Goal: Task Accomplishment & Management: Manage account settings

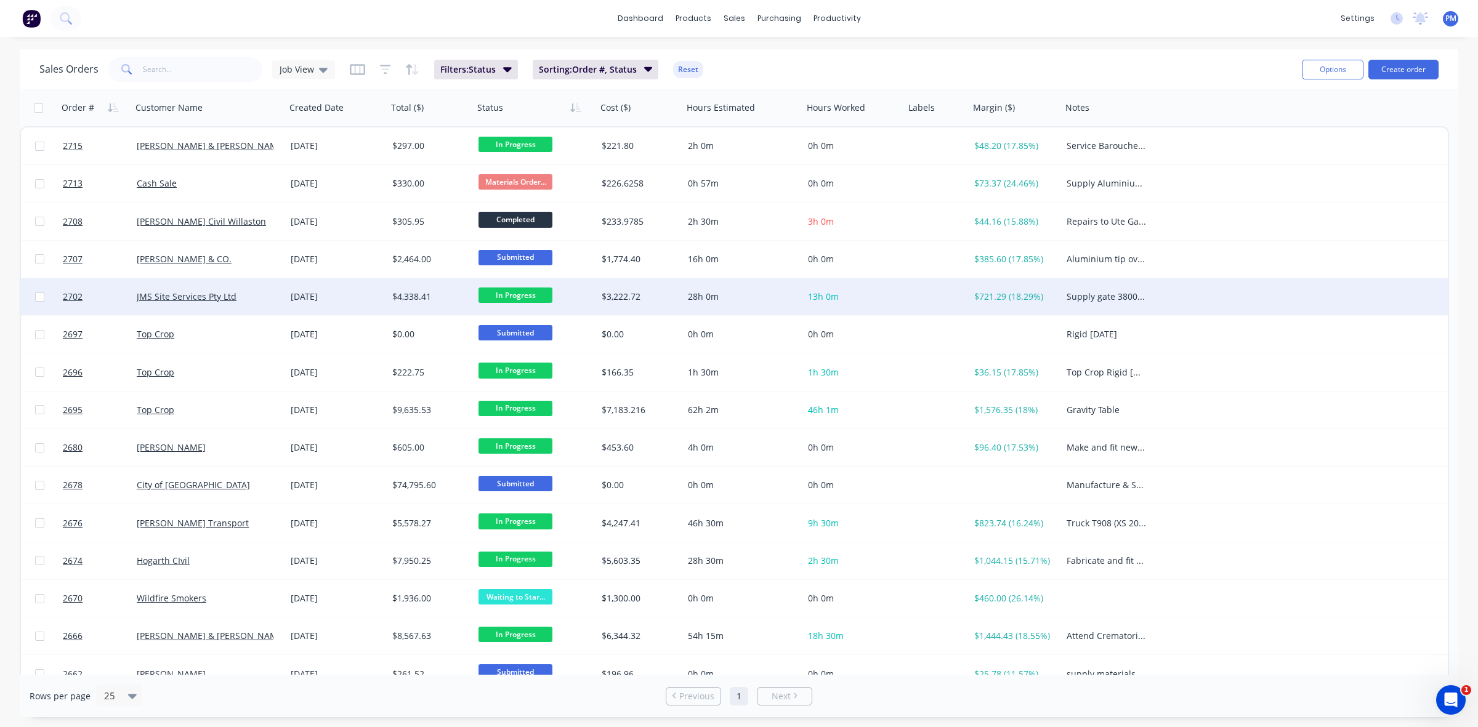
click at [251, 303] on div "JMS Site Services Pty Ltd" at bounding box center [209, 296] width 154 height 37
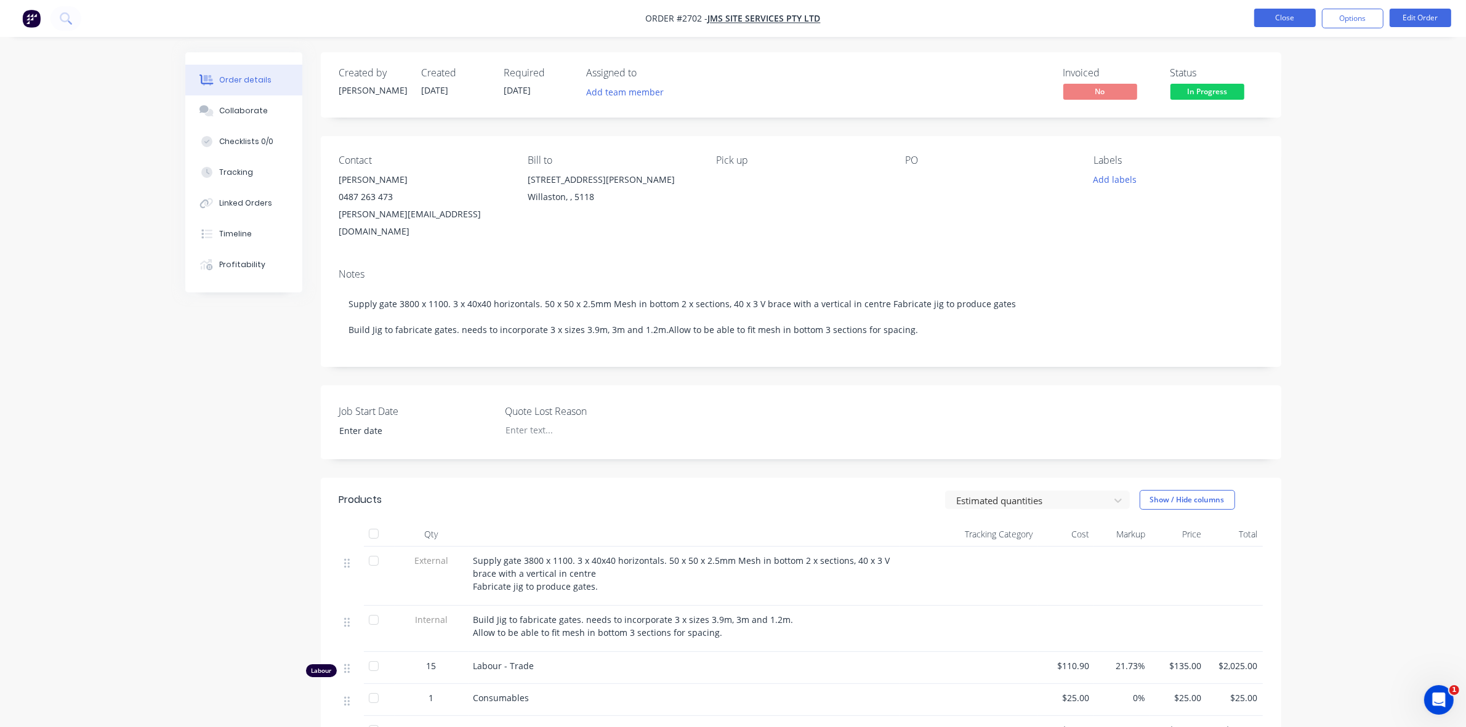
click at [1292, 14] on button "Close" at bounding box center [1286, 18] width 62 height 18
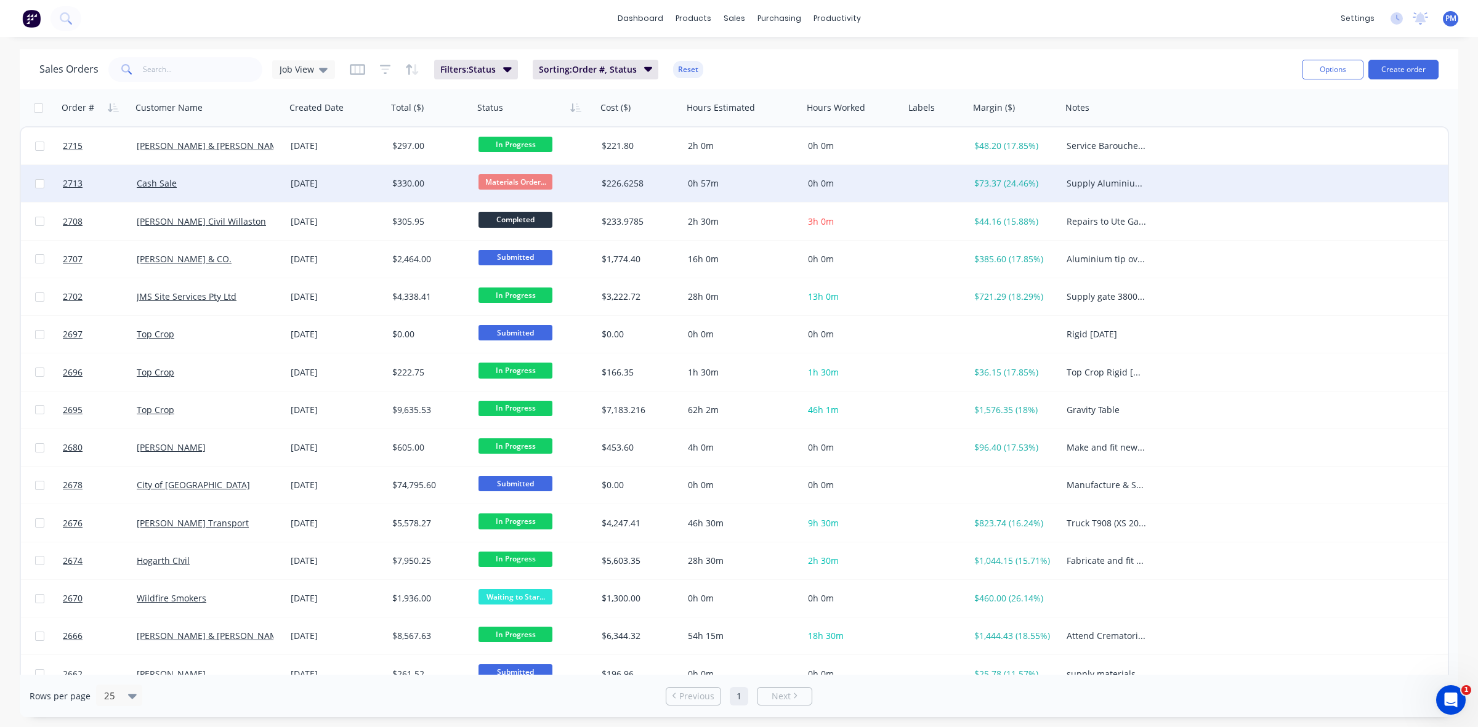
click at [256, 188] on div "Cash Sale" at bounding box center [205, 183] width 137 height 12
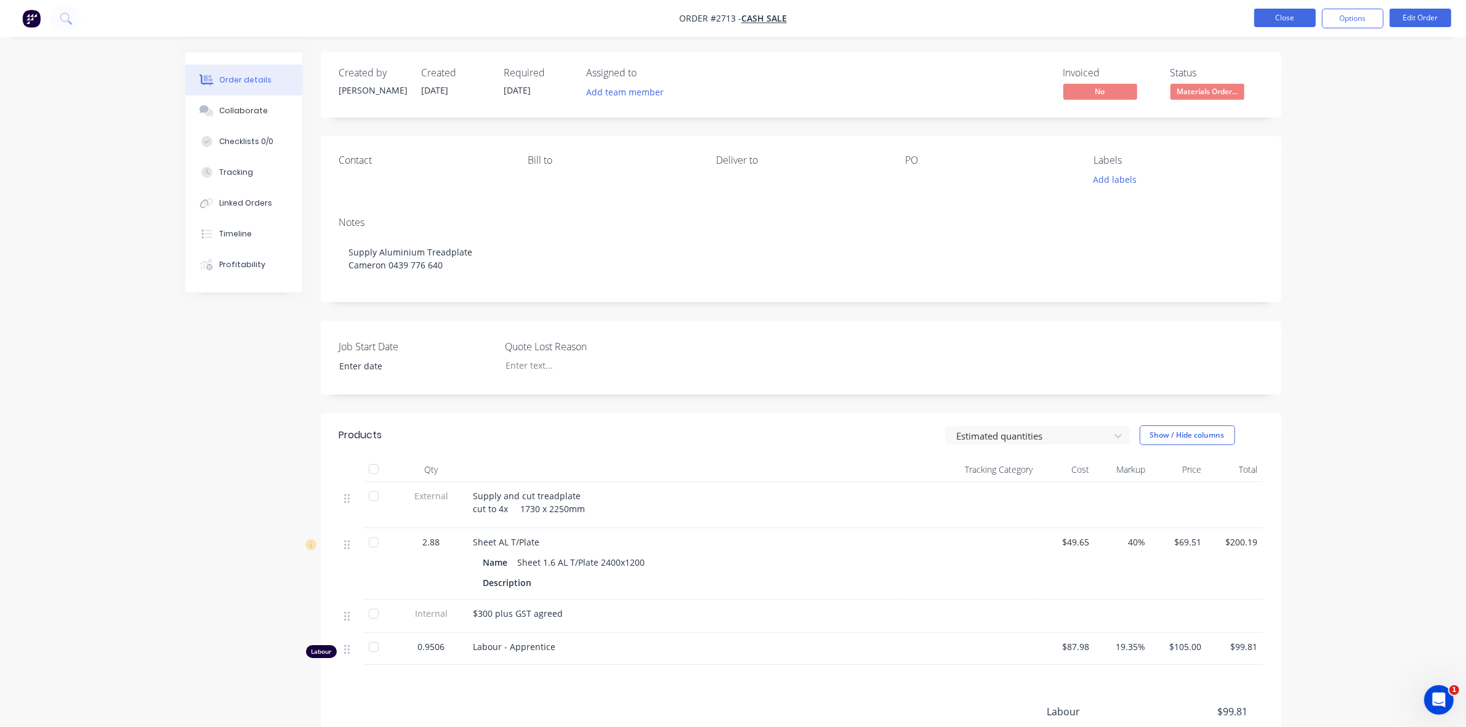
click at [1273, 15] on button "Close" at bounding box center [1286, 18] width 62 height 18
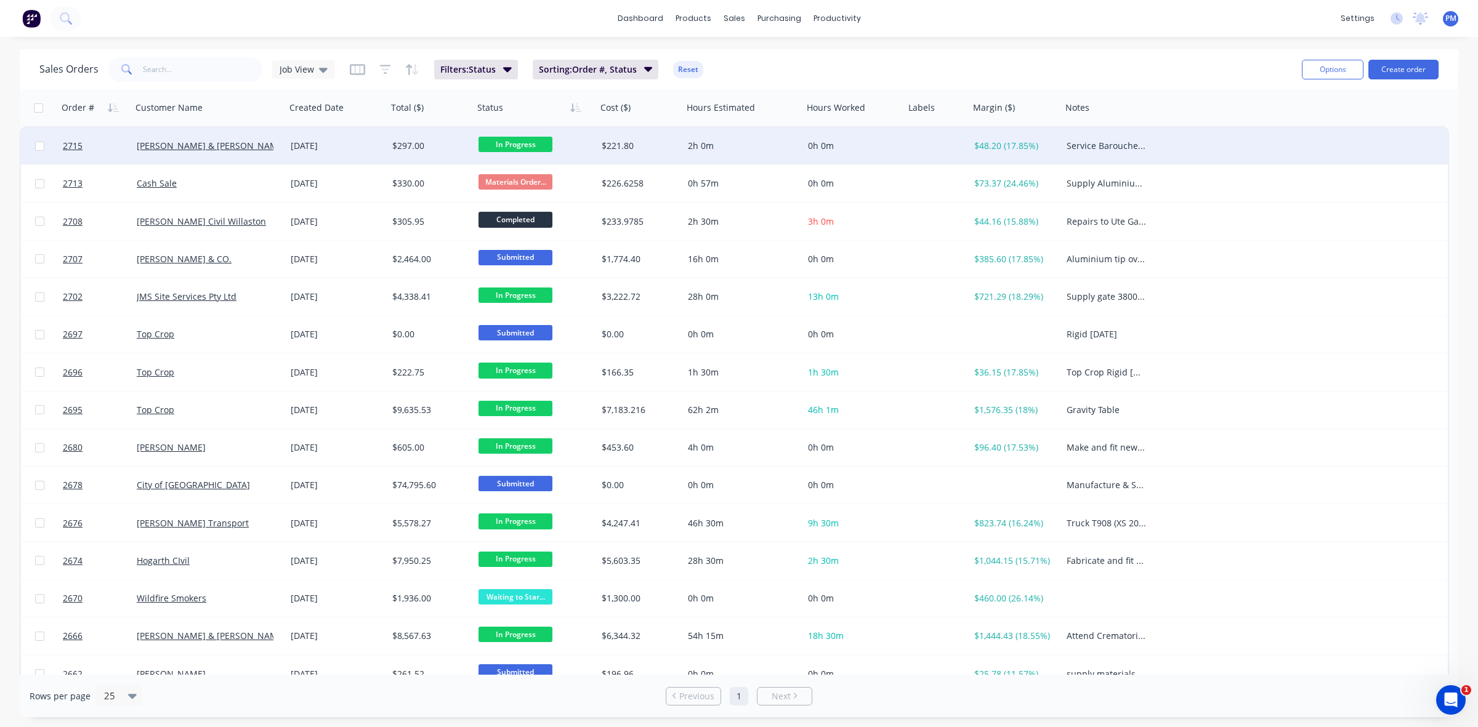
click at [267, 152] on div "[PERSON_NAME] & [PERSON_NAME] Pty Ltd" at bounding box center [209, 145] width 154 height 37
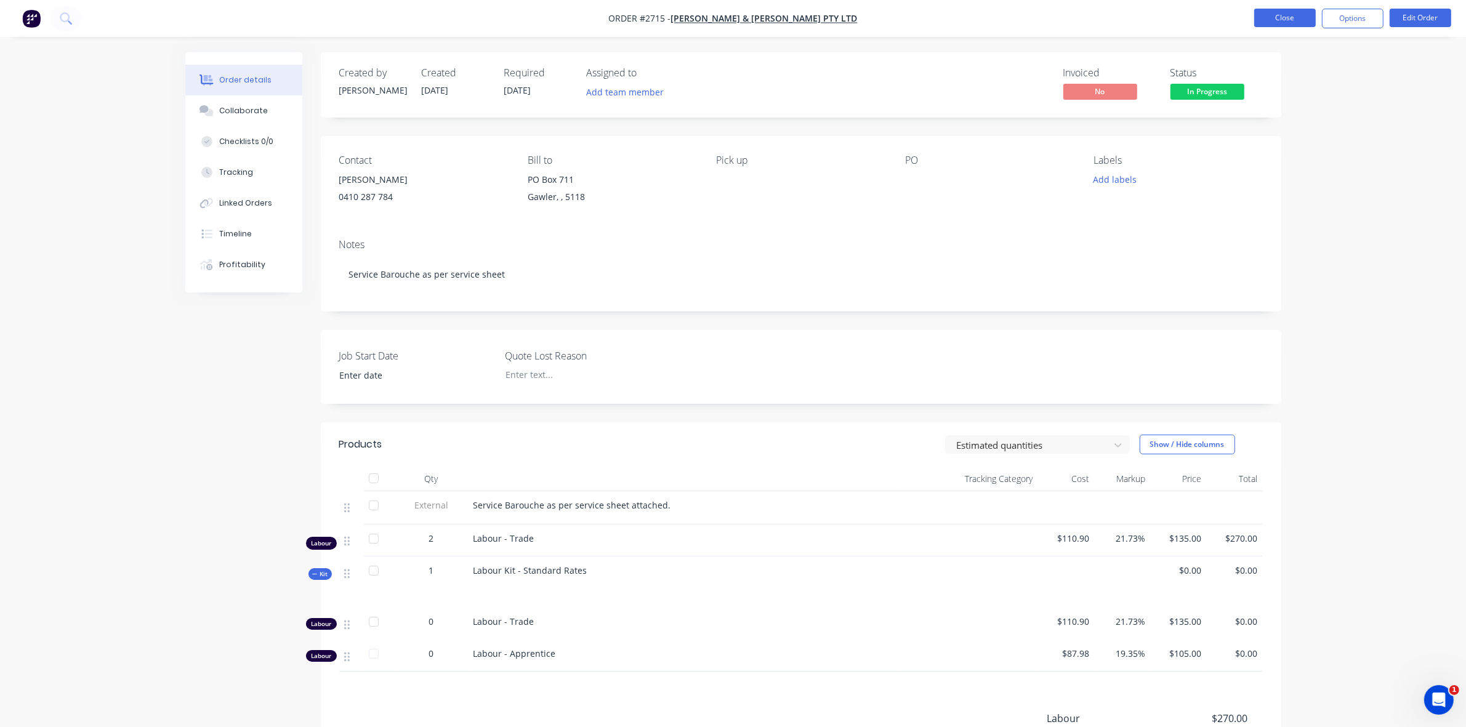
click at [1289, 12] on button "Close" at bounding box center [1286, 18] width 62 height 18
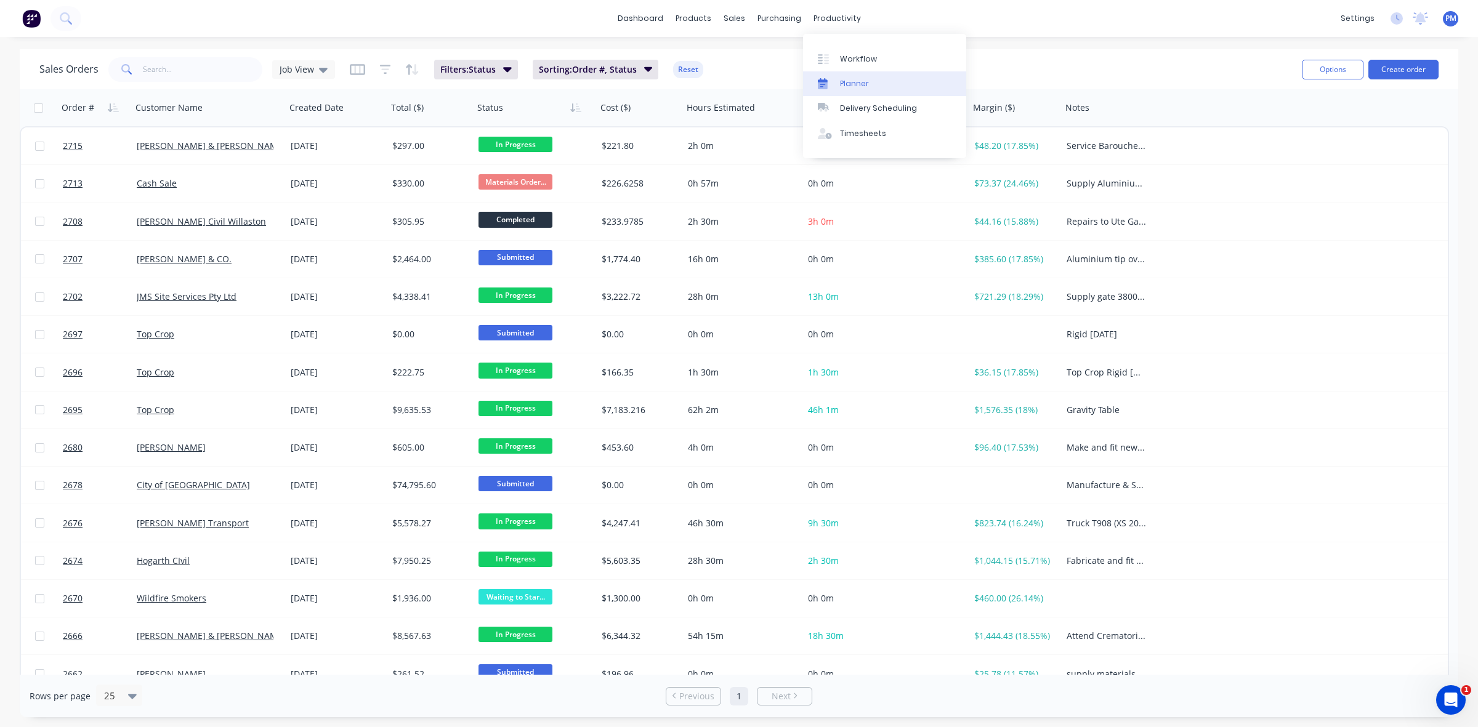
click at [841, 82] on div "Planner" at bounding box center [854, 83] width 29 height 11
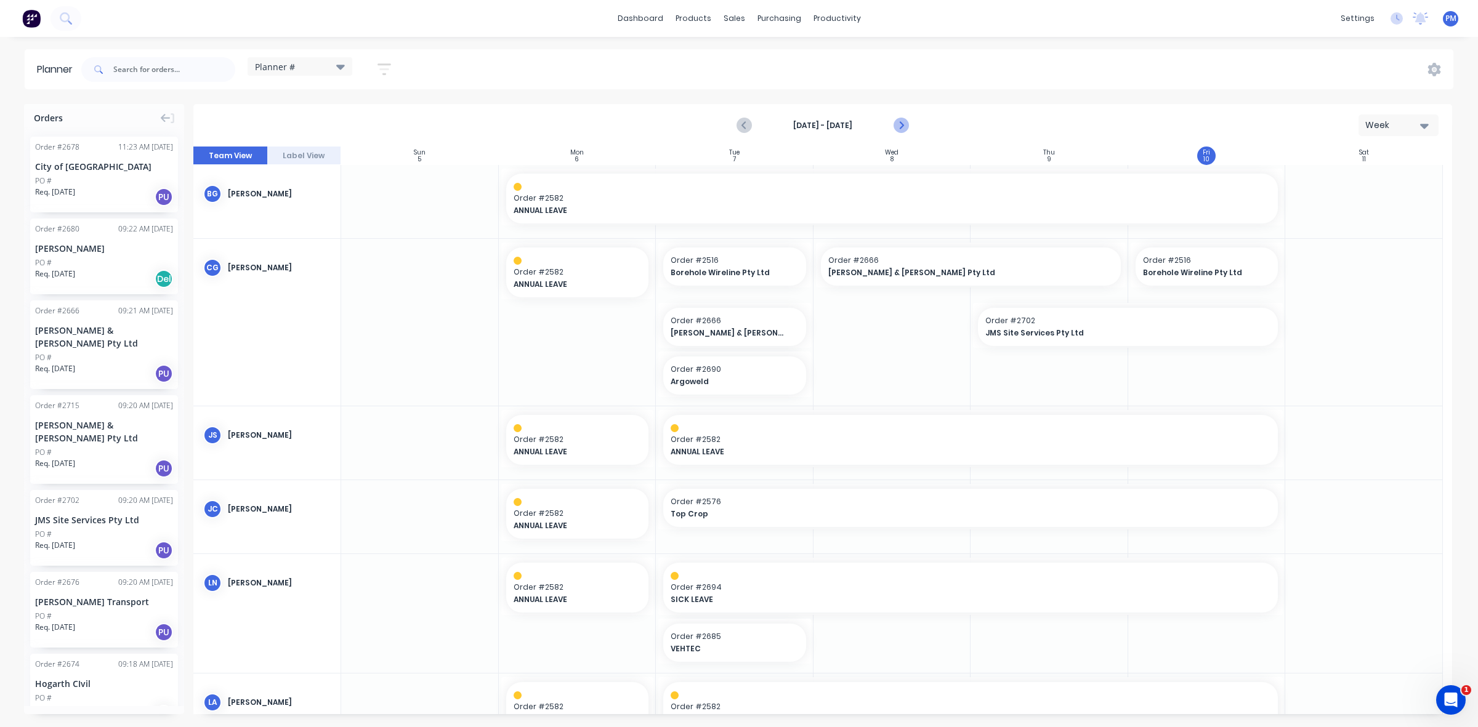
click at [901, 127] on icon "Next page" at bounding box center [900, 125] width 15 height 15
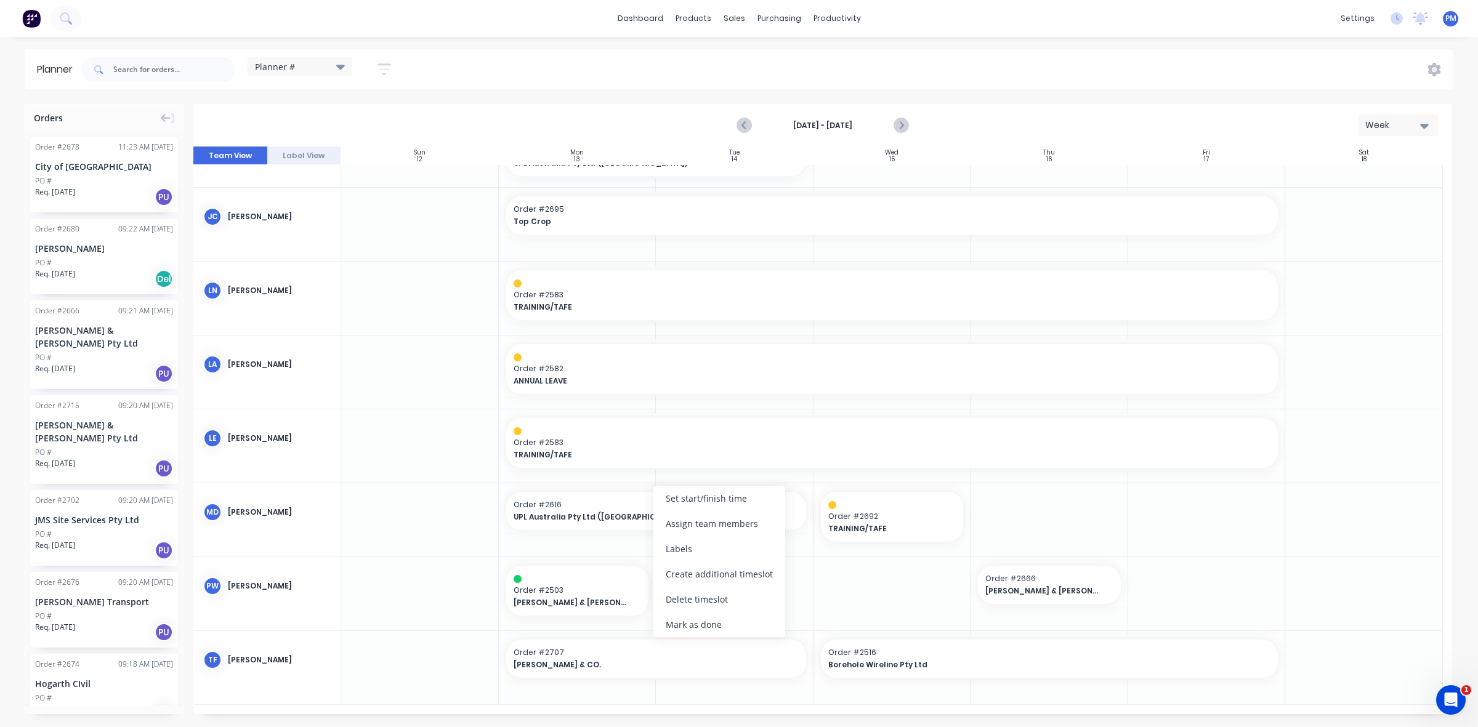
scroll to position [235, 0]
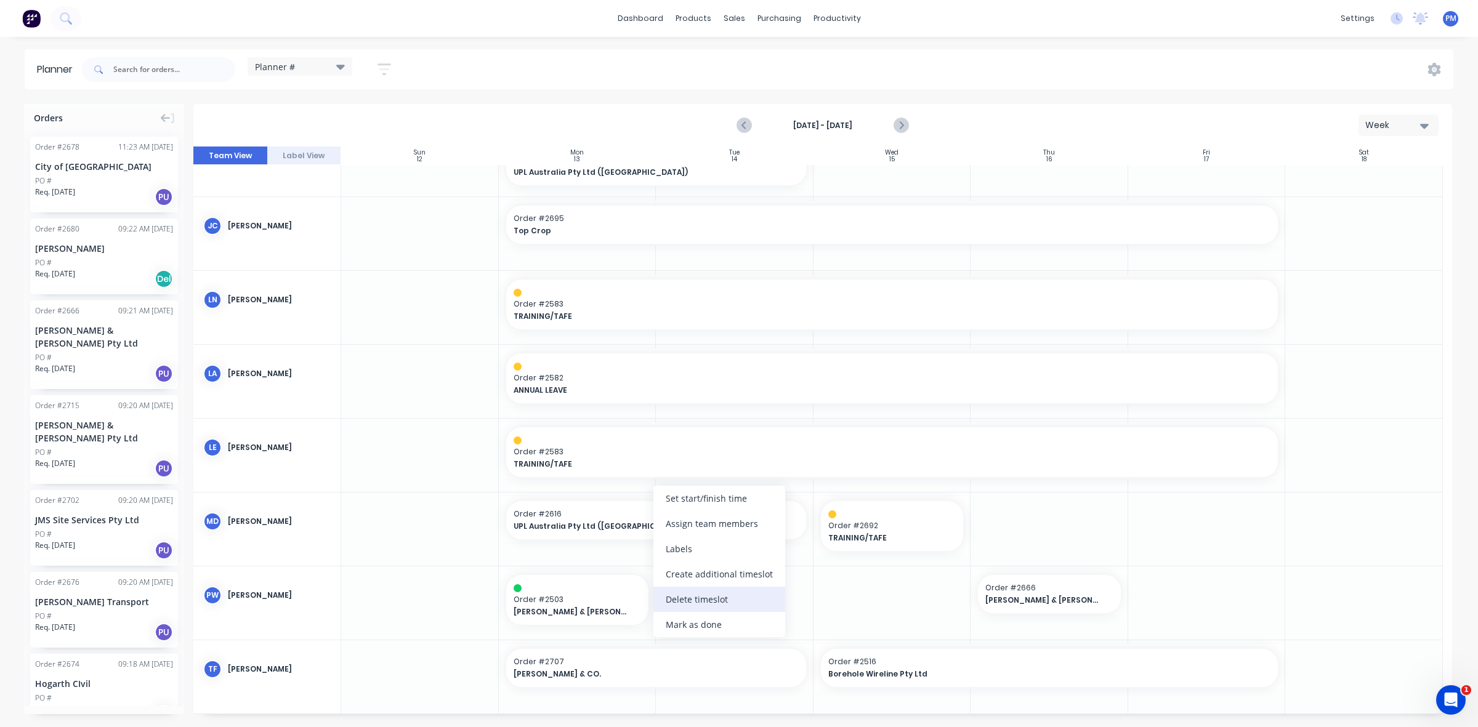
click at [684, 599] on div "Delete timeslot" at bounding box center [719, 599] width 132 height 25
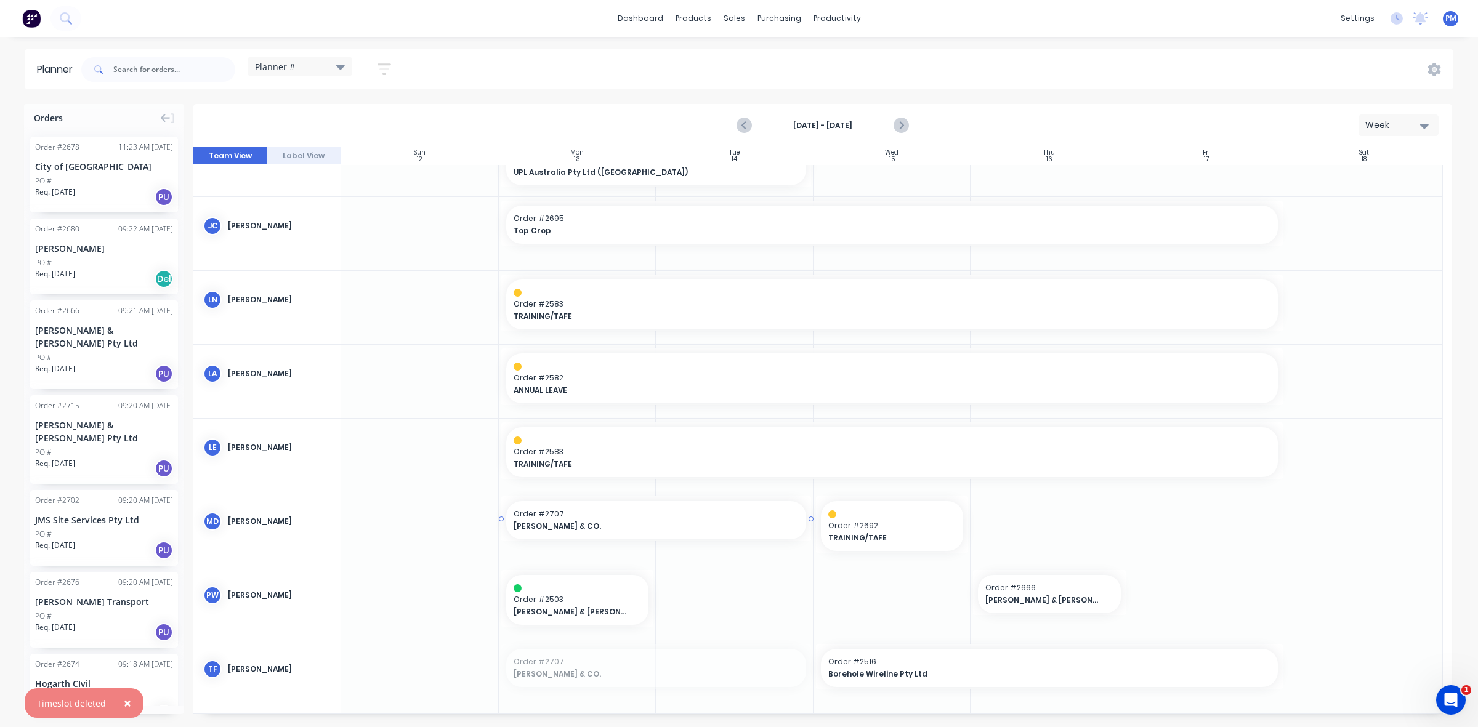
drag, startPoint x: 657, startPoint y: 670, endPoint x: 642, endPoint y: 551, distance: 119.9
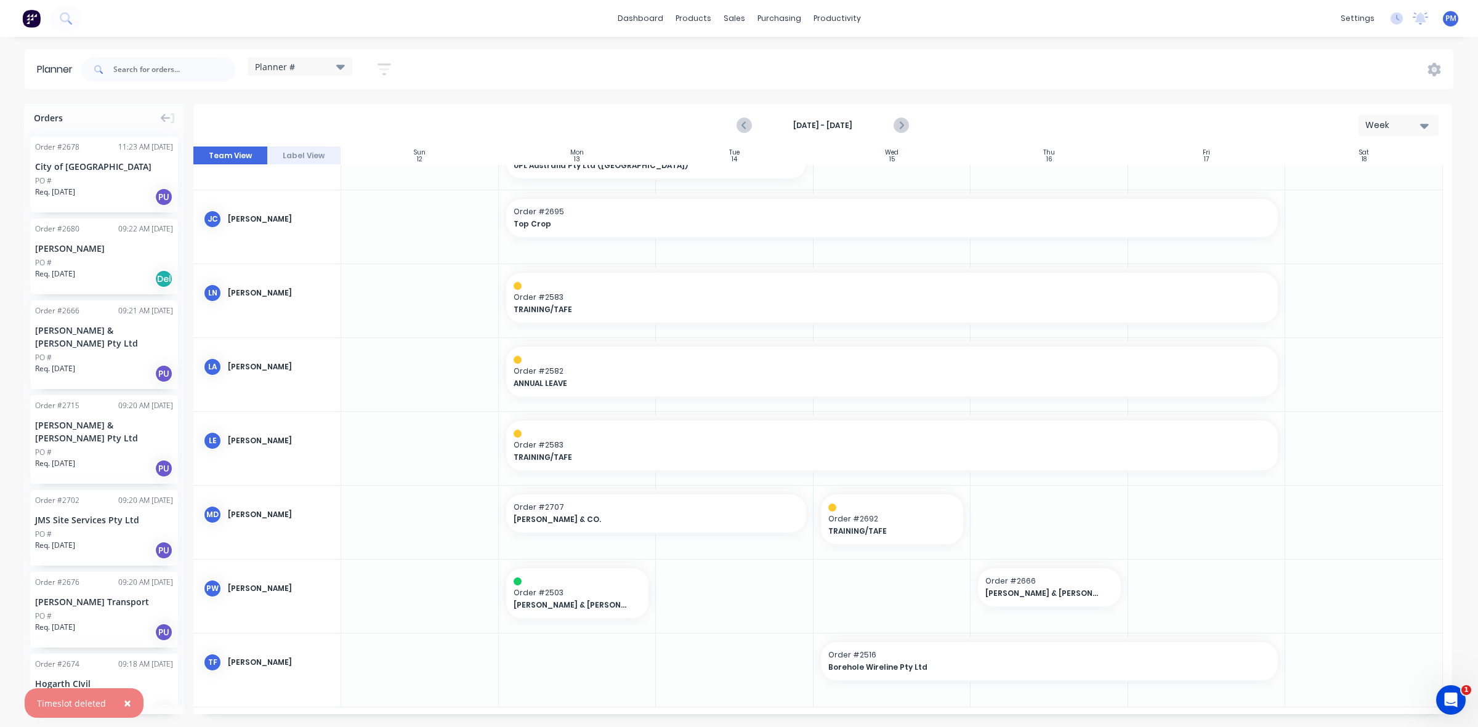
scroll to position [244, 0]
drag, startPoint x: 838, startPoint y: 656, endPoint x: 607, endPoint y: 667, distance: 231.8
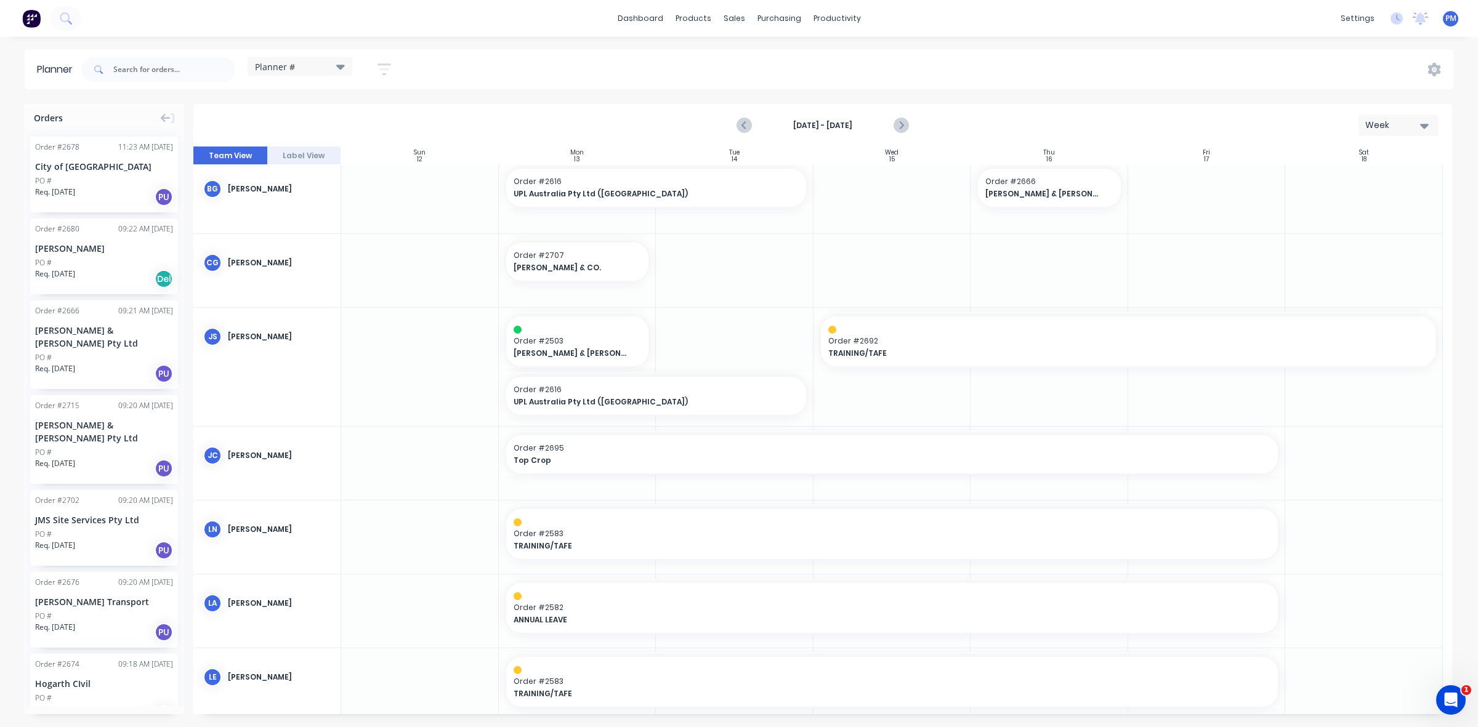
scroll to position [0, 0]
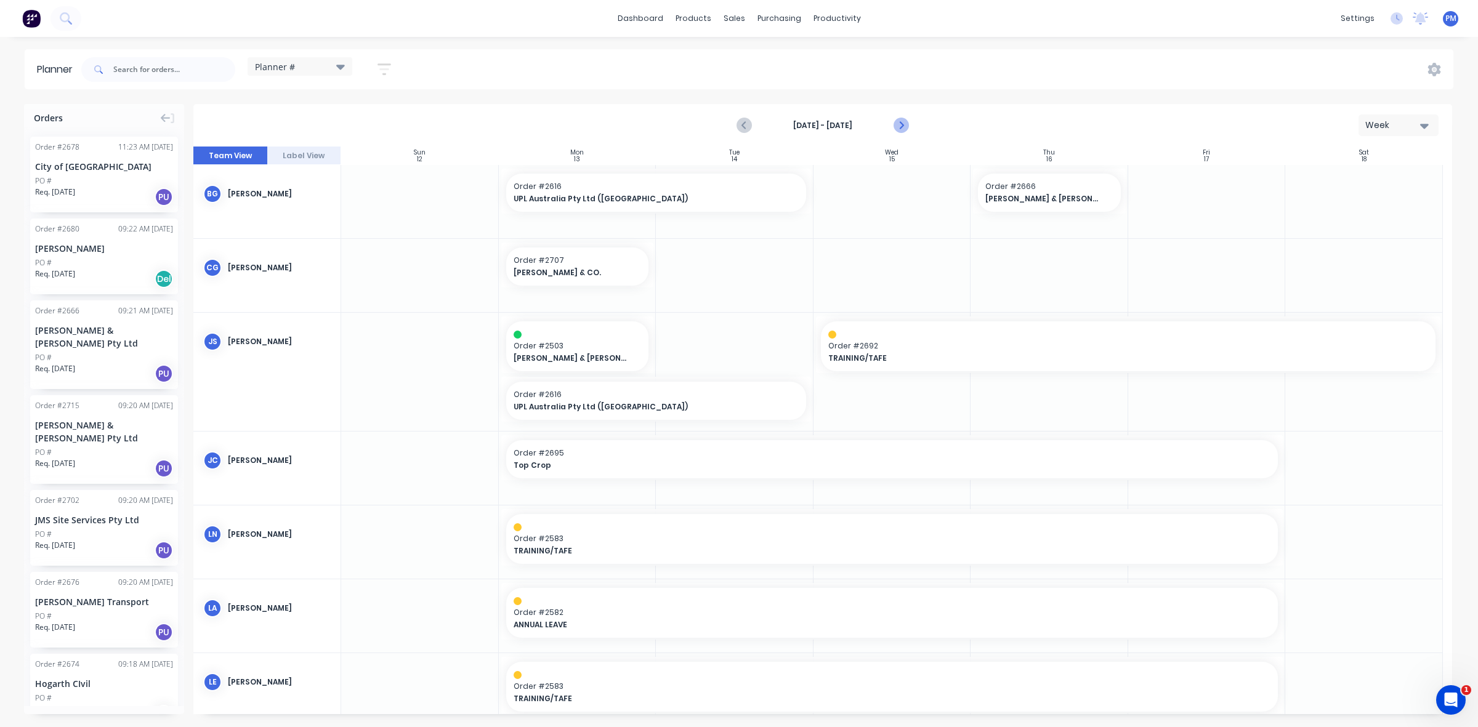
click at [899, 125] on icon "Next page" at bounding box center [900, 125] width 15 height 15
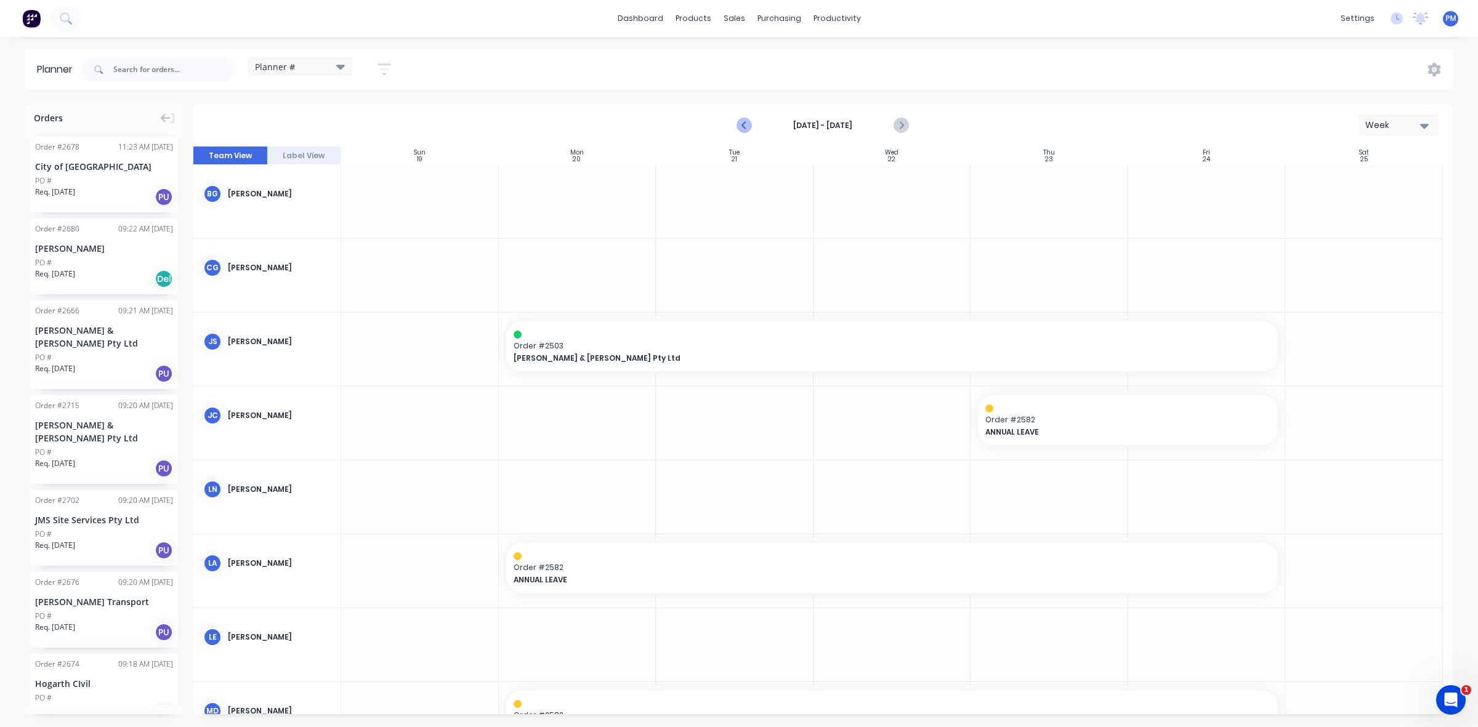
click at [741, 126] on icon "Previous page" at bounding box center [744, 125] width 15 height 15
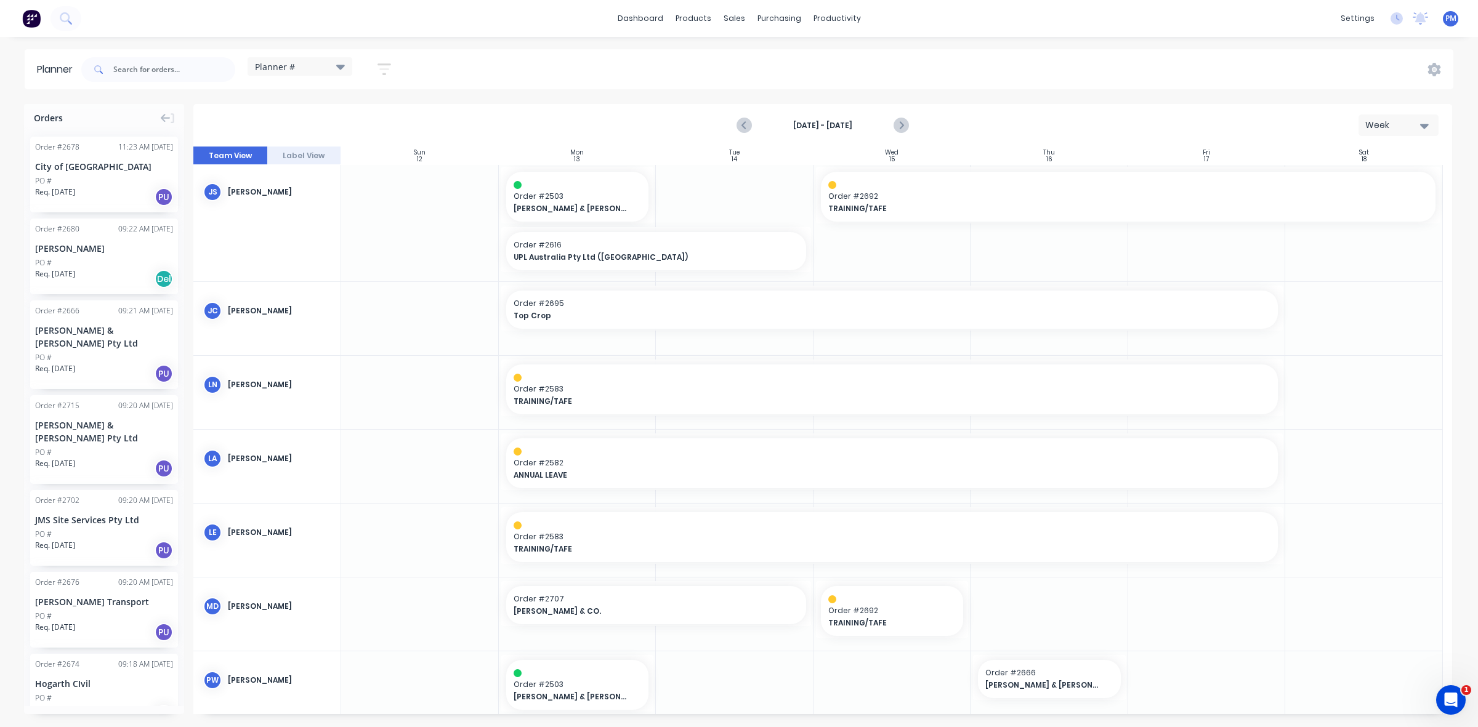
scroll to position [244, 0]
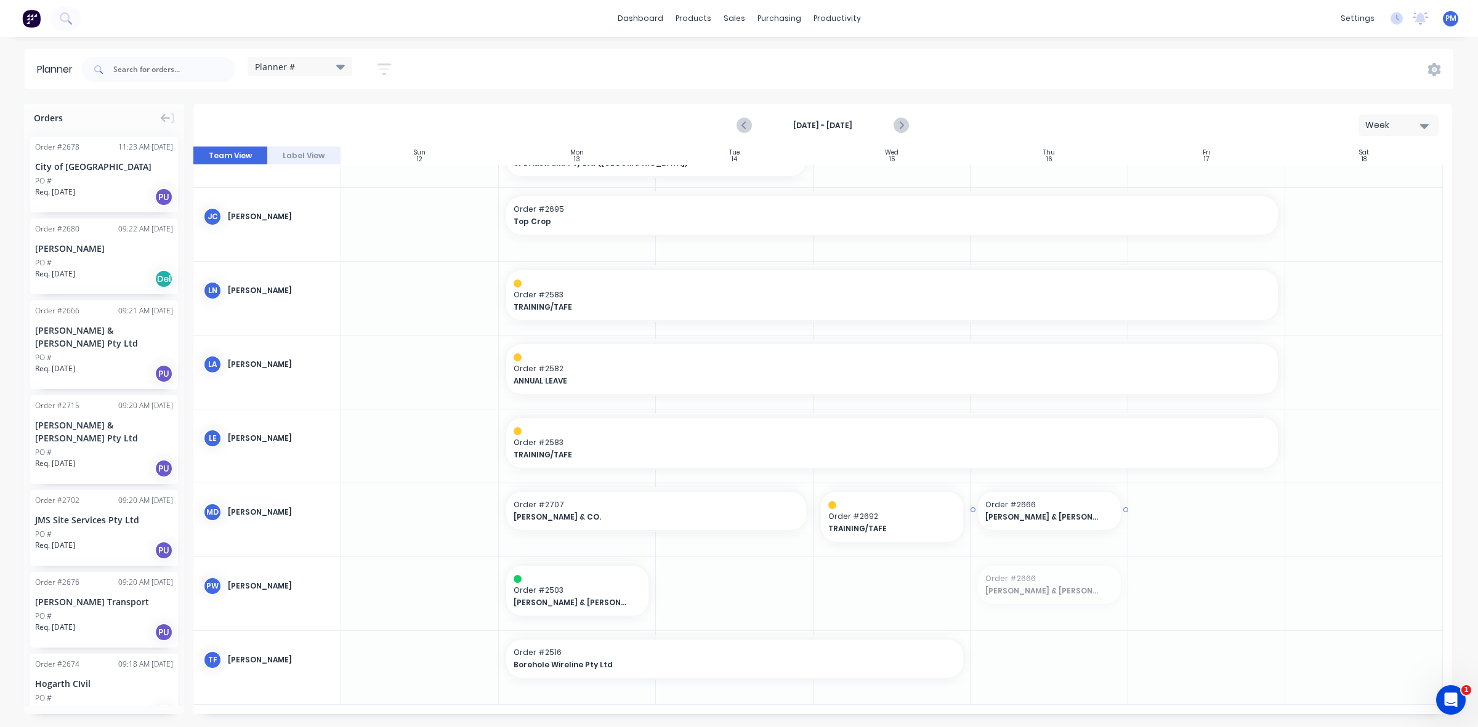
drag, startPoint x: 1032, startPoint y: 586, endPoint x: 1042, endPoint y: 533, distance: 54.4
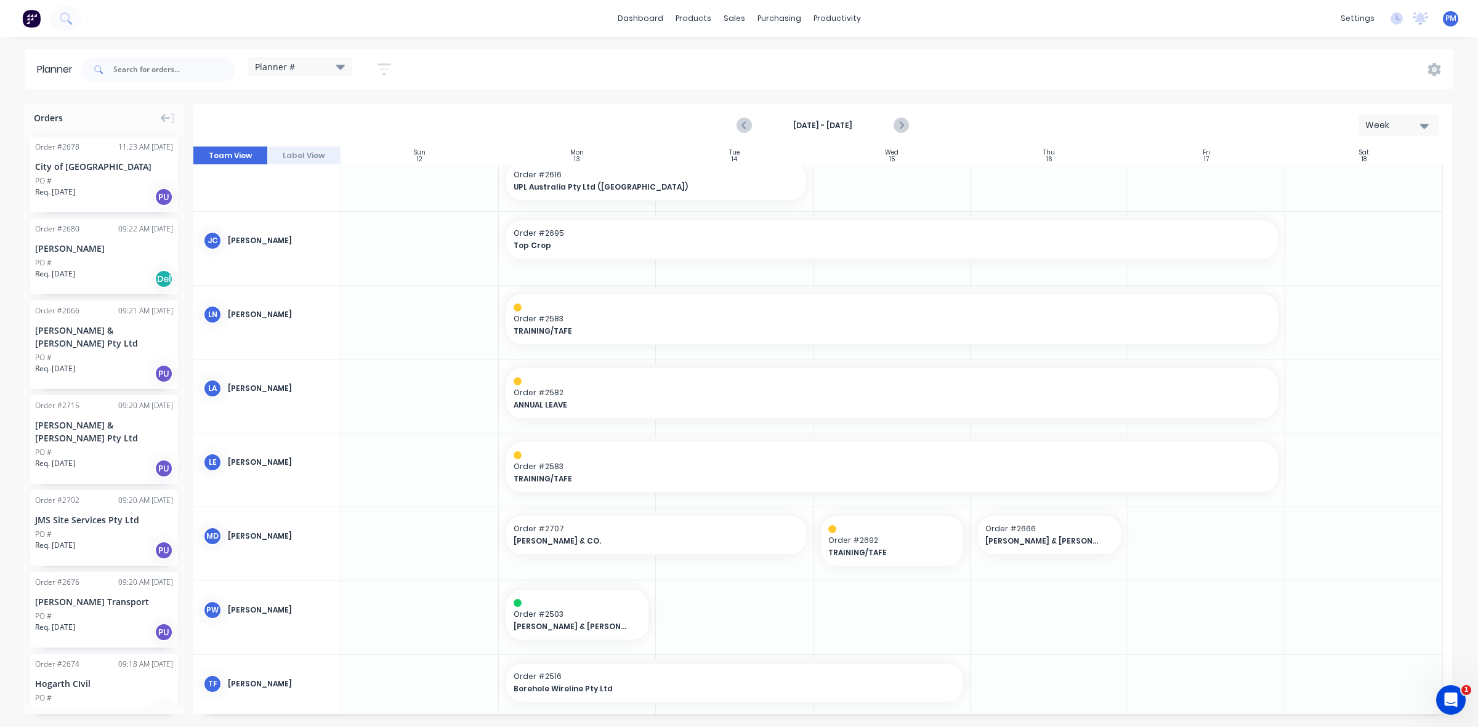
scroll to position [231, 0]
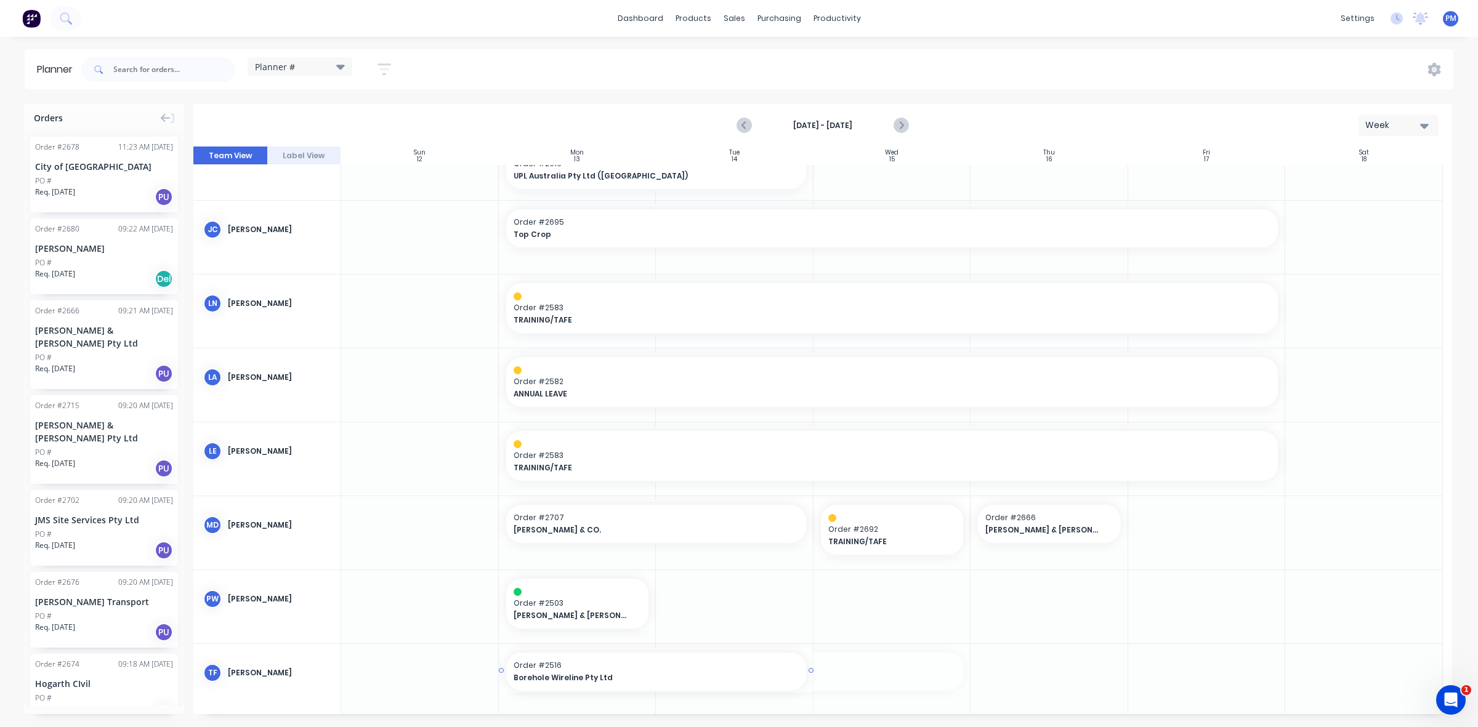
drag, startPoint x: 964, startPoint y: 669, endPoint x: 812, endPoint y: 667, distance: 152.1
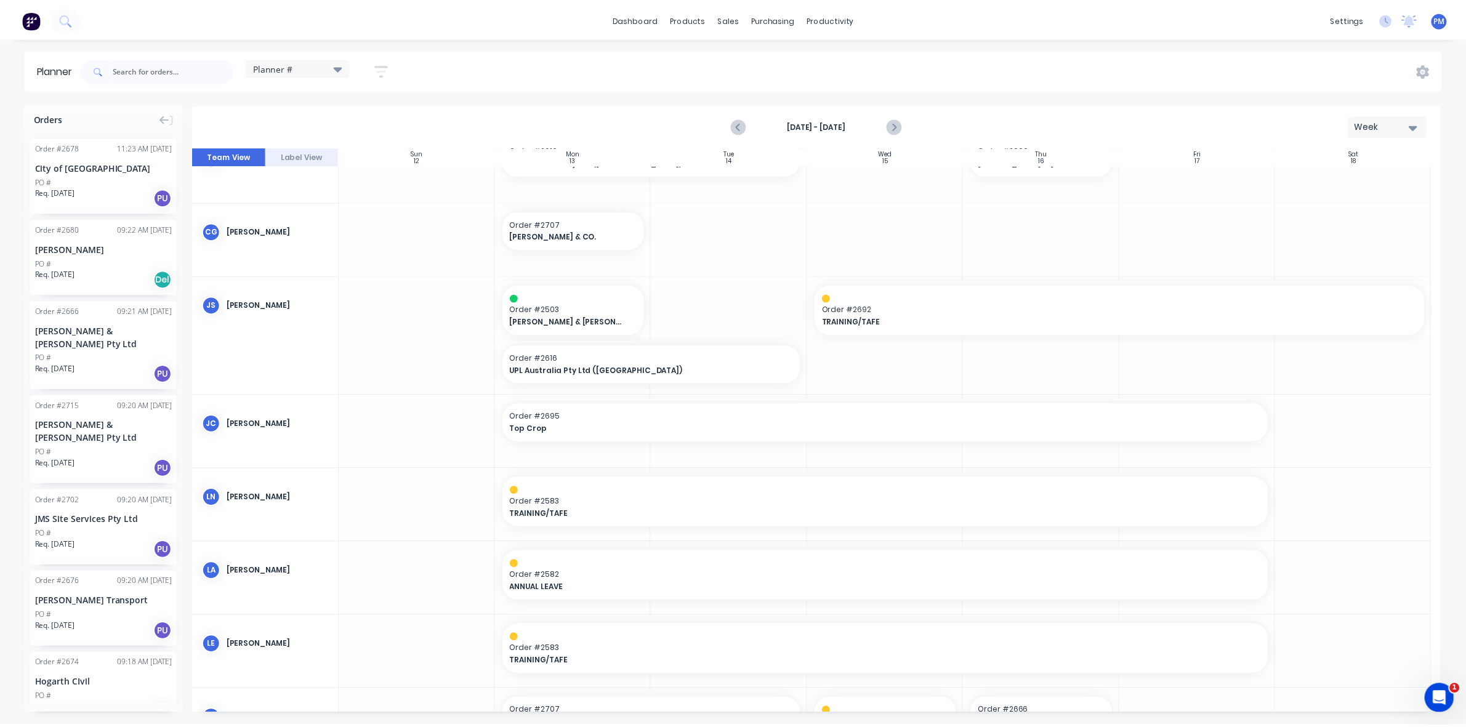
scroll to position [0, 0]
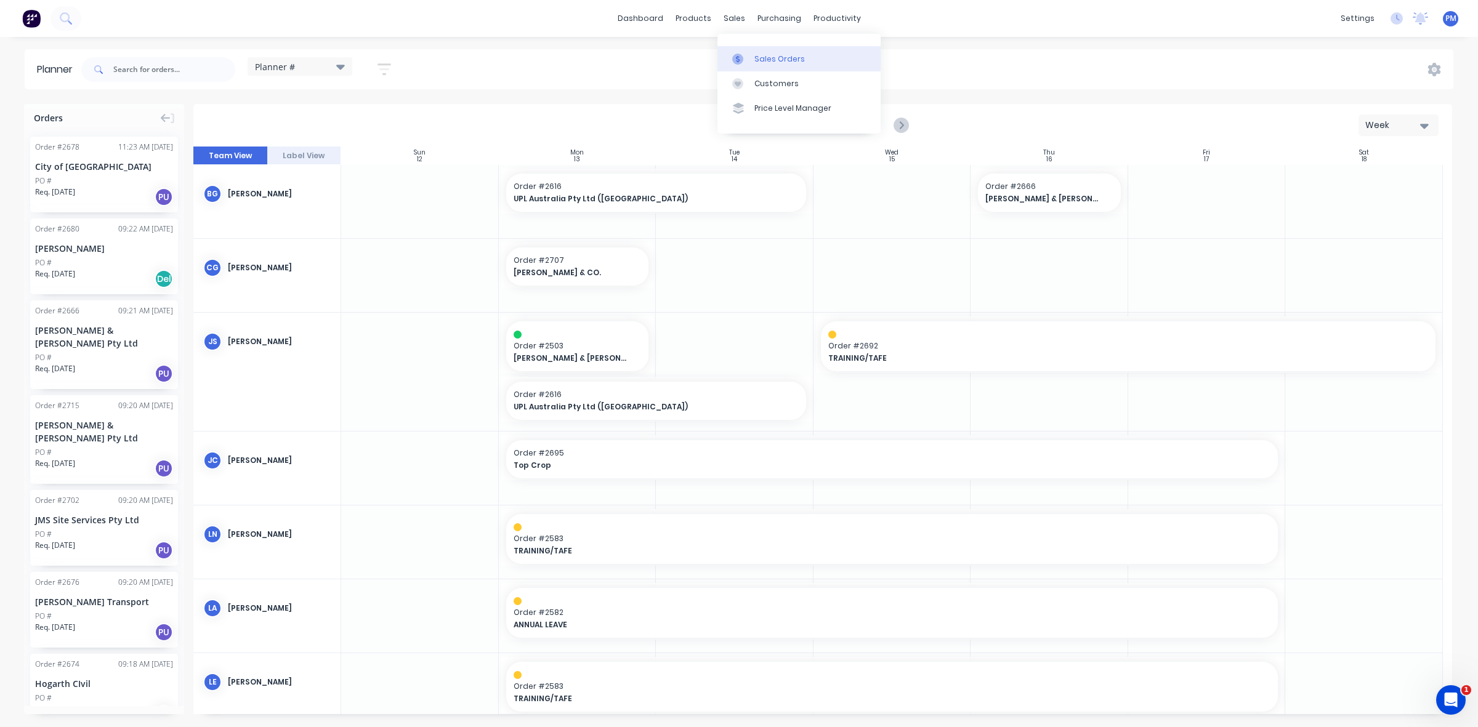
click at [762, 54] on div "Sales Orders" at bounding box center [779, 59] width 51 height 11
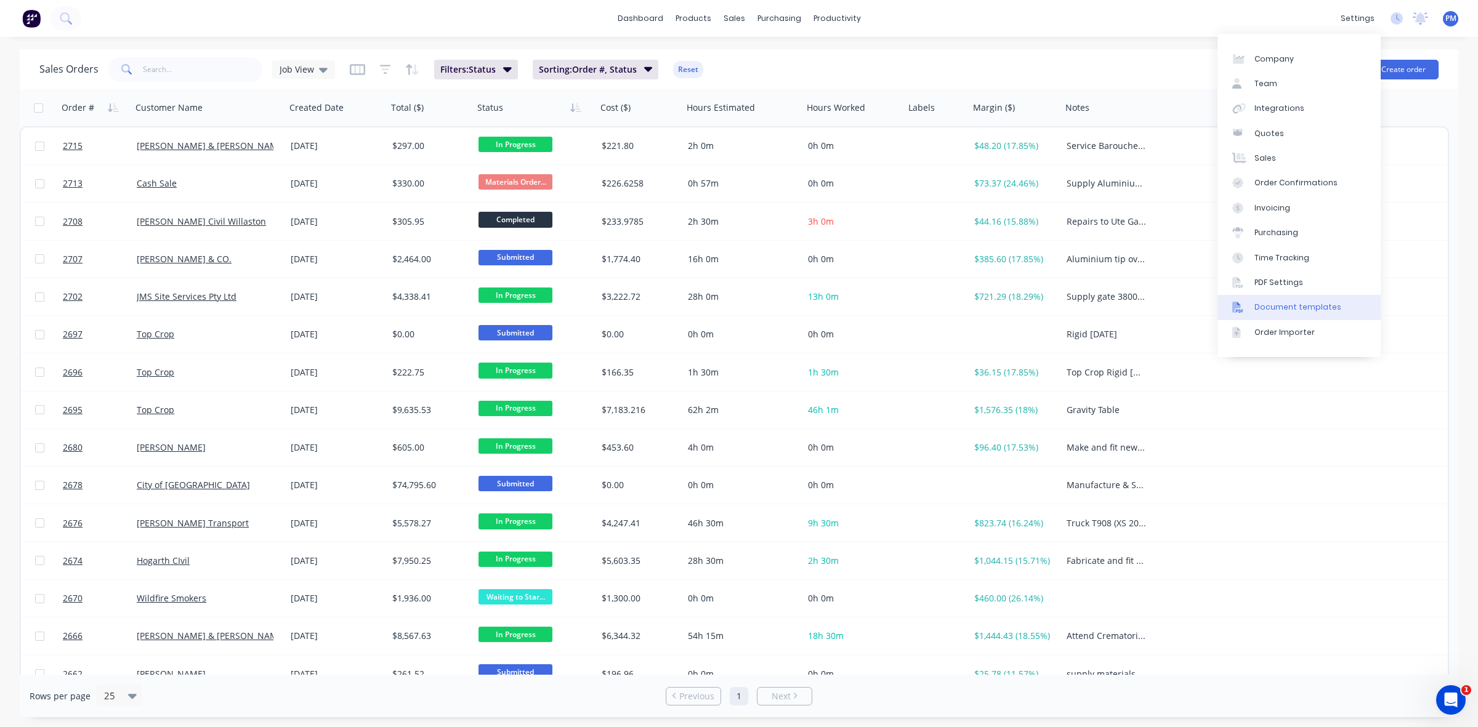
click at [1293, 303] on div "Document templates" at bounding box center [1298, 307] width 87 height 11
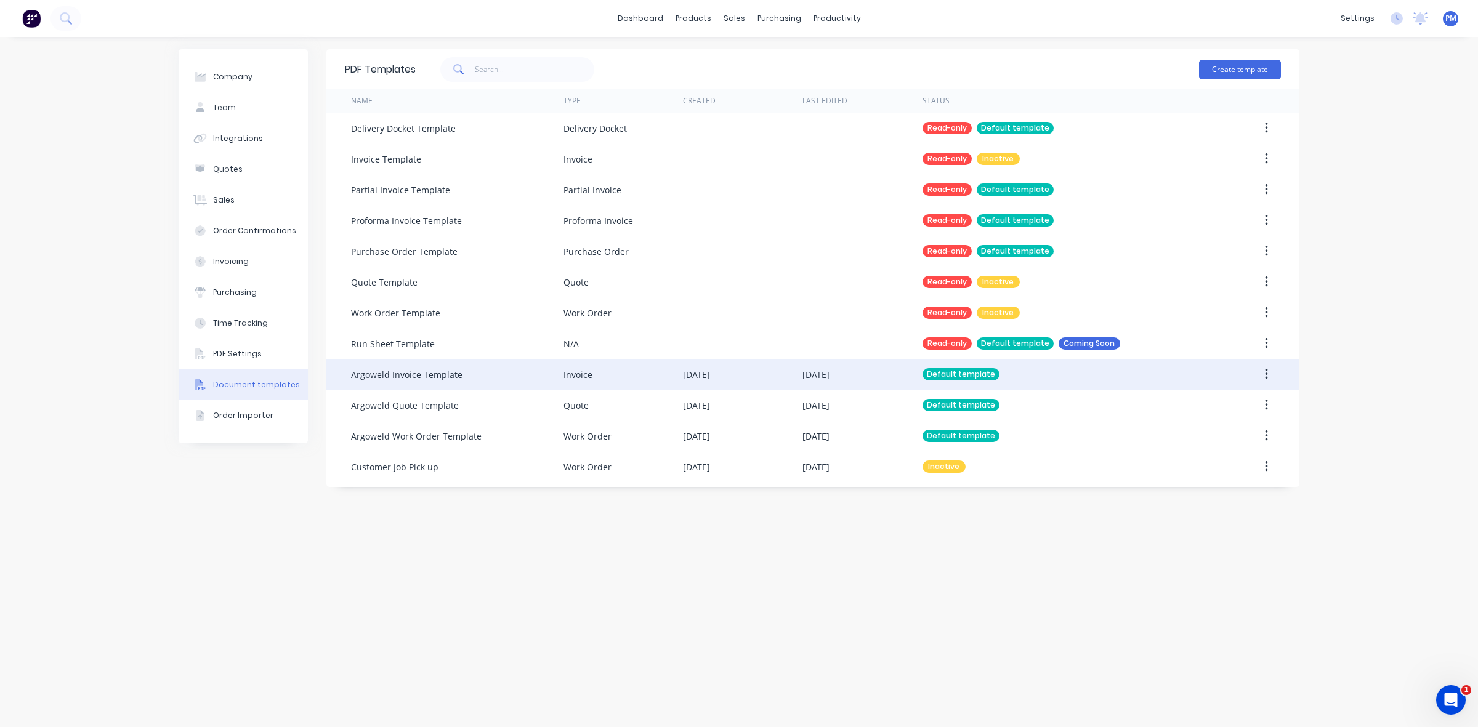
click at [1269, 376] on button "button" at bounding box center [1266, 374] width 29 height 22
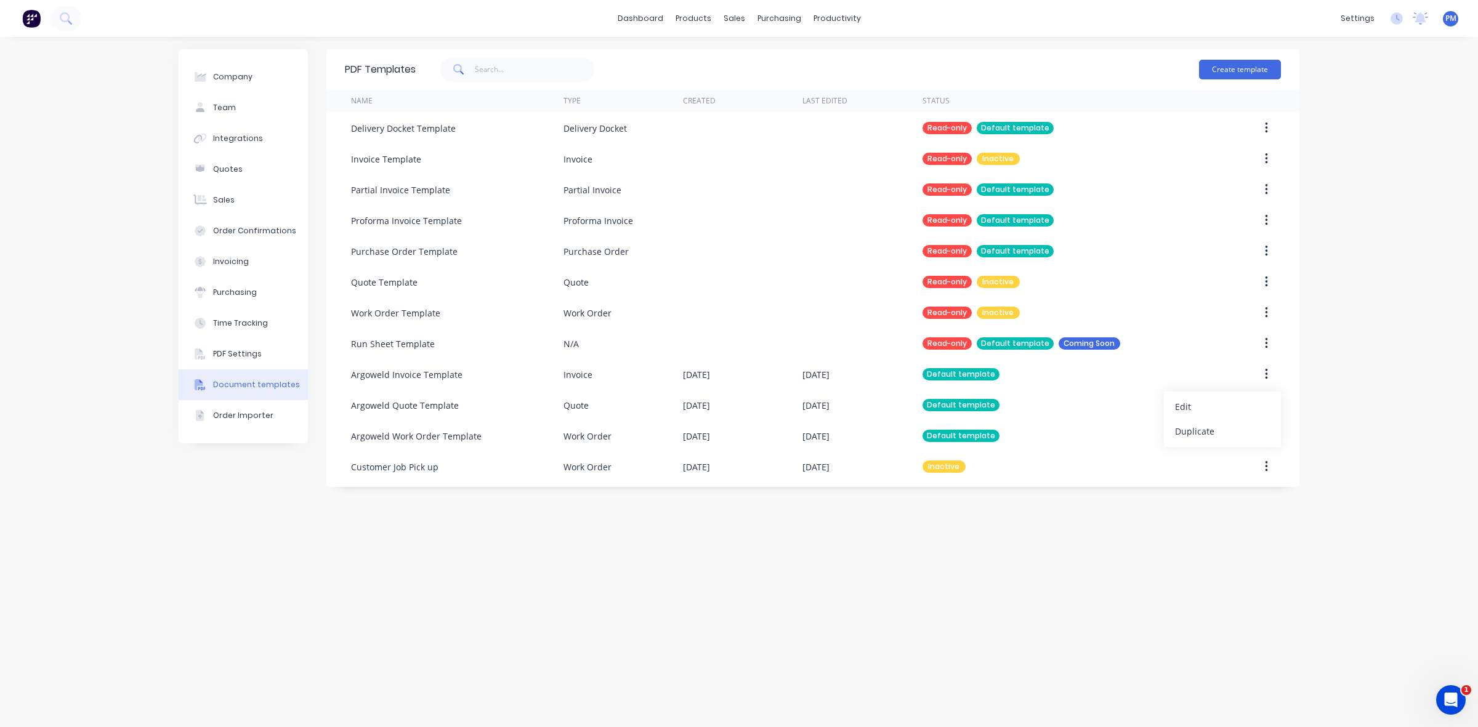
click at [1232, 552] on div "PDF Templates Create template Name Type Created Last Edited Status Delivery Doc…" at bounding box center [812, 382] width 973 height 666
click at [233, 232] on div "Order Confirmations" at bounding box center [254, 230] width 83 height 11
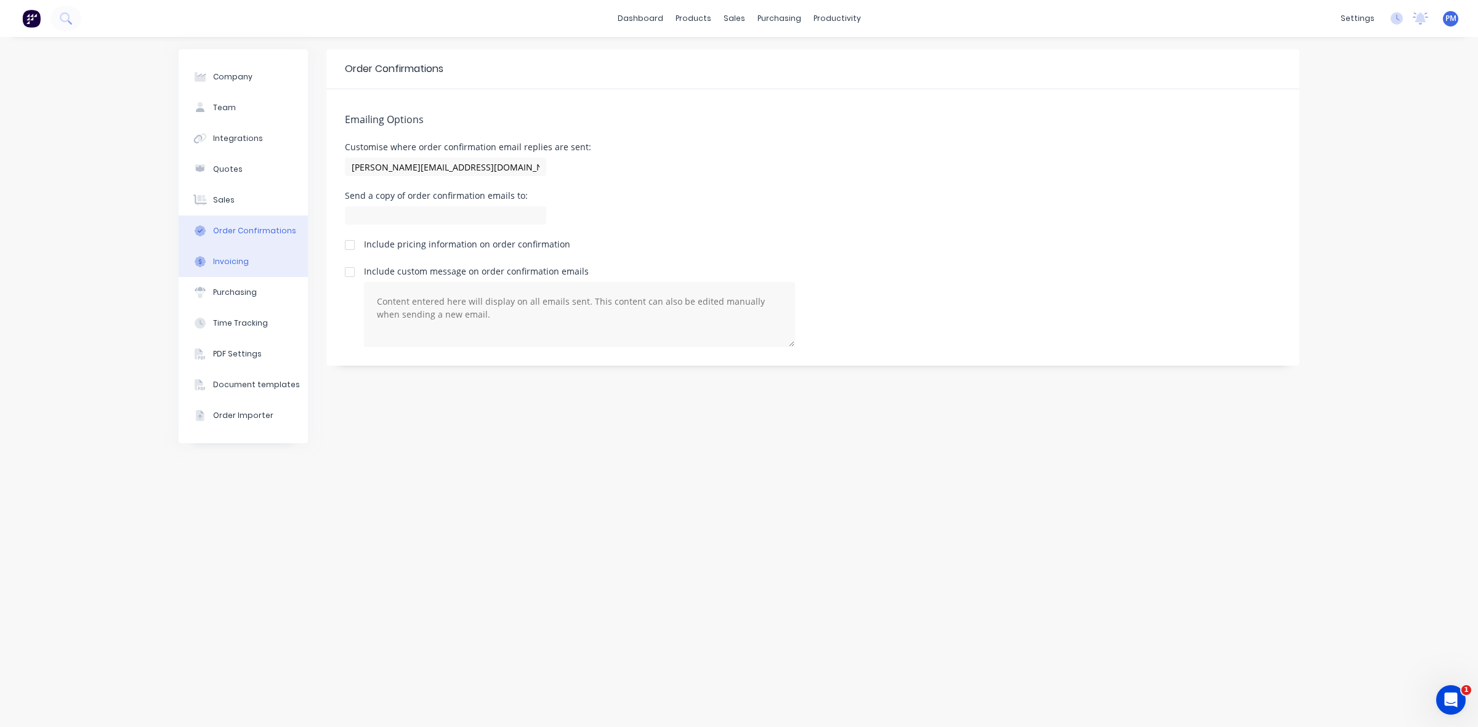
click at [229, 263] on div "Invoicing" at bounding box center [231, 261] width 36 height 11
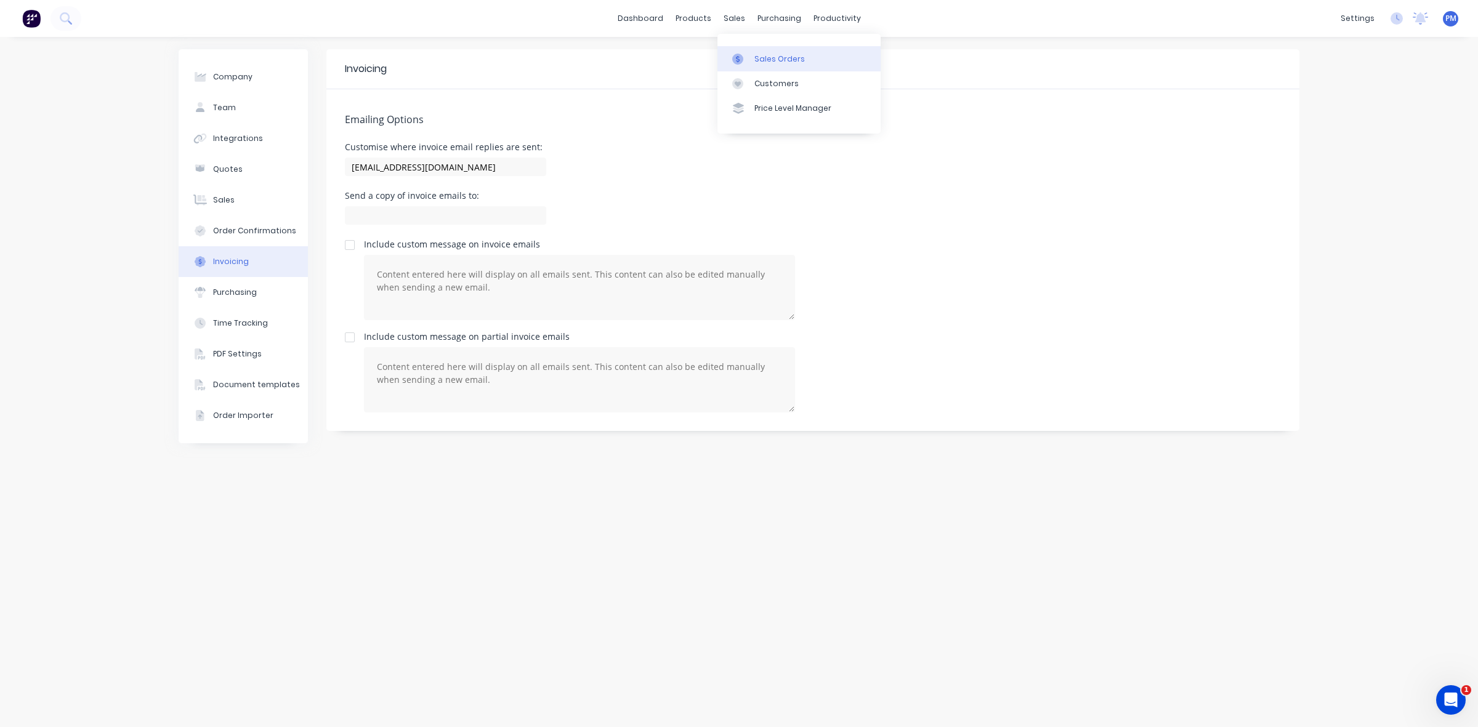
click at [771, 55] on div "Sales Orders" at bounding box center [779, 59] width 51 height 11
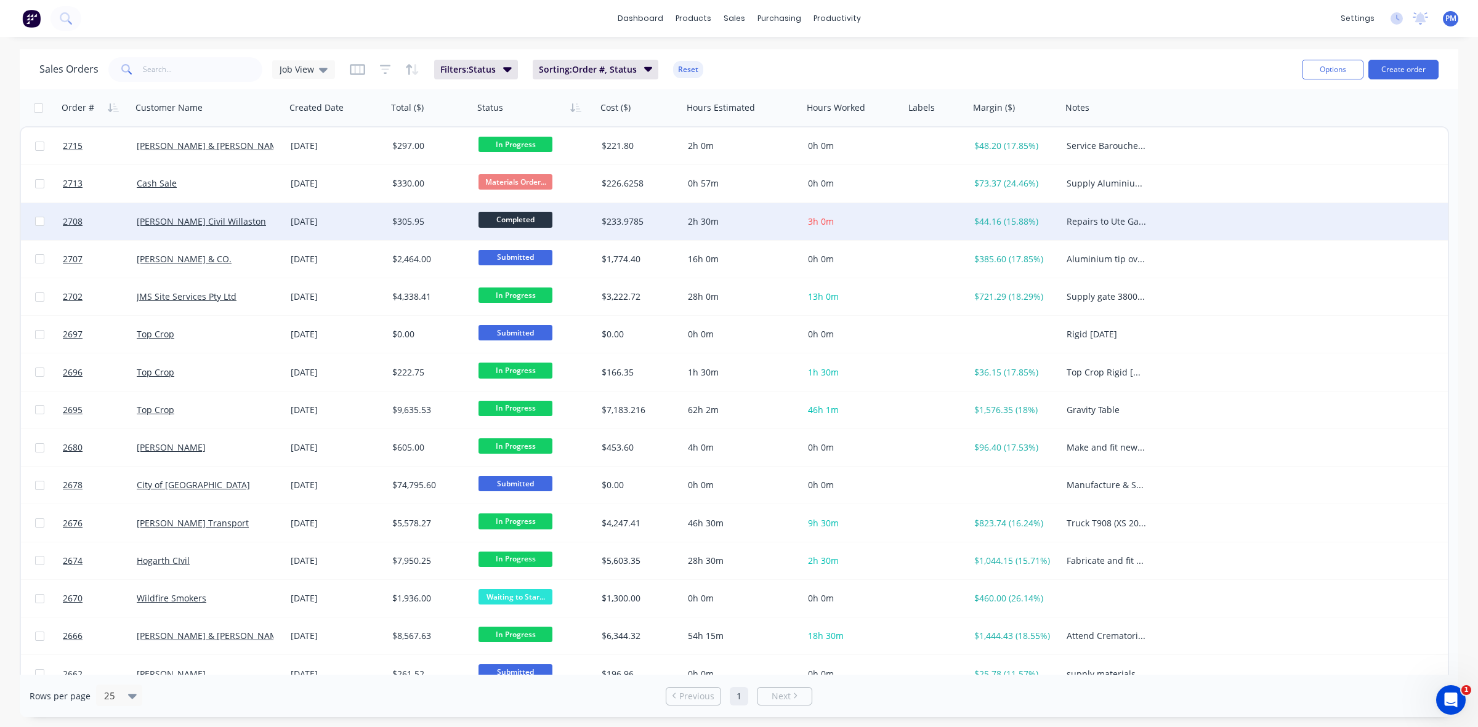
click at [358, 222] on div "[DATE]" at bounding box center [337, 222] width 92 height 12
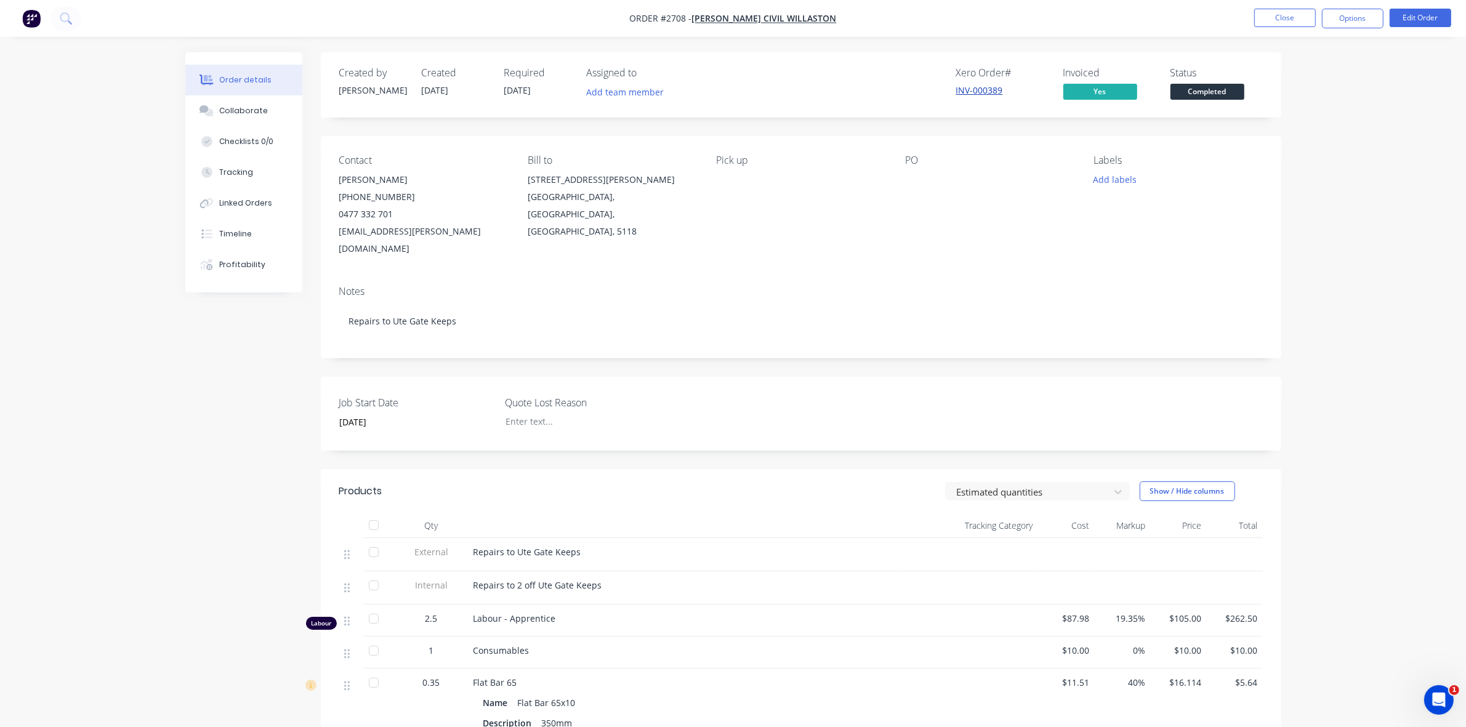
click at [978, 87] on link "INV-000389" at bounding box center [980, 90] width 47 height 12
click at [1275, 10] on button "Close" at bounding box center [1286, 18] width 62 height 18
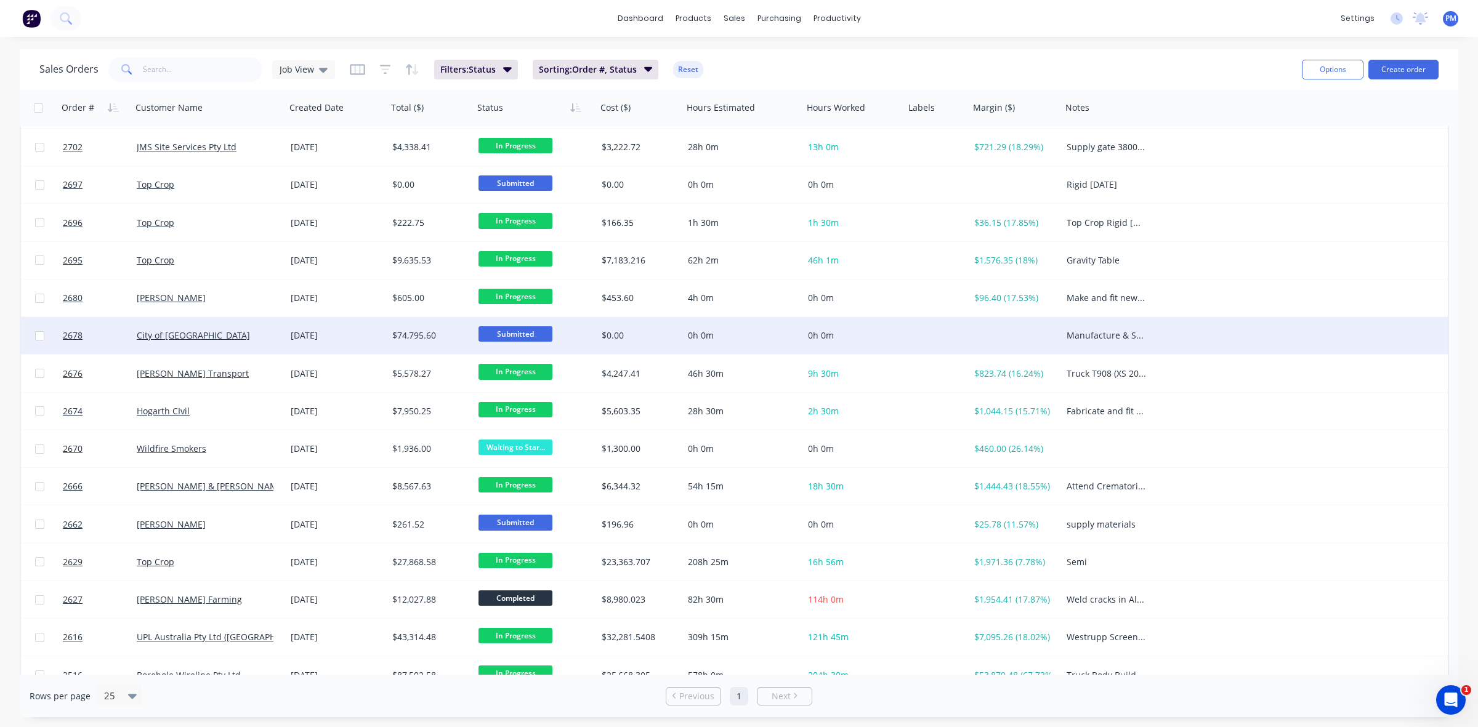
scroll to position [154, 0]
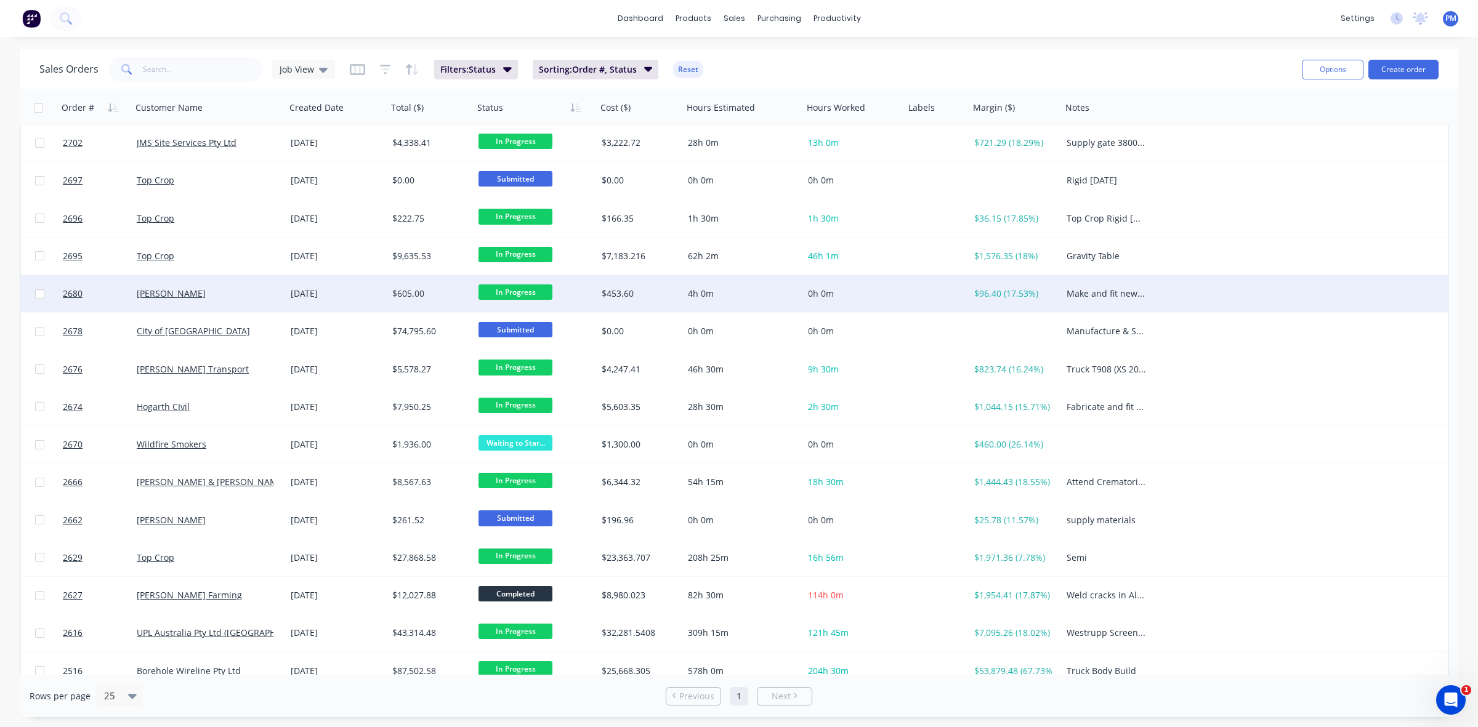
click at [246, 303] on div "[PERSON_NAME]" at bounding box center [209, 293] width 154 height 37
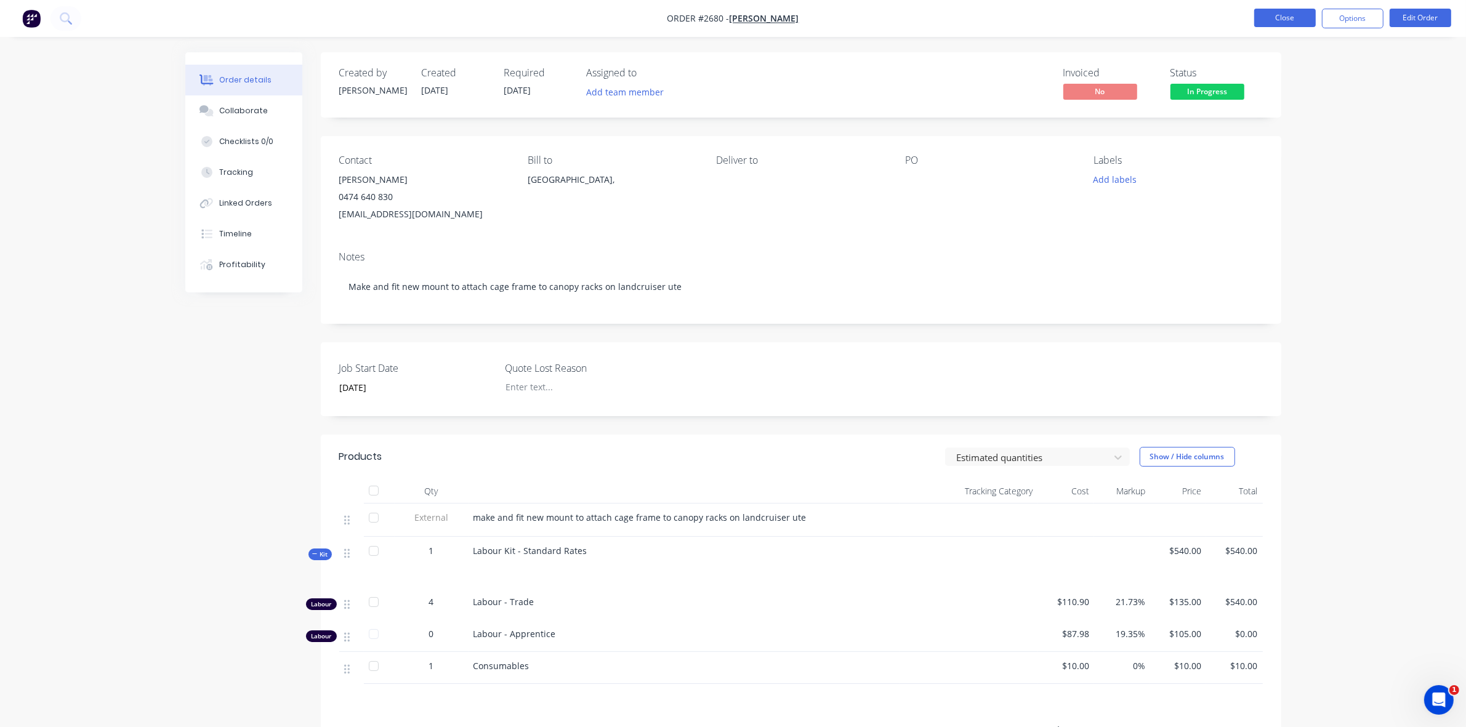
click at [1277, 23] on button "Close" at bounding box center [1286, 18] width 62 height 18
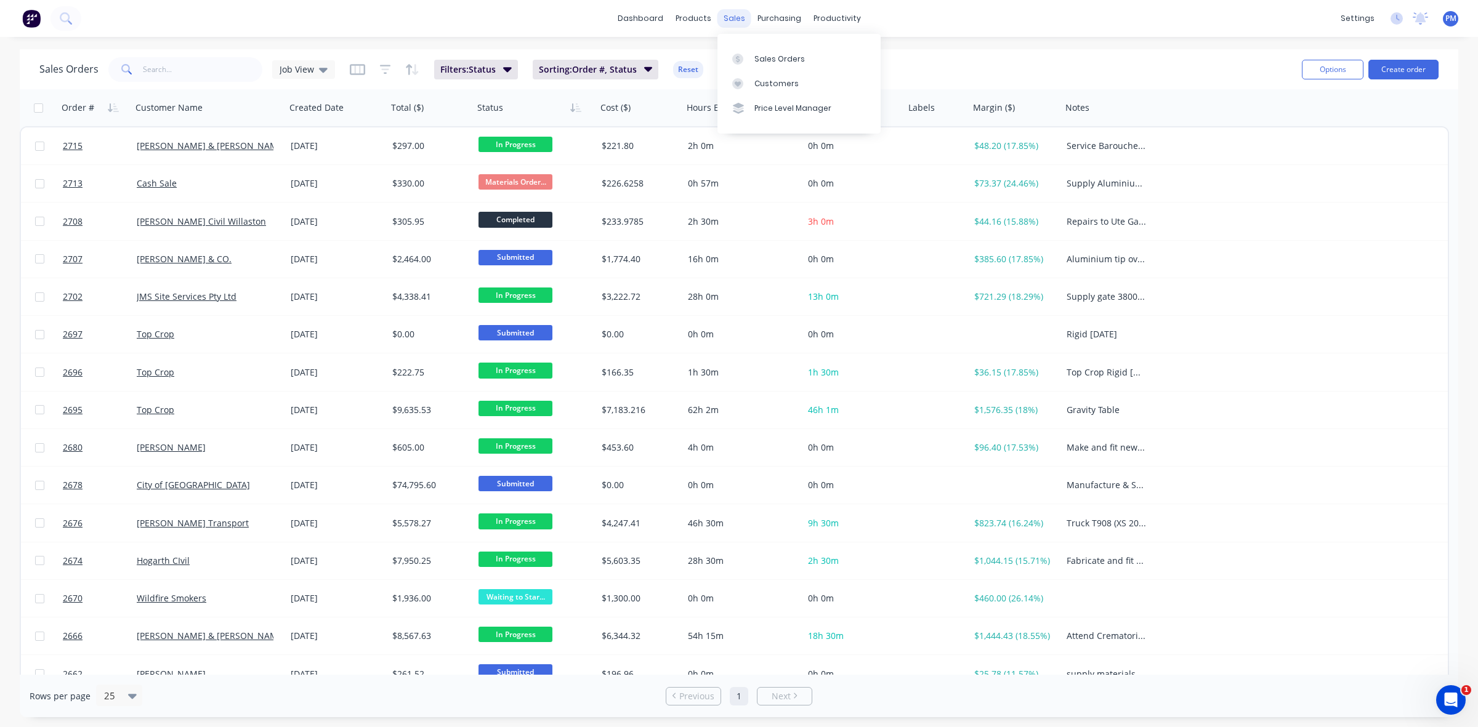
click at [734, 17] on div "sales" at bounding box center [735, 18] width 34 height 18
click at [762, 55] on div "Sales Orders" at bounding box center [779, 59] width 51 height 11
click at [768, 83] on div "Customers" at bounding box center [776, 83] width 44 height 11
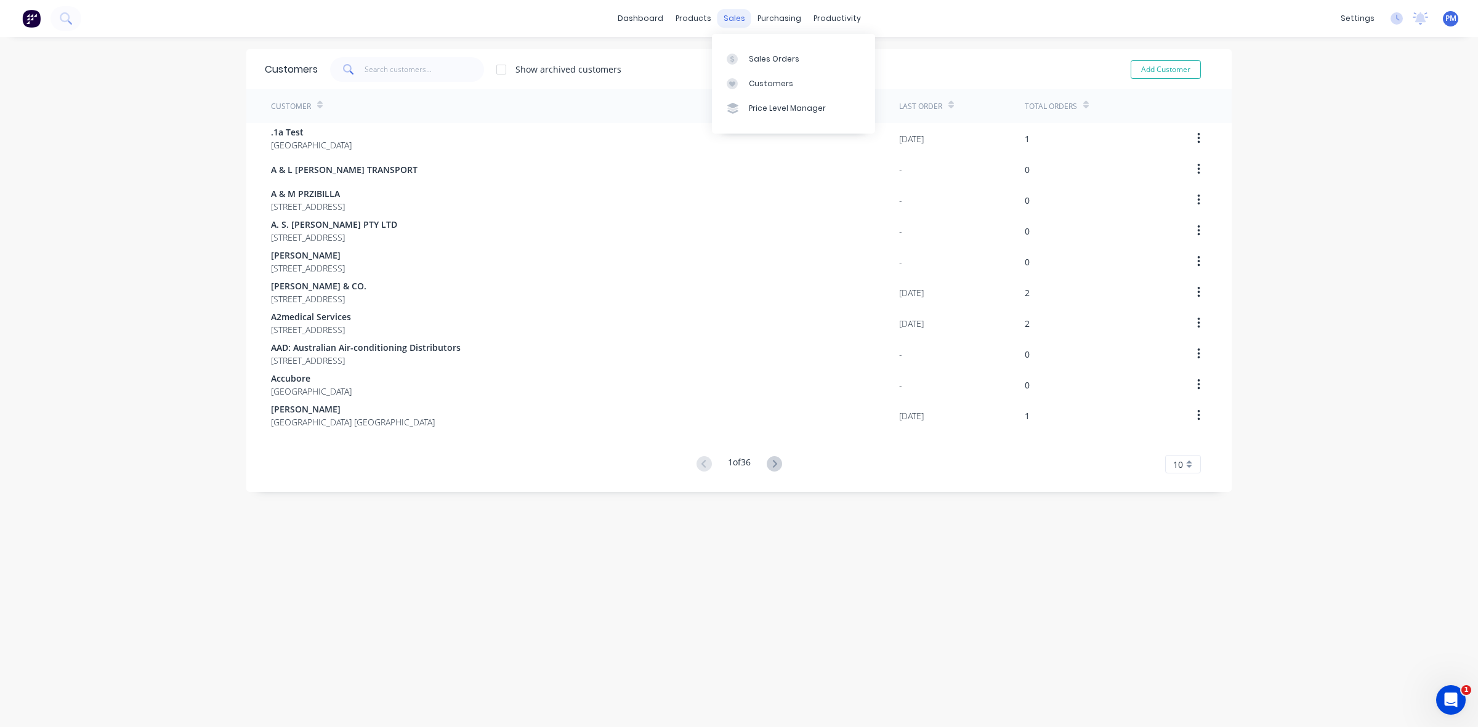
click at [722, 17] on div "sales" at bounding box center [735, 18] width 34 height 18
click at [764, 62] on div "Sales Orders" at bounding box center [774, 59] width 51 height 11
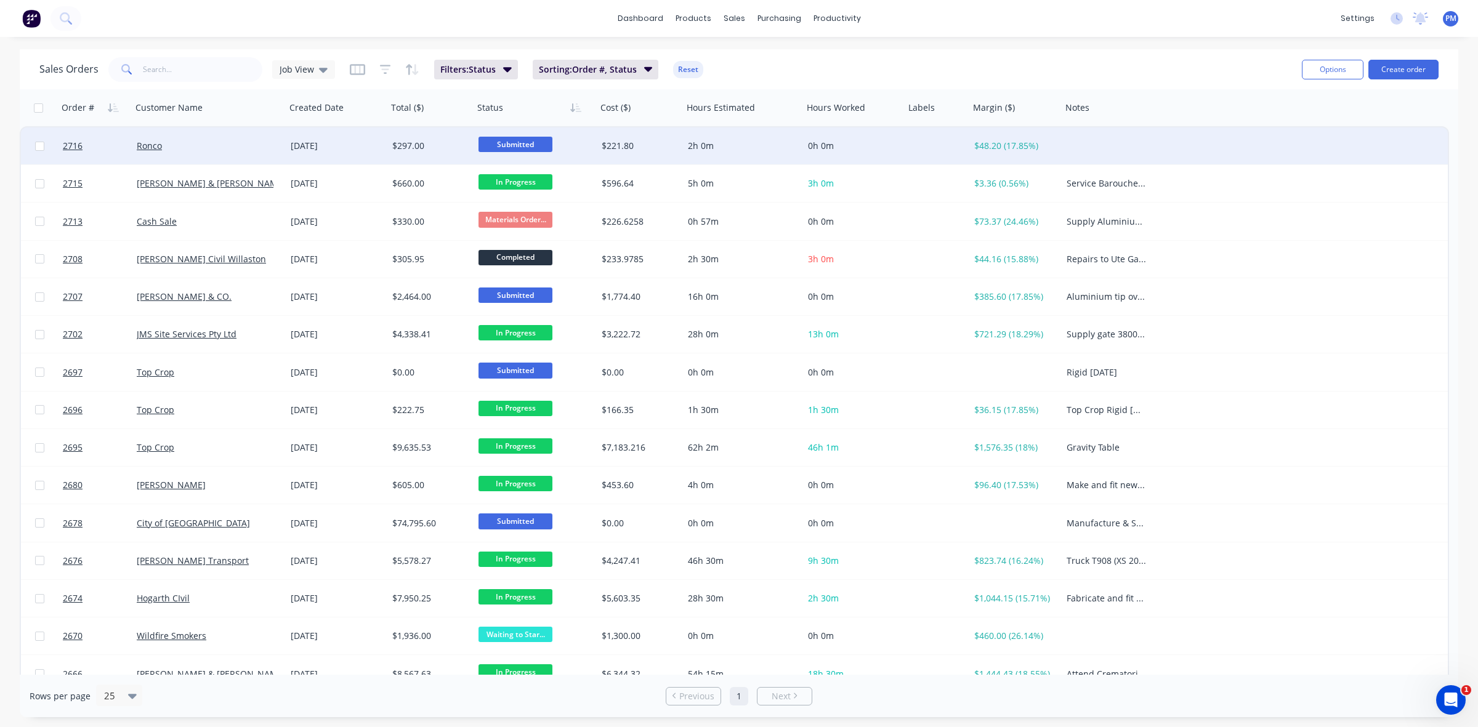
click at [257, 146] on div "Ronco" at bounding box center [205, 146] width 137 height 12
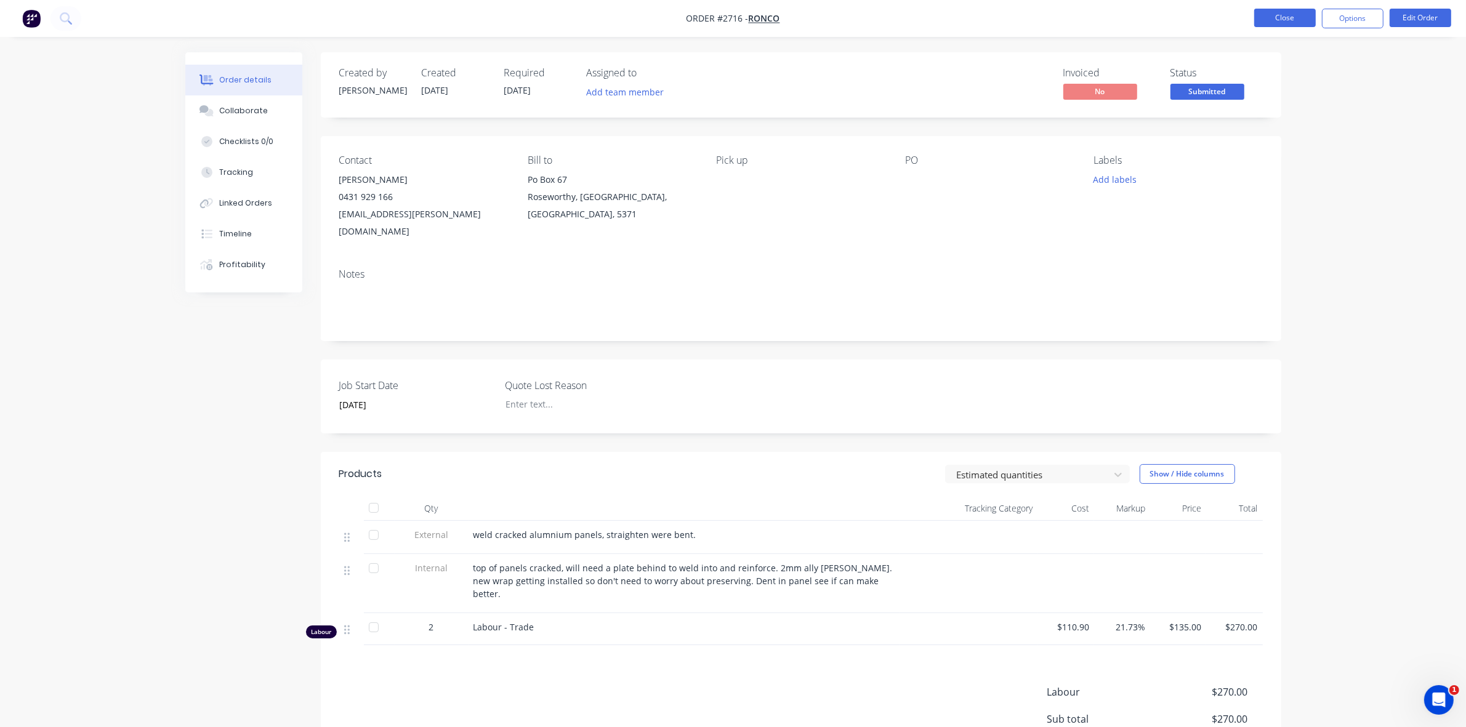
click at [1290, 20] on button "Close" at bounding box center [1286, 18] width 62 height 18
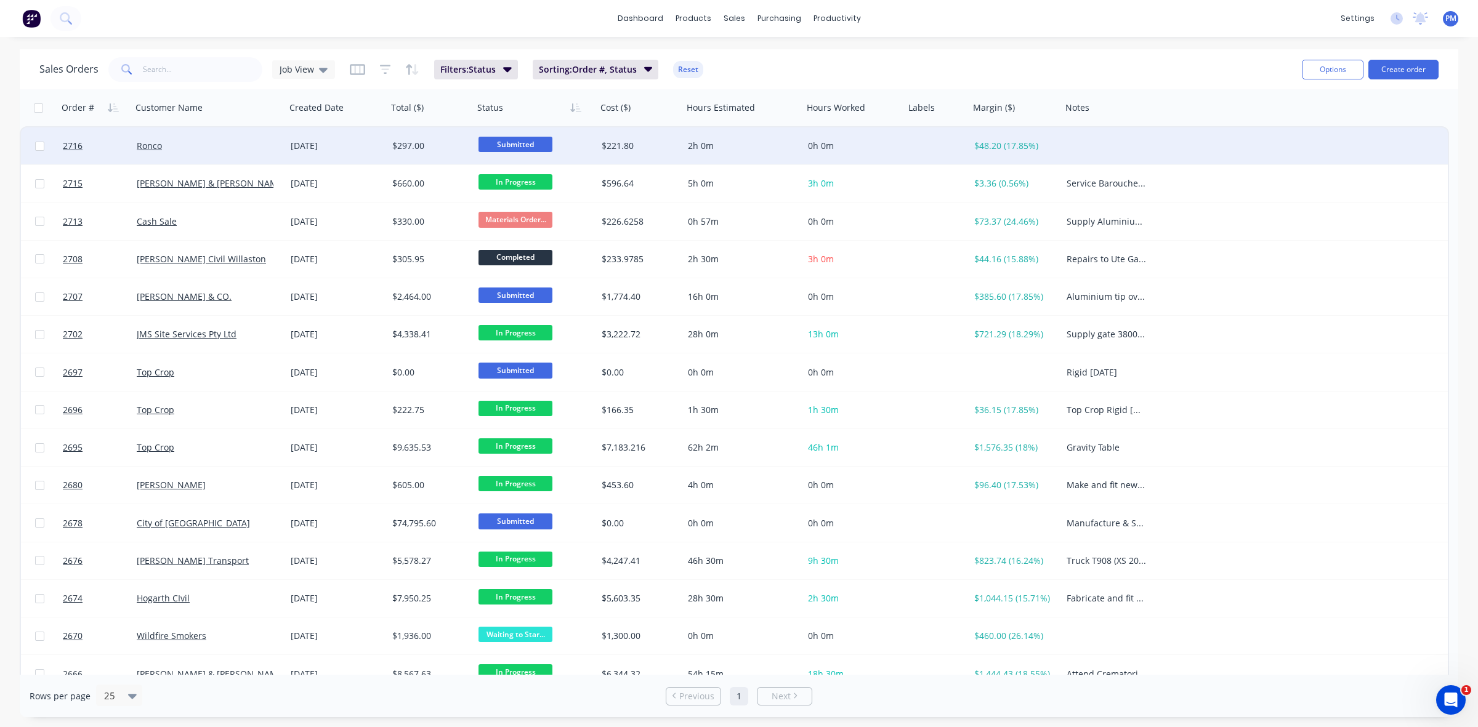
click at [244, 152] on div "Ronco" at bounding box center [209, 145] width 154 height 37
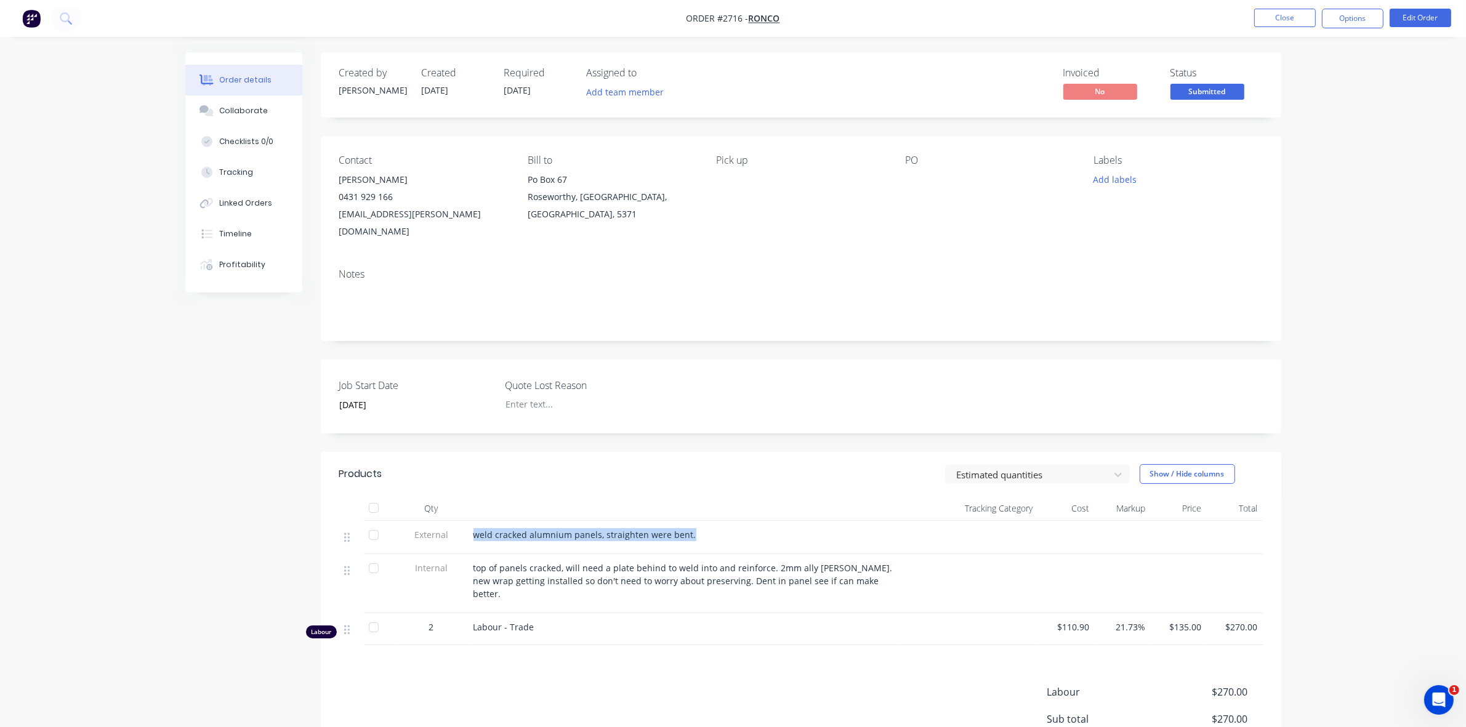
drag, startPoint x: 479, startPoint y: 519, endPoint x: 669, endPoint y: 525, distance: 190.4
click at [669, 525] on div "weld cracked alumnium panels, straighten were bent." at bounding box center [684, 537] width 431 height 33
copy div "weld cracked alumnium panels, straighten were bent."
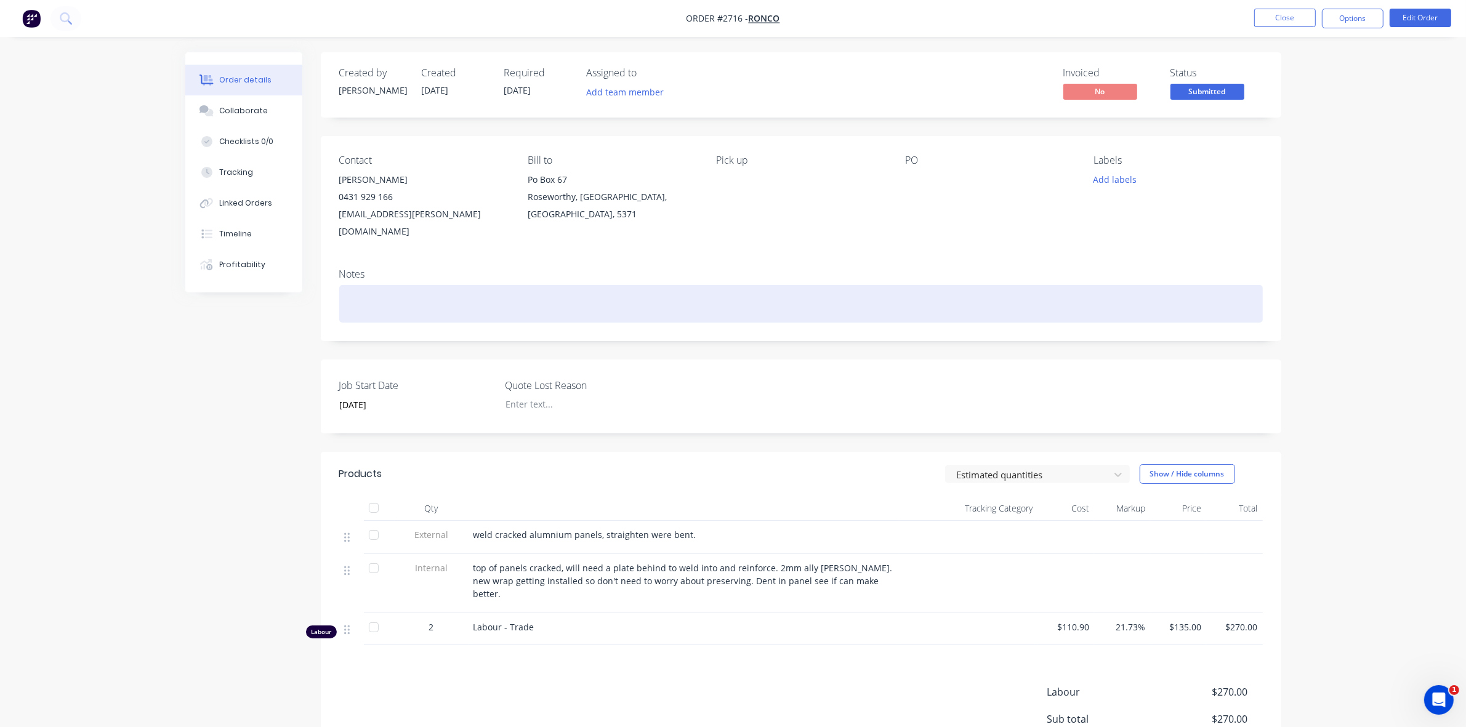
click at [401, 288] on div at bounding box center [801, 304] width 924 height 38
paste div
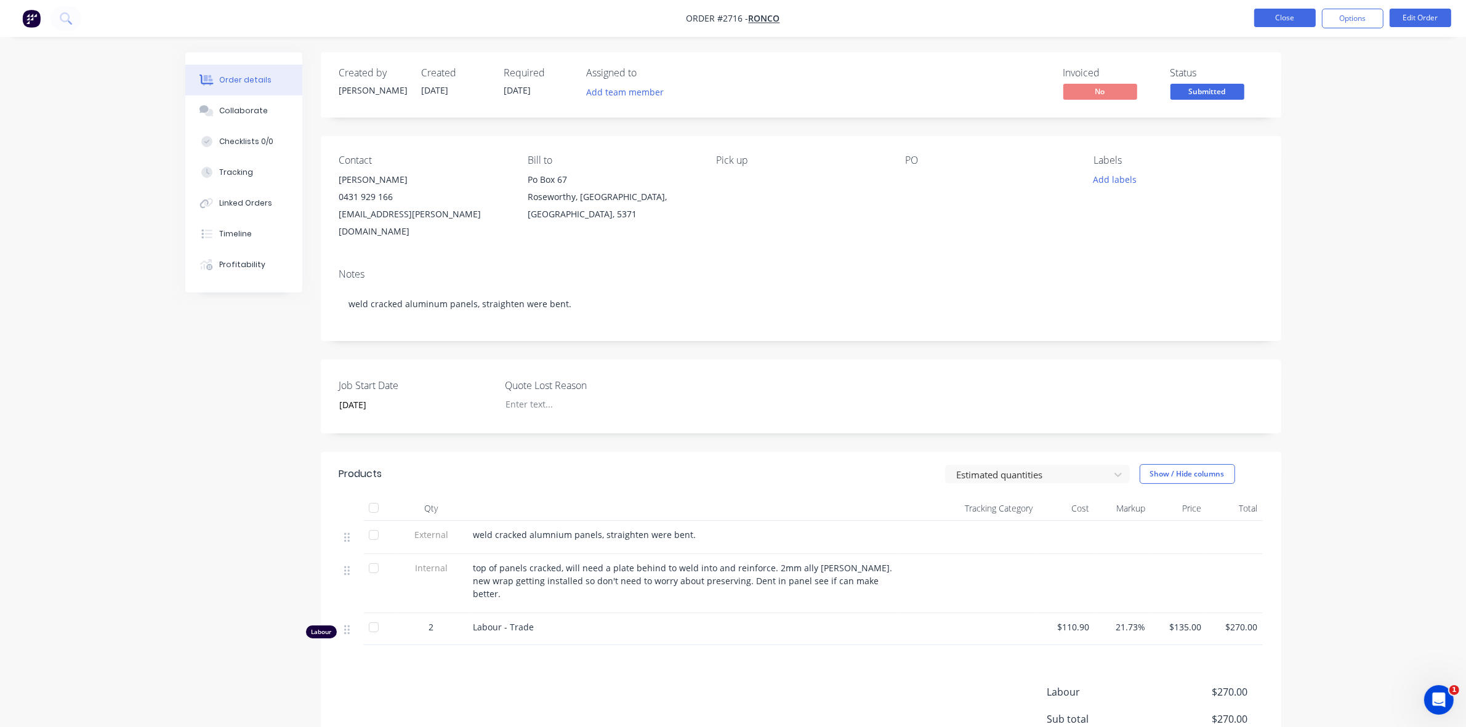
click at [1285, 22] on button "Close" at bounding box center [1286, 18] width 62 height 18
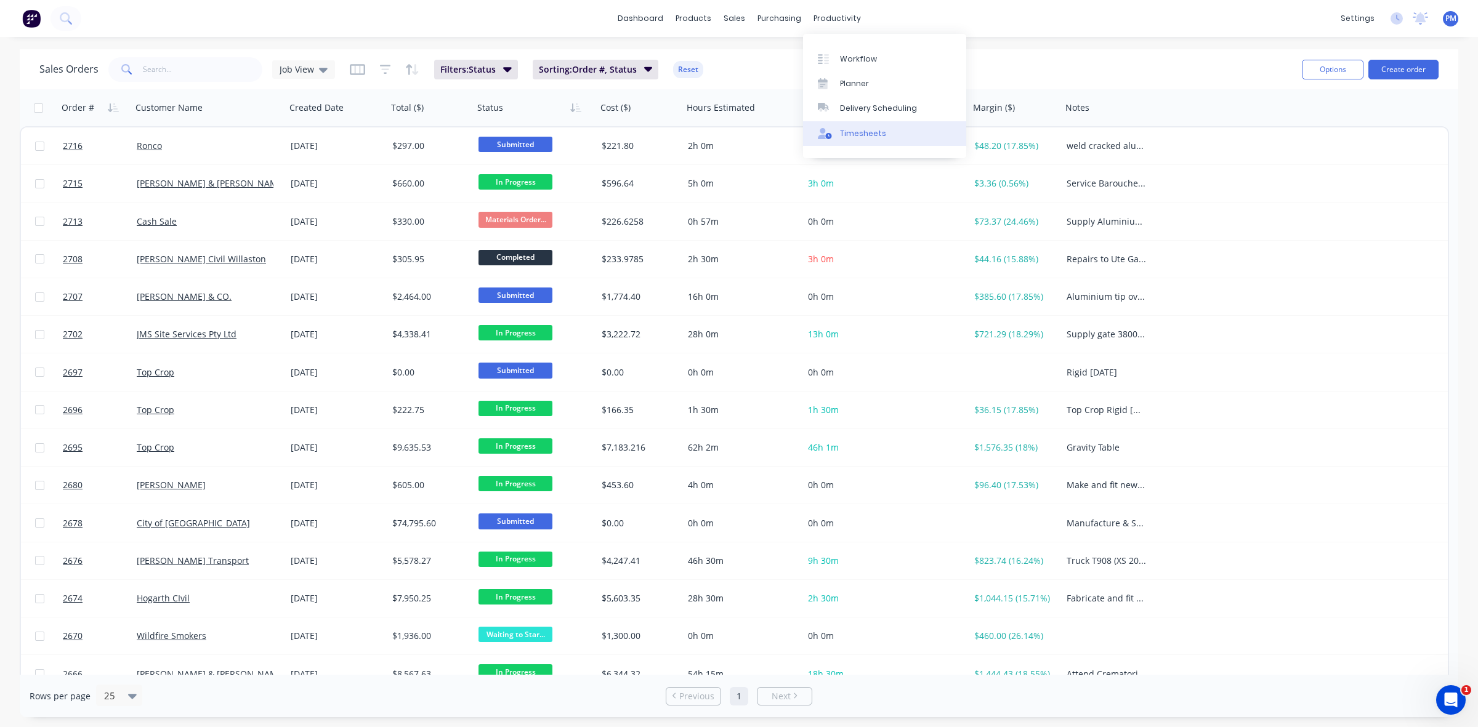
click at [854, 128] on div "Timesheets" at bounding box center [863, 133] width 46 height 11
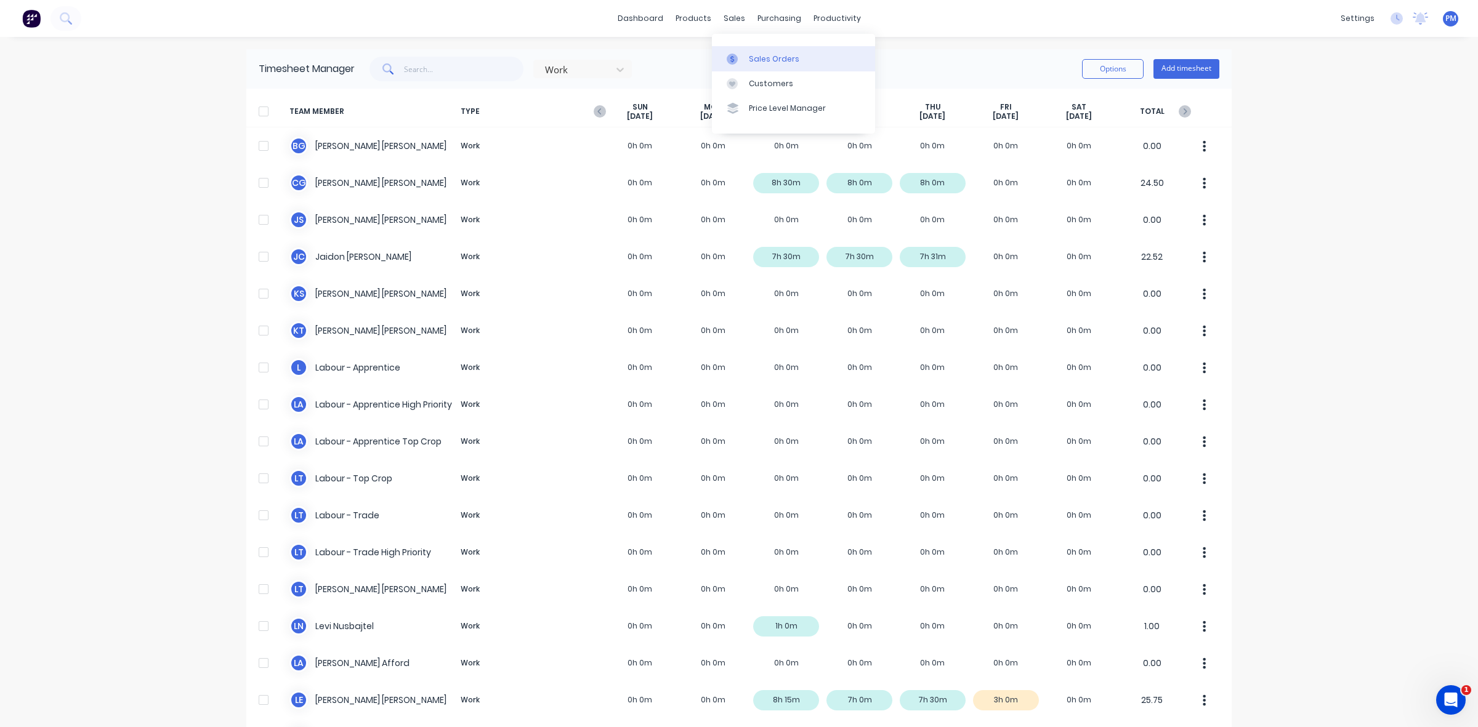
click at [752, 52] on link "Sales Orders" at bounding box center [793, 58] width 163 height 25
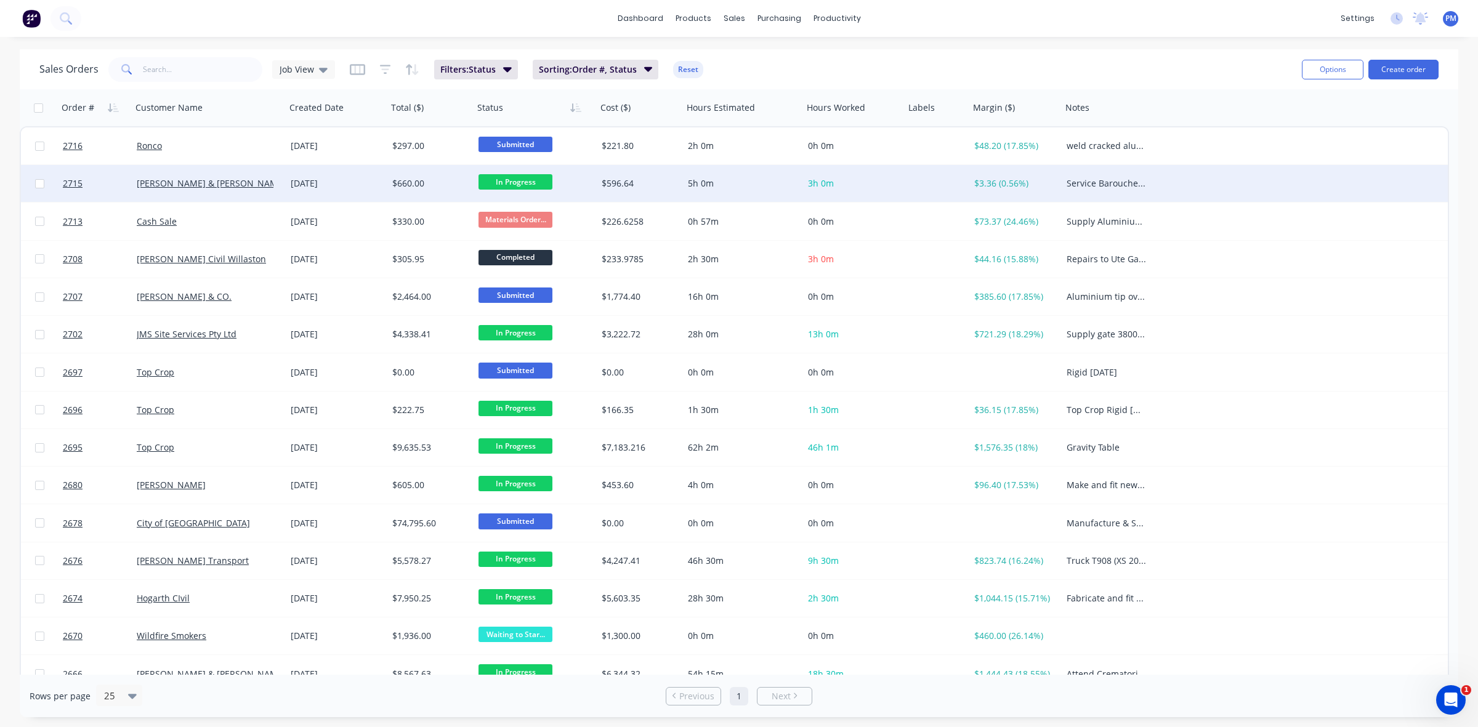
click at [232, 183] on div "[PERSON_NAME] & [PERSON_NAME] Pty Ltd" at bounding box center [205, 183] width 137 height 12
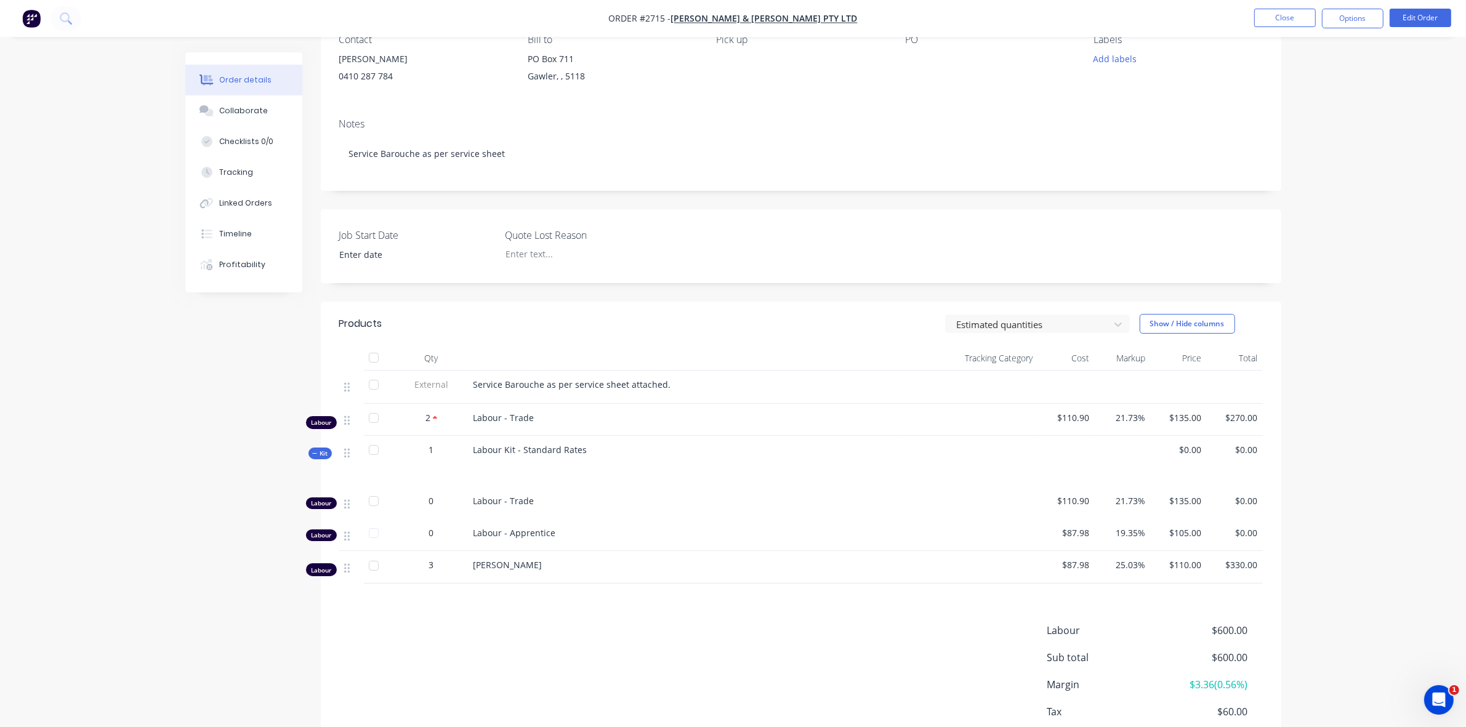
scroll to position [77, 0]
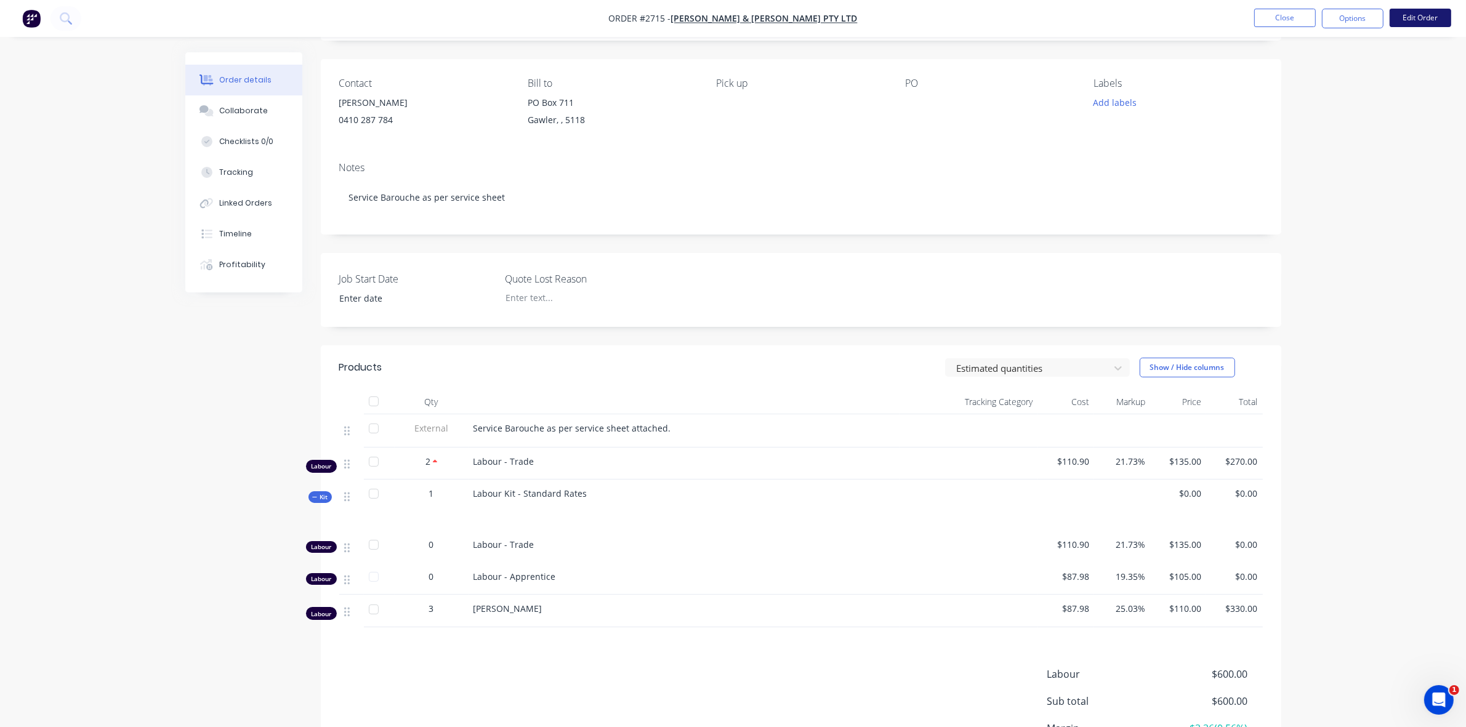
click at [1426, 17] on button "Edit Order" at bounding box center [1421, 18] width 62 height 18
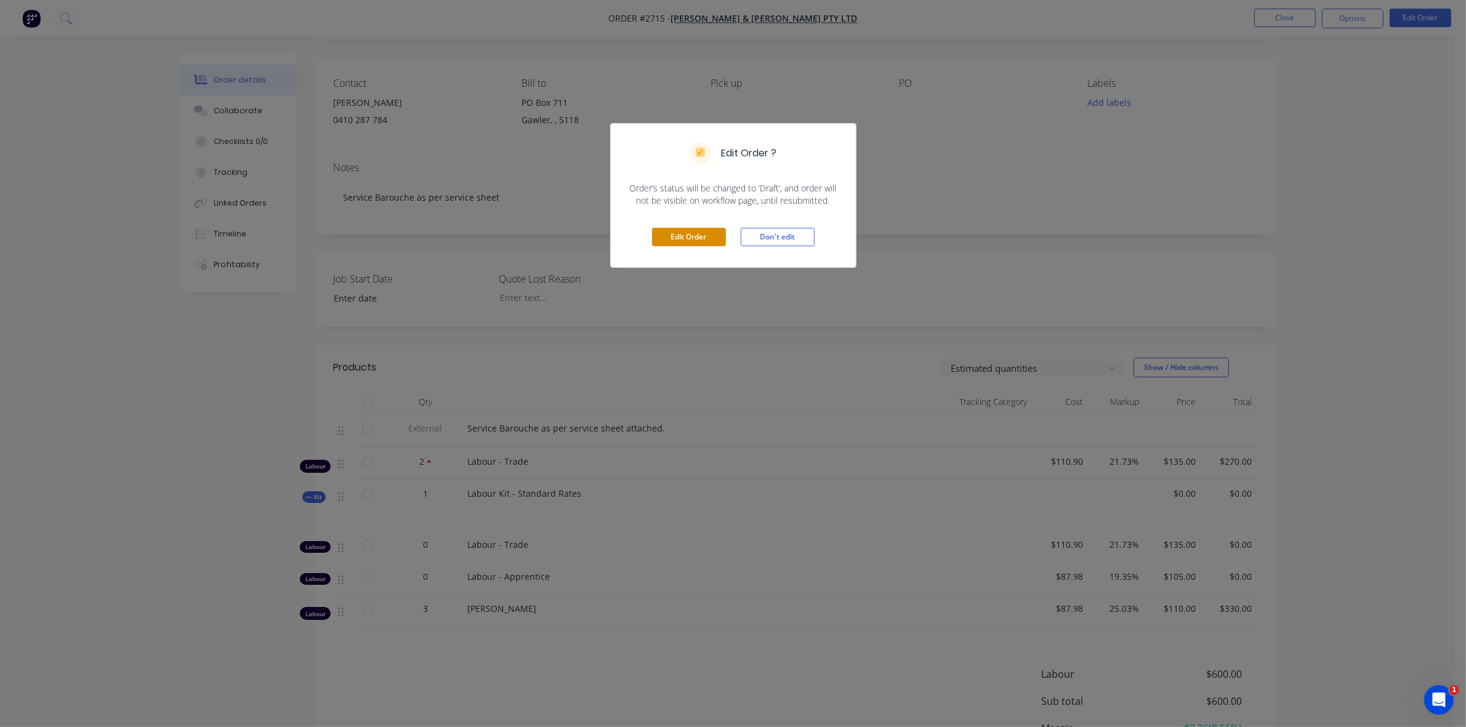
click at [700, 236] on button "Edit Order" at bounding box center [689, 237] width 74 height 18
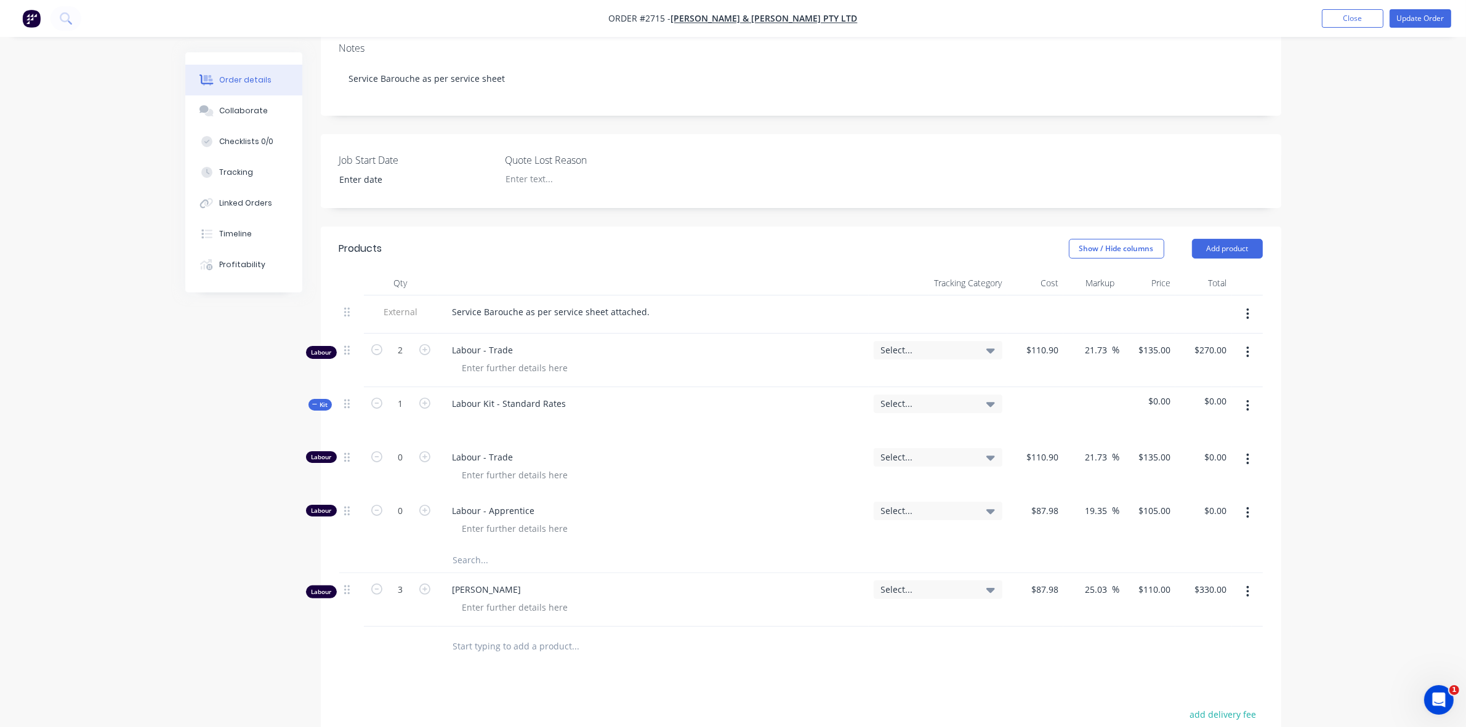
scroll to position [231, 0]
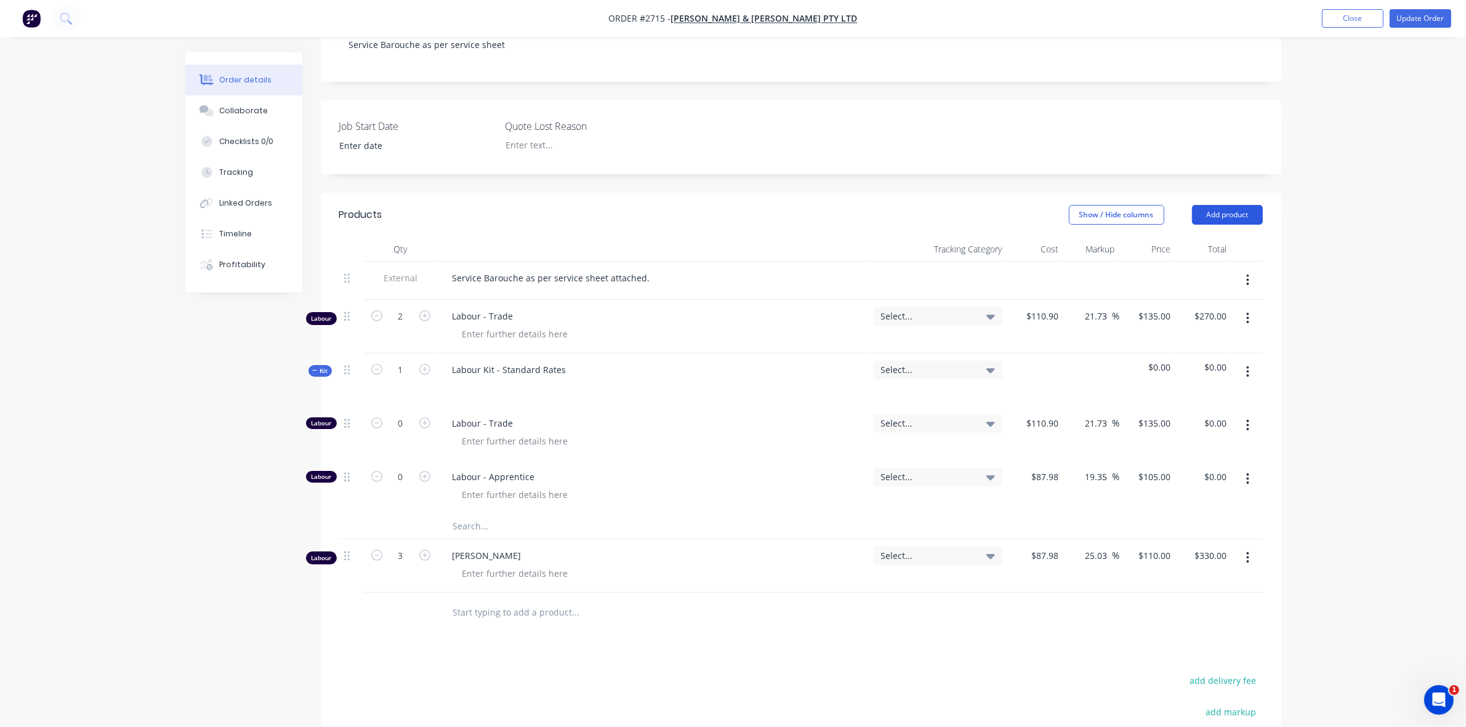
click at [1229, 214] on button "Add product" at bounding box center [1227, 215] width 71 height 20
click at [1192, 416] on div "Notes (External)" at bounding box center [1204, 419] width 95 height 18
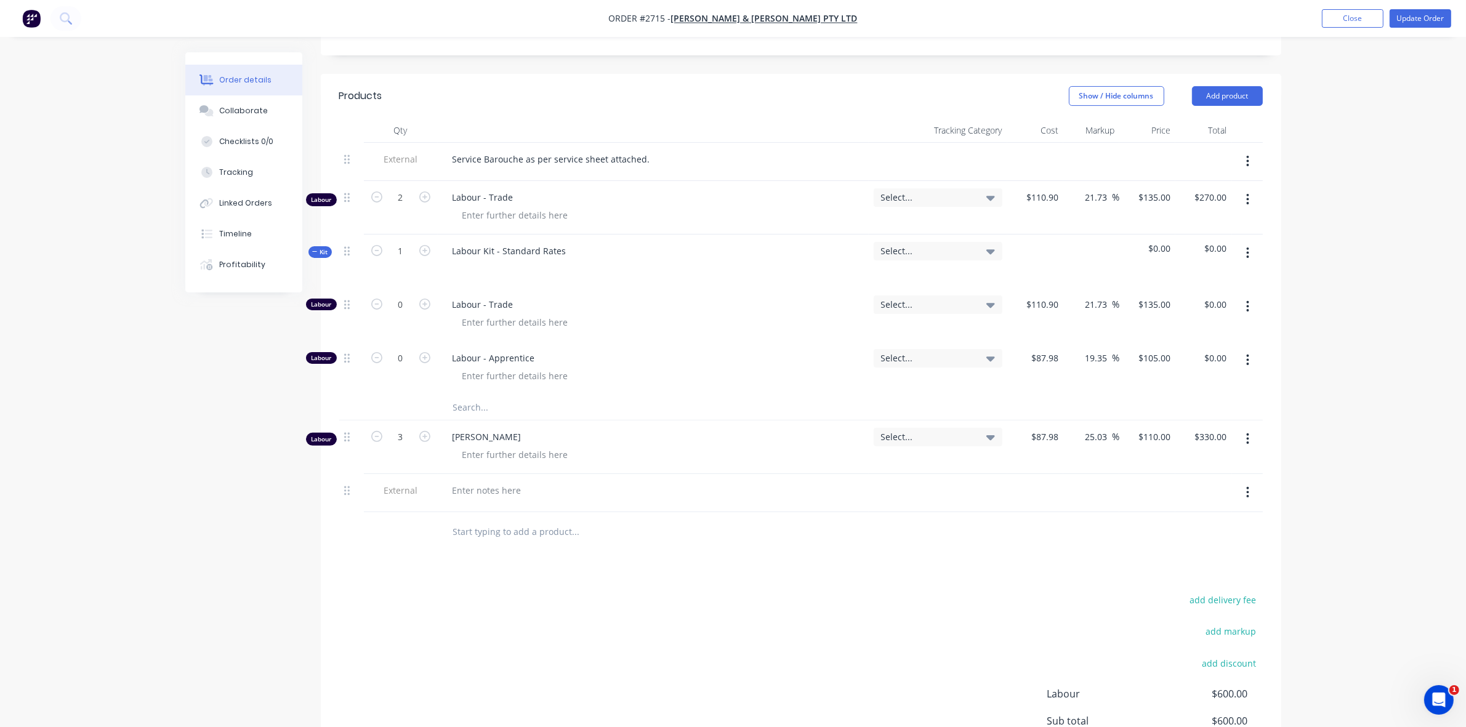
scroll to position [385, 0]
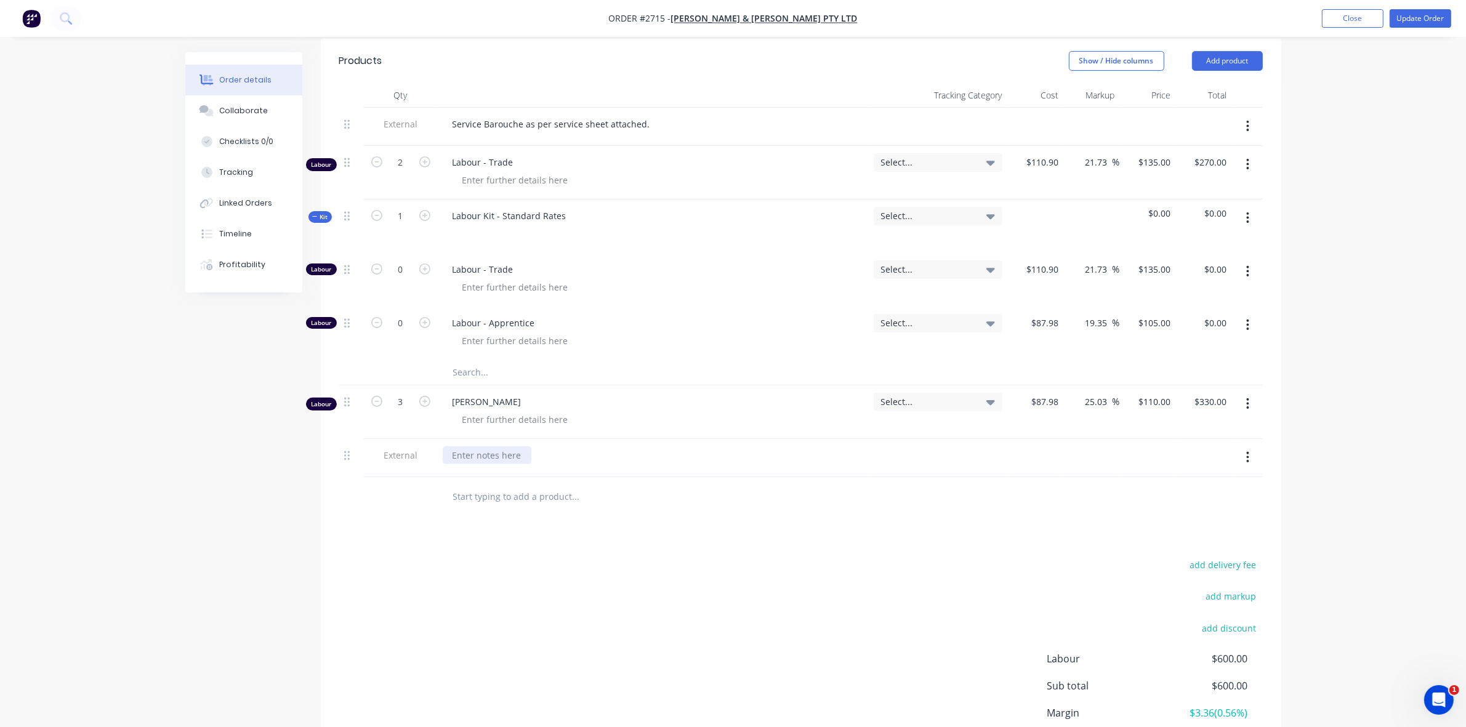
click at [469, 457] on div at bounding box center [487, 456] width 89 height 18
click at [594, 456] on div "Reapir crack on middle cross memeber found during service" at bounding box center [578, 456] width 270 height 18
click at [464, 456] on div "Reapir crack on middle cross member found during service" at bounding box center [575, 456] width 265 height 18
click at [602, 457] on div "Repair crack on middle cross member found during service" at bounding box center [575, 456] width 265 height 18
click at [604, 456] on div "Repair crack on middle cross member found during service" at bounding box center [575, 456] width 265 height 18
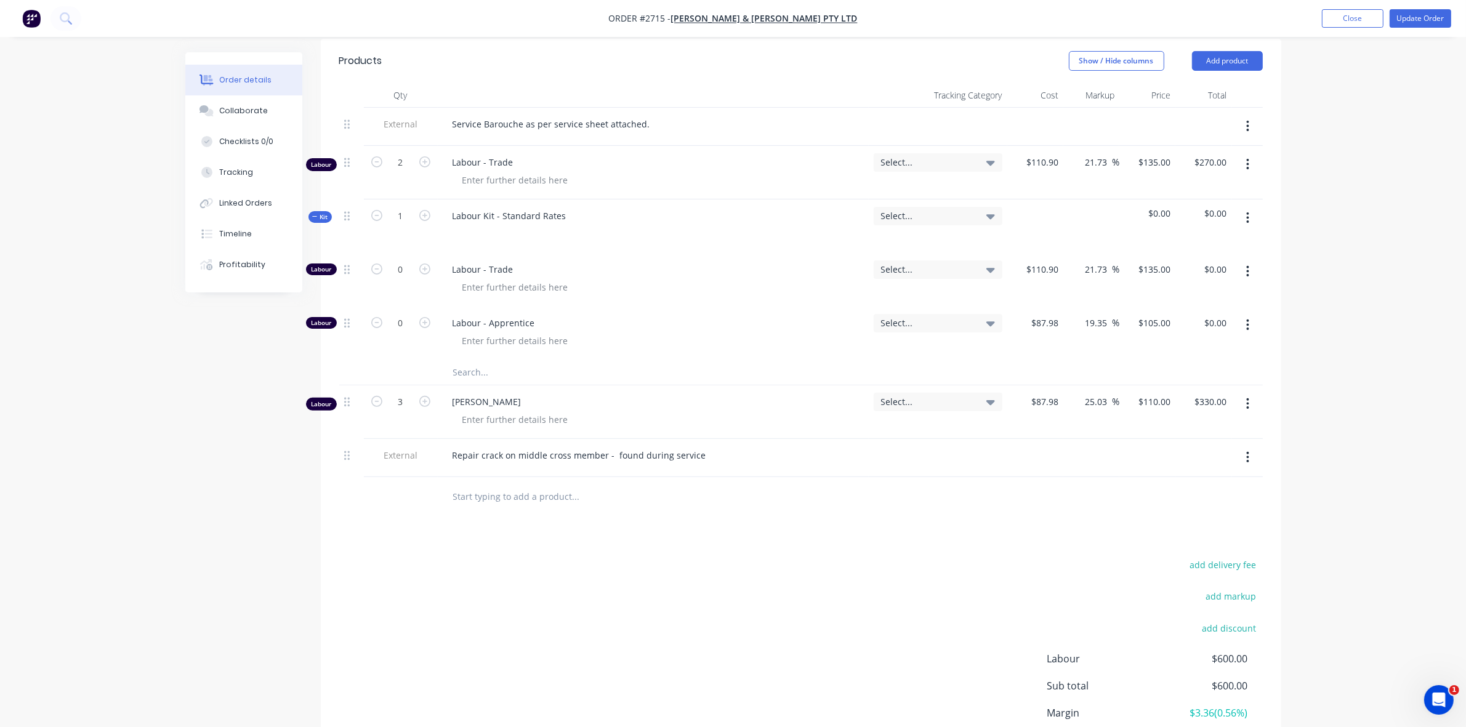
click at [740, 533] on div "Products Show / Hide columns Add product Qty Tracking Category Cost Markup Pric…" at bounding box center [801, 426] width 961 height 774
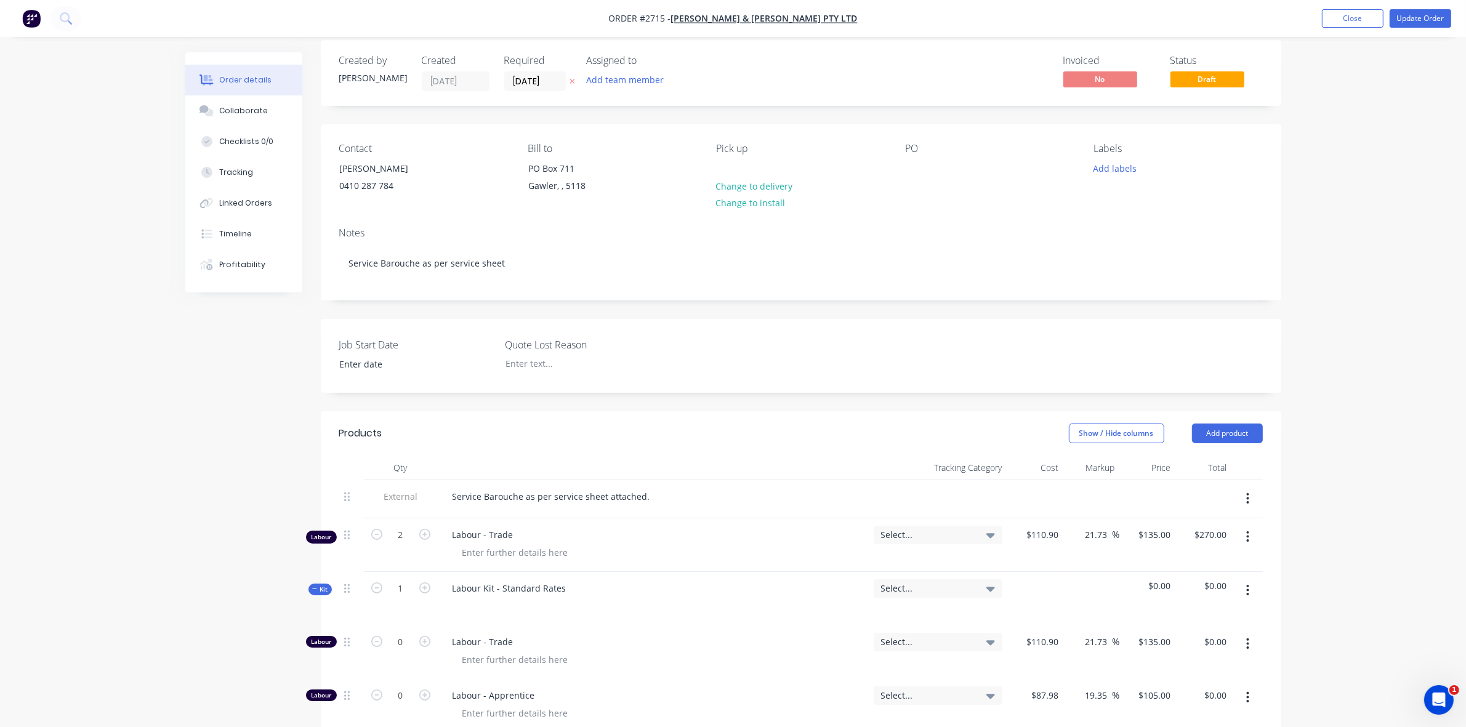
scroll to position [0, 0]
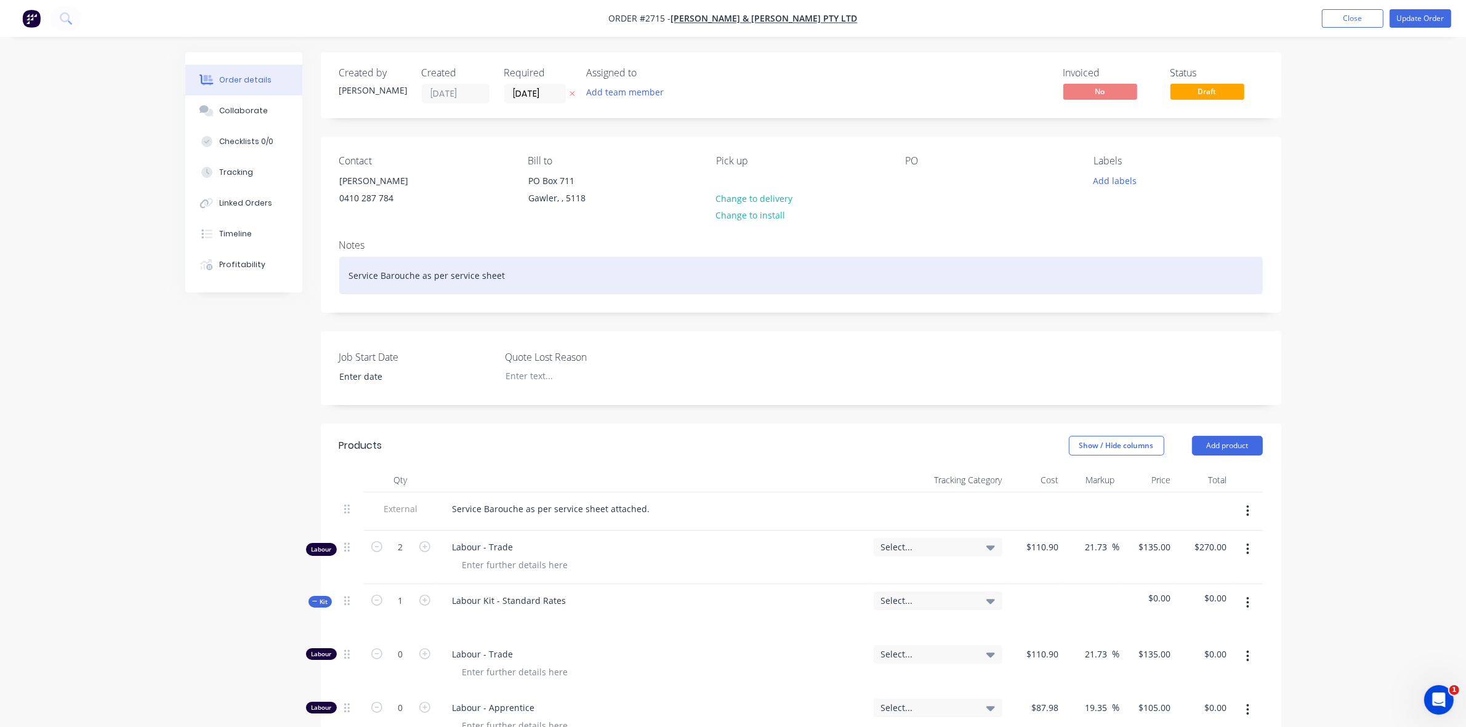
click at [507, 275] on div "Service Barouche as per service sheet" at bounding box center [801, 276] width 924 height 38
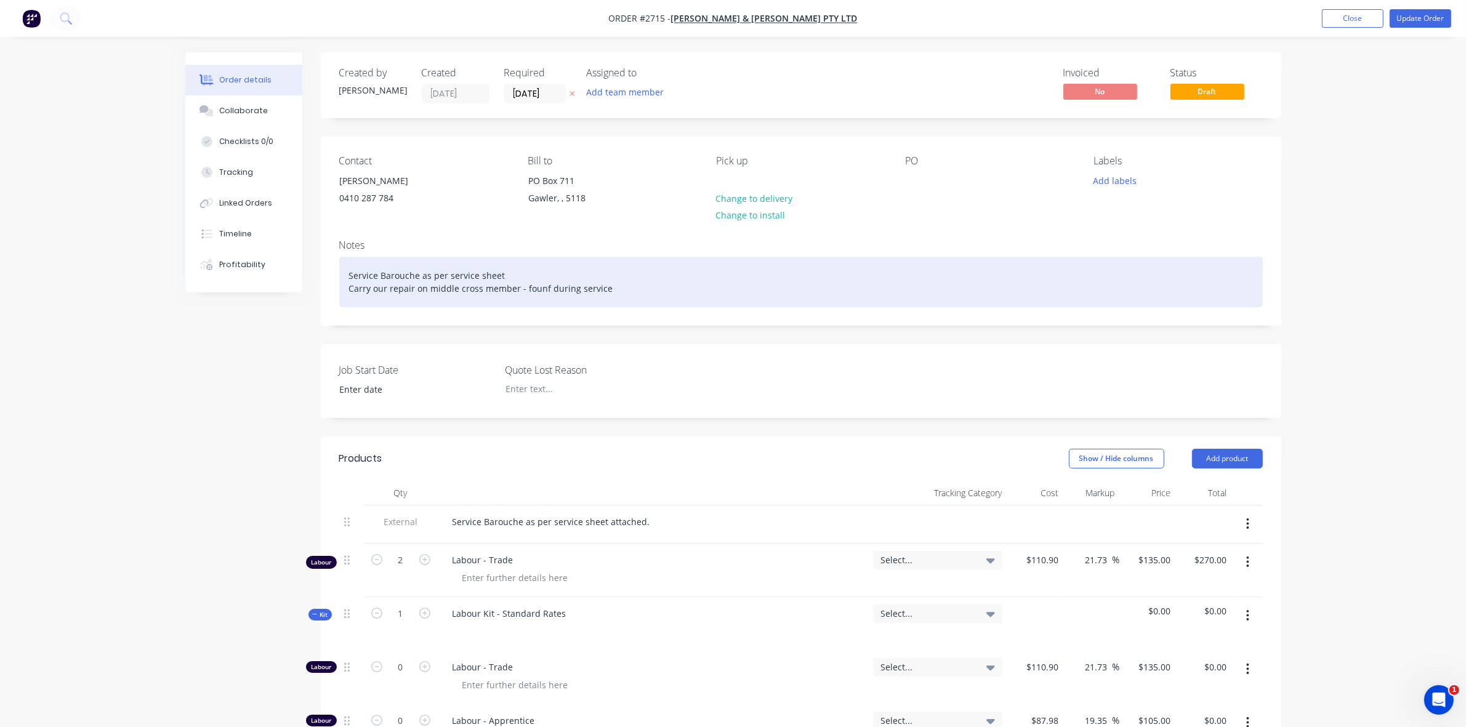
click at [542, 287] on div "Service Barouche as per service sheet Carry our repair on middle cross member -…" at bounding box center [801, 282] width 924 height 51
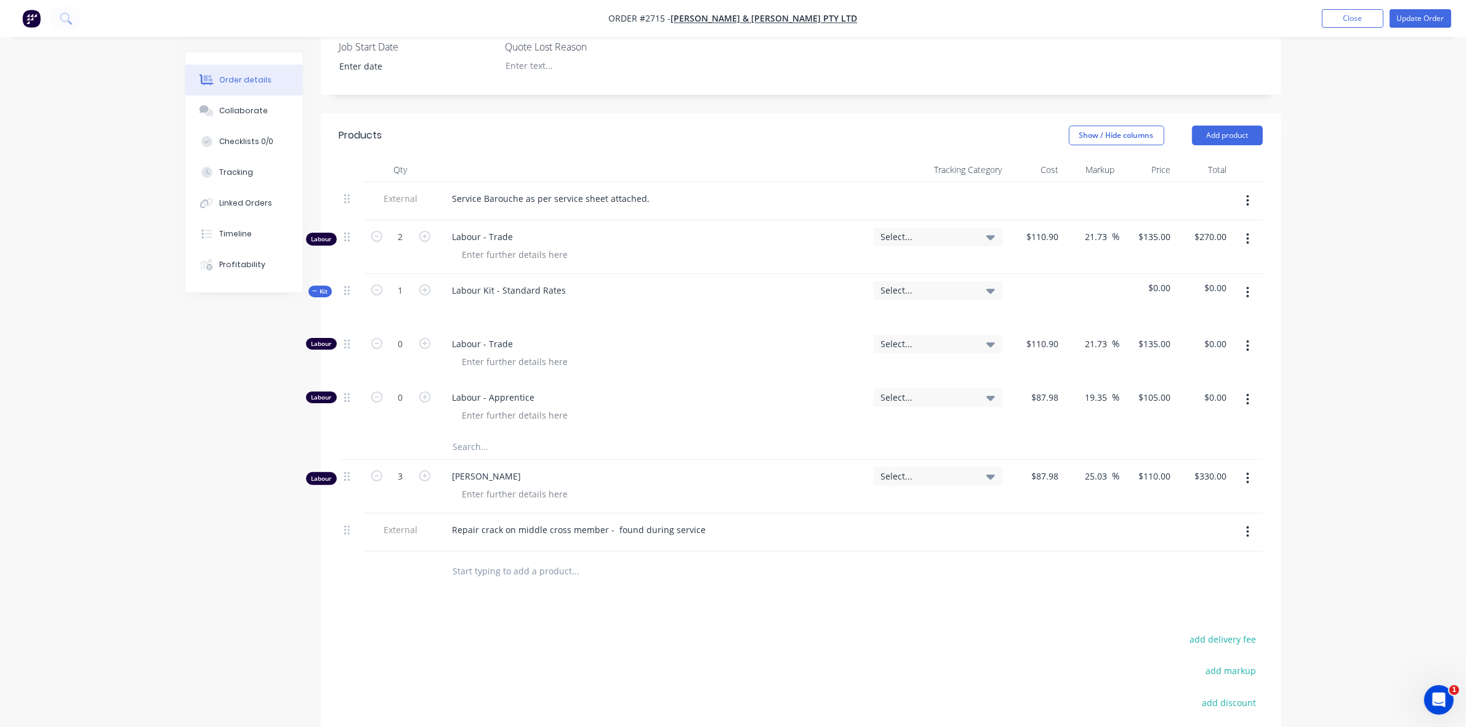
scroll to position [385, 0]
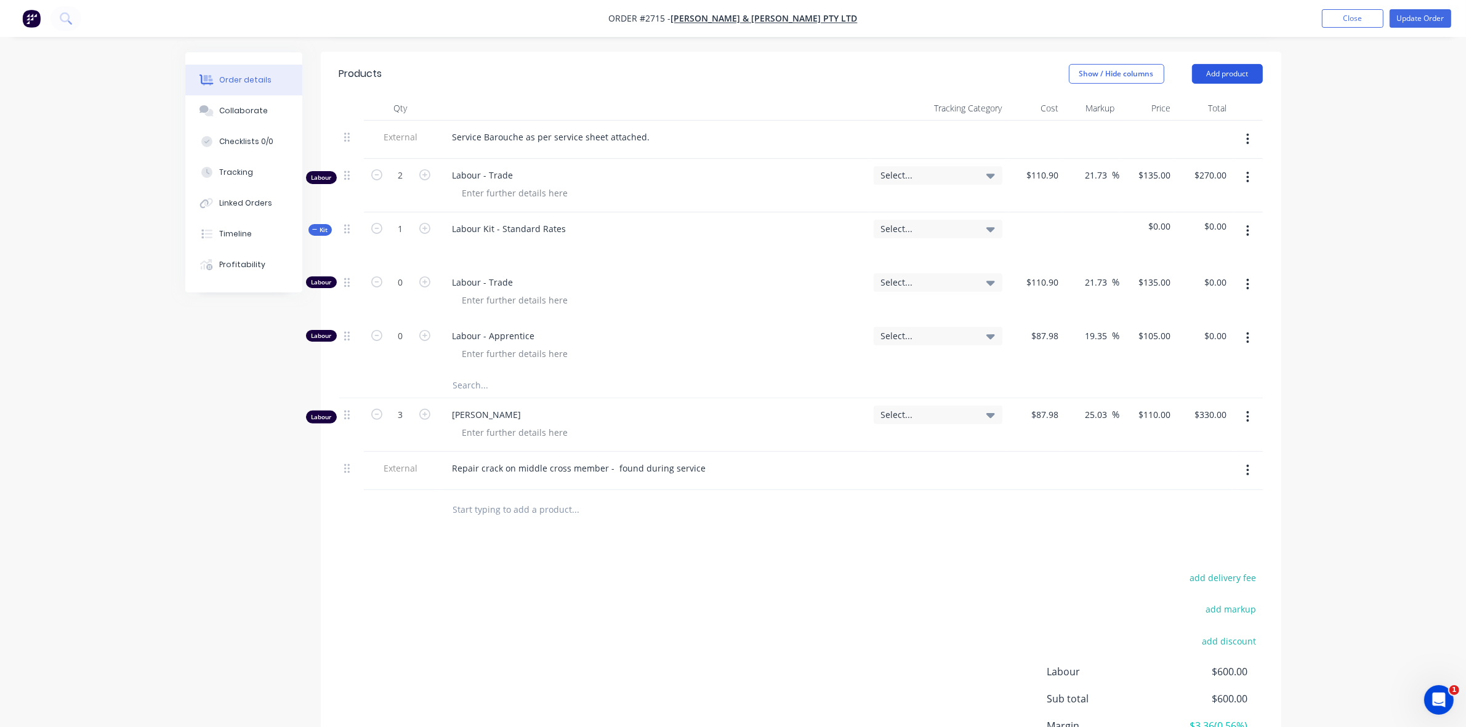
click at [1218, 73] on button "Add product" at bounding box center [1227, 74] width 71 height 20
click at [1190, 130] on div "Basic product" at bounding box center [1204, 130] width 95 height 18
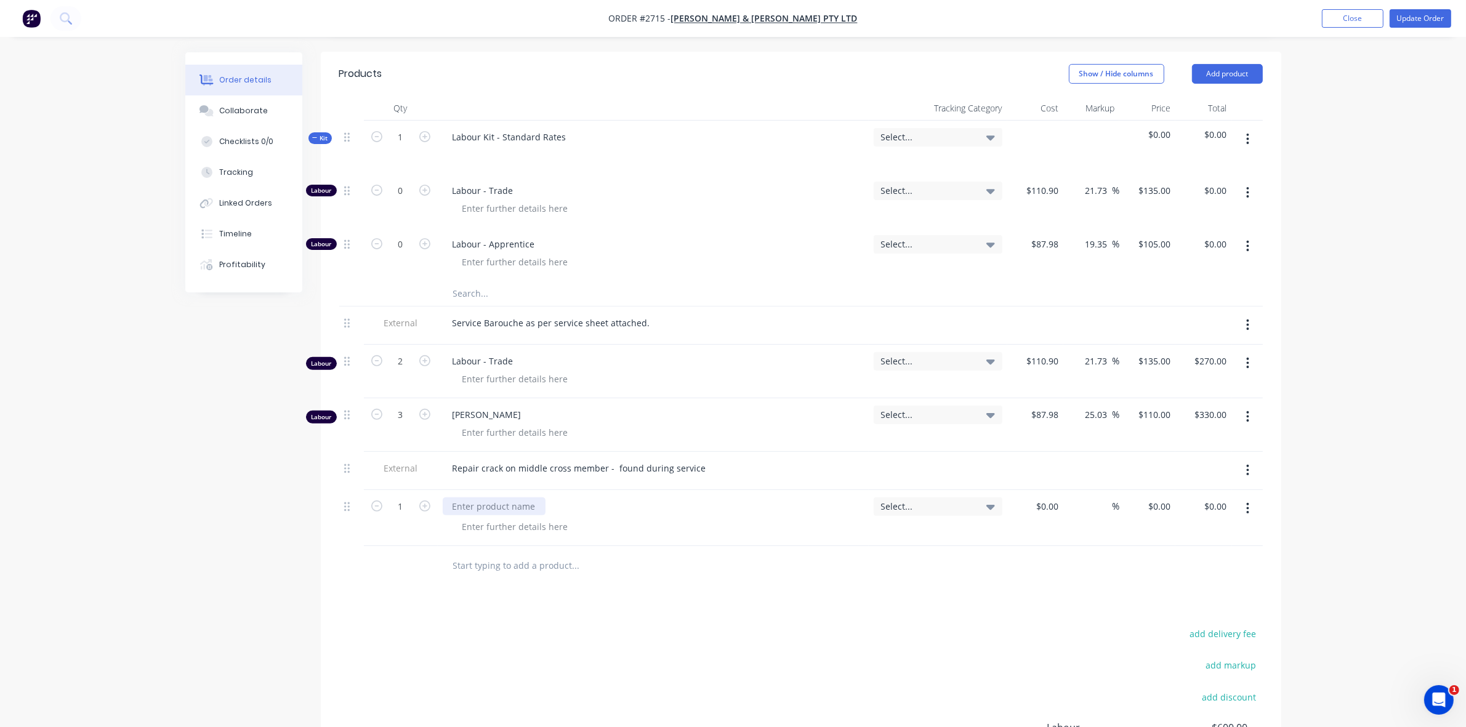
click at [480, 513] on div at bounding box center [494, 507] width 103 height 18
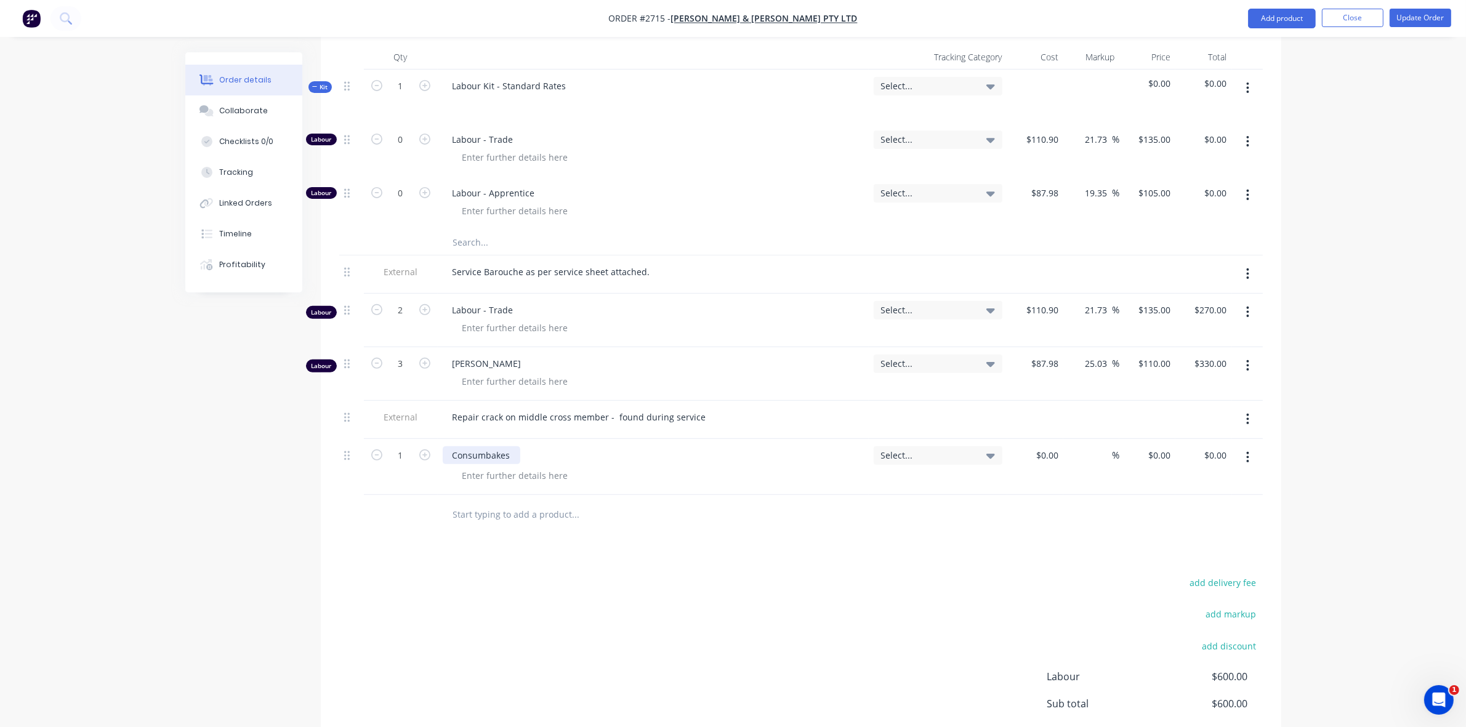
scroll to position [462, 0]
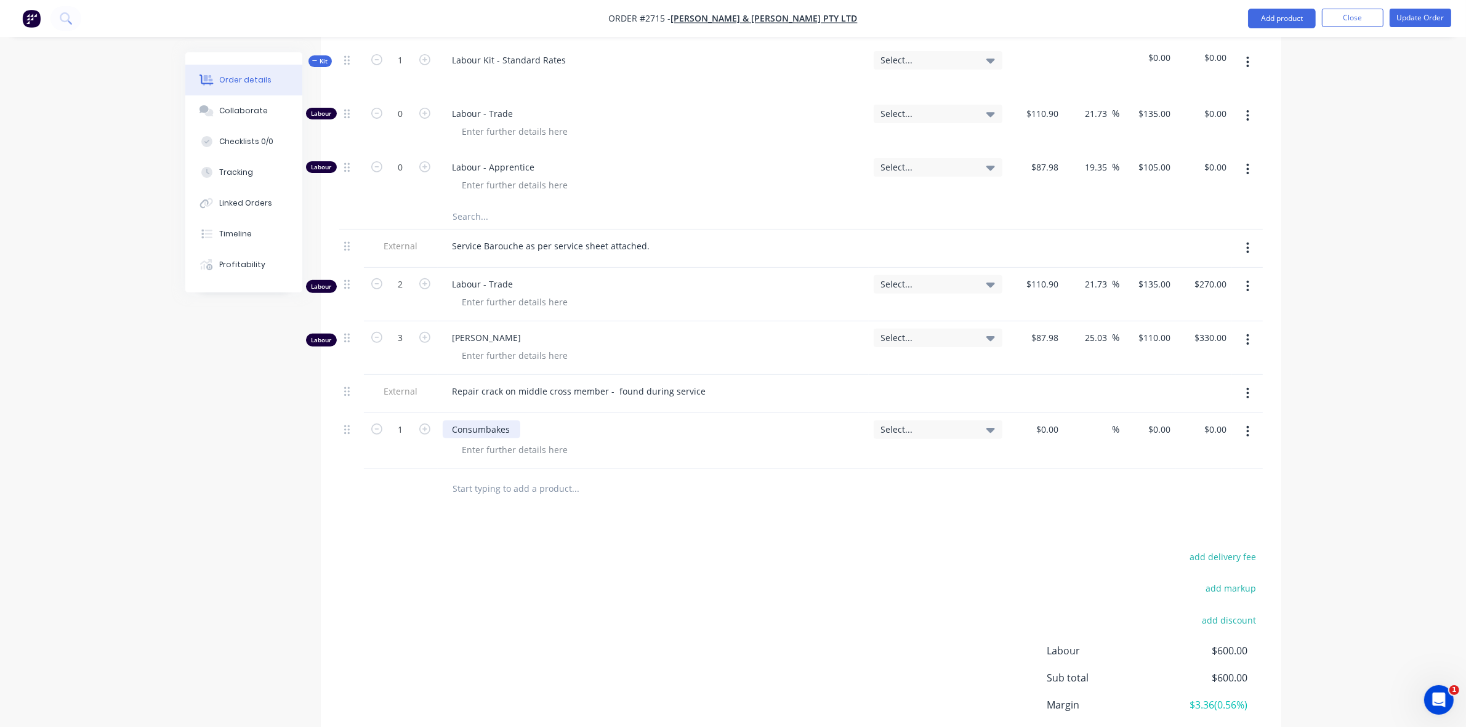
click at [491, 429] on div "Consumbakes" at bounding box center [482, 430] width 78 height 18
click at [649, 512] on div "Products Show / Hide columns Add product Qty Tracking Category Cost Markup Pric…" at bounding box center [801, 390] width 961 height 830
click at [1043, 427] on div at bounding box center [1036, 441] width 56 height 56
type input "$10.00"
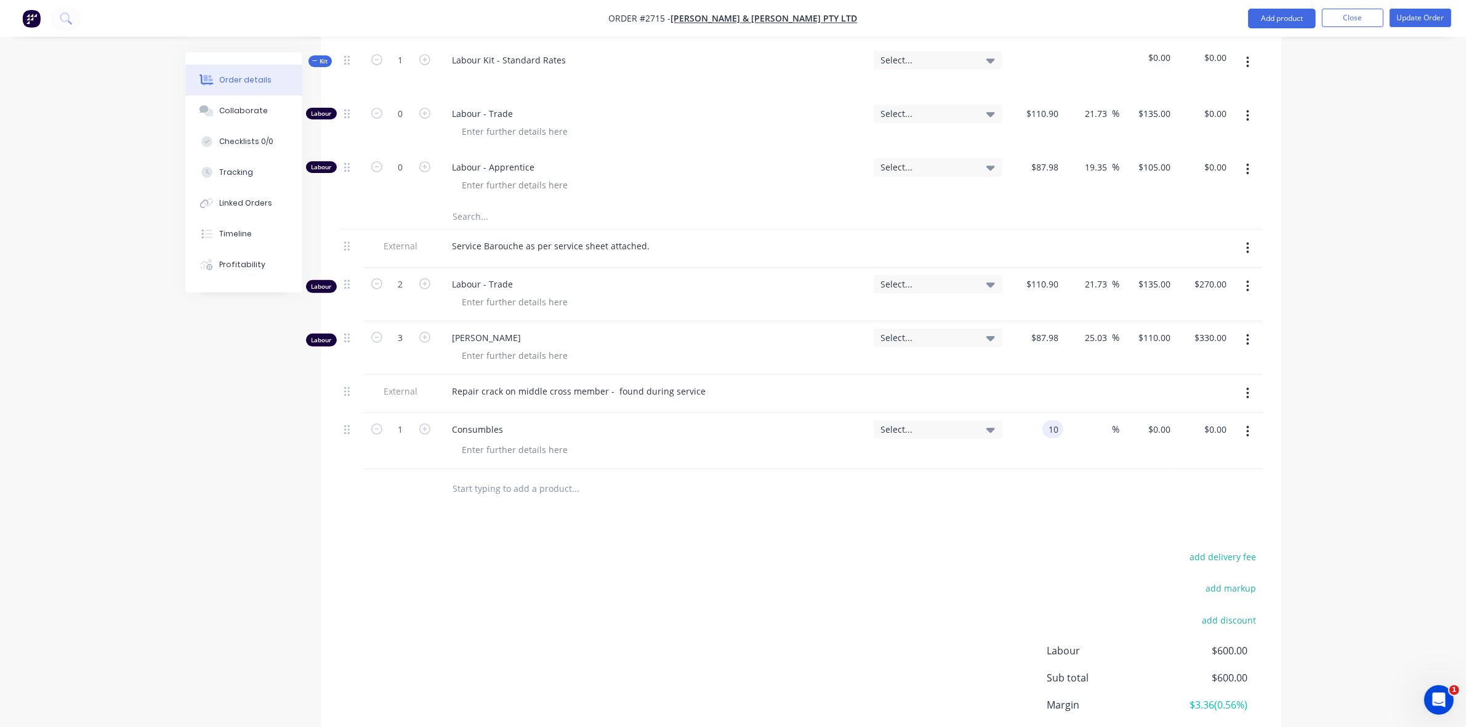
type input "$10.00"
click at [1020, 498] on div at bounding box center [801, 489] width 924 height 40
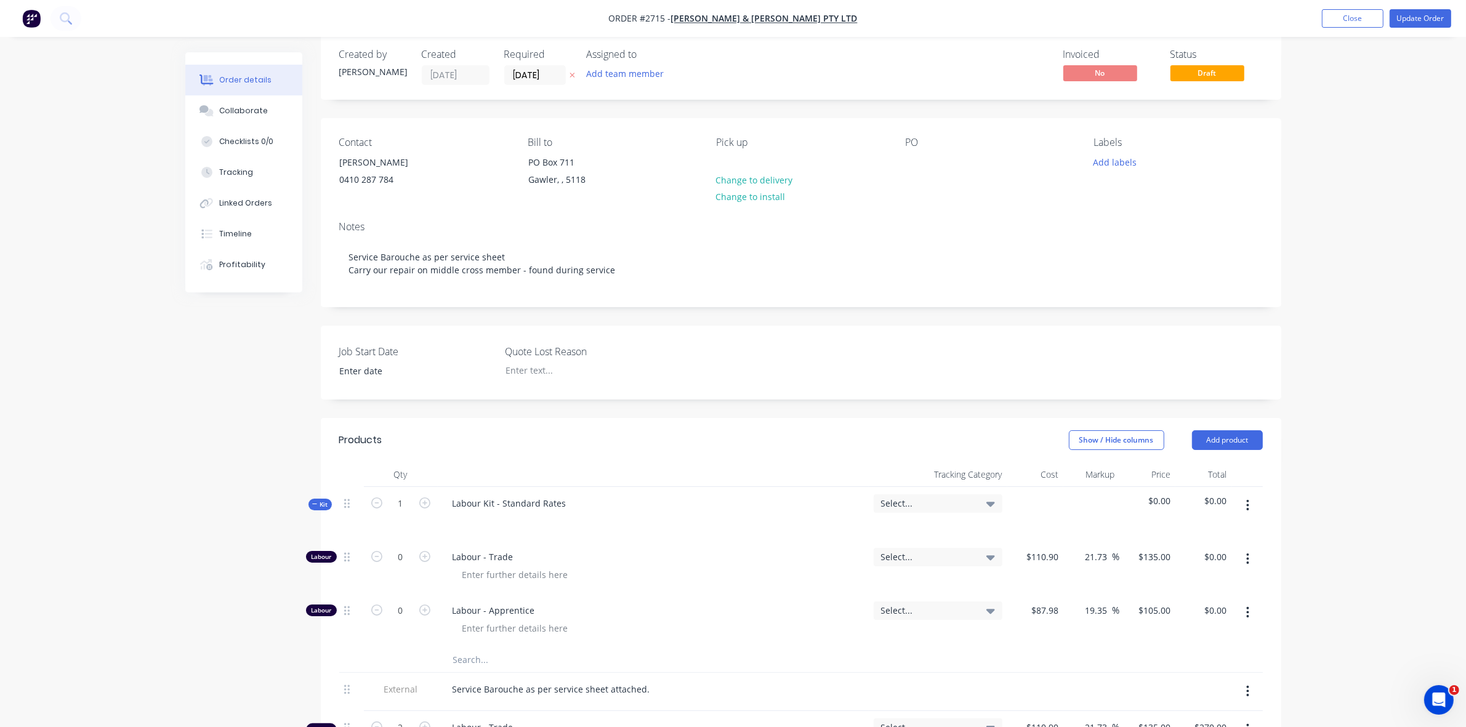
scroll to position [0, 0]
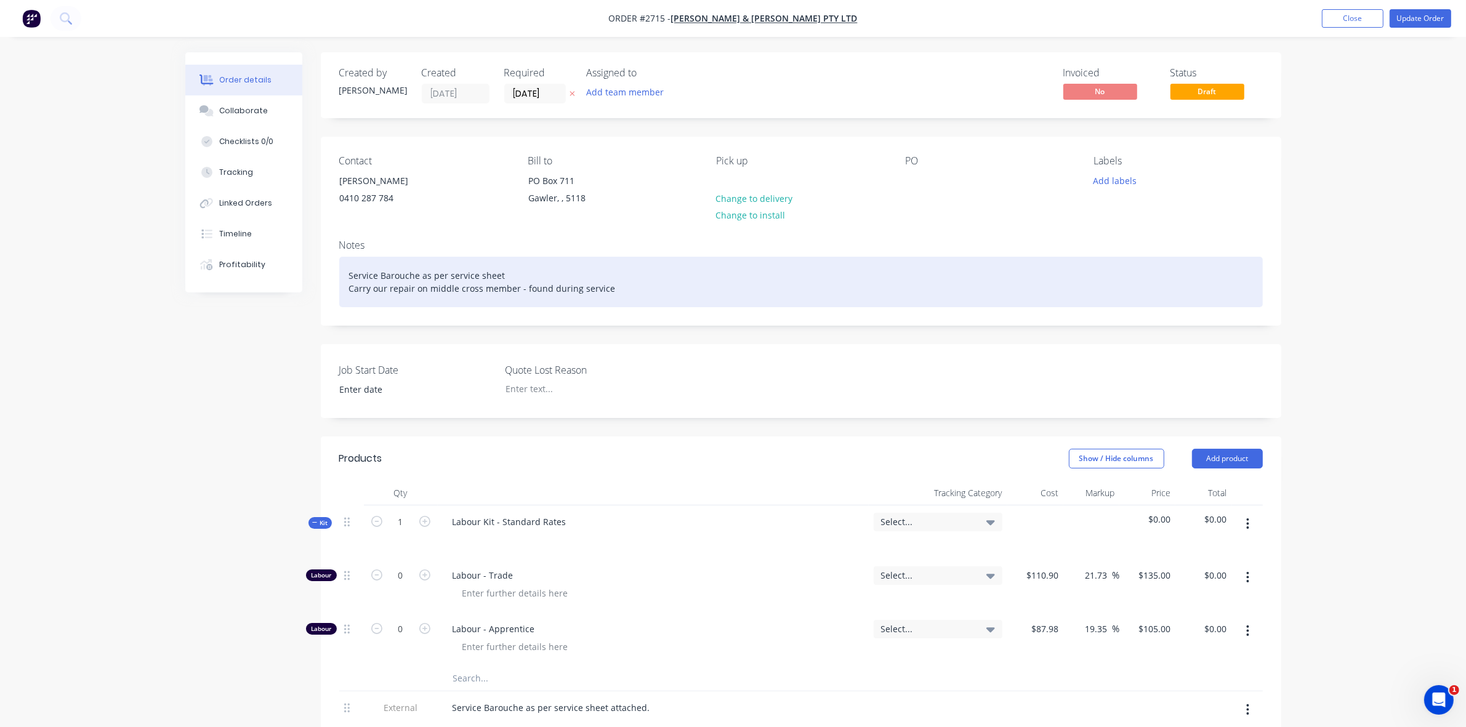
click at [349, 278] on div "Service Barouche as per service sheet Carry our repair on middle cross member -…" at bounding box center [801, 282] width 924 height 51
click at [350, 285] on div "1. Service Barouche as per service sheet Carry our repair on middle cross membe…" at bounding box center [801, 282] width 924 height 51
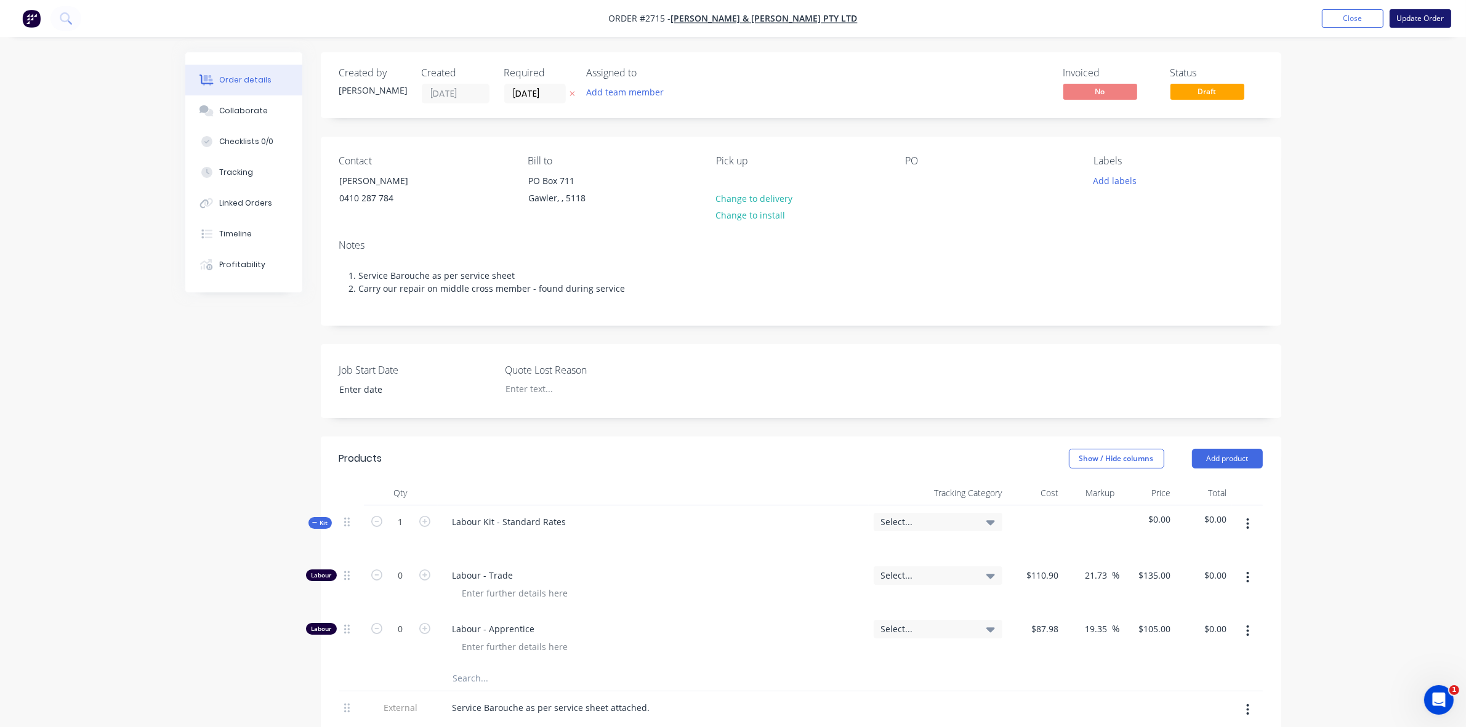
click at [1417, 14] on button "Update Order" at bounding box center [1421, 18] width 62 height 18
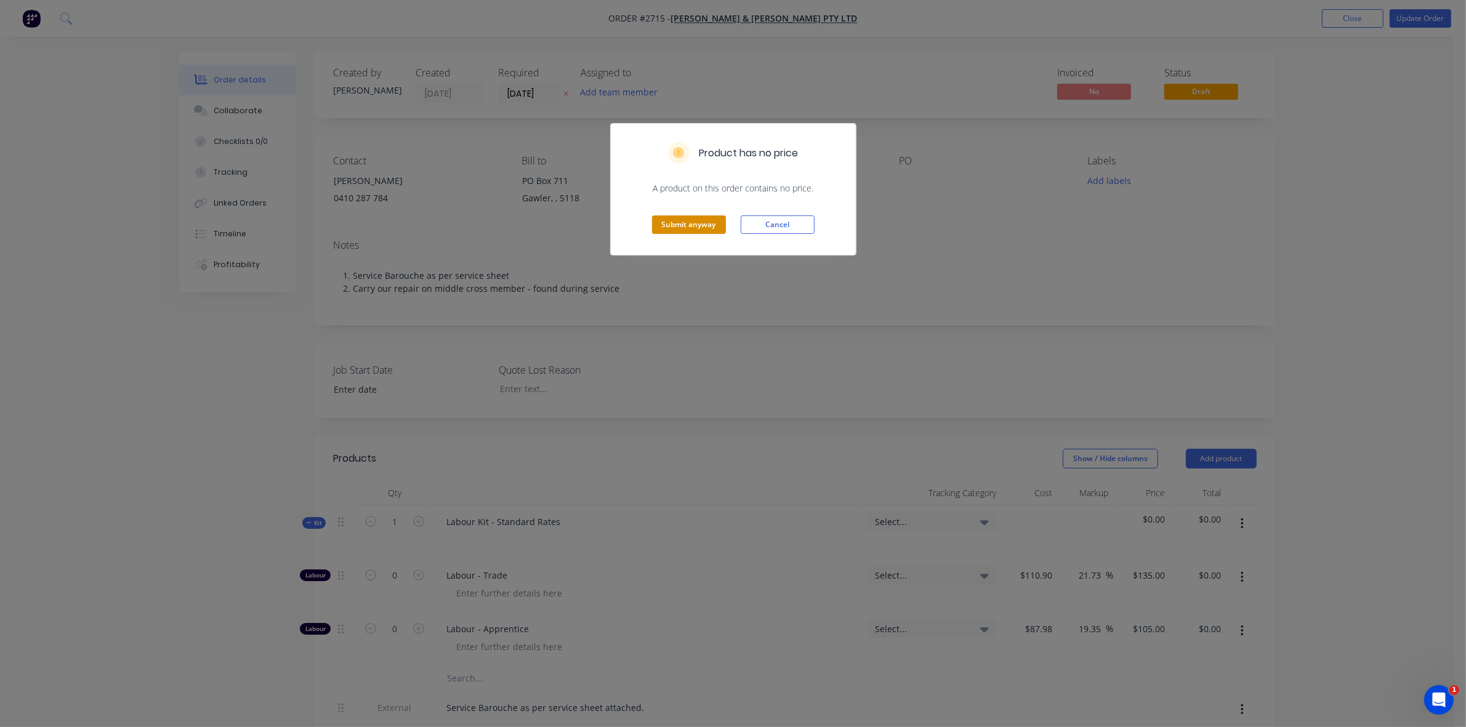
click at [679, 222] on button "Submit anyway" at bounding box center [689, 225] width 74 height 18
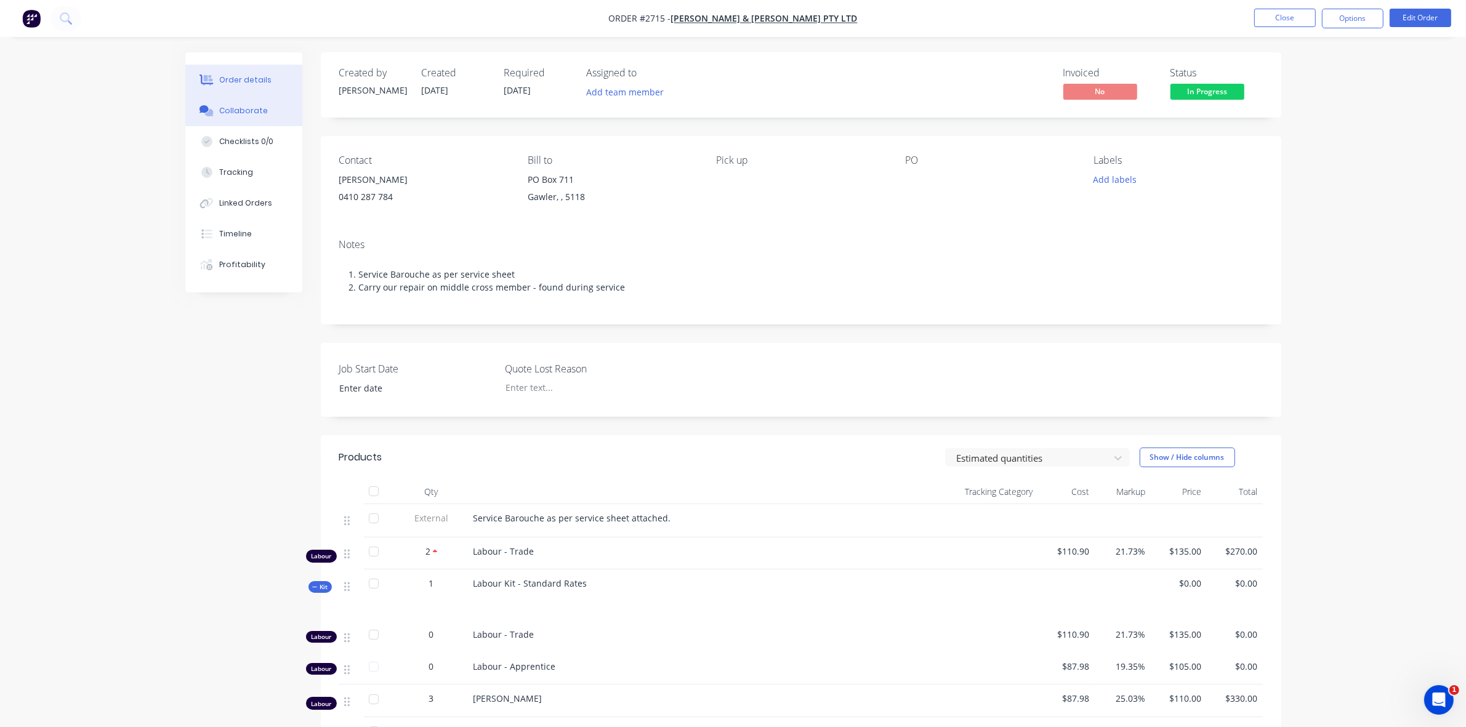
click at [251, 108] on div "Collaborate" at bounding box center [243, 110] width 49 height 11
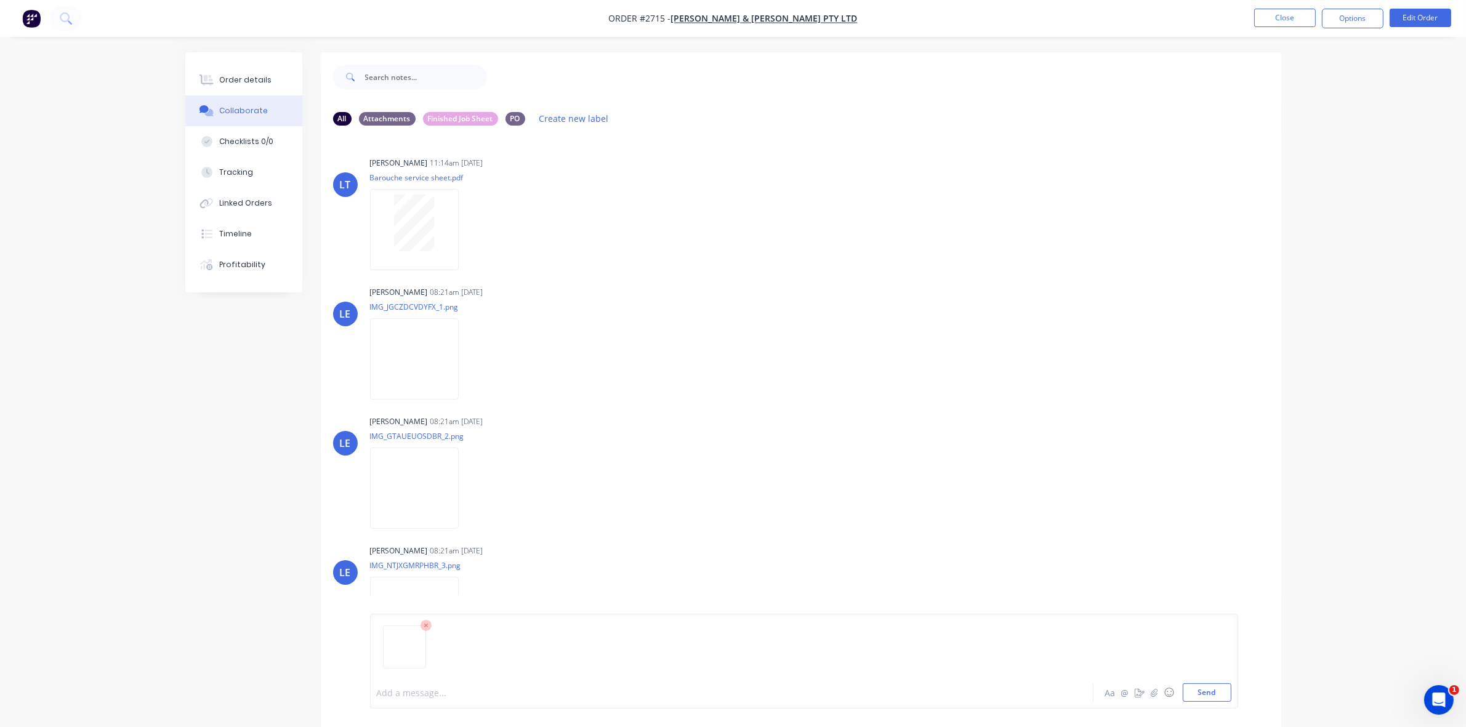
click at [395, 691] on div at bounding box center [698, 693] width 641 height 13
click at [377, 689] on div "Service Sheet" at bounding box center [697, 693] width 641 height 13
click at [430, 690] on span "Service SheetCompleted" at bounding box center [428, 693] width 100 height 12
click at [1205, 693] on button "Send" at bounding box center [1207, 693] width 49 height 18
click at [1298, 17] on button "Close" at bounding box center [1286, 18] width 62 height 18
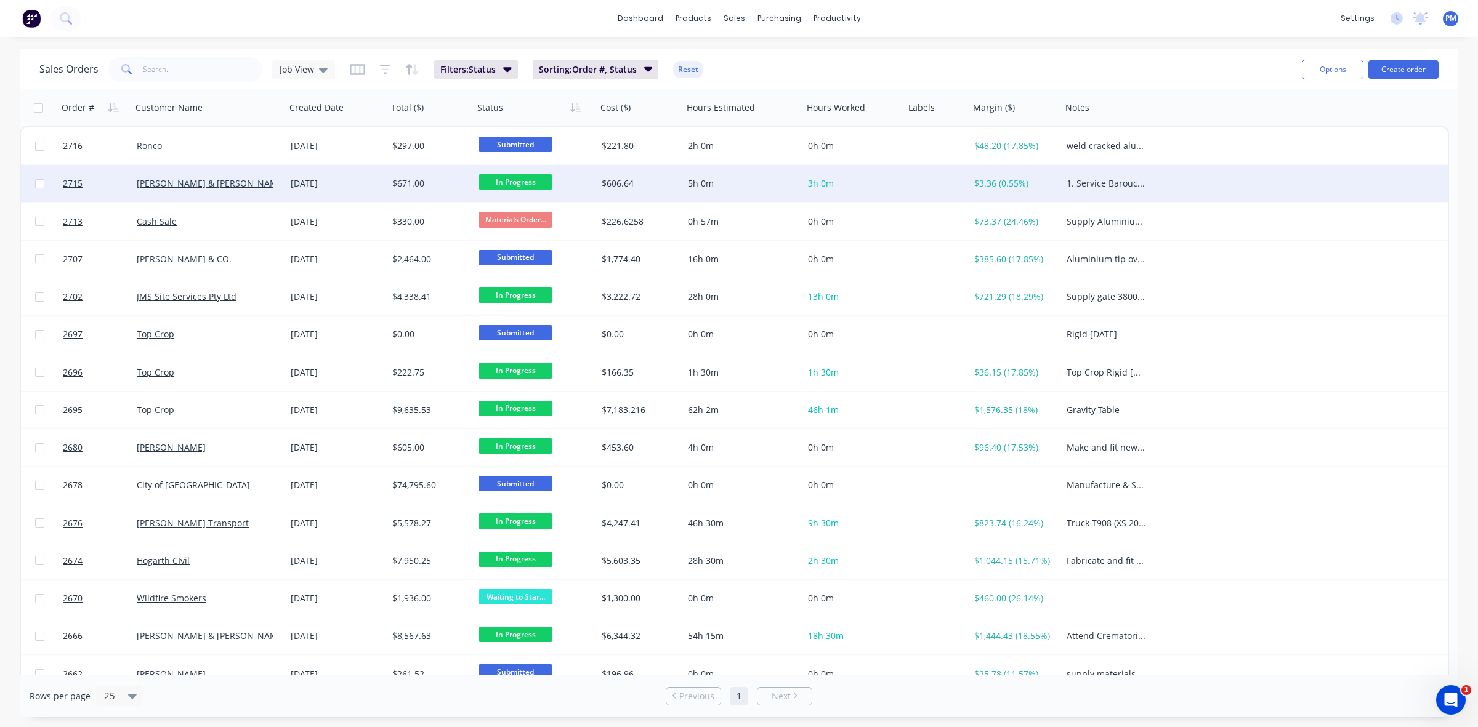
click at [527, 182] on span "In Progress" at bounding box center [516, 181] width 74 height 15
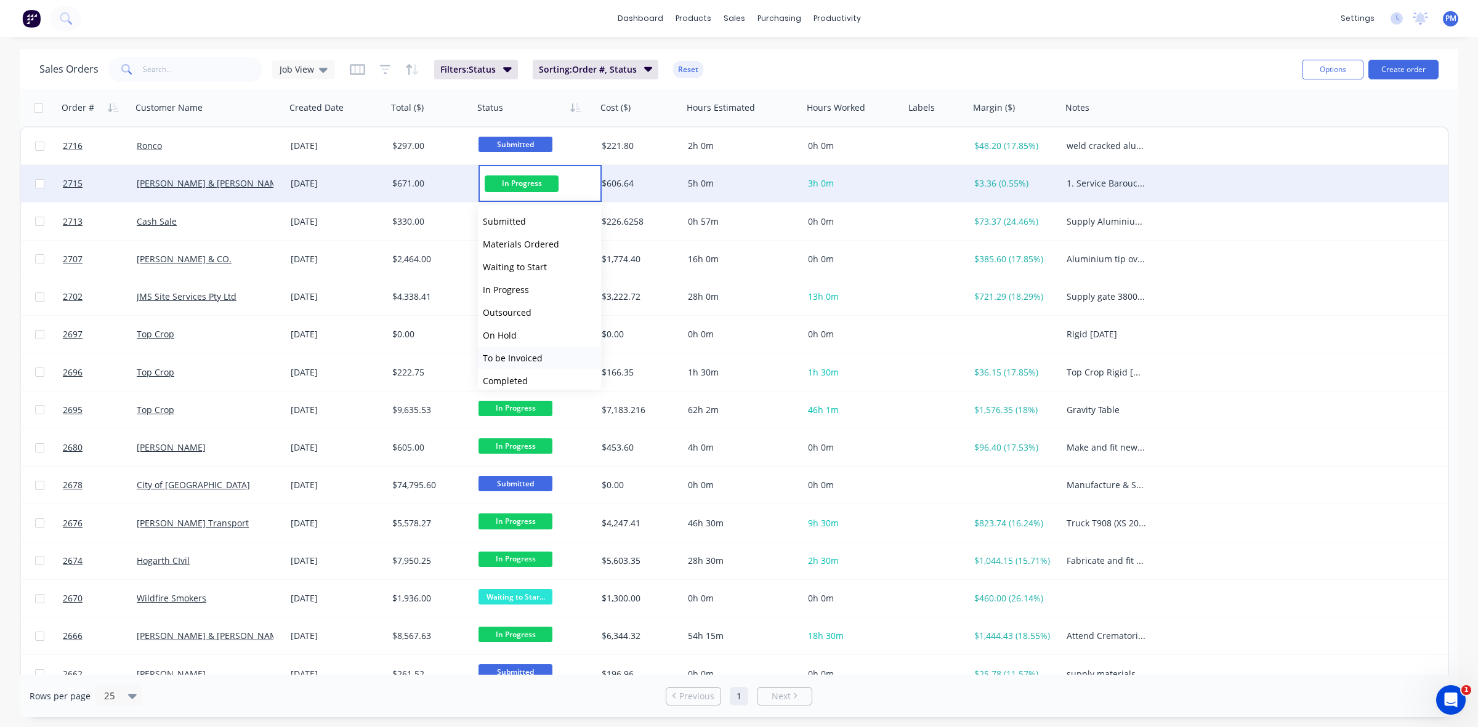
click at [519, 354] on span "To be Invoiced" at bounding box center [513, 358] width 60 height 12
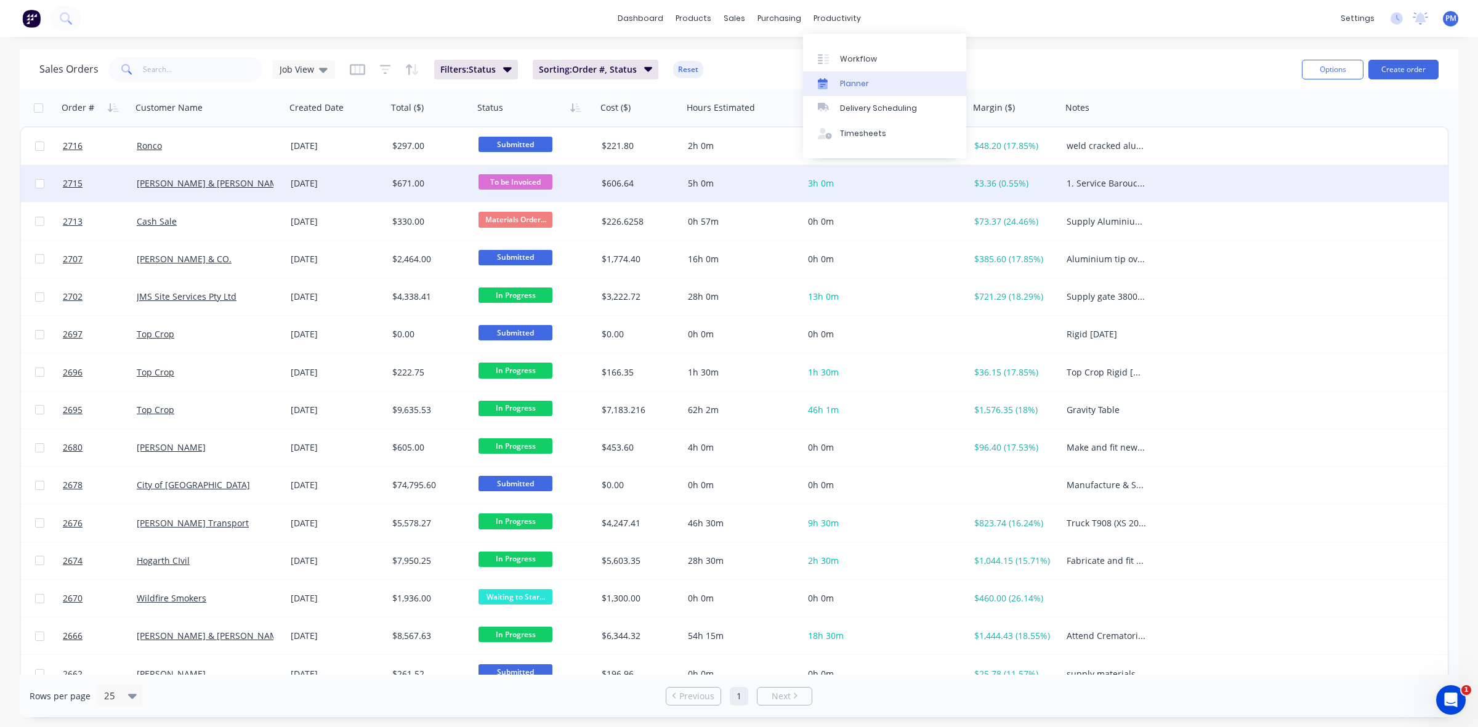
click at [861, 80] on div "Planner" at bounding box center [854, 83] width 29 height 11
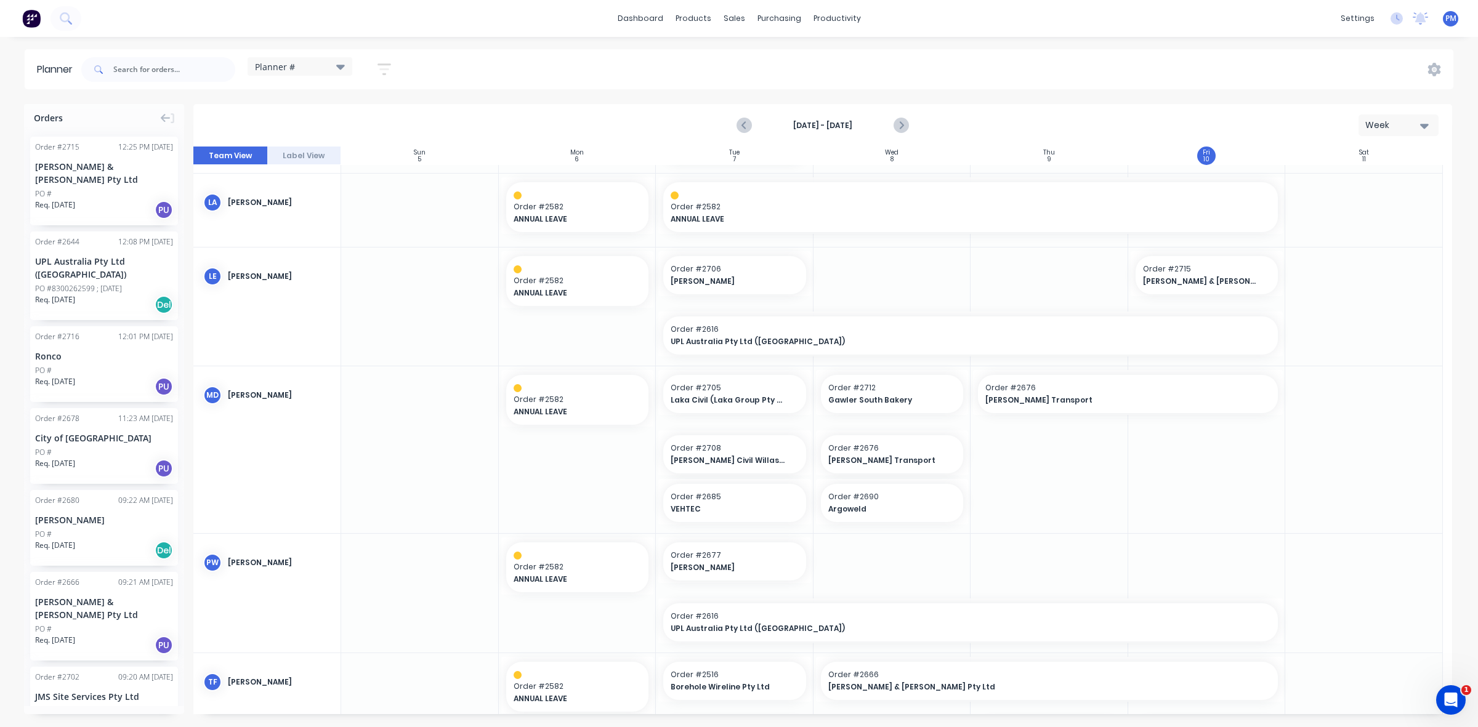
scroll to position [539, 0]
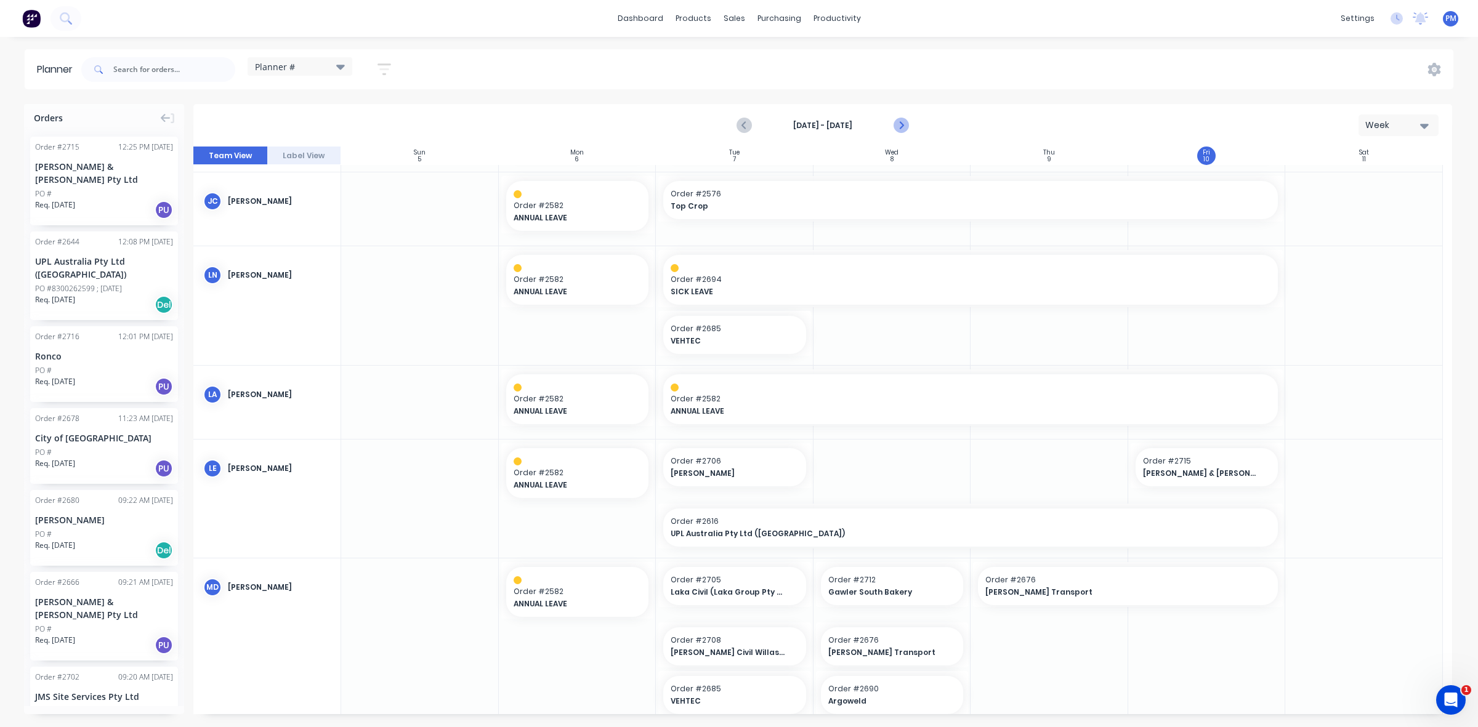
click at [899, 122] on icon "Next page" at bounding box center [901, 126] width 6 height 10
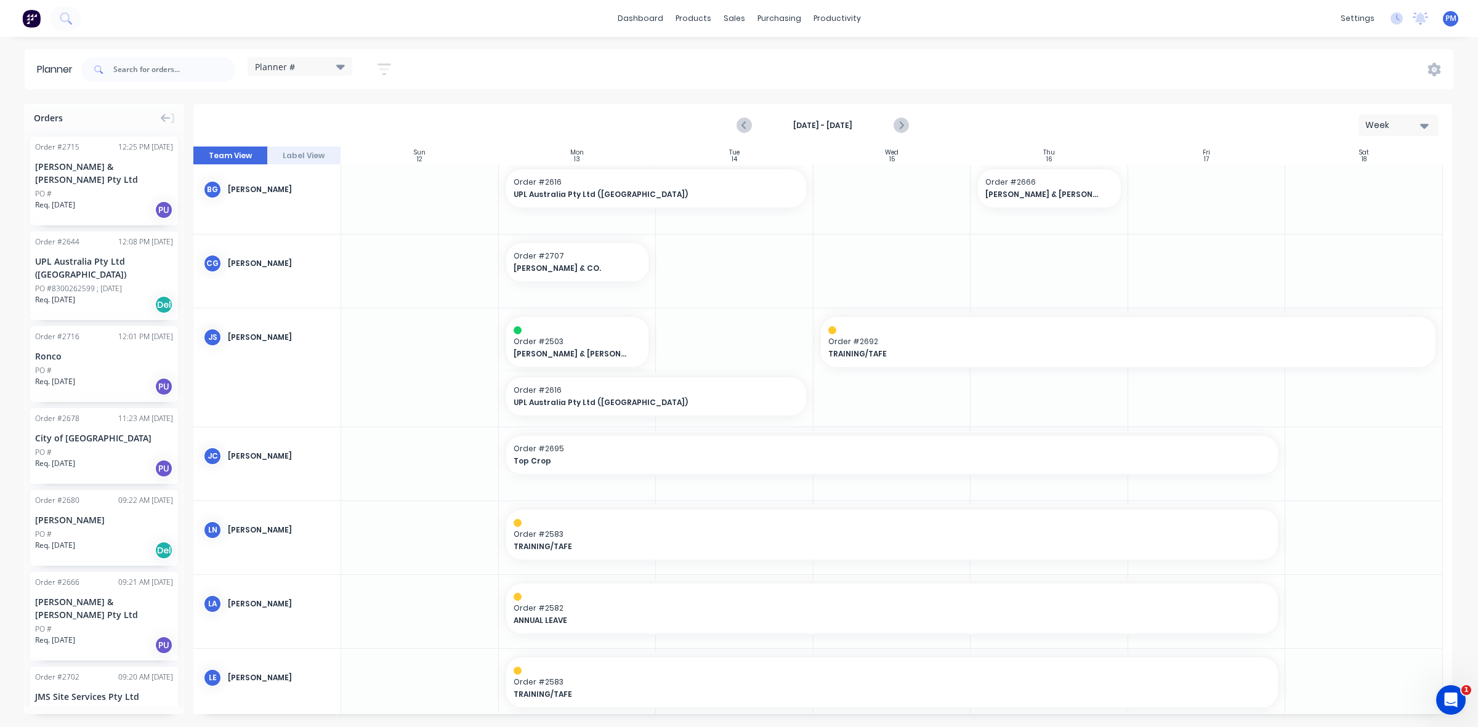
scroll to position [0, 0]
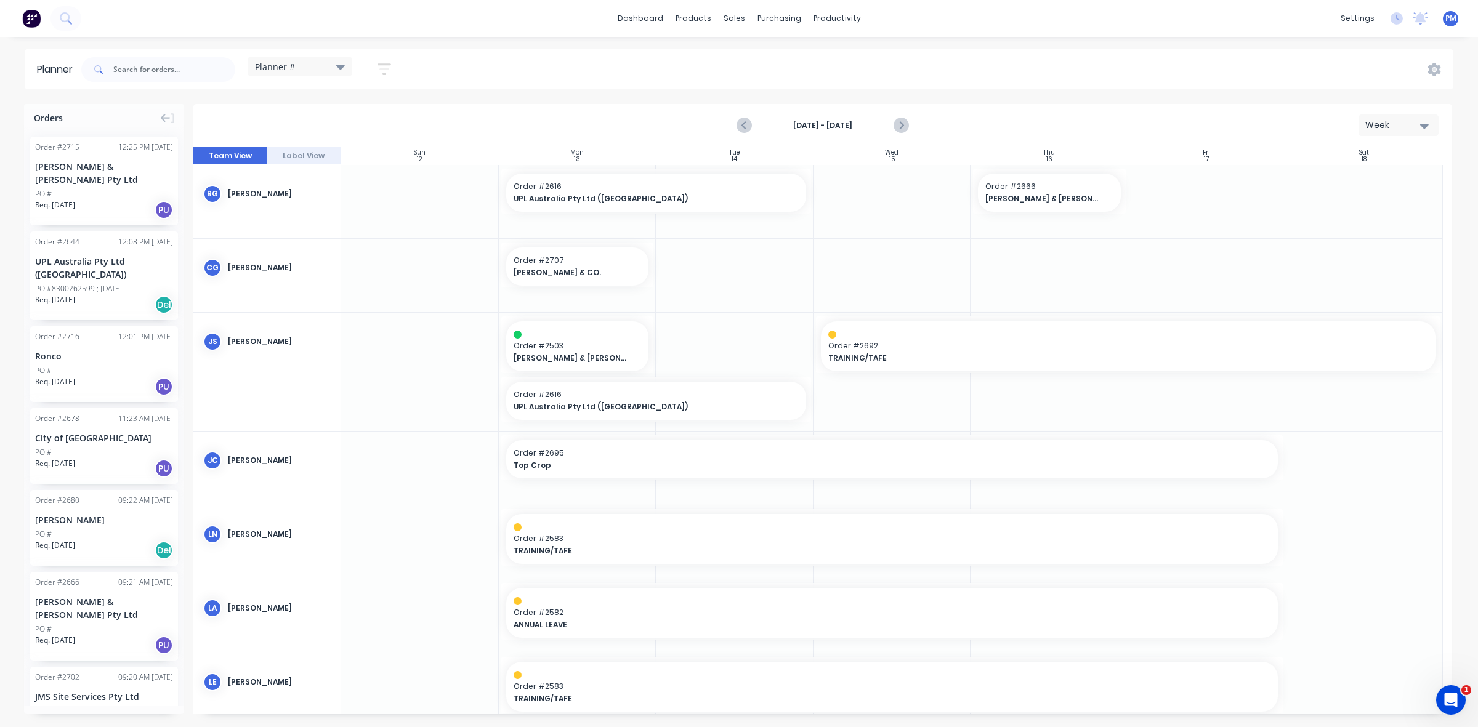
click at [90, 331] on div "Order # 2716 12:01 PM [DATE] Ronco PO # Req. [DATE] PU" at bounding box center [104, 364] width 148 height 76
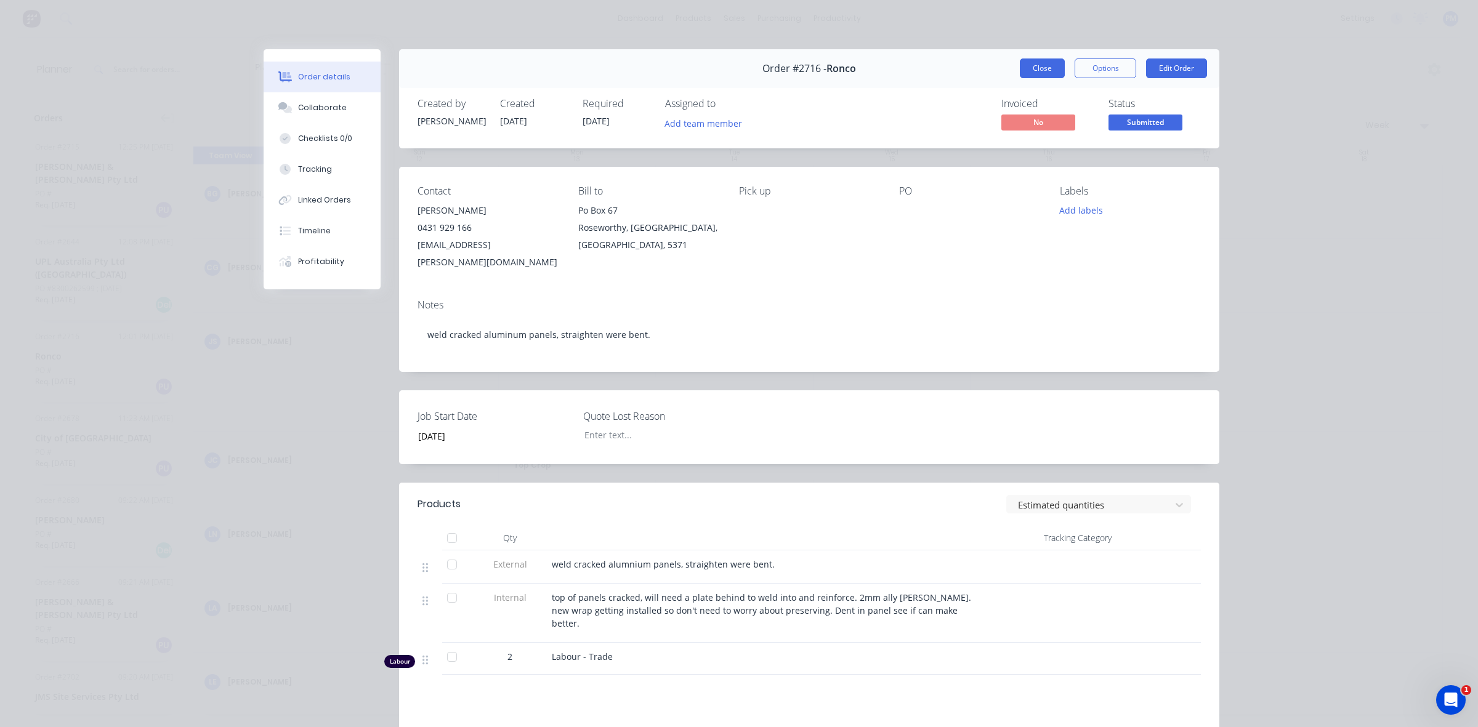
click at [1033, 70] on button "Close" at bounding box center [1042, 69] width 45 height 20
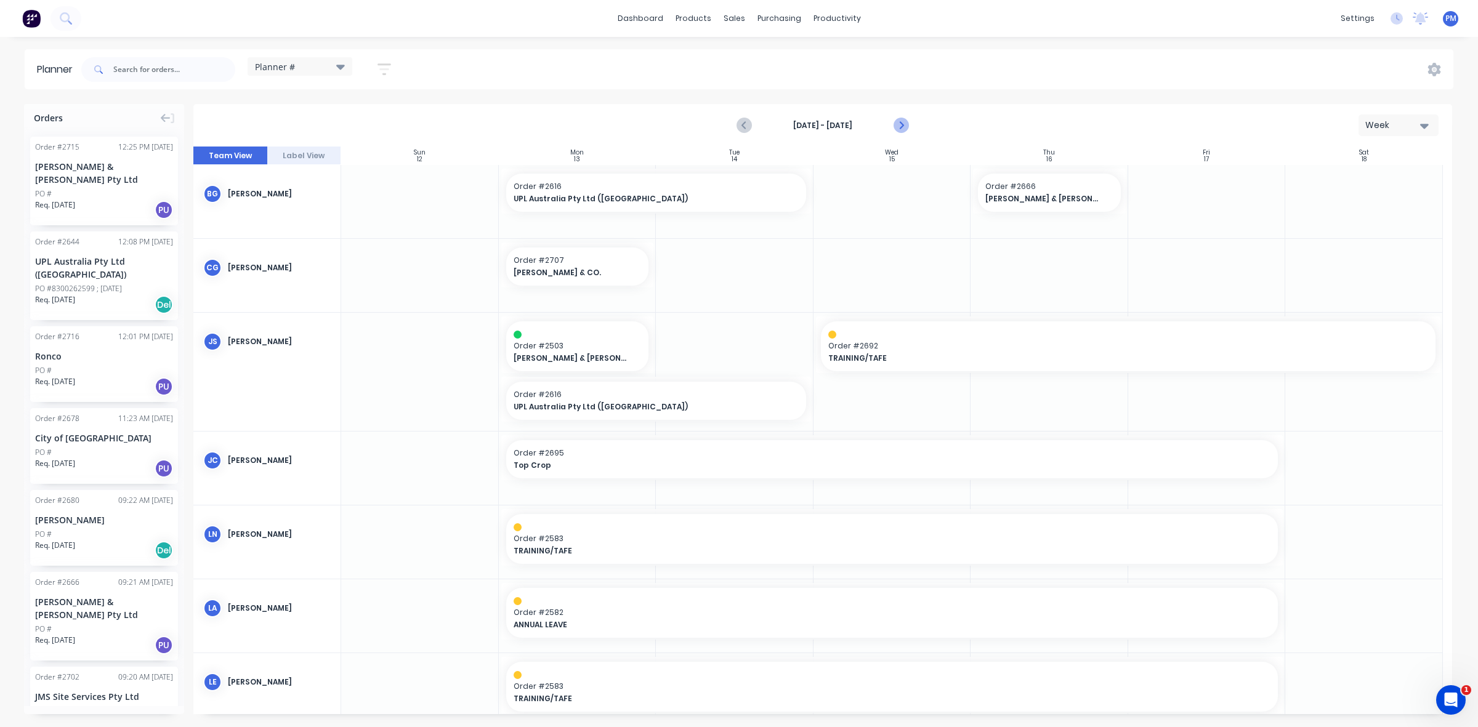
click at [903, 126] on icon "Next page" at bounding box center [900, 125] width 15 height 15
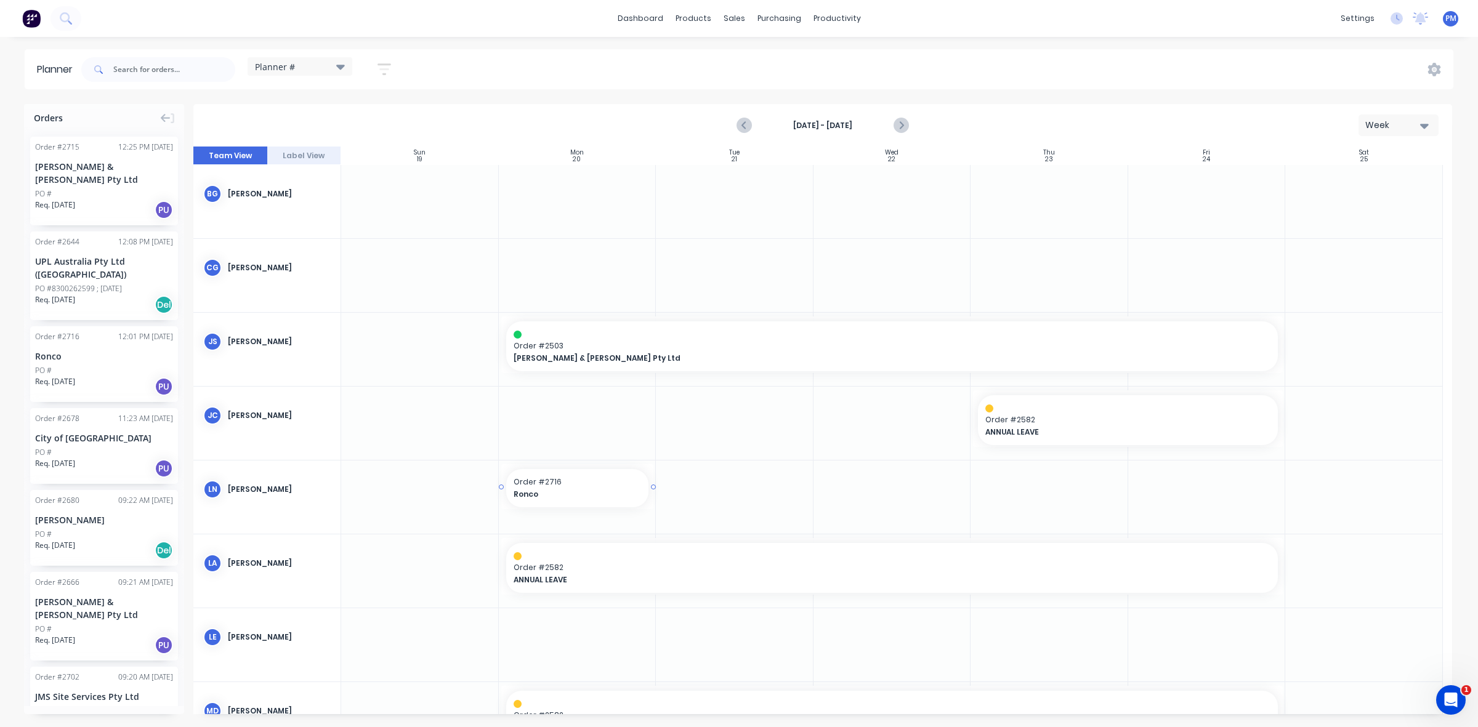
drag, startPoint x: 68, startPoint y: 336, endPoint x: 648, endPoint y: 503, distance: 603.1
click at [747, 123] on icon "Previous page" at bounding box center [744, 125] width 15 height 15
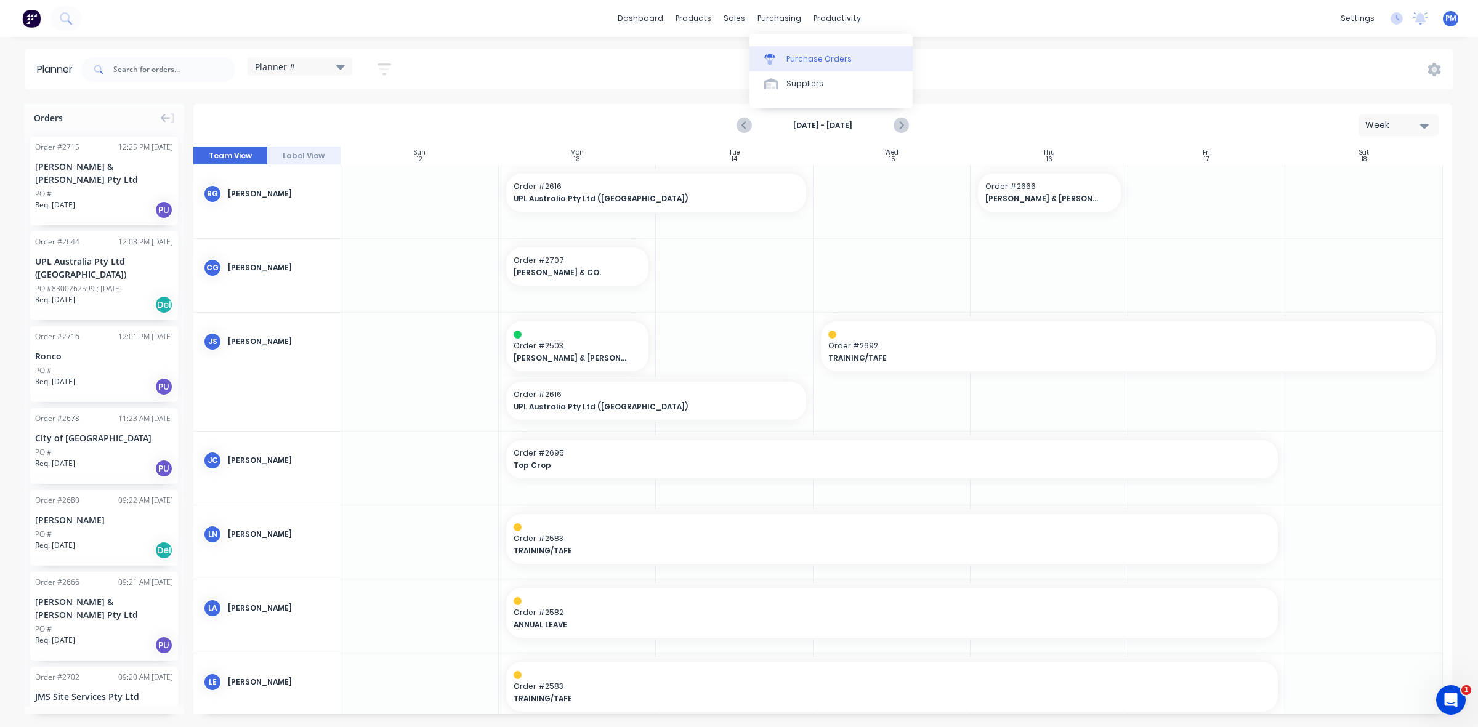
click at [803, 57] on div "Purchase Orders" at bounding box center [819, 59] width 65 height 11
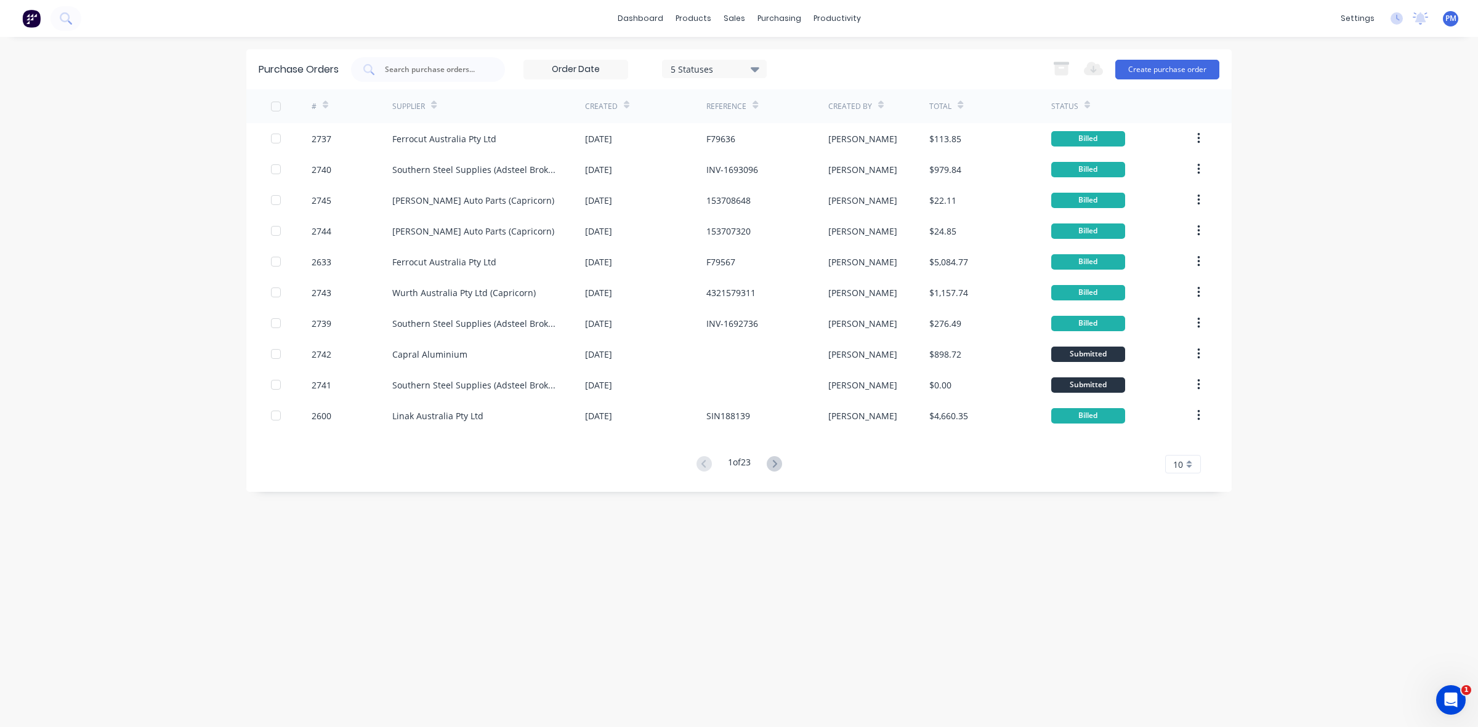
click at [604, 108] on div "Created" at bounding box center [601, 106] width 33 height 11
click at [624, 105] on icon at bounding box center [627, 104] width 6 height 9
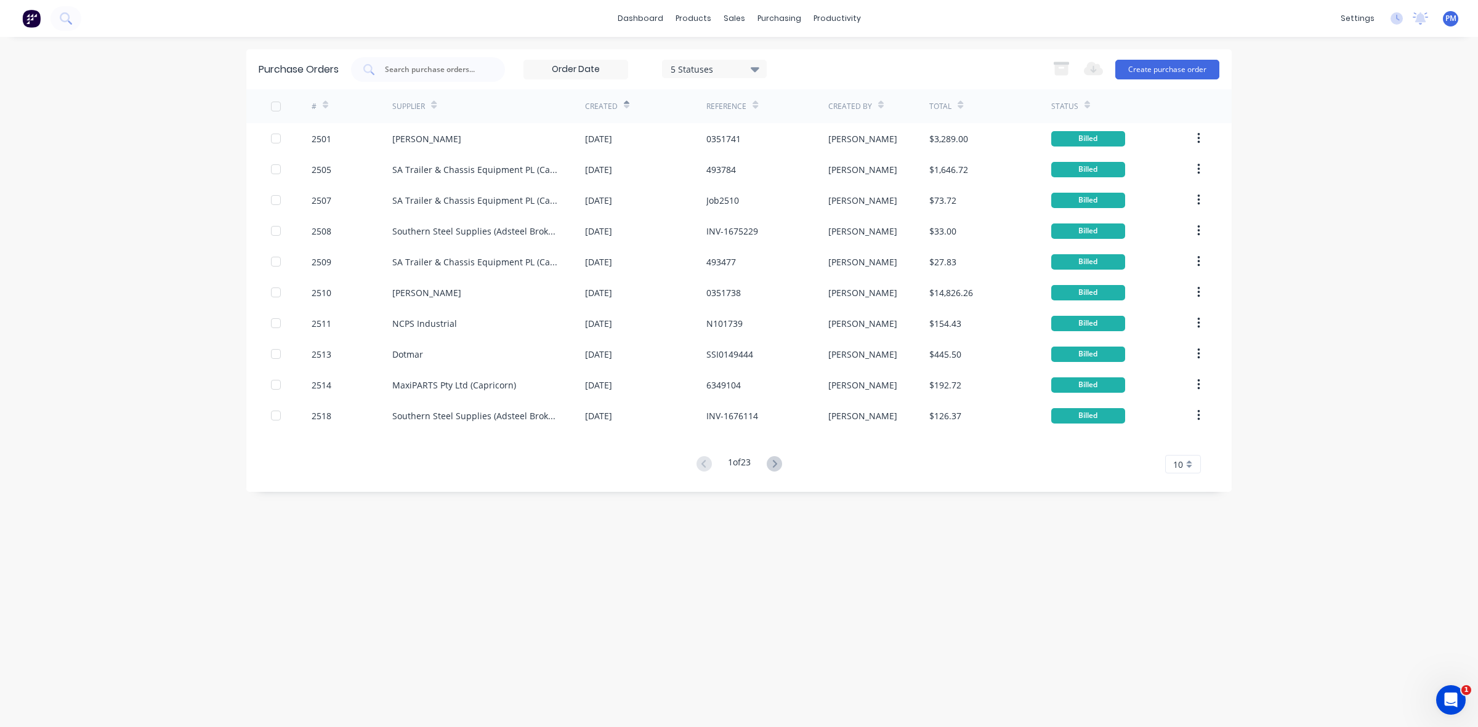
click at [624, 105] on icon at bounding box center [627, 104] width 6 height 9
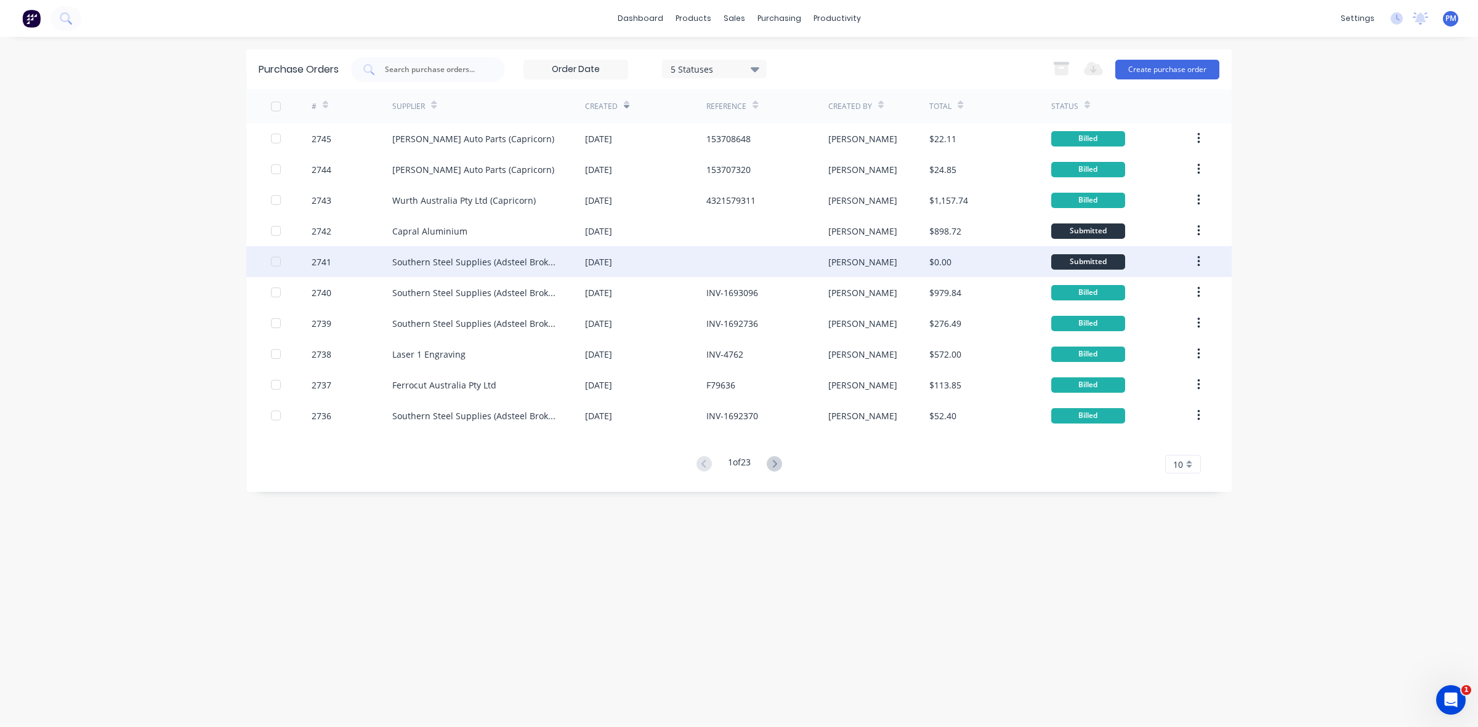
click at [659, 262] on div "[DATE]" at bounding box center [645, 261] width 121 height 31
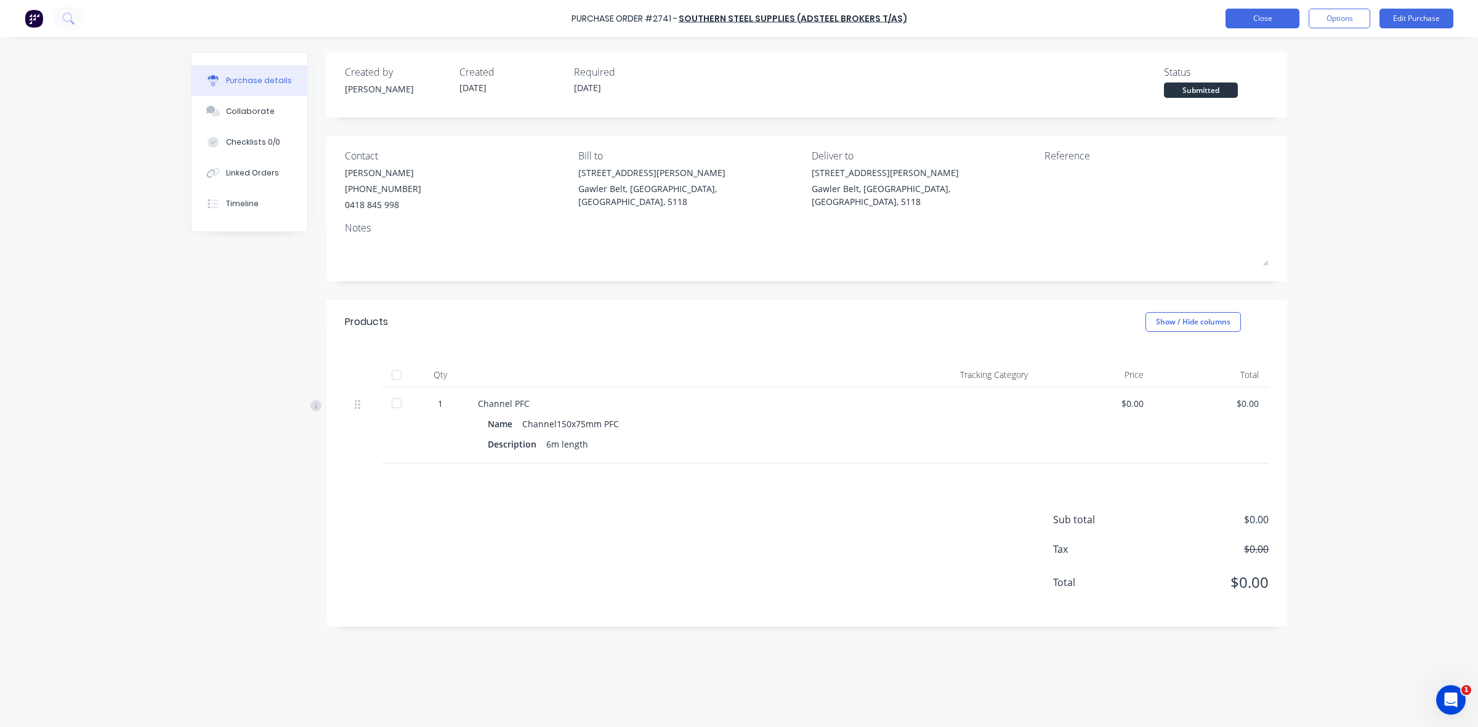
click at [1261, 19] on button "Close" at bounding box center [1263, 19] width 74 height 20
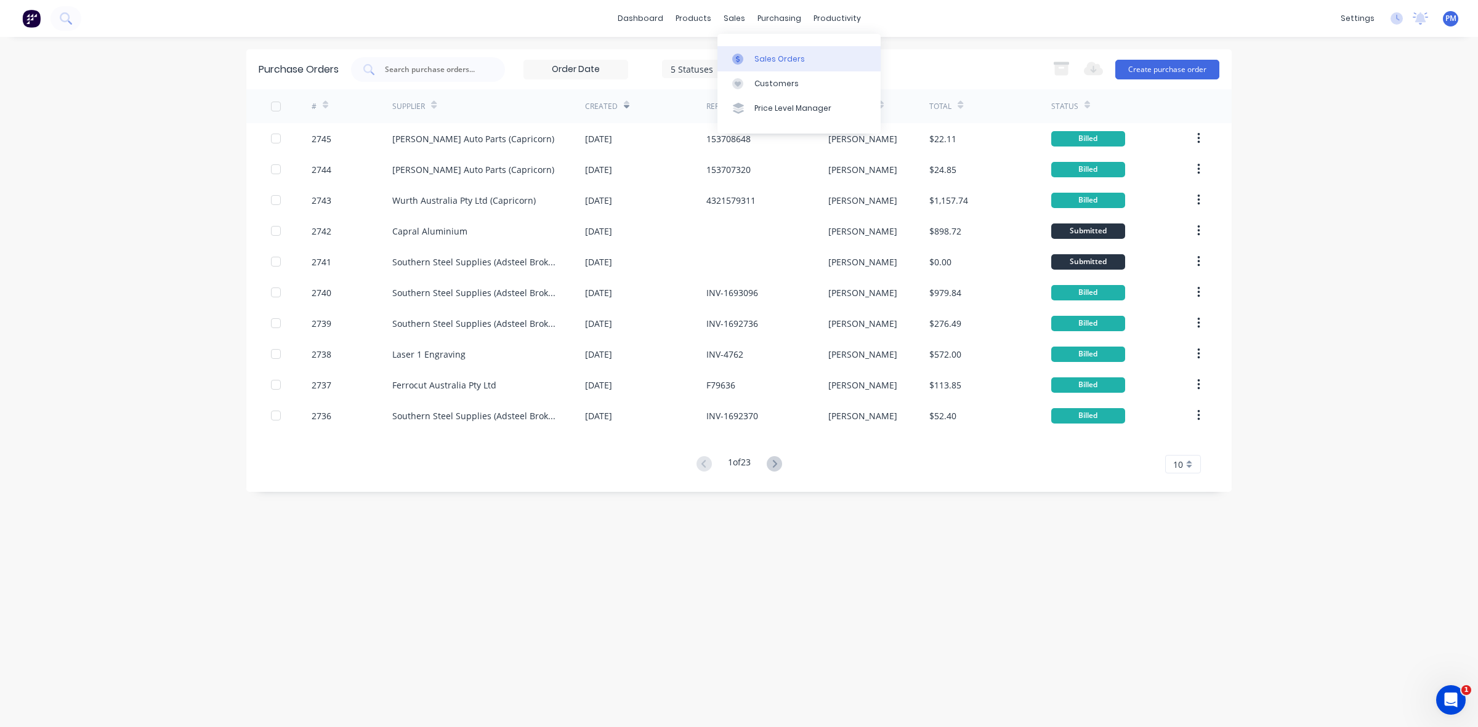
click at [770, 56] on div "Sales Orders" at bounding box center [779, 59] width 51 height 11
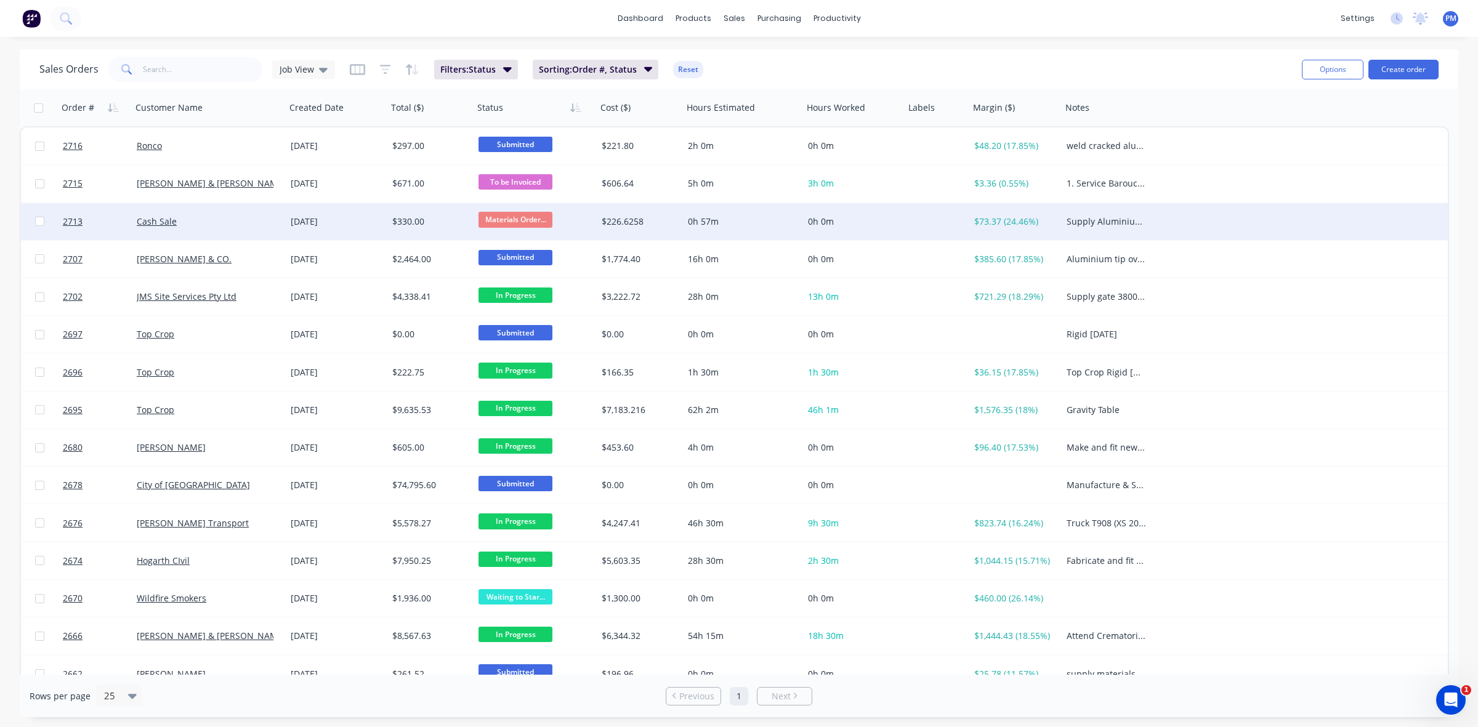
click at [517, 213] on span "Materials Order..." at bounding box center [516, 219] width 74 height 15
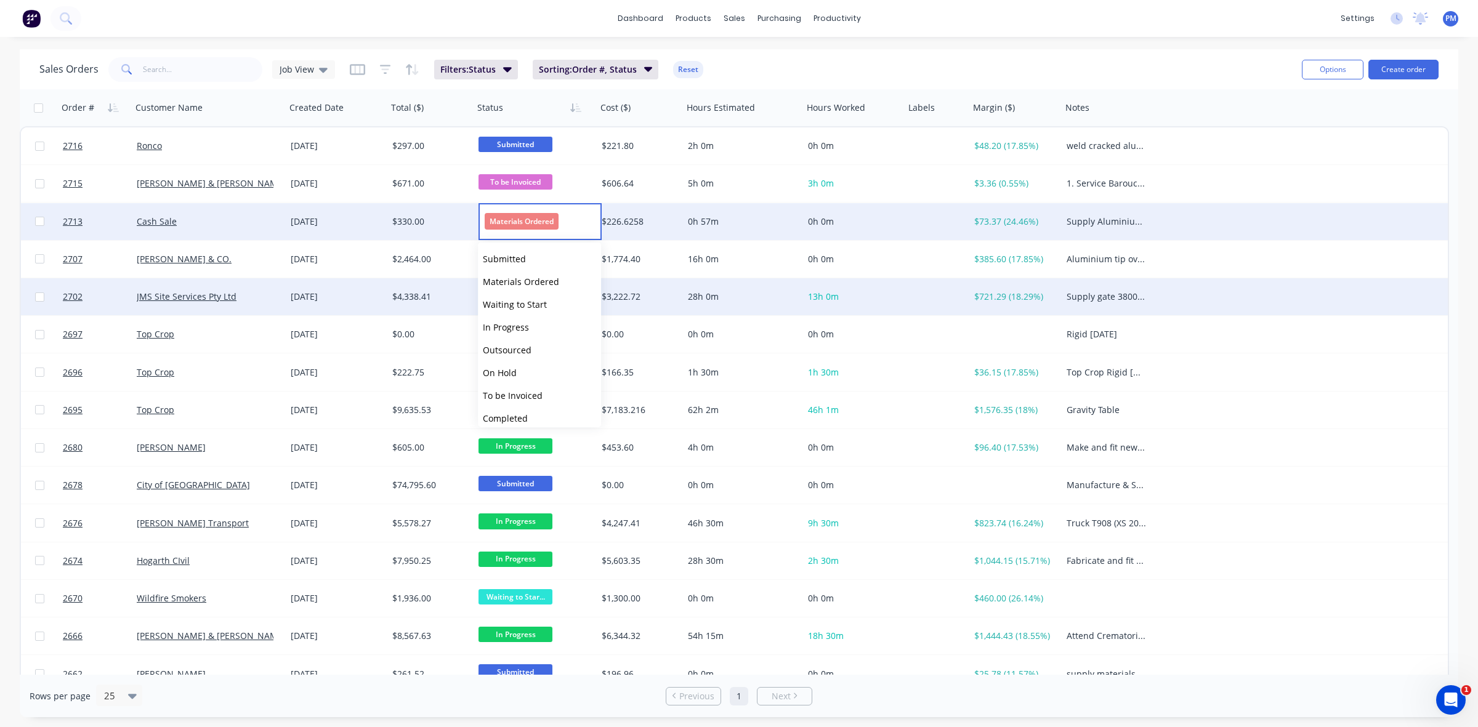
click at [494, 303] on span "Waiting to Start" at bounding box center [515, 305] width 64 height 12
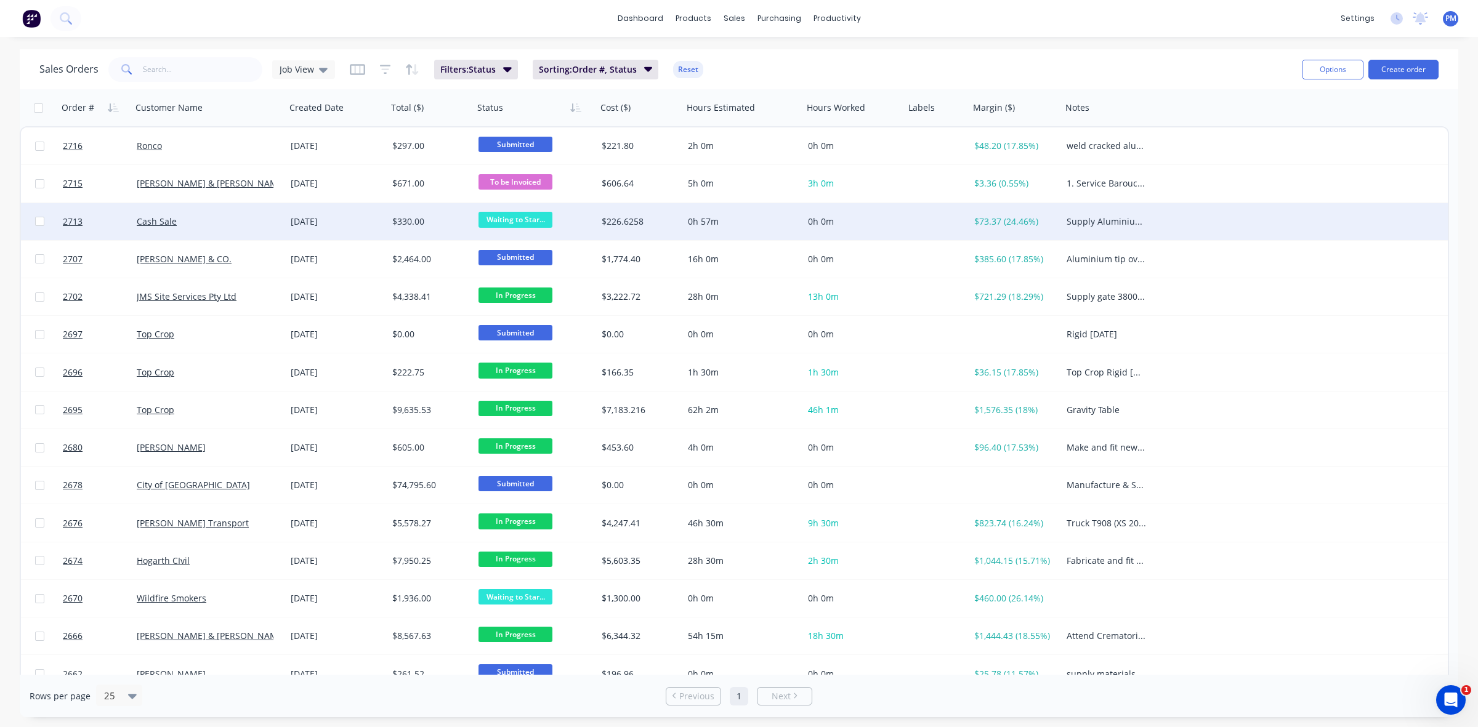
click at [367, 219] on div "[DATE]" at bounding box center [337, 222] width 92 height 12
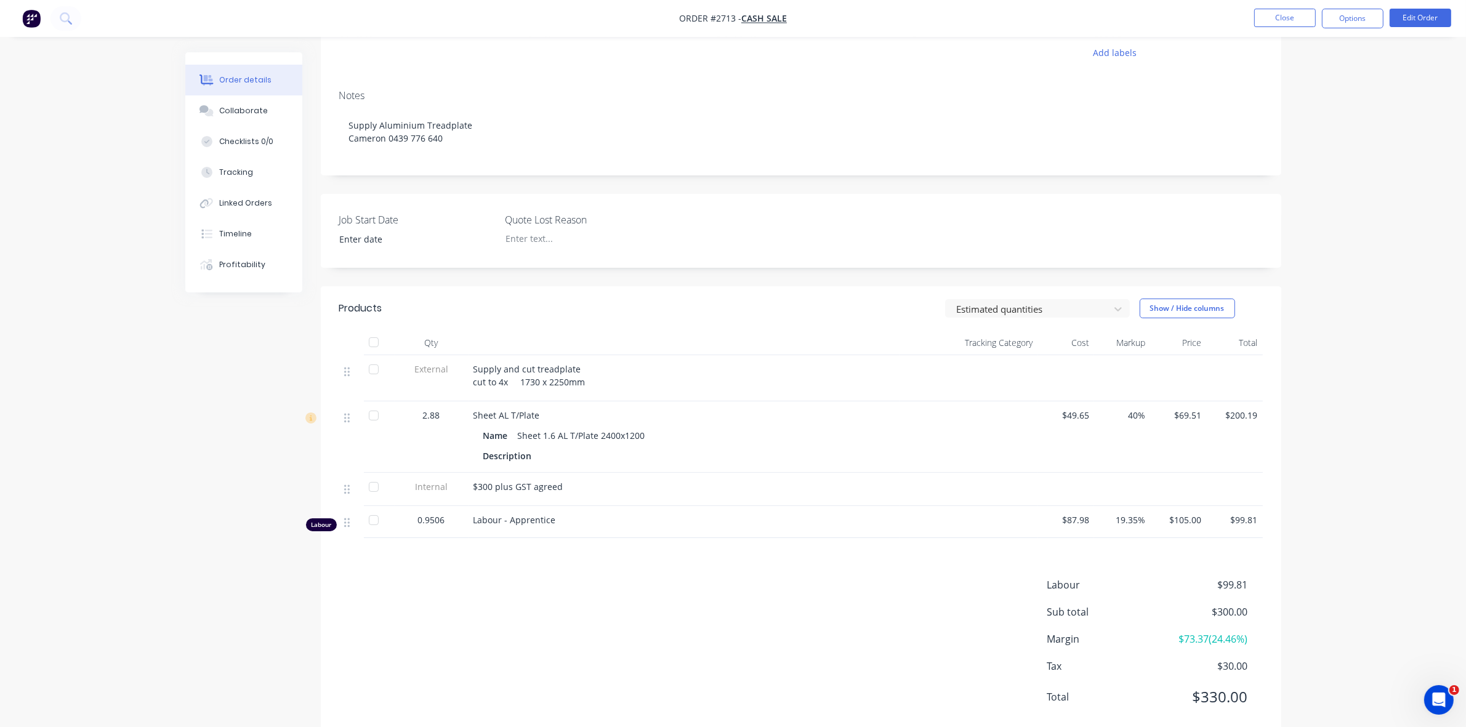
scroll to position [158, 0]
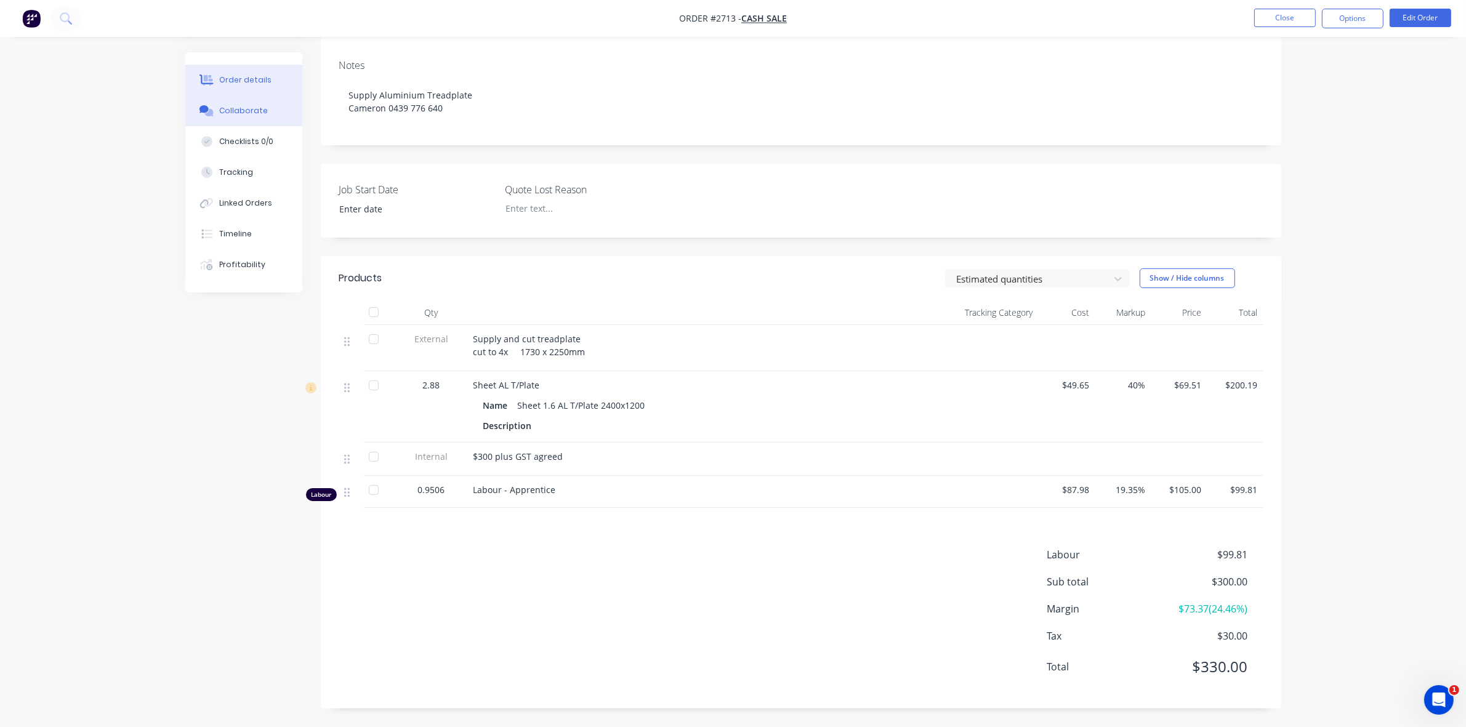
click at [241, 105] on div "Collaborate" at bounding box center [243, 110] width 49 height 11
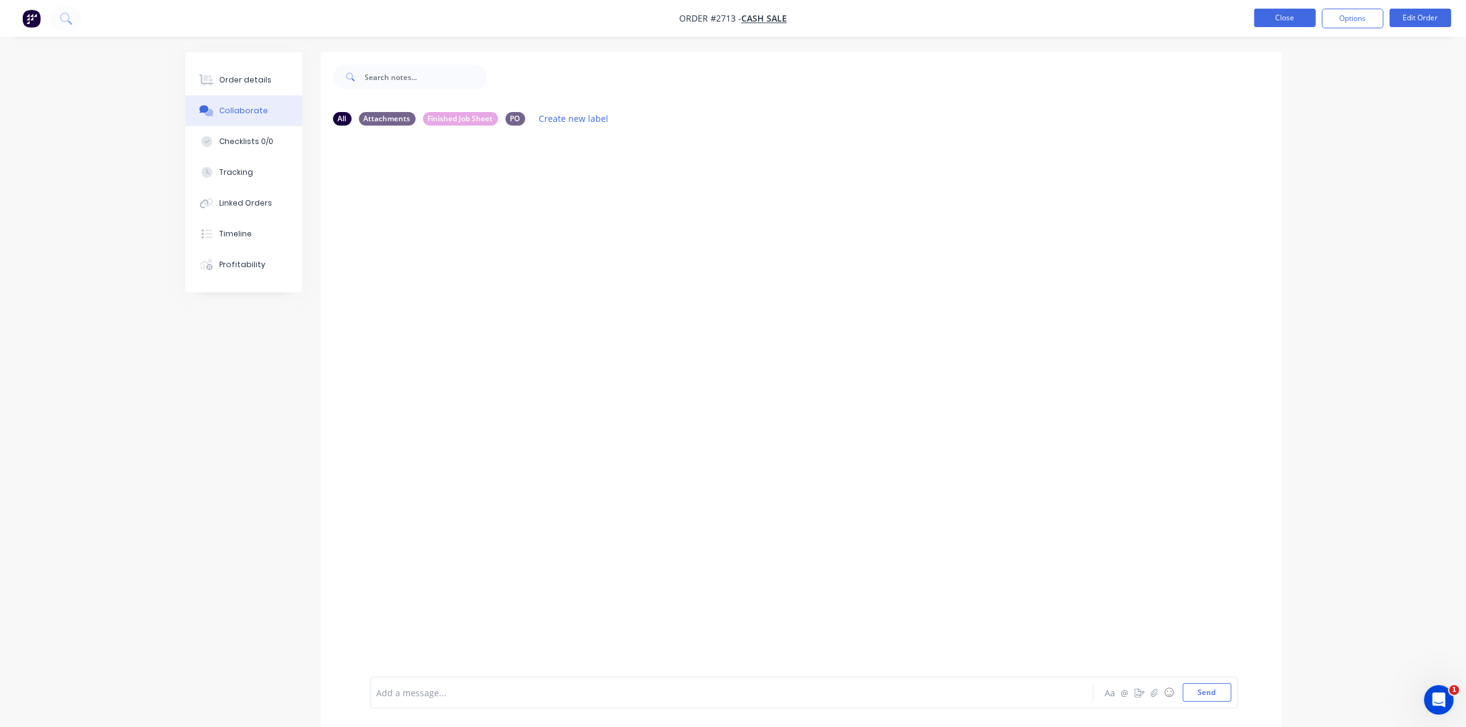
click at [1297, 14] on button "Close" at bounding box center [1286, 18] width 62 height 18
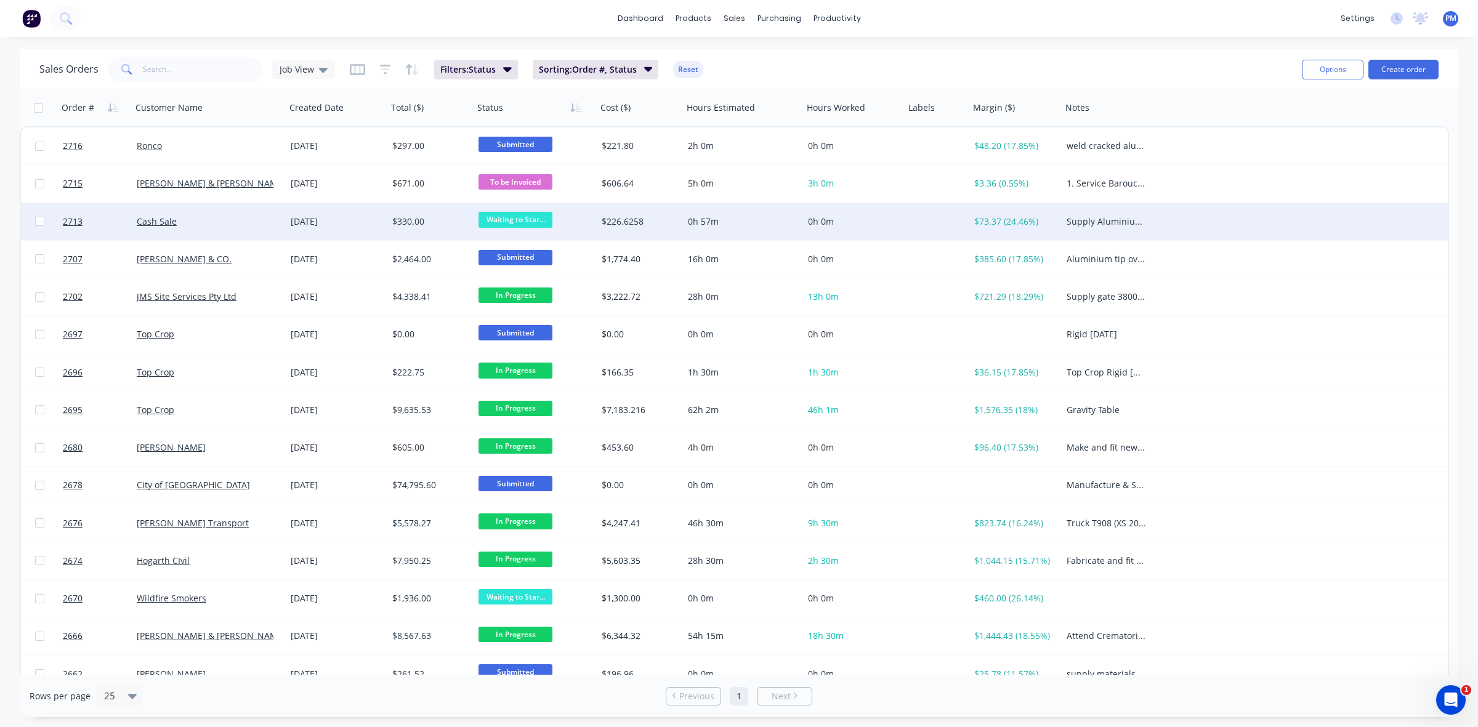
click at [260, 225] on div "Cash Sale" at bounding box center [205, 222] width 137 height 12
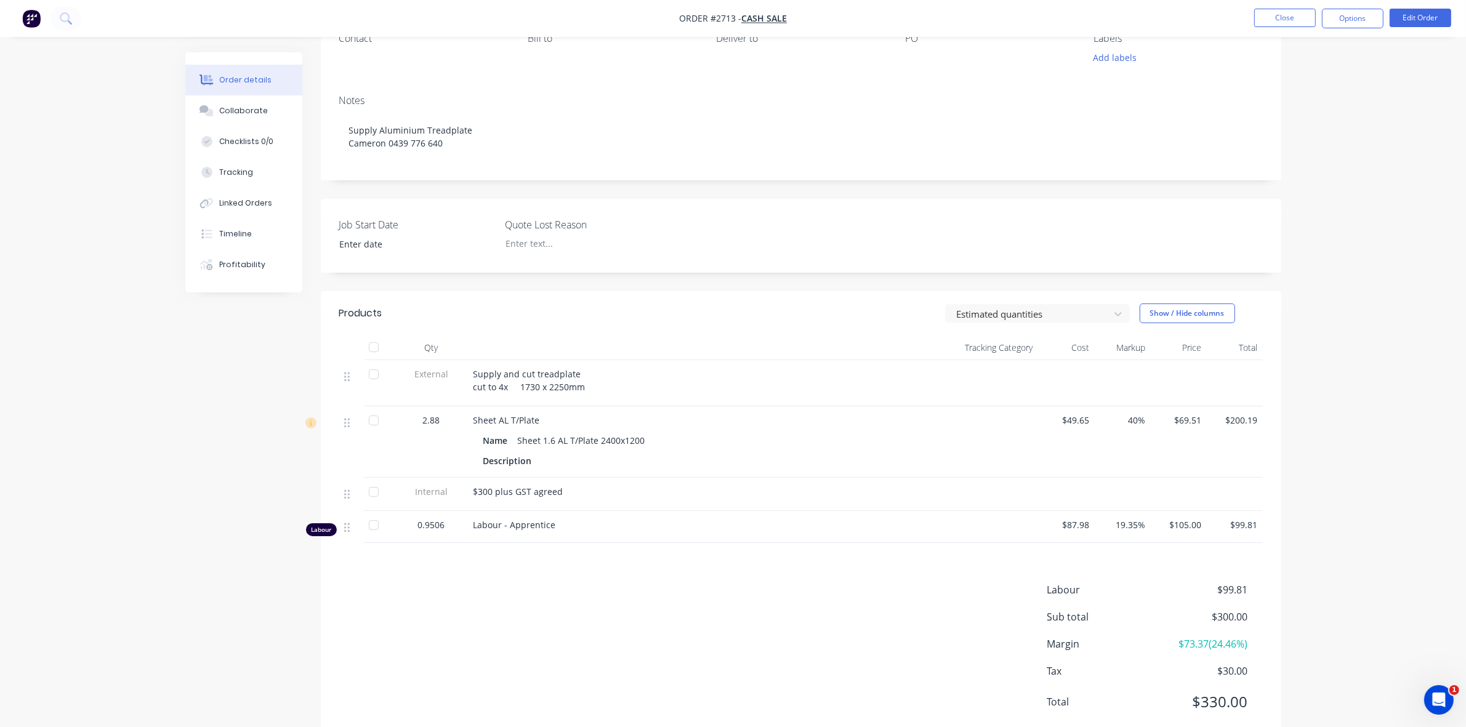
scroll to position [154, 0]
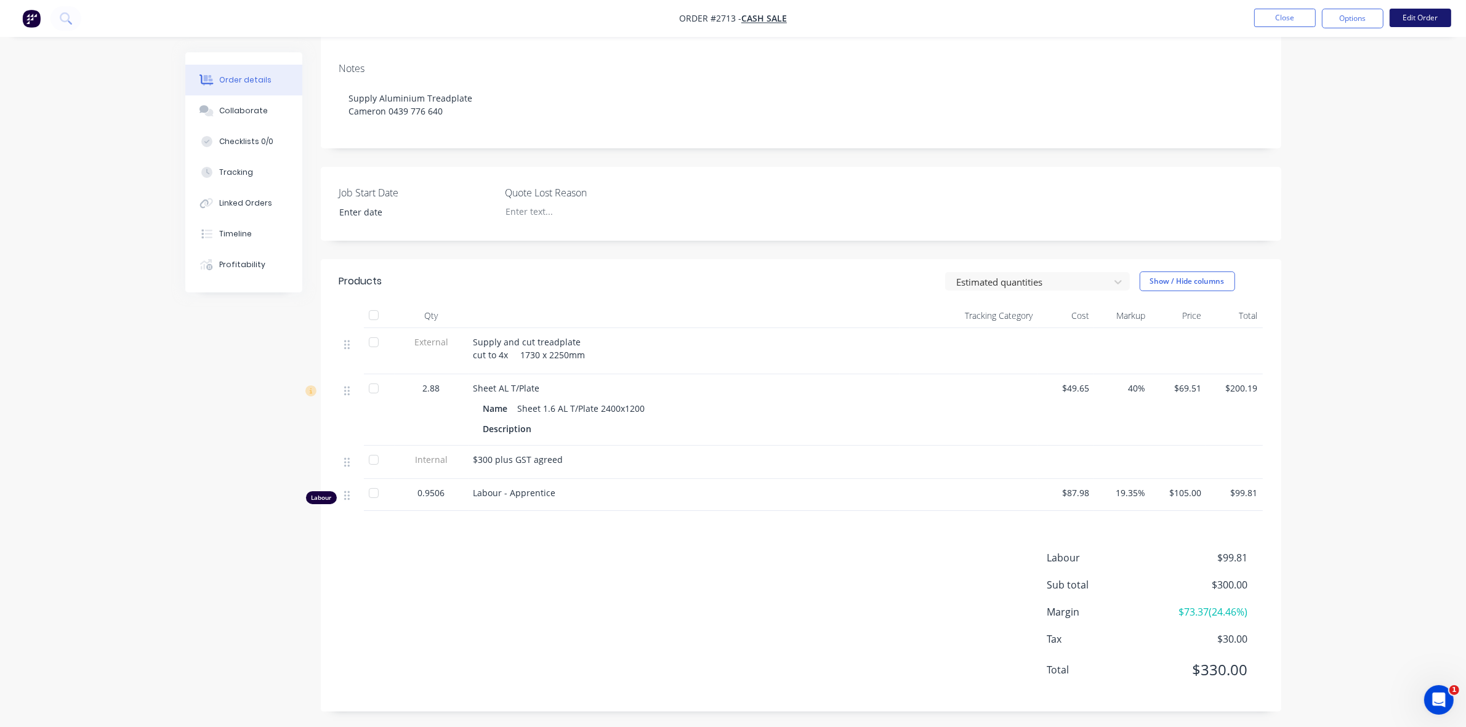
click at [1425, 18] on button "Edit Order" at bounding box center [1421, 18] width 62 height 18
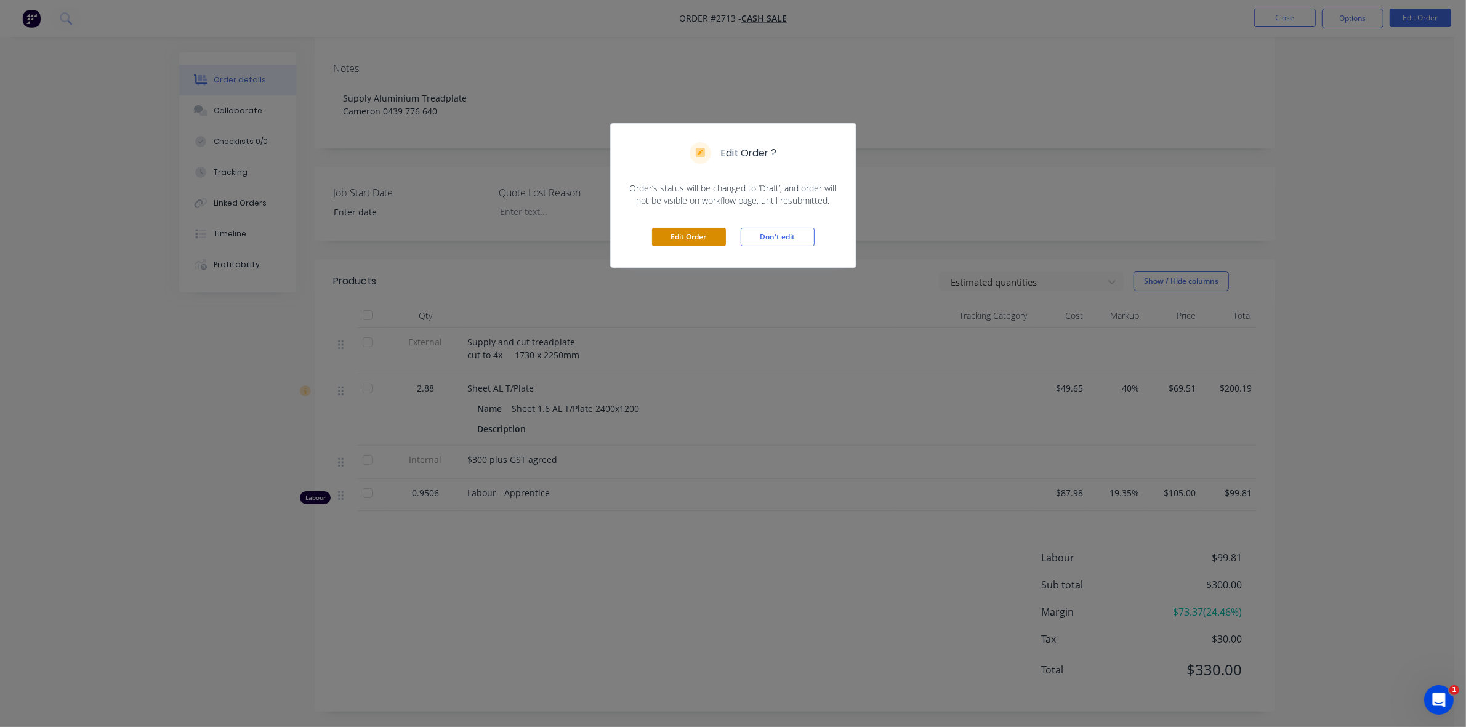
click at [692, 240] on button "Edit Order" at bounding box center [689, 237] width 74 height 18
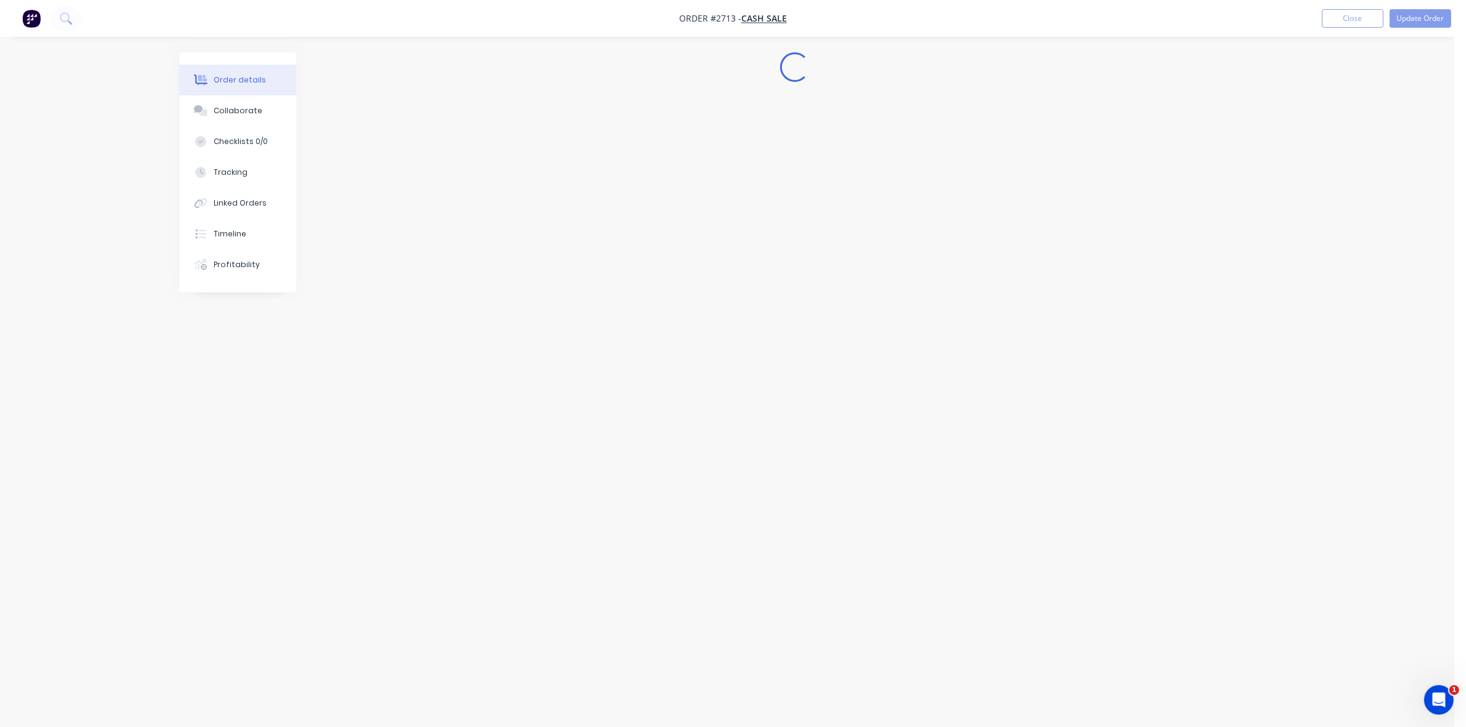
scroll to position [0, 0]
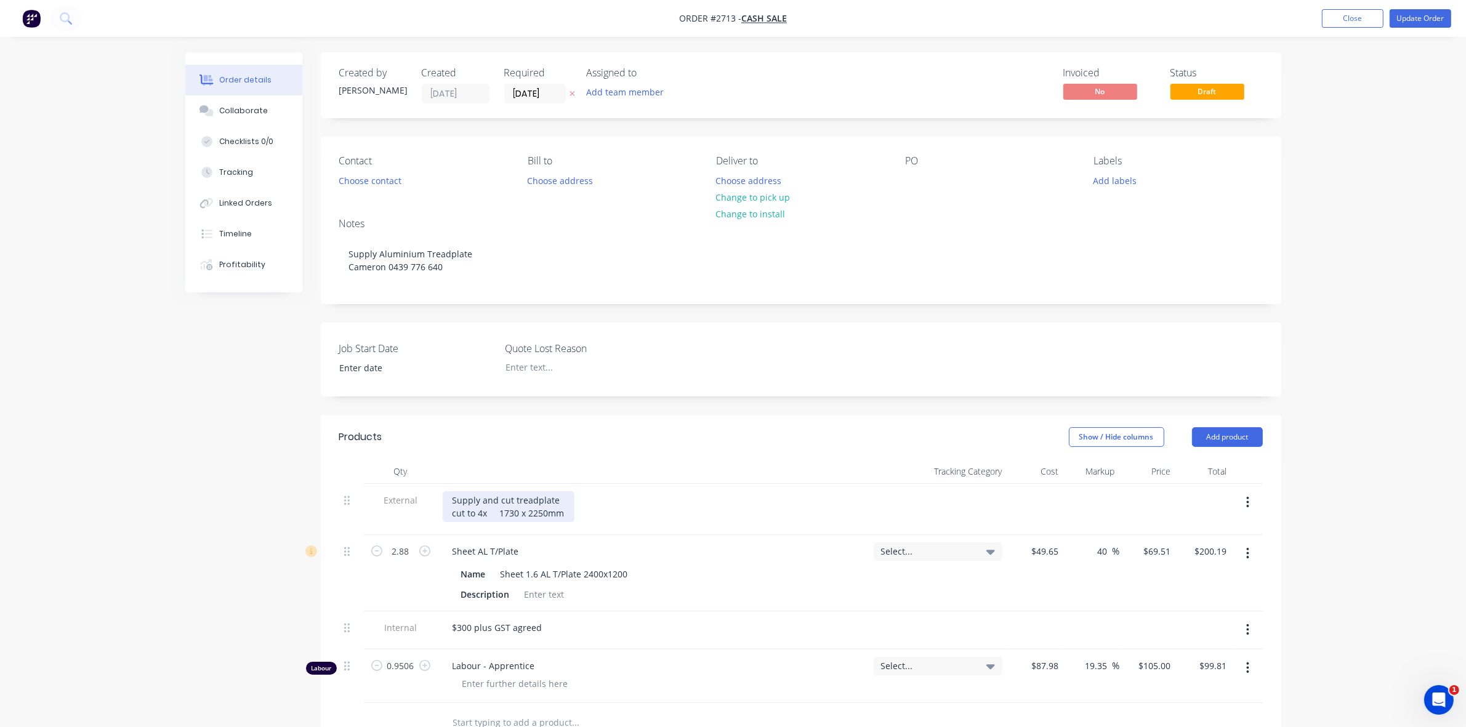
click at [517, 512] on div "Supply and cut treadplate cut to 4x 1730 x 2250mm" at bounding box center [509, 506] width 132 height 31
click at [556, 510] on div "Supply and cut treadplate cut to 4x 1730mm x 2250mm" at bounding box center [517, 506] width 148 height 31
click at [482, 513] on div "Supply and cut treadplate cut to 4x 1730mm x 225mm" at bounding box center [514, 506] width 143 height 31
click at [500, 511] on div "Supply and cut treadplate cut to 4 x 1730mm x 225mm" at bounding box center [515, 506] width 145 height 31
click at [487, 512] on div "Supply and cut treadplate cut to 4 x1730mm x 225mm" at bounding box center [509, 506] width 133 height 31
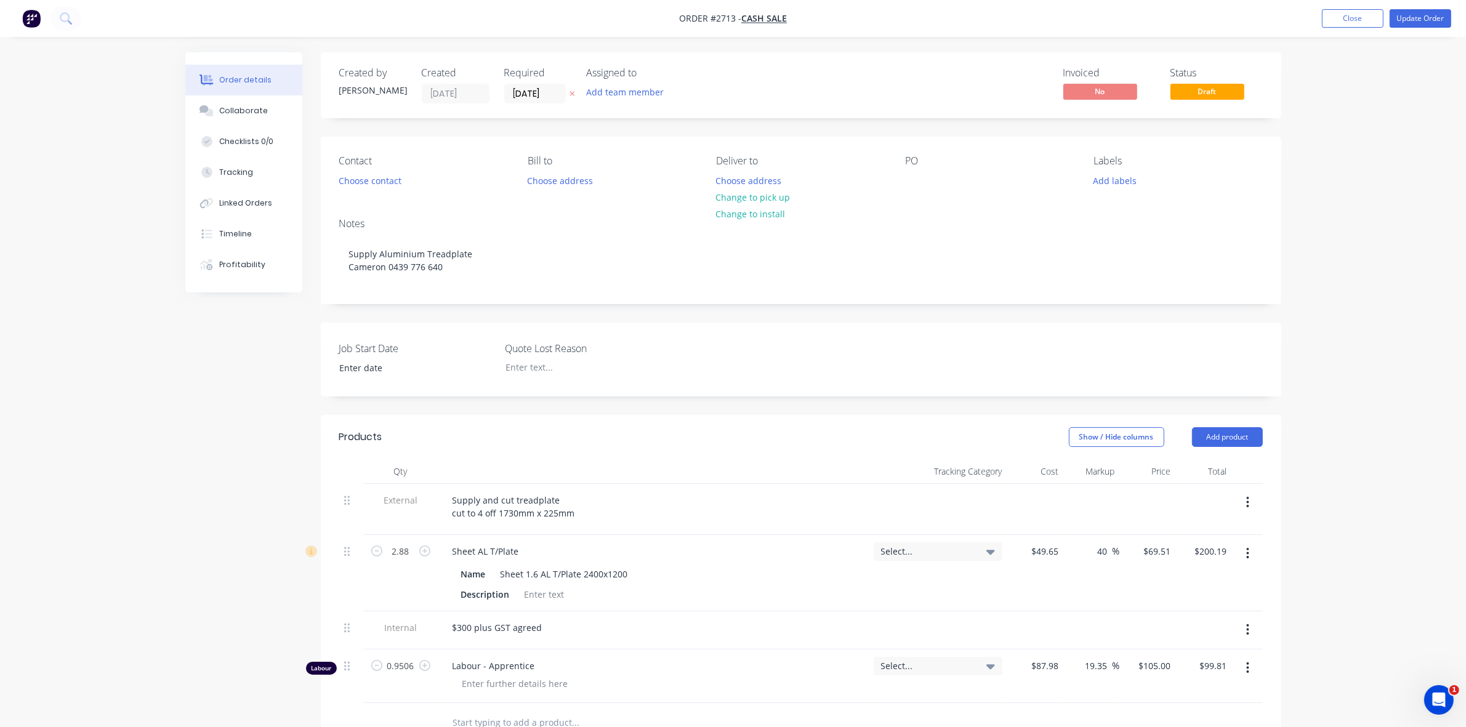
click at [635, 512] on div "Supply and cut treadplate cut to 4 off 1730mm x 225mm" at bounding box center [653, 506] width 421 height 31
click at [1426, 20] on button "Update Order" at bounding box center [1421, 18] width 62 height 18
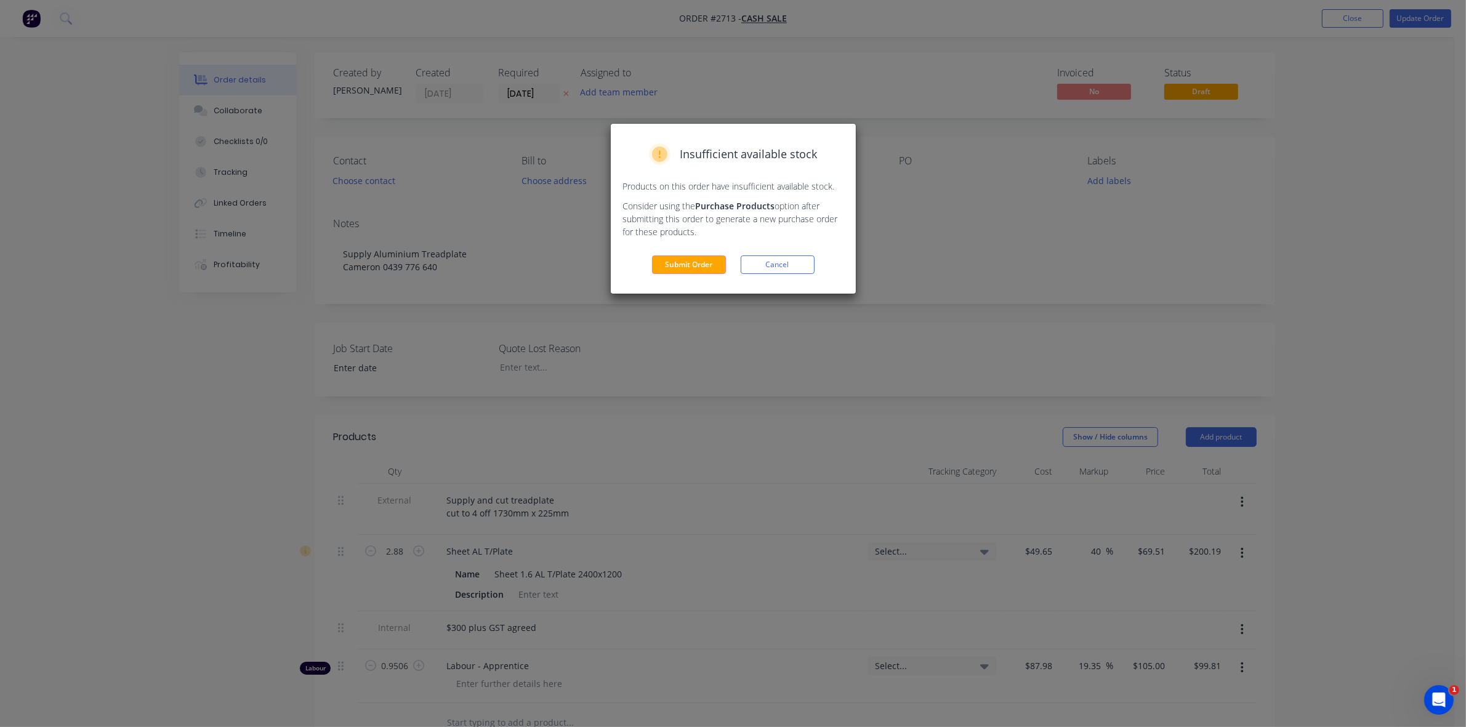
click at [666, 263] on button "Submit Order" at bounding box center [689, 265] width 74 height 18
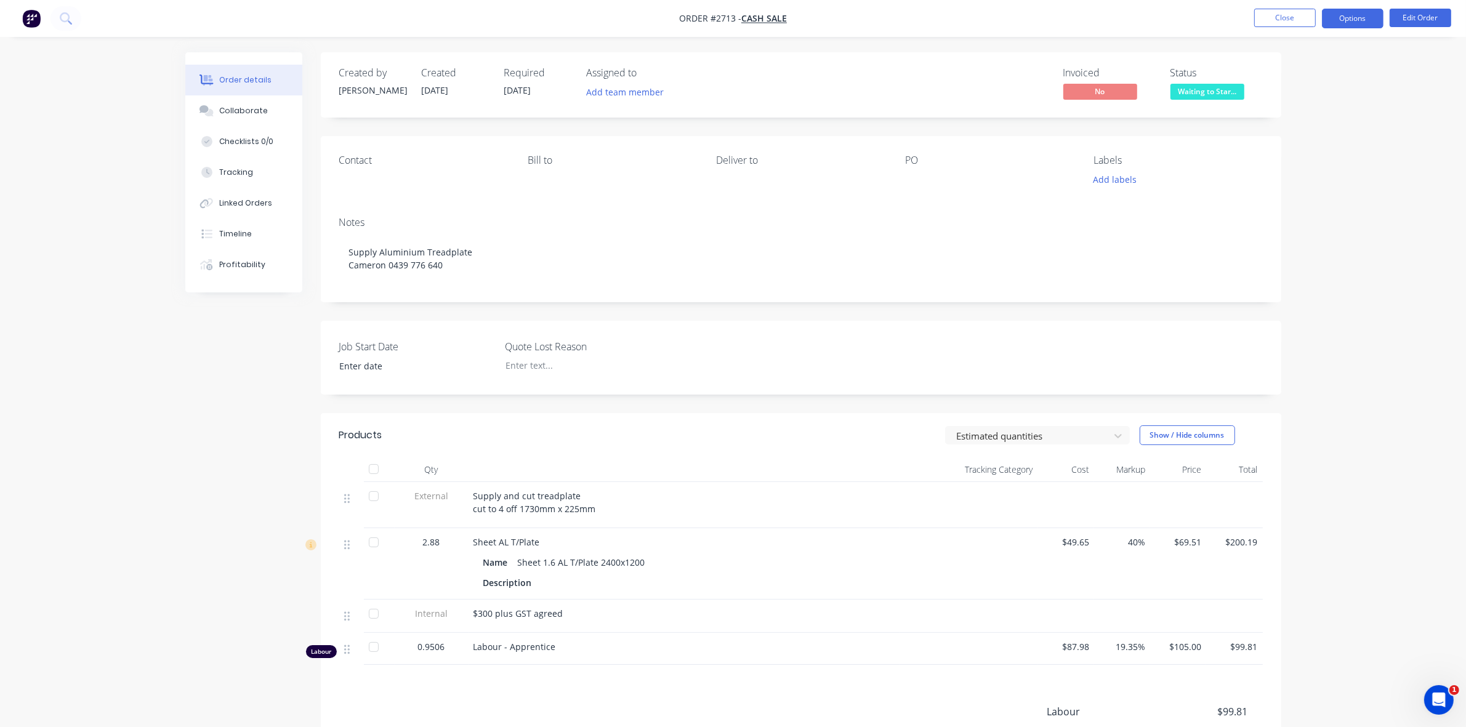
click at [1341, 23] on button "Options" at bounding box center [1353, 19] width 62 height 20
click at [1285, 153] on div "Work Order" at bounding box center [1316, 149] width 113 height 18
click at [1284, 119] on div "Without pricing" at bounding box center [1316, 124] width 113 height 18
click at [1324, 403] on div "Order details Collaborate Checklists 0/0 Tracking Linked Orders Timeline Profit…" at bounding box center [733, 442] width 1466 height 884
click at [1292, 17] on button "Close" at bounding box center [1286, 18] width 62 height 18
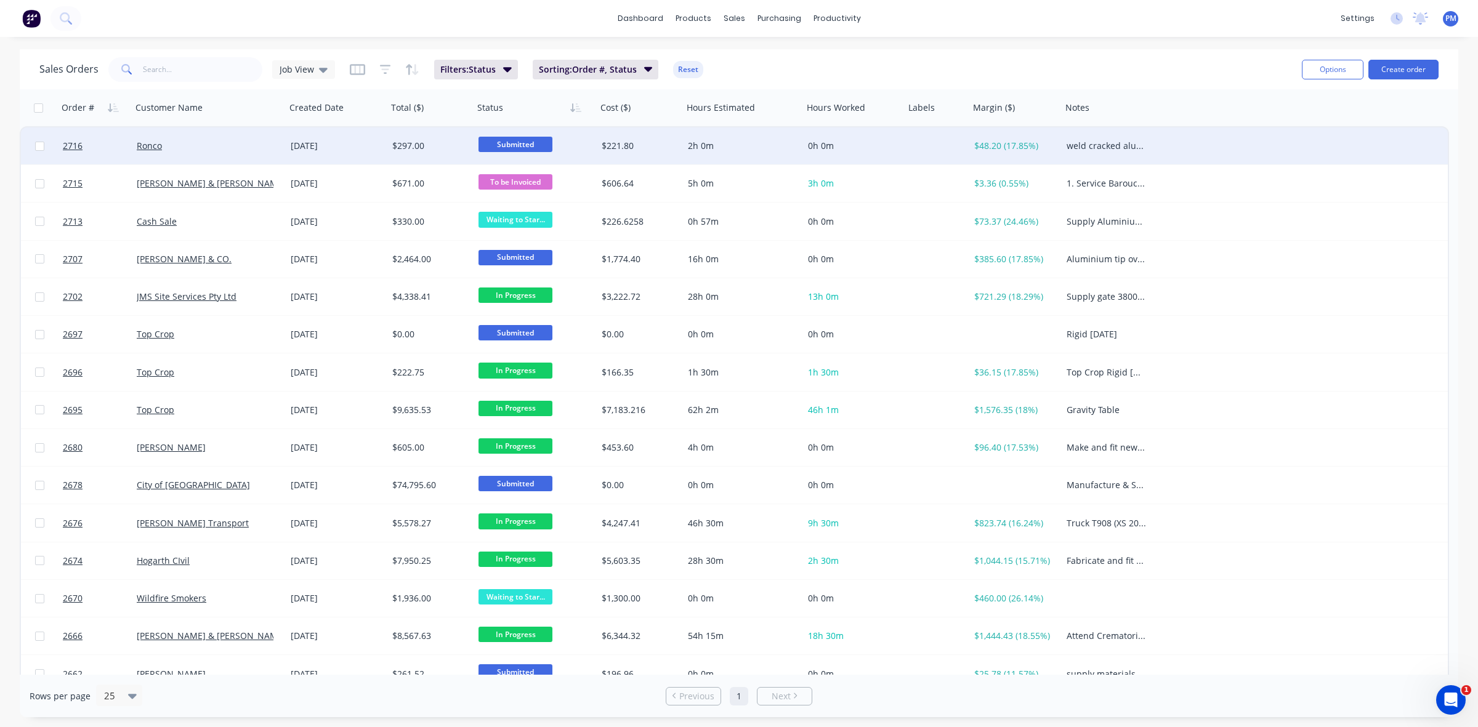
click at [506, 139] on span "Submitted" at bounding box center [516, 144] width 74 height 15
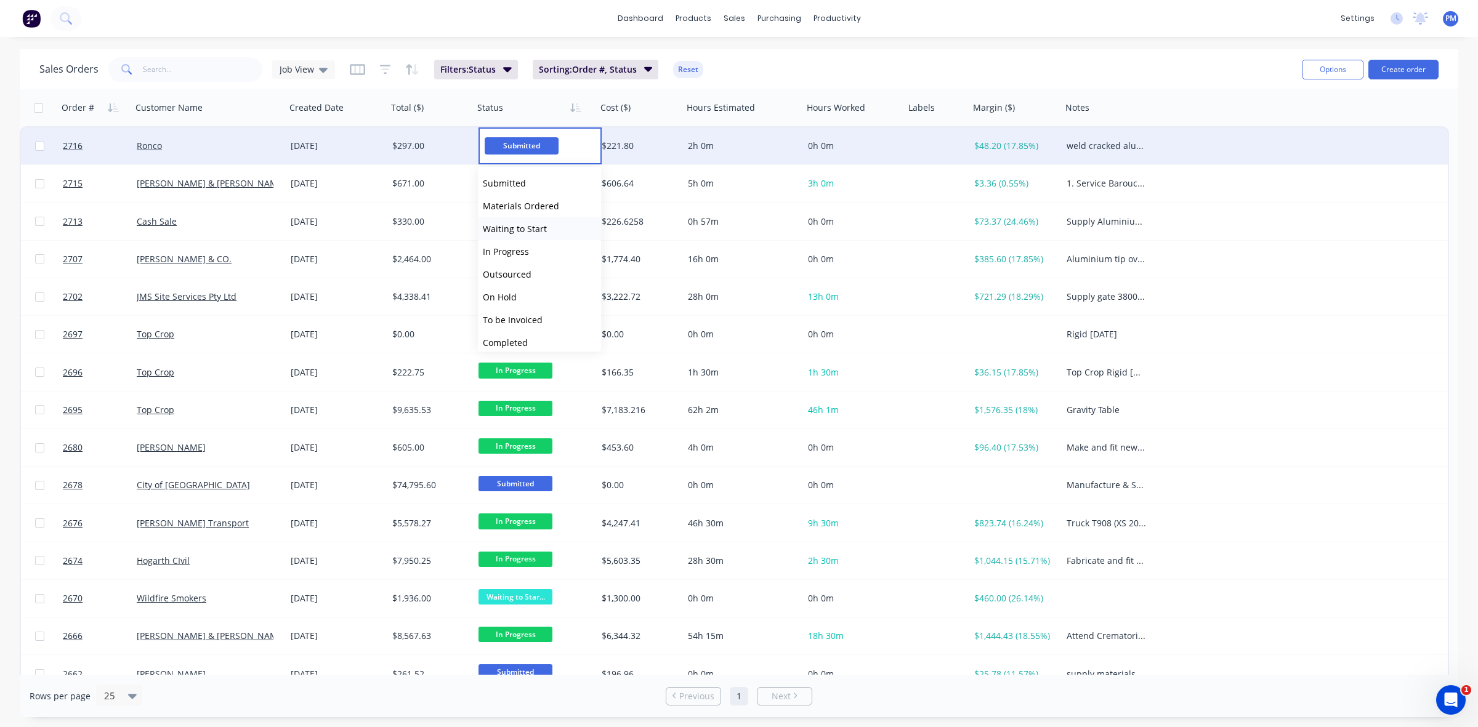
click at [522, 224] on span "Waiting to Start" at bounding box center [515, 229] width 64 height 12
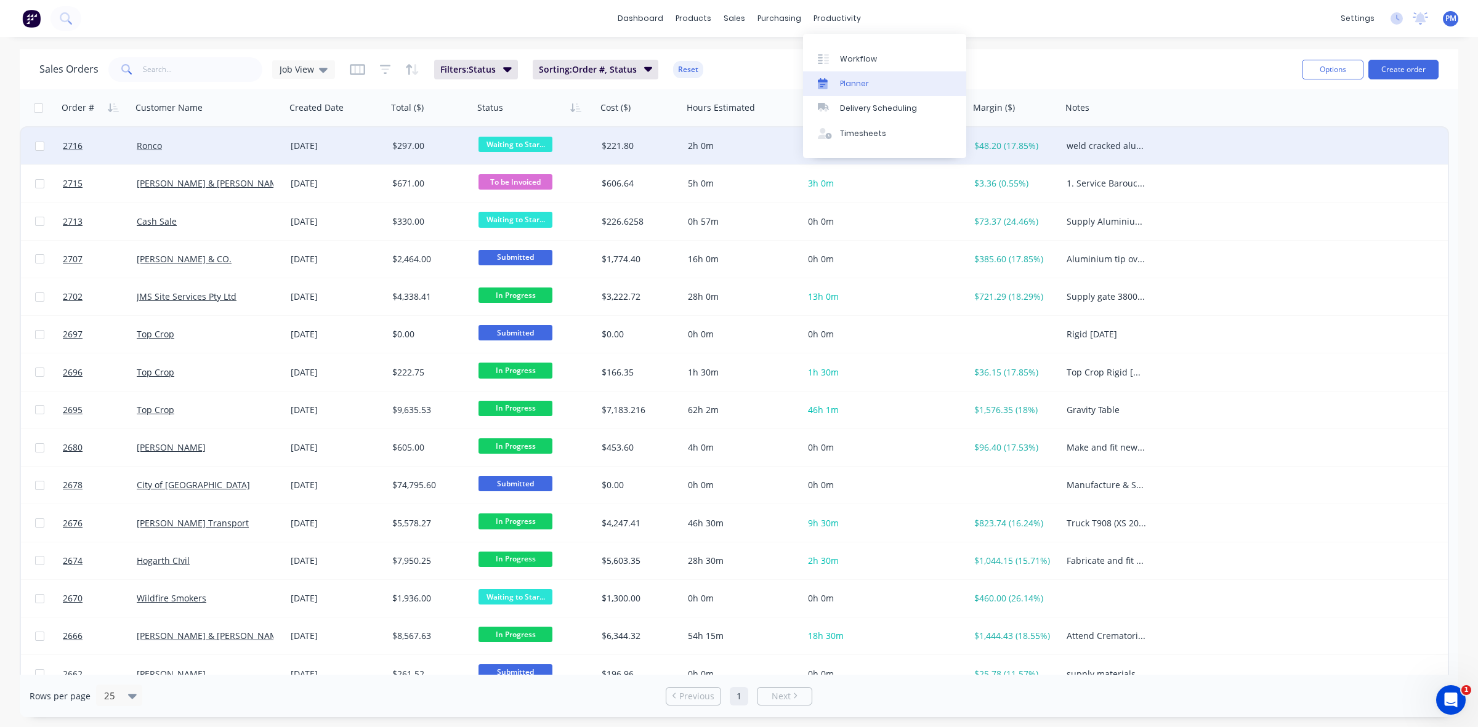
click at [851, 82] on div "Planner" at bounding box center [854, 83] width 29 height 11
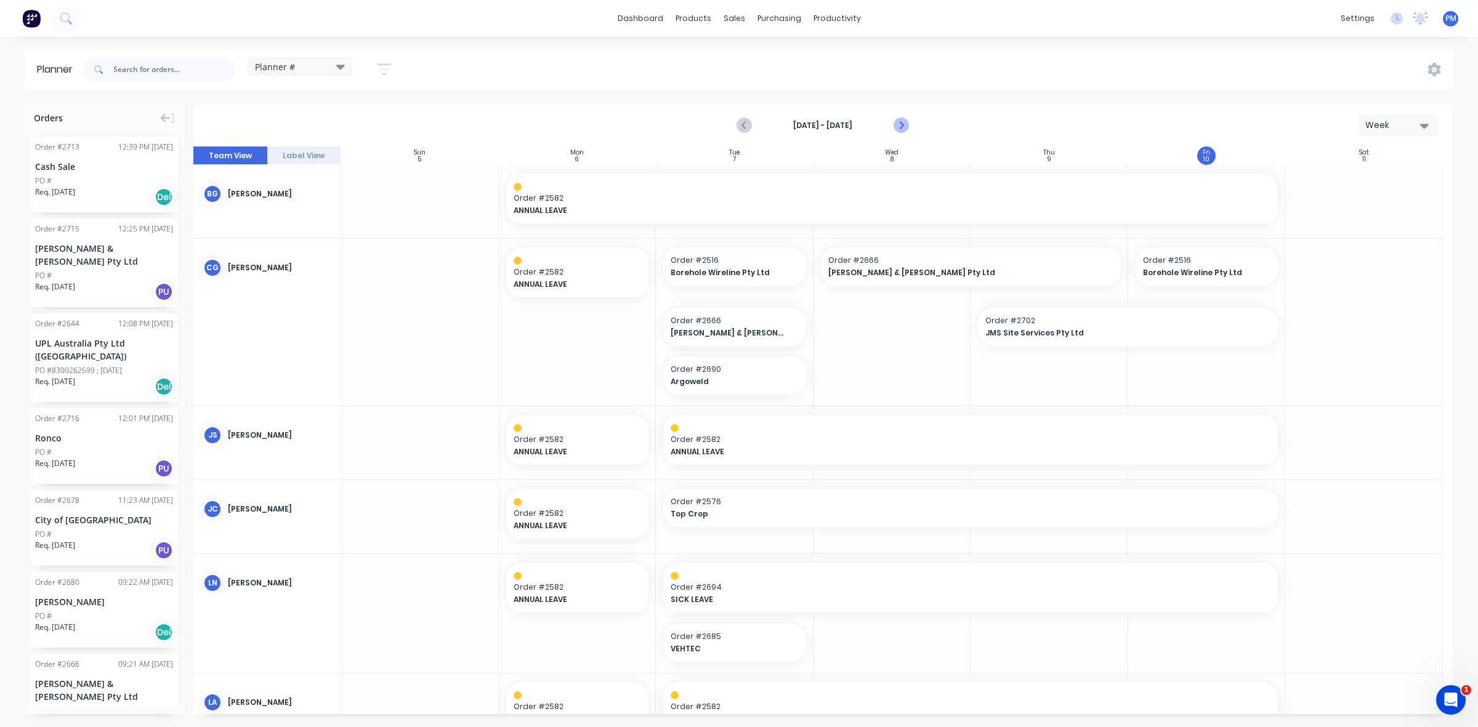
click at [899, 123] on icon "Next page" at bounding box center [900, 125] width 15 height 15
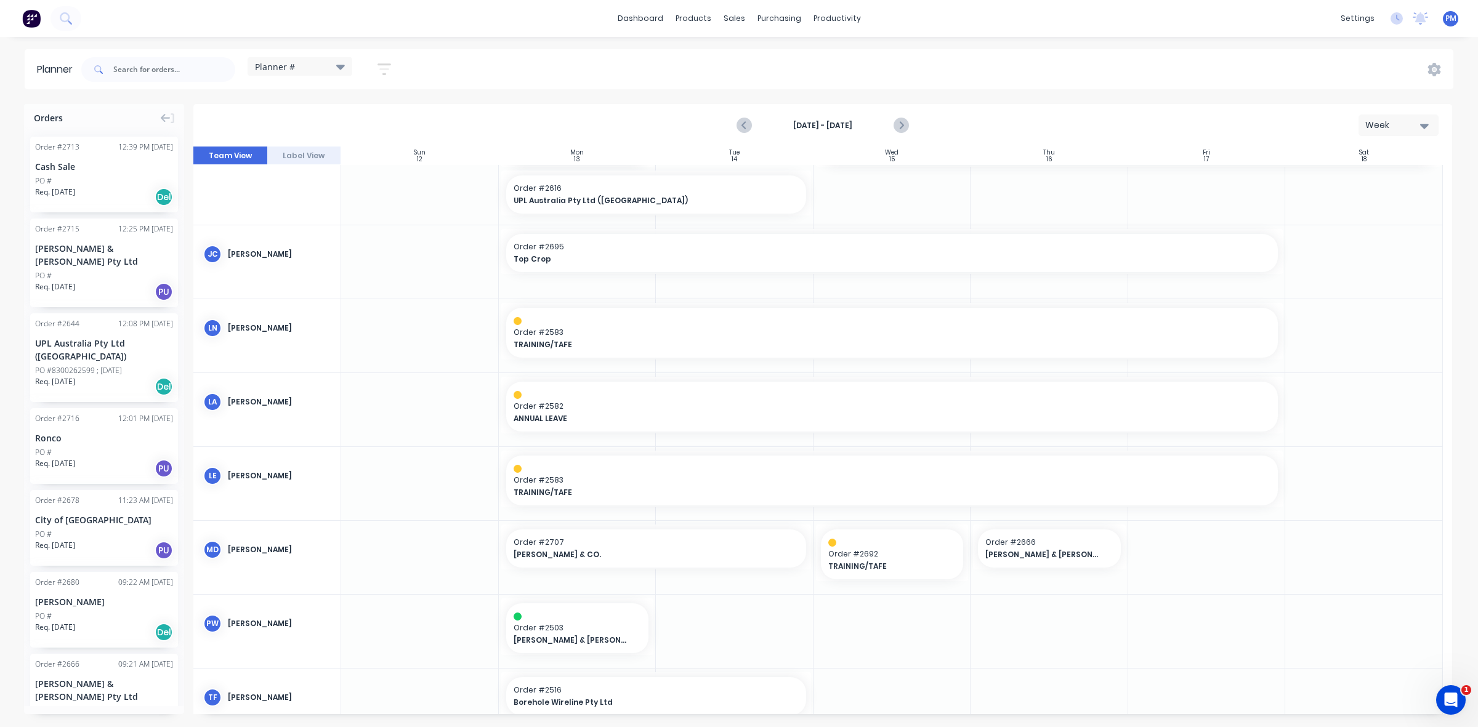
scroll to position [244, 0]
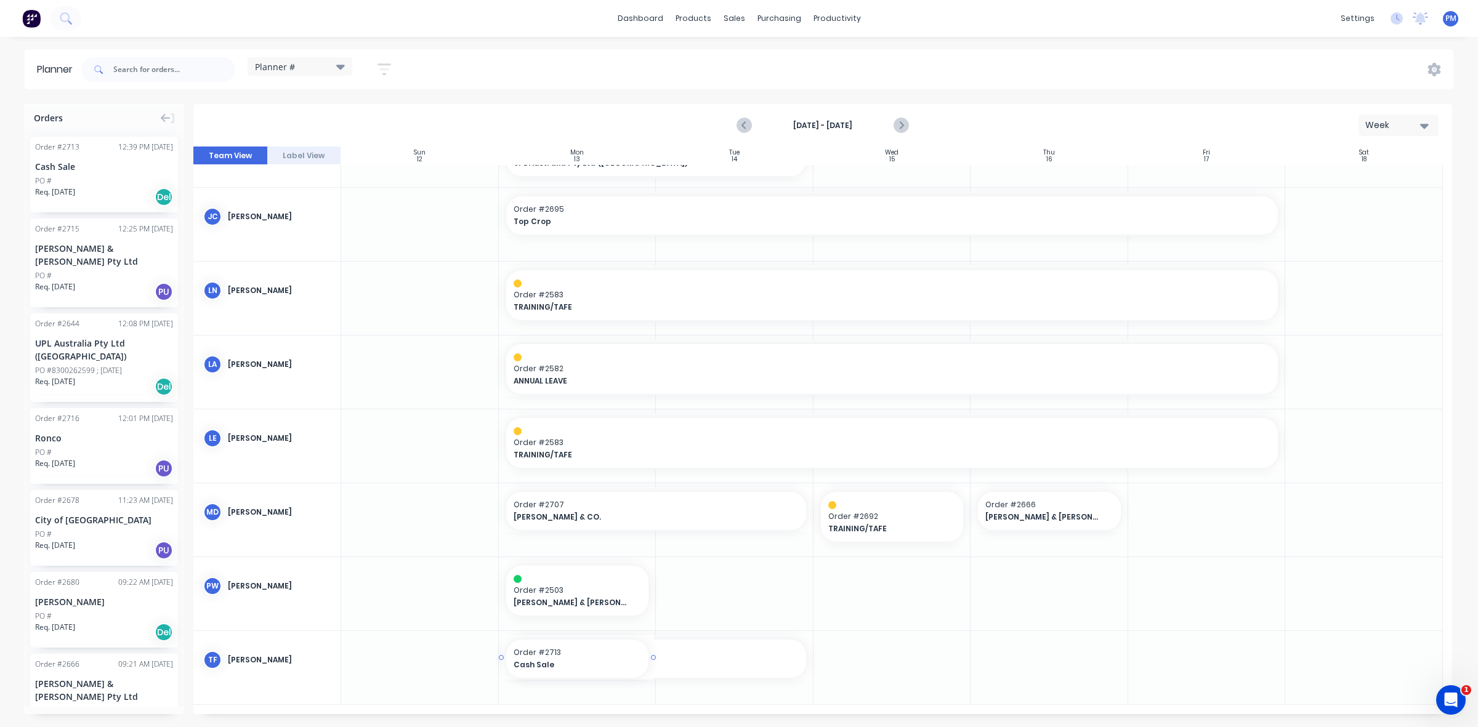
drag, startPoint x: 65, startPoint y: 173, endPoint x: 533, endPoint y: 685, distance: 694.0
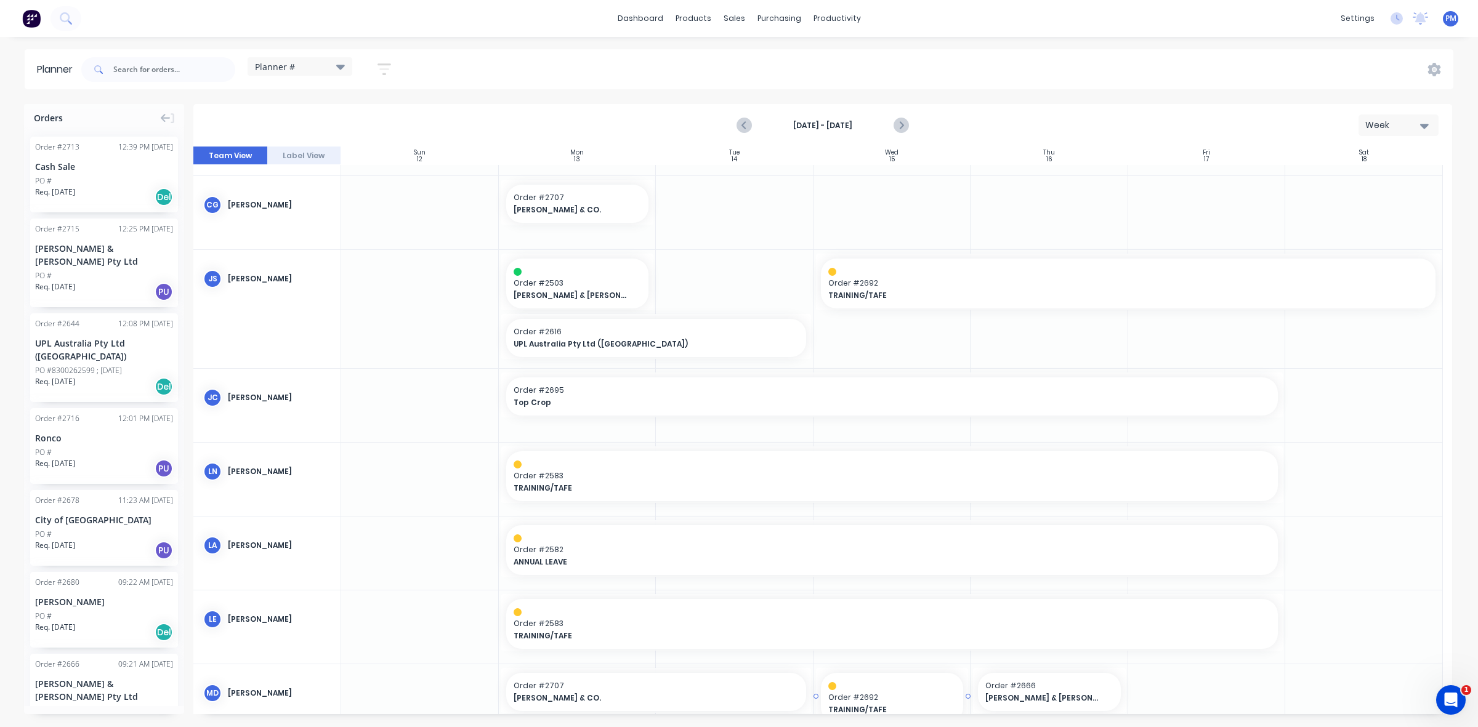
scroll to position [0, 0]
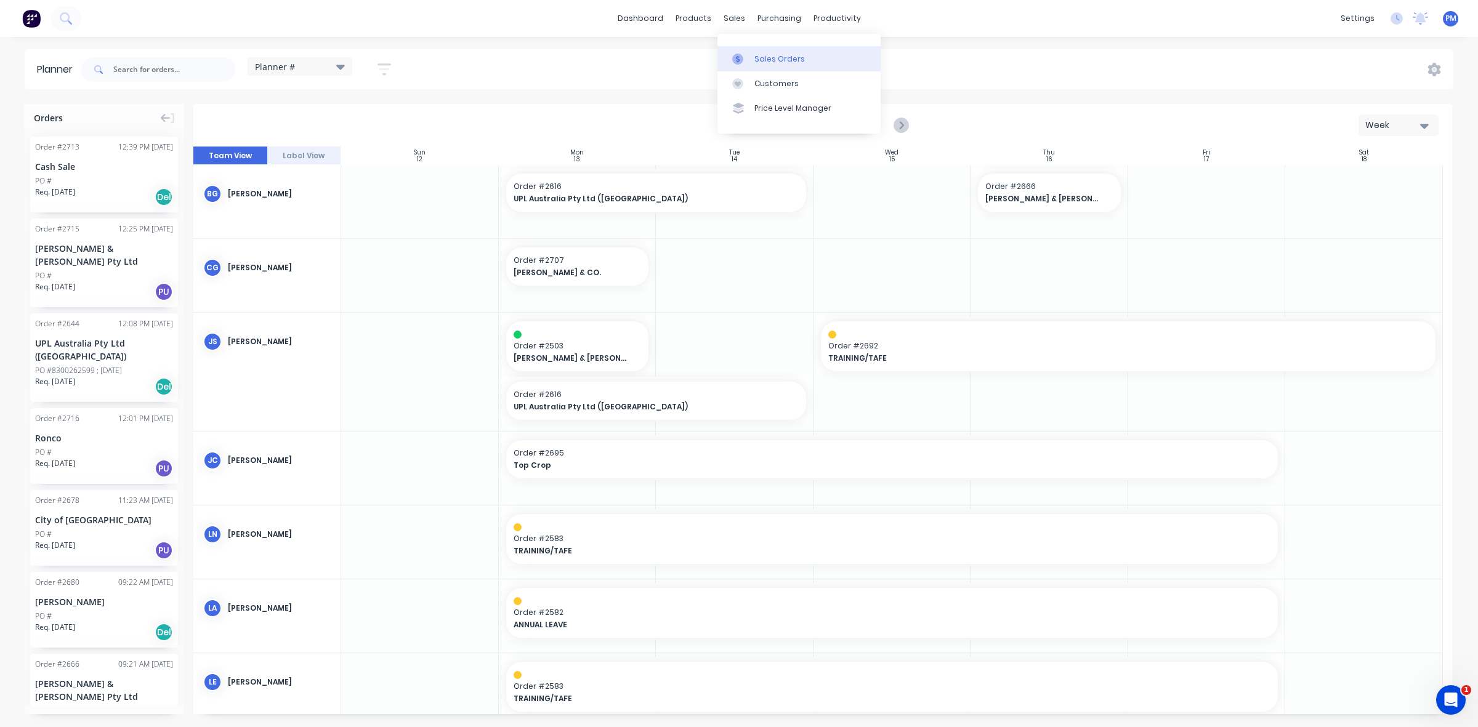
click at [756, 54] on div "Sales Orders" at bounding box center [779, 59] width 51 height 11
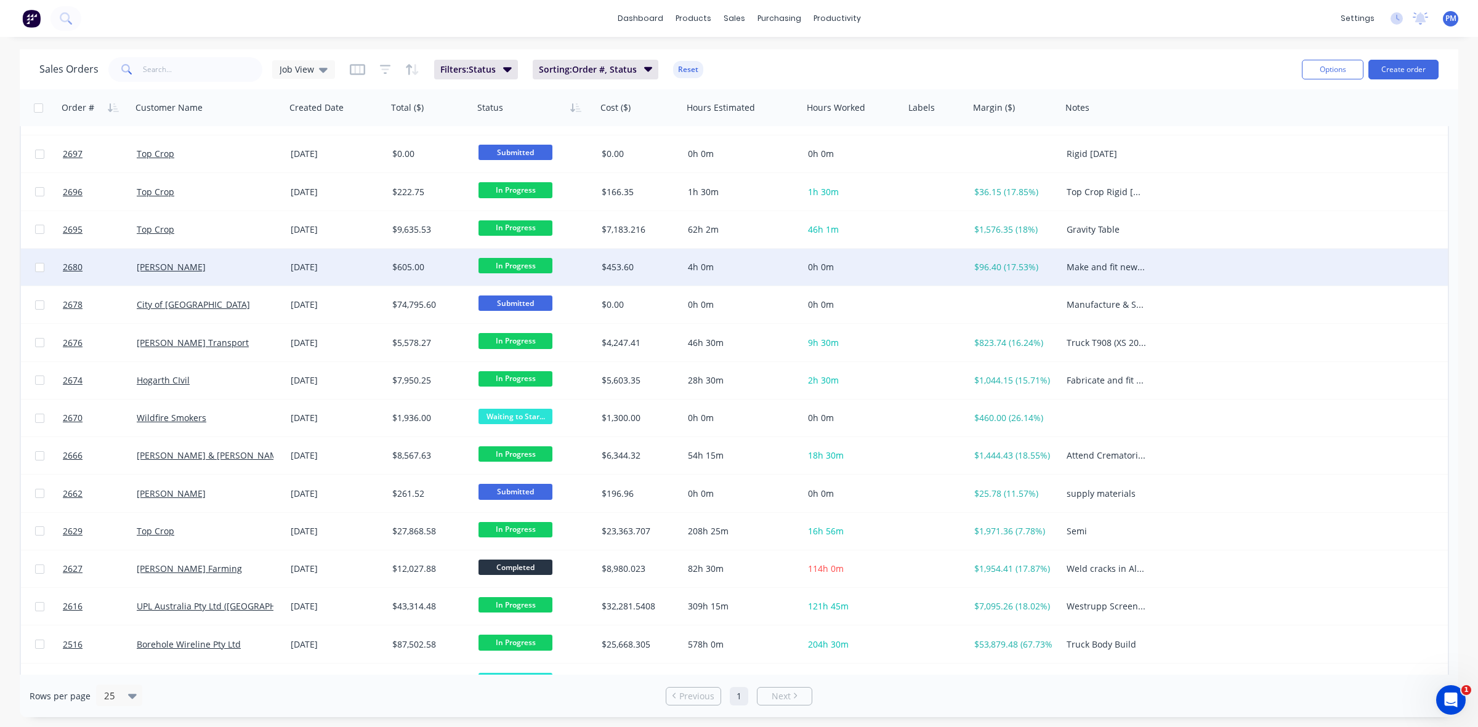
scroll to position [243, 0]
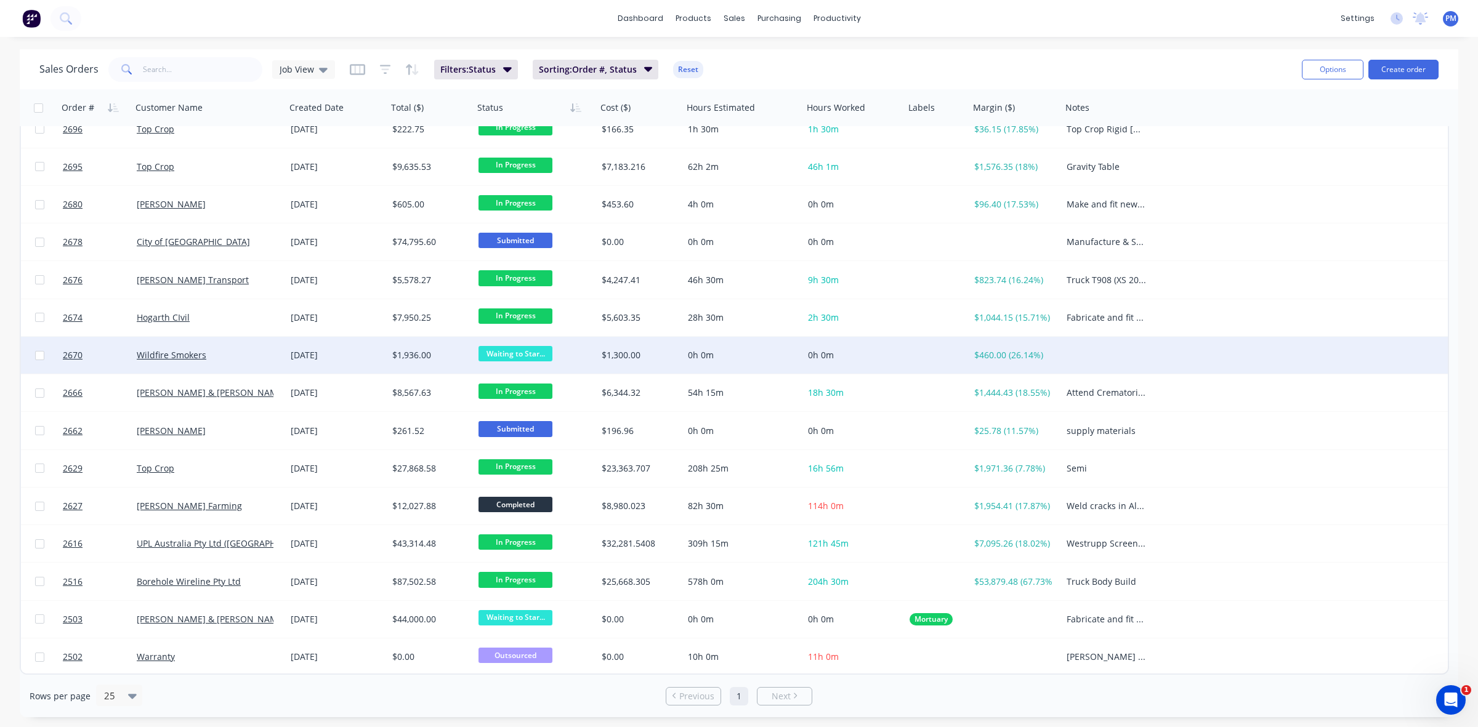
click at [247, 358] on div "Wildfire Smokers" at bounding box center [205, 355] width 137 height 12
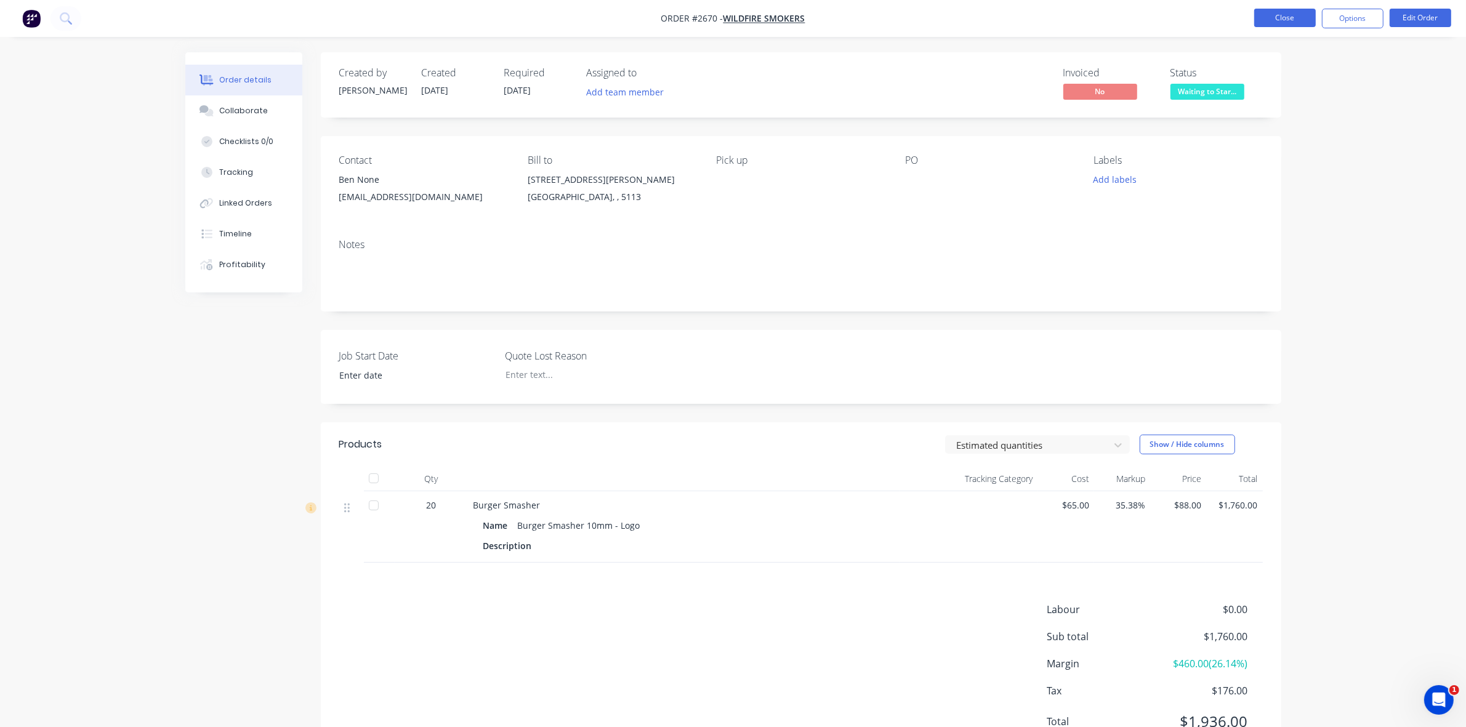
click at [1291, 20] on button "Close" at bounding box center [1286, 18] width 62 height 18
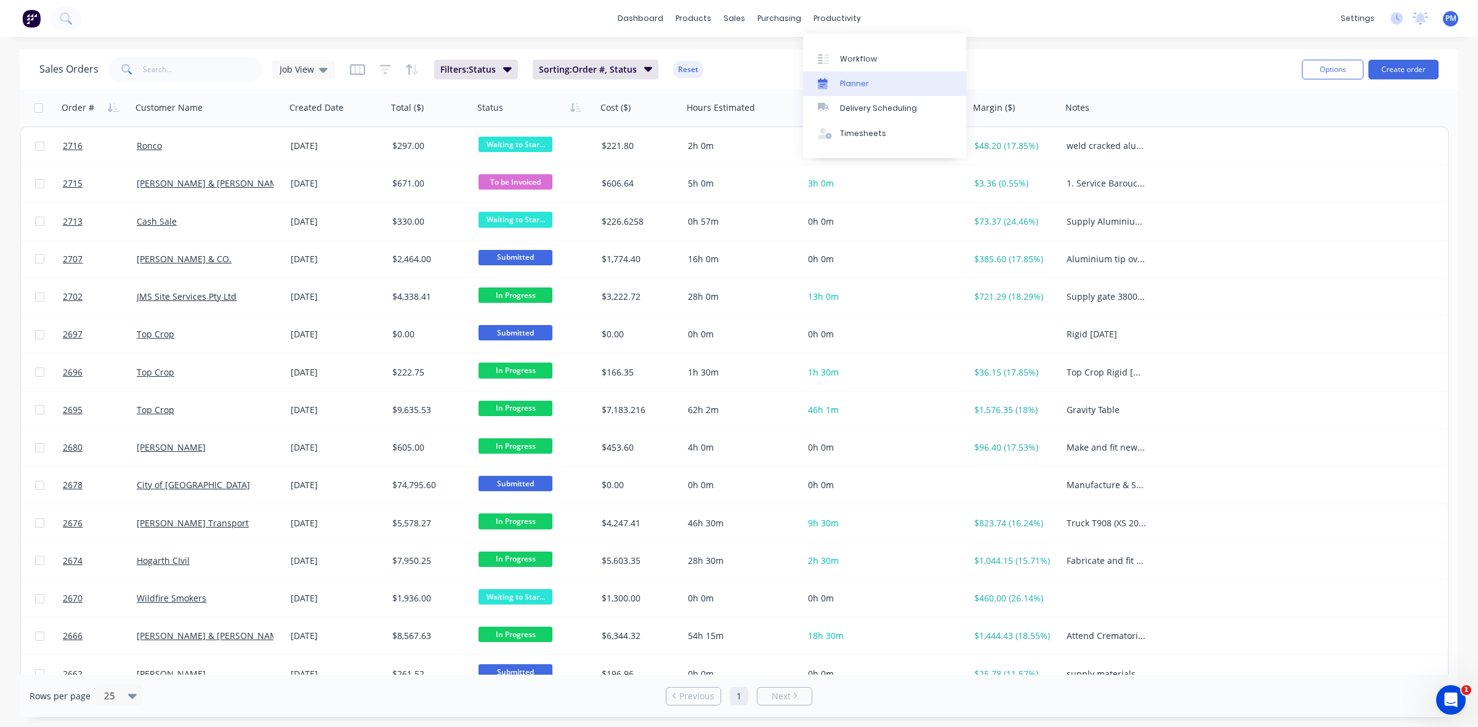
click at [853, 78] on div "Planner" at bounding box center [854, 83] width 29 height 11
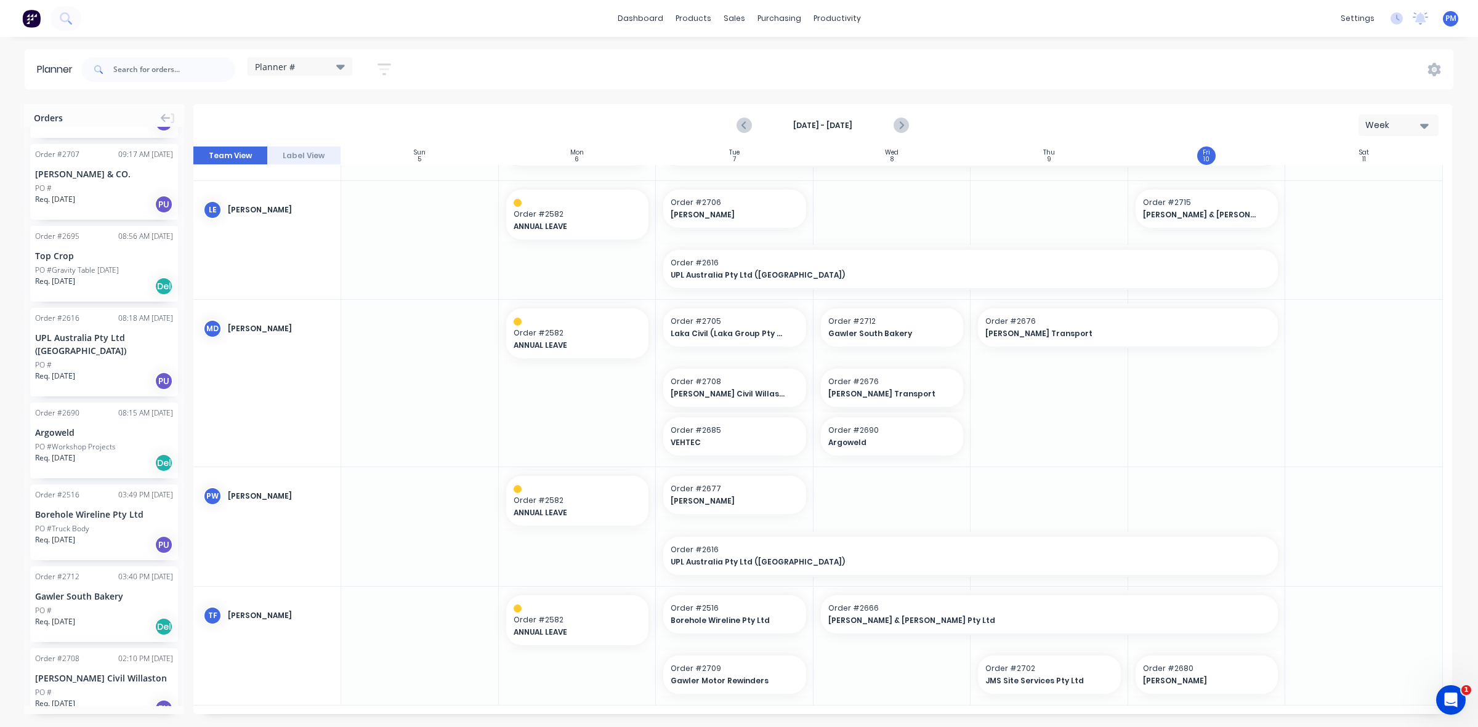
scroll to position [924, 0]
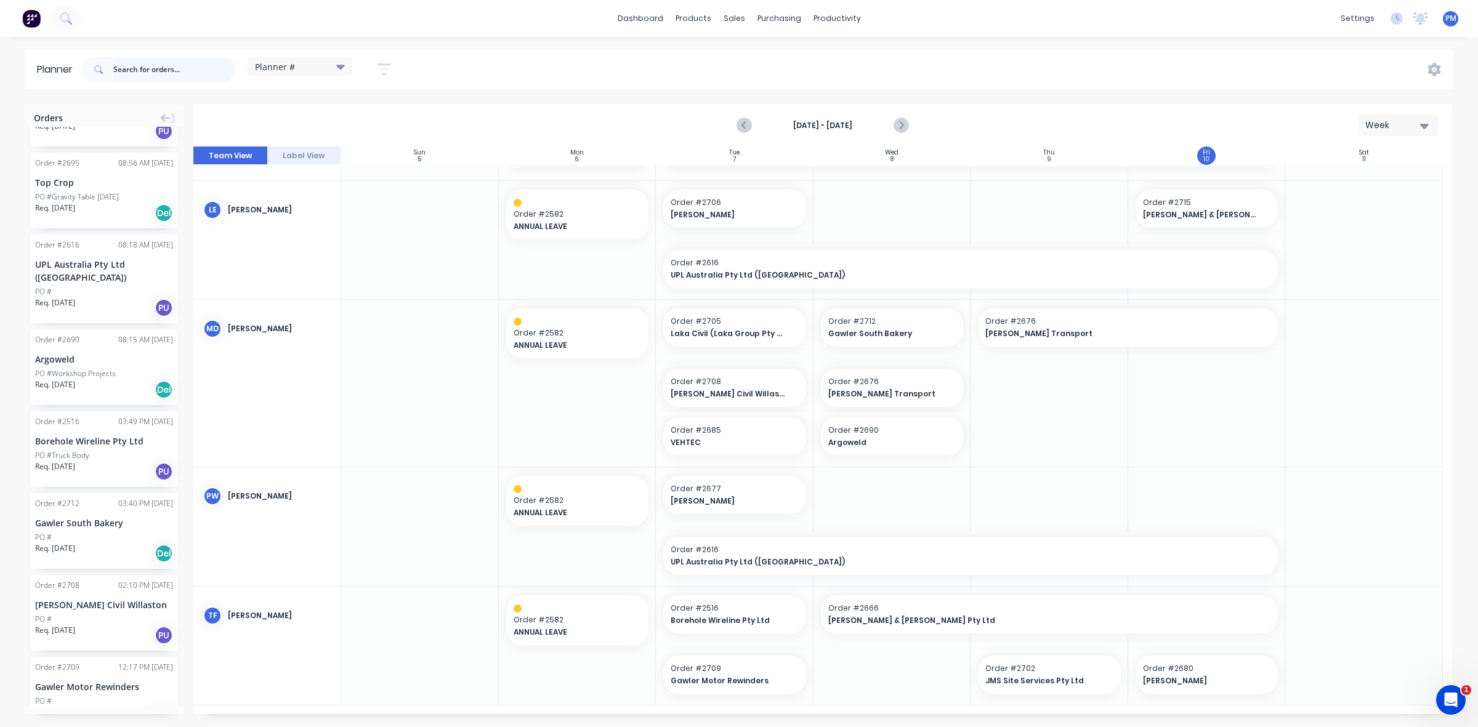
click at [152, 67] on input "text" at bounding box center [174, 69] width 122 height 25
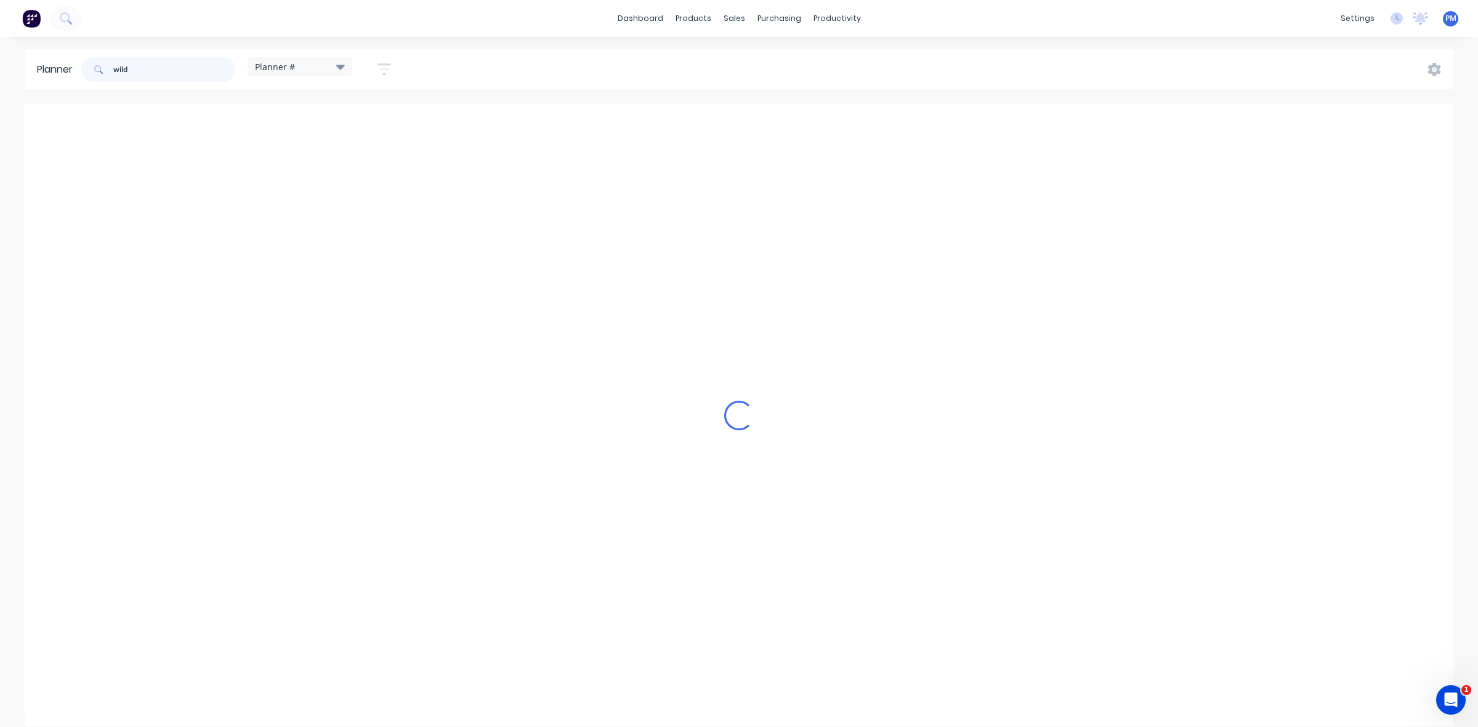
scroll to position [189, 0]
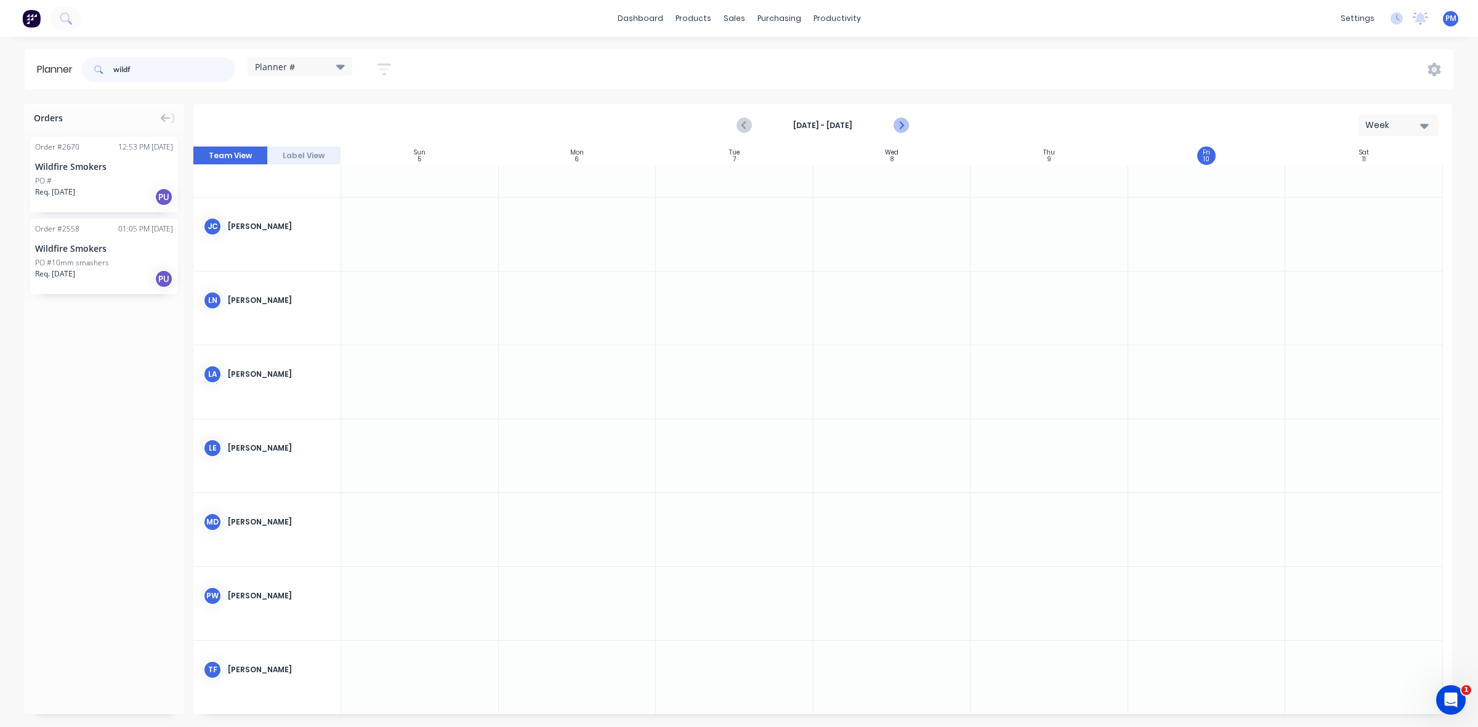
type input "wildf"
click at [903, 127] on icon "Next page" at bounding box center [900, 125] width 15 height 15
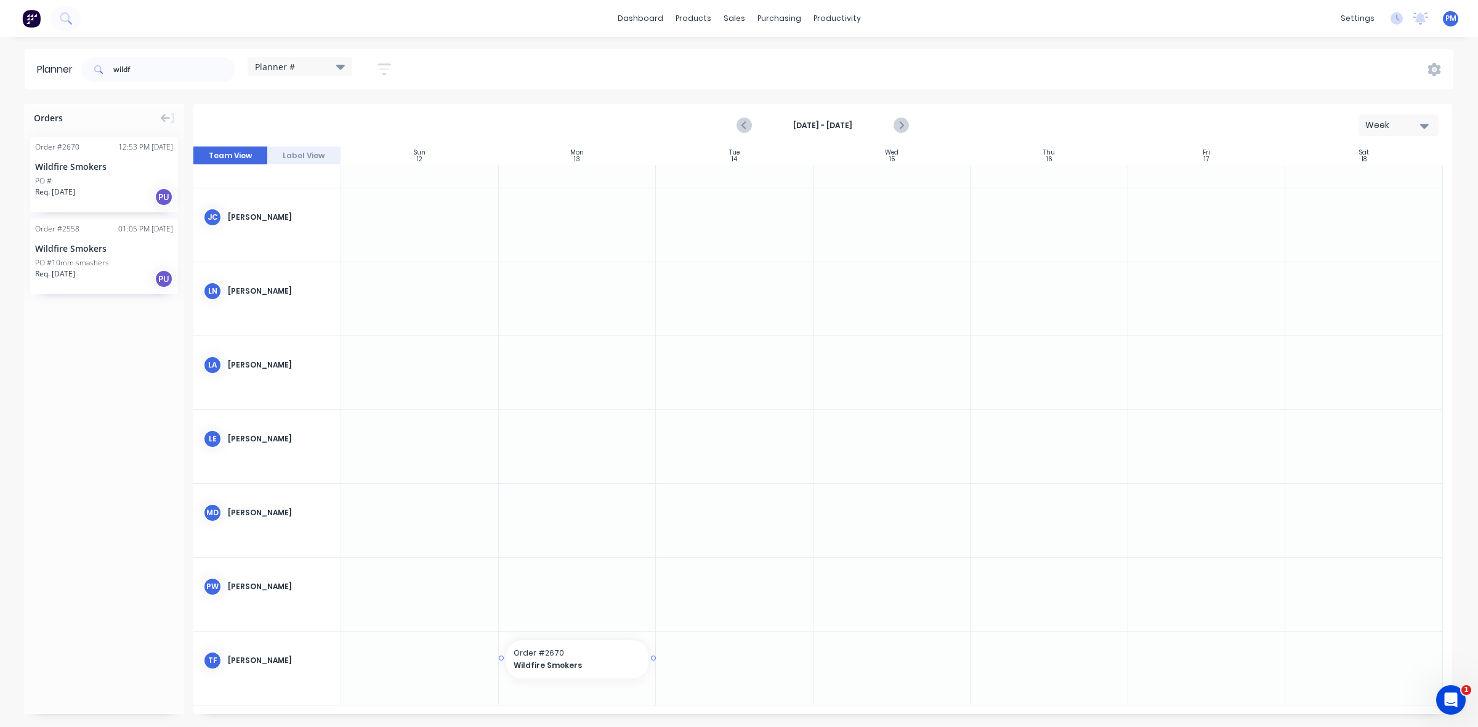
drag, startPoint x: 94, startPoint y: 166, endPoint x: 578, endPoint y: 675, distance: 702.3
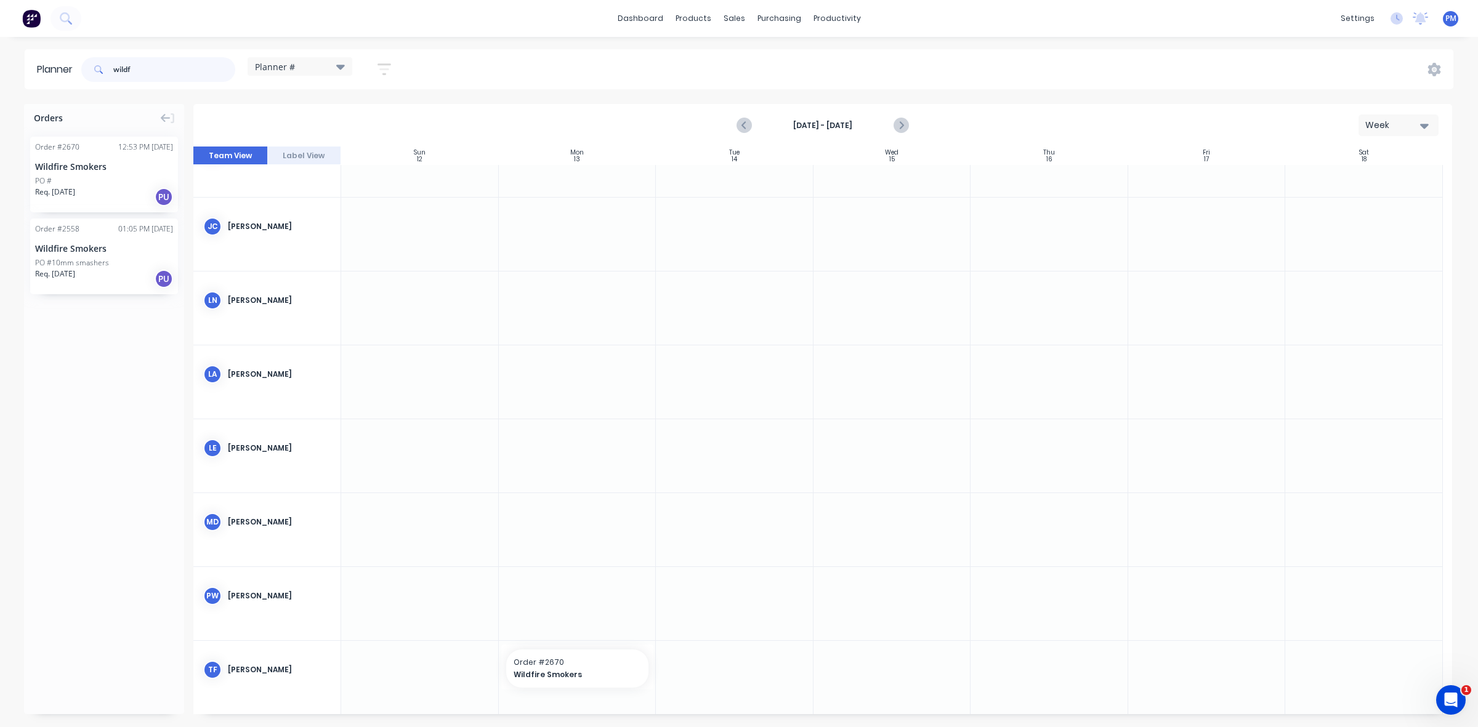
drag, startPoint x: 140, startPoint y: 71, endPoint x: 111, endPoint y: 68, distance: 29.1
click at [111, 68] on div "wildf" at bounding box center [158, 69] width 154 height 25
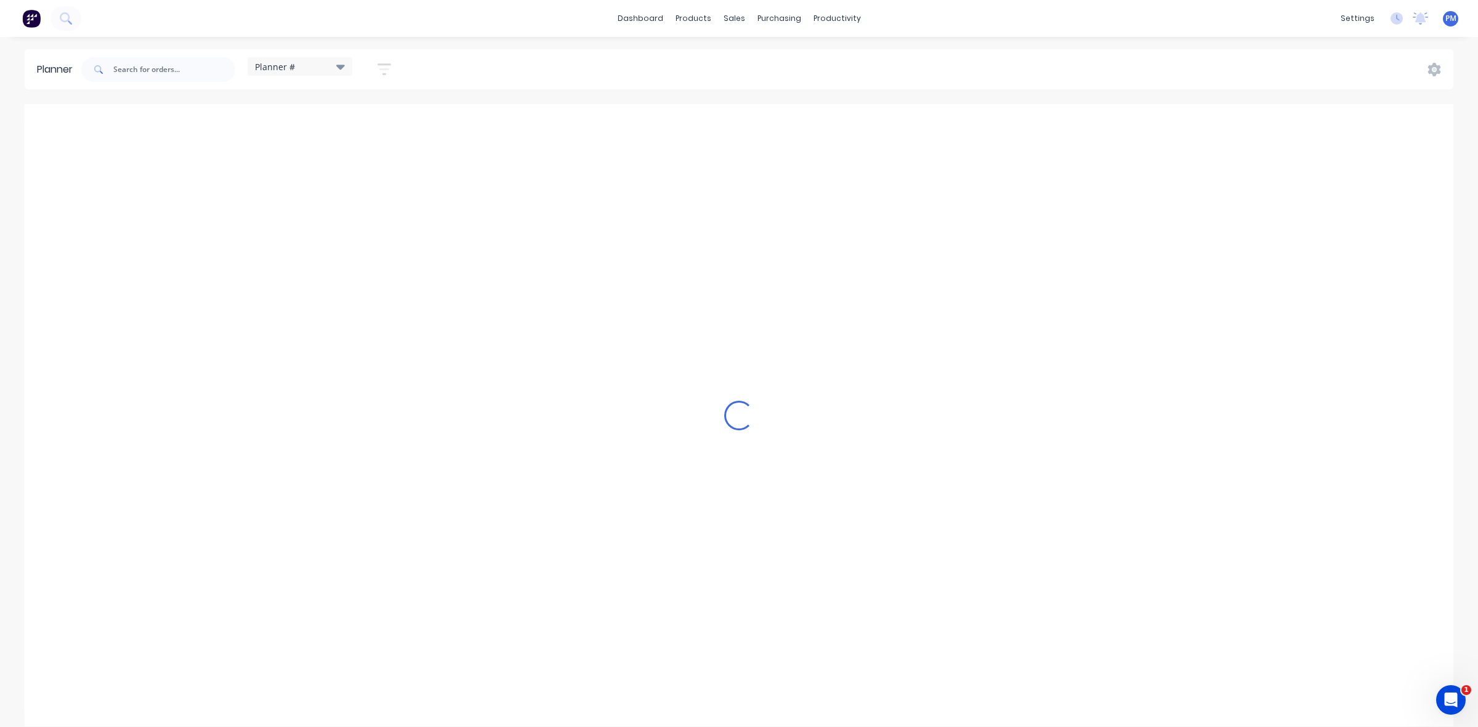
click at [102, 171] on div "Loading..." at bounding box center [739, 415] width 1429 height 623
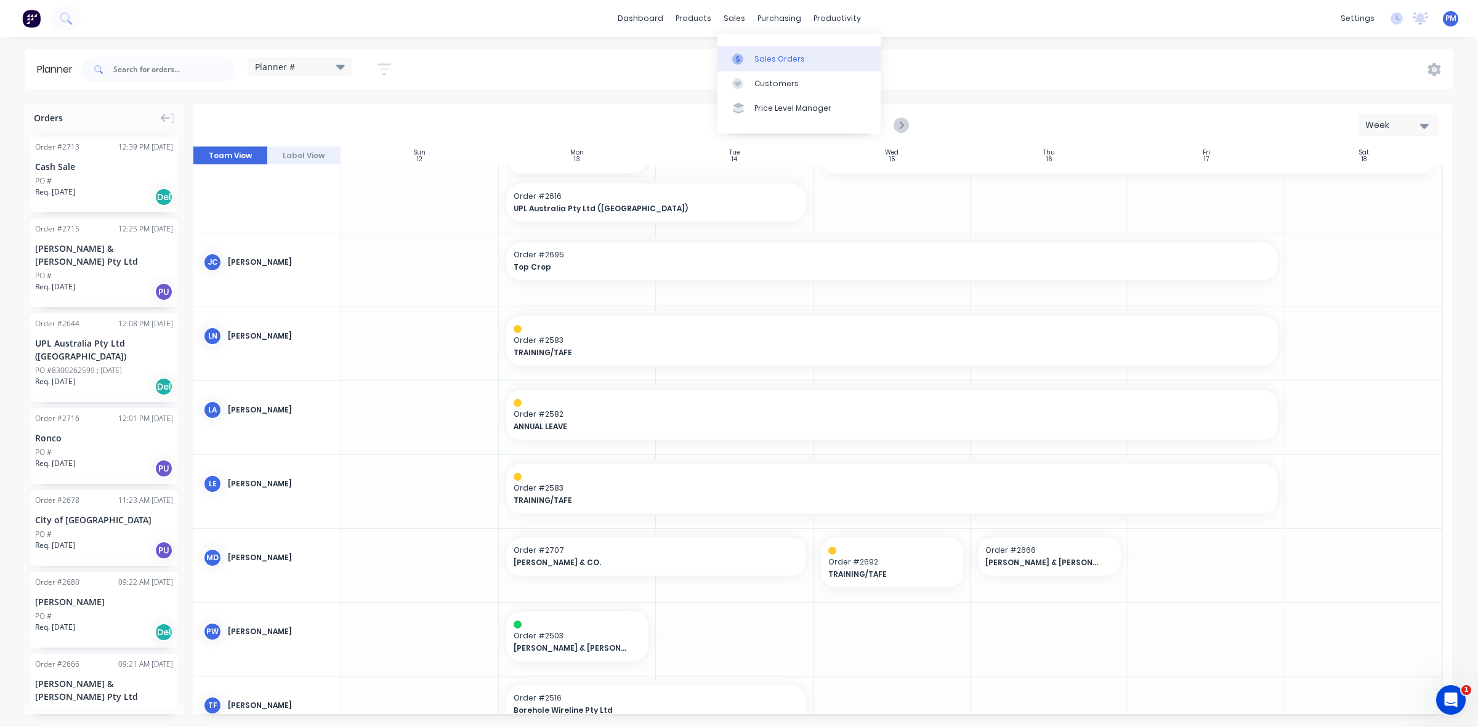
click at [764, 54] on div "Sales Orders" at bounding box center [779, 59] width 51 height 11
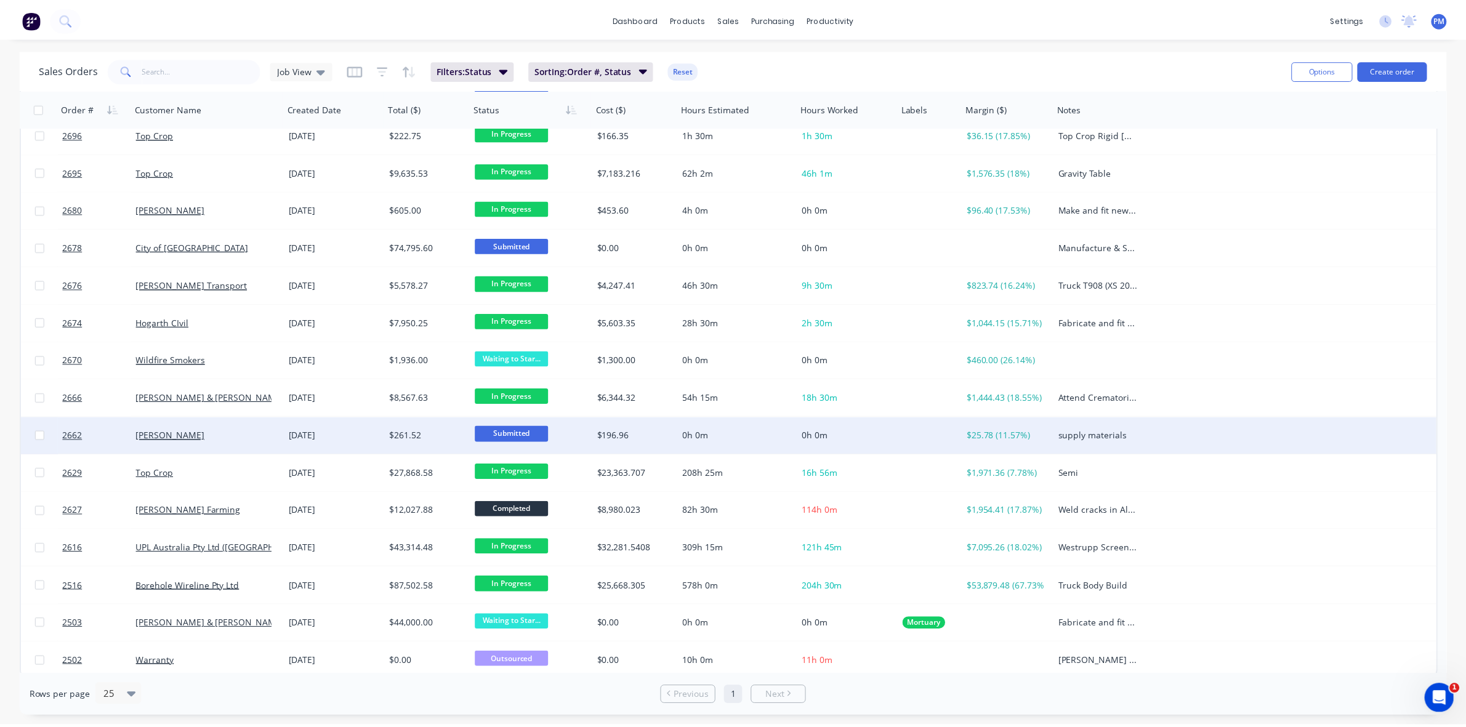
scroll to position [243, 0]
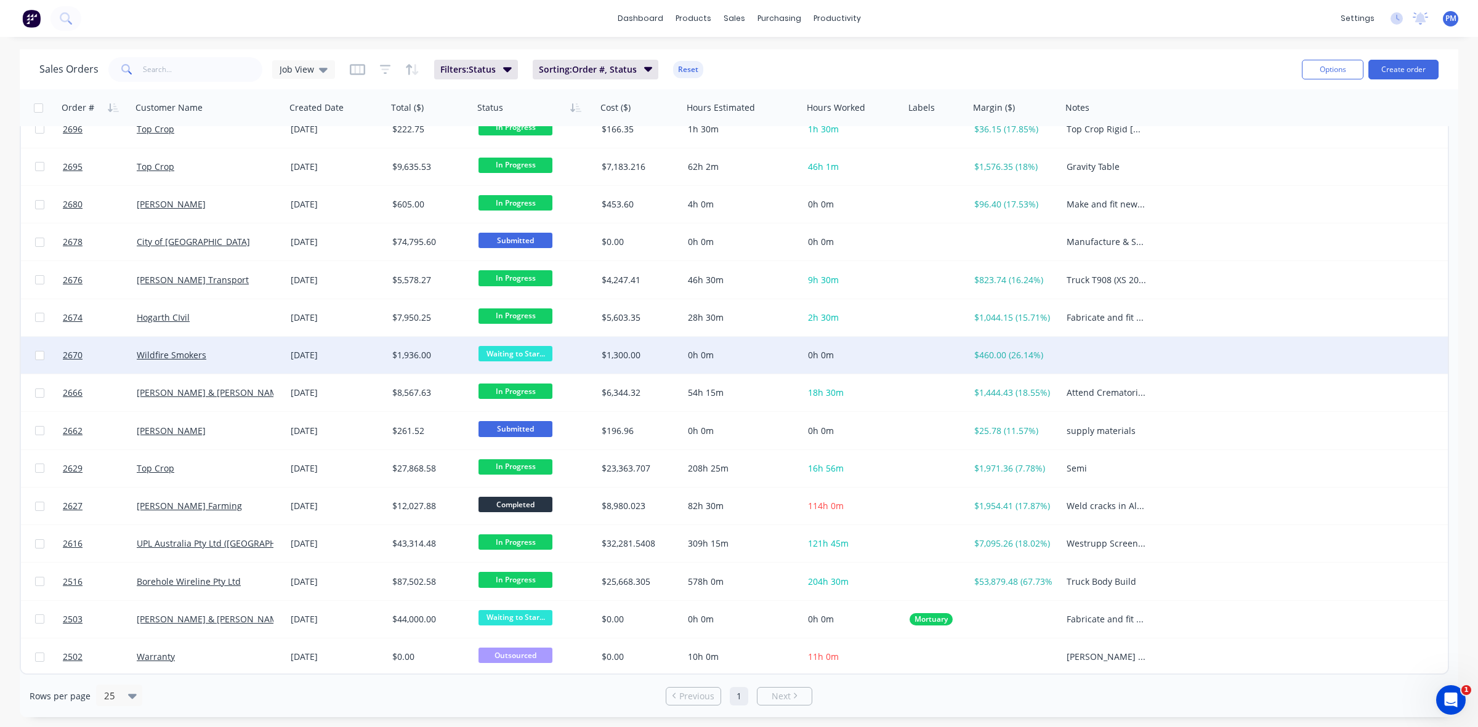
click at [257, 357] on div "Wildfire Smokers" at bounding box center [205, 355] width 137 height 12
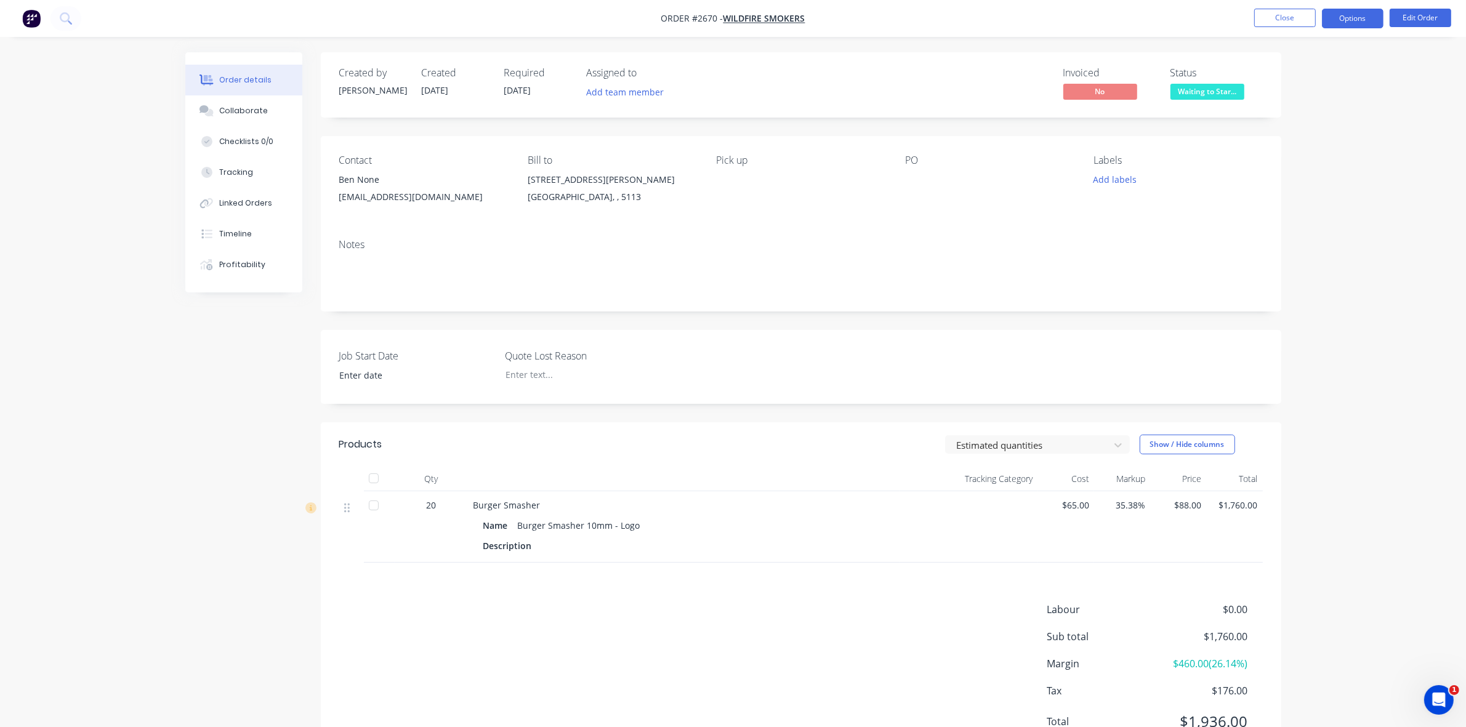
click at [1357, 20] on button "Options" at bounding box center [1353, 19] width 62 height 20
click at [1292, 146] on div "Work Order" at bounding box center [1316, 149] width 113 height 18
click at [1285, 115] on div "Without pricing" at bounding box center [1316, 124] width 113 height 18
click at [1282, 17] on button "Close" at bounding box center [1286, 18] width 62 height 18
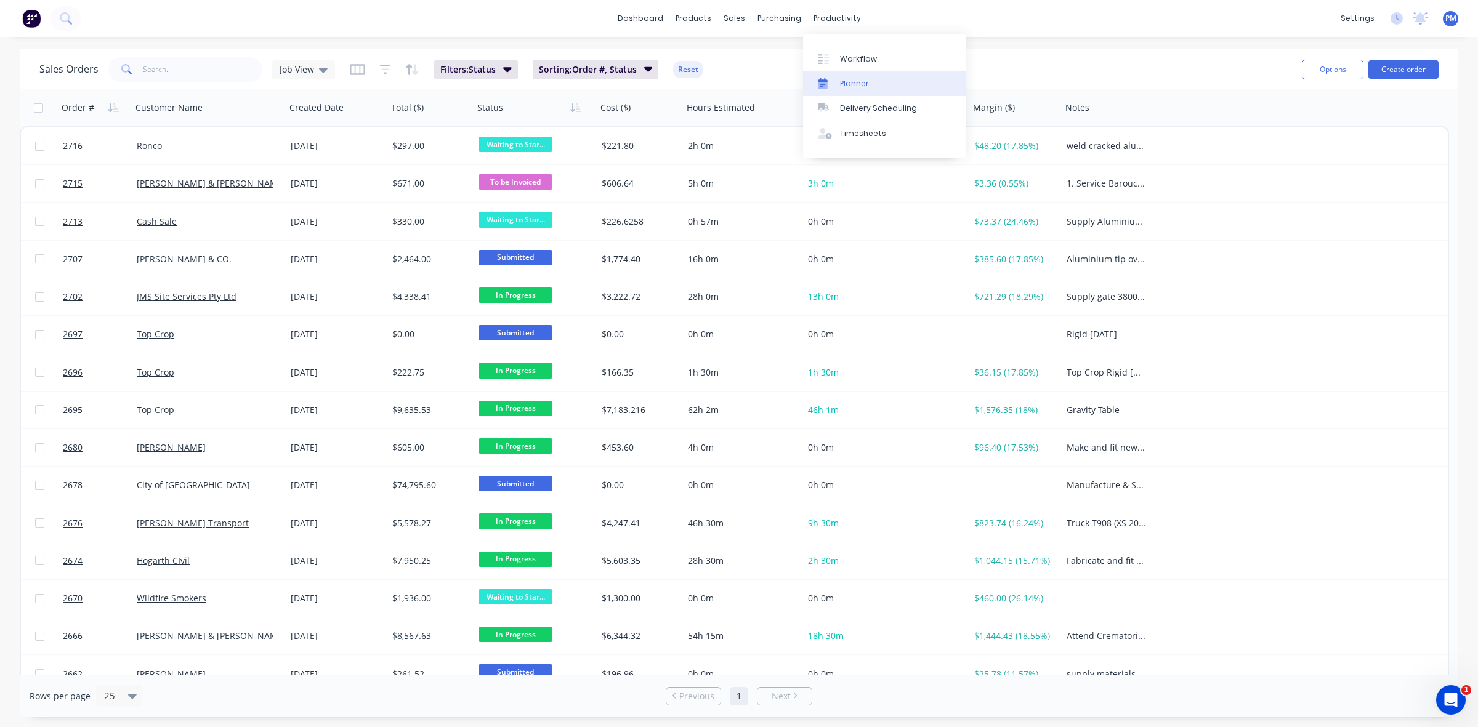
click at [850, 80] on div "Planner" at bounding box center [854, 83] width 29 height 11
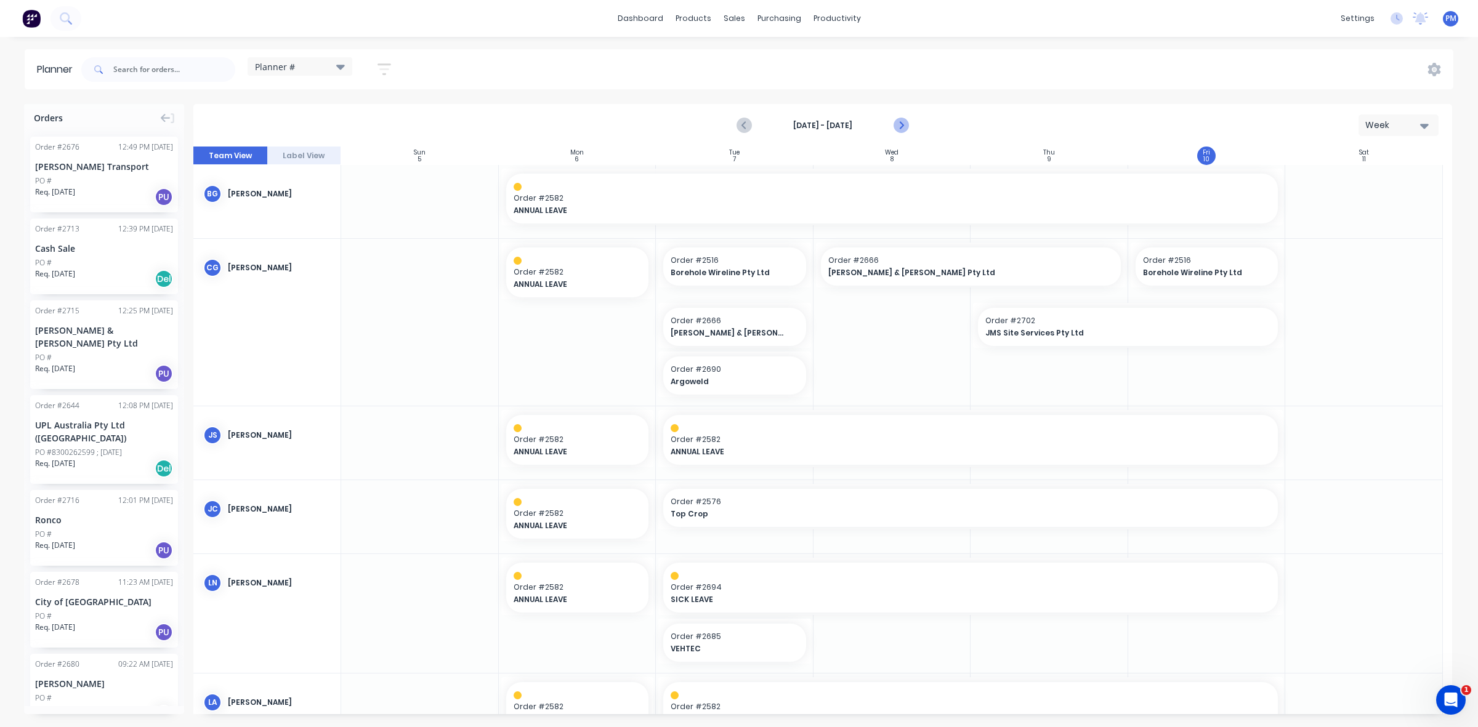
click at [900, 123] on icon "Next page" at bounding box center [901, 126] width 6 height 10
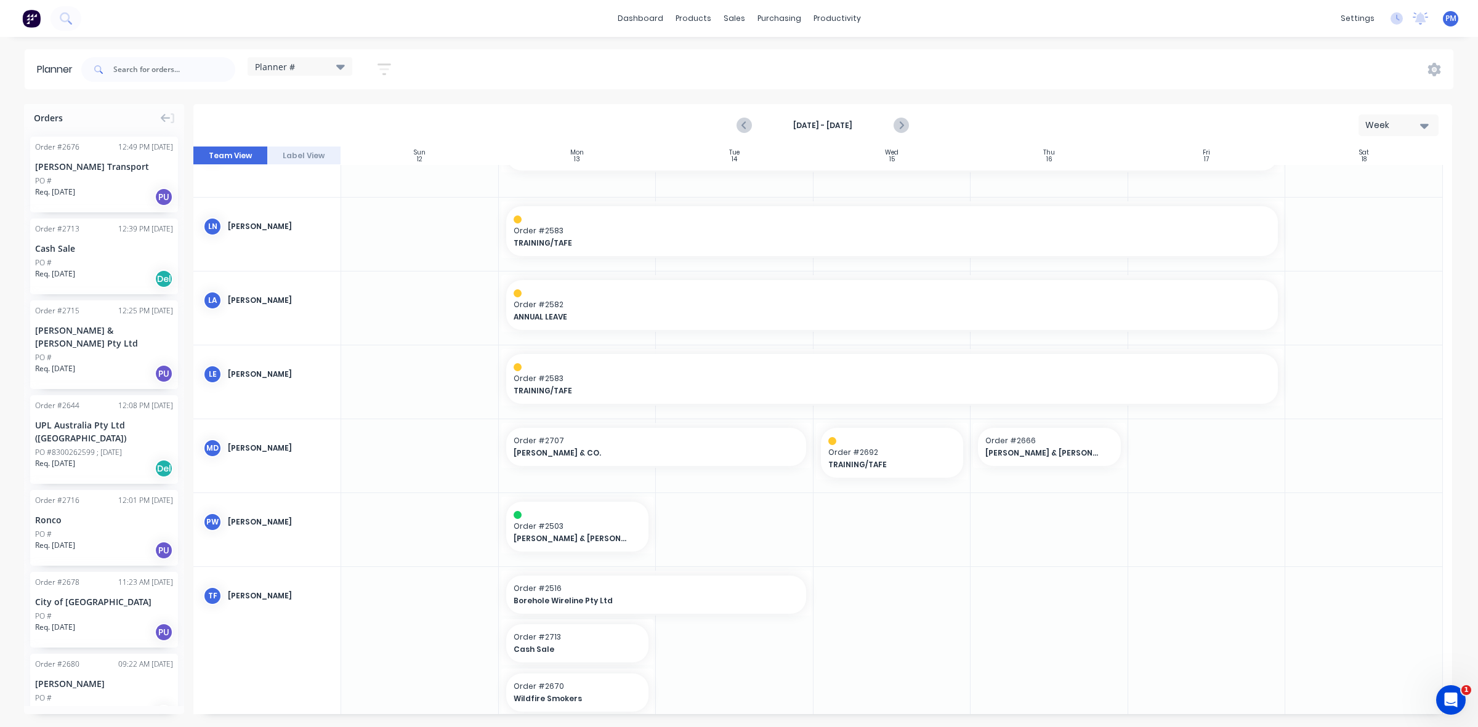
scroll to position [325, 0]
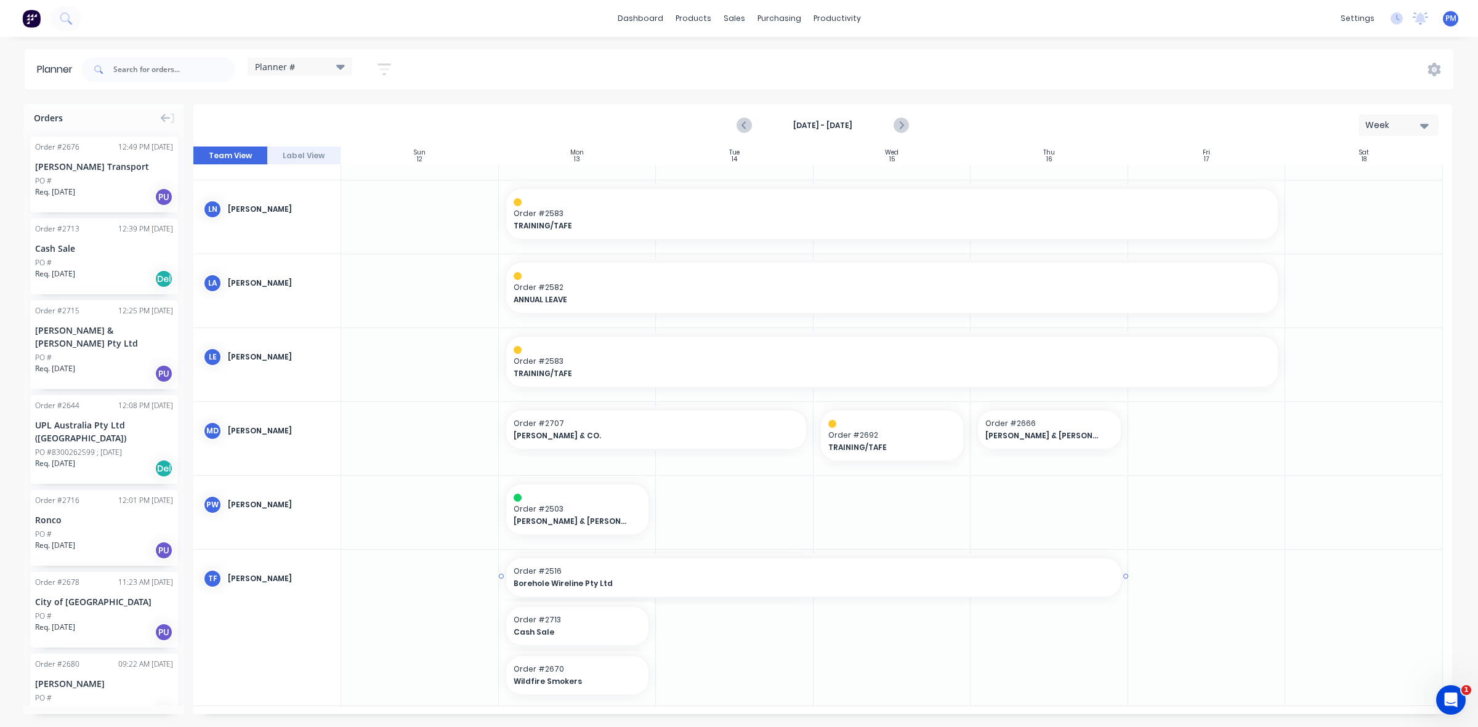
drag, startPoint x: 807, startPoint y: 575, endPoint x: 987, endPoint y: 577, distance: 179.2
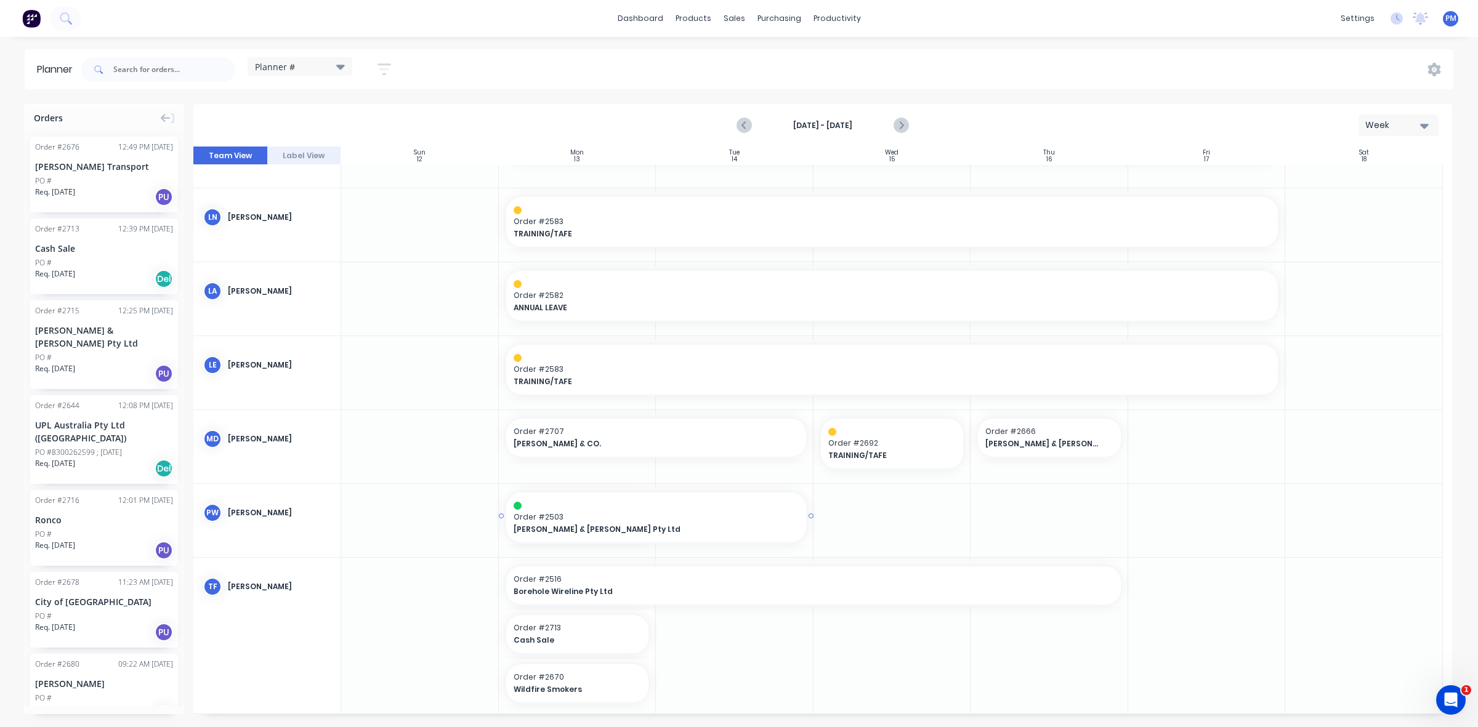
drag, startPoint x: 651, startPoint y: 515, endPoint x: 718, endPoint y: 516, distance: 66.5
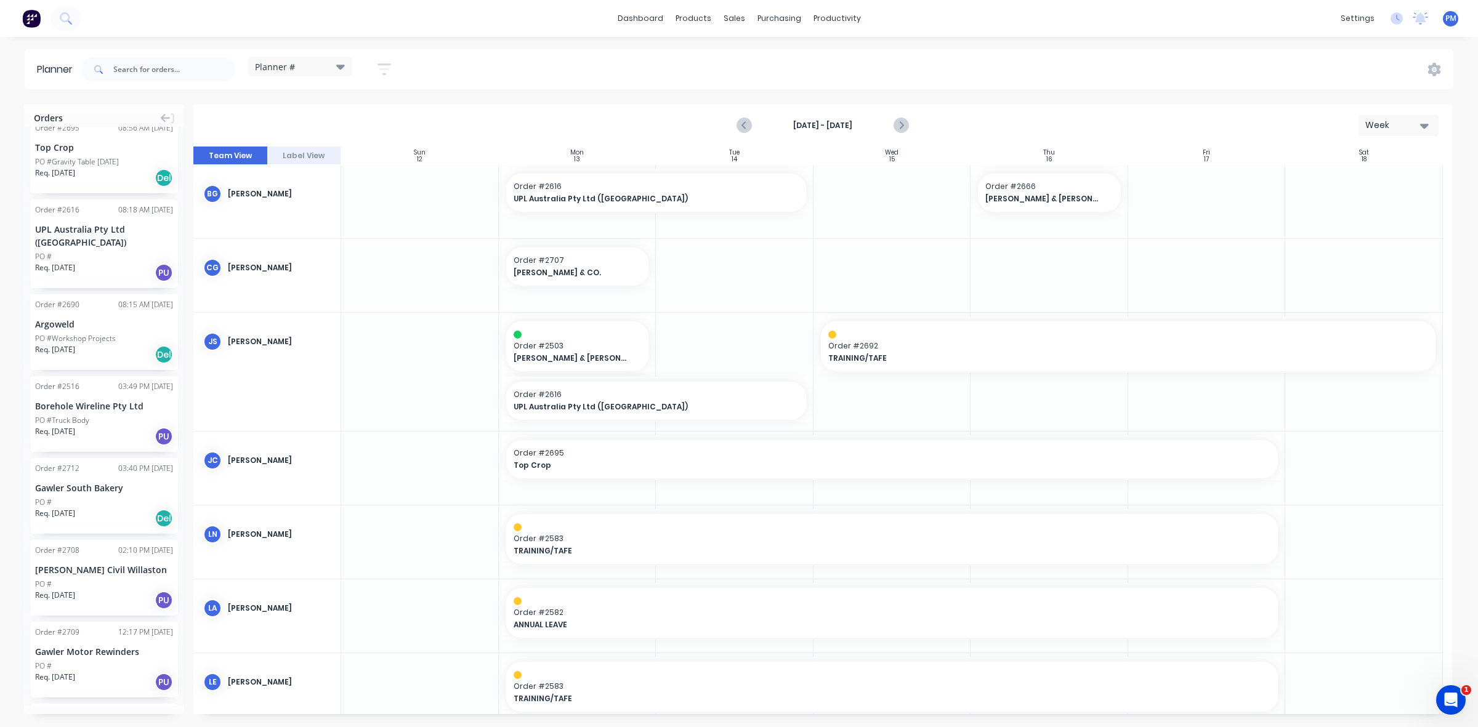
scroll to position [1001, 0]
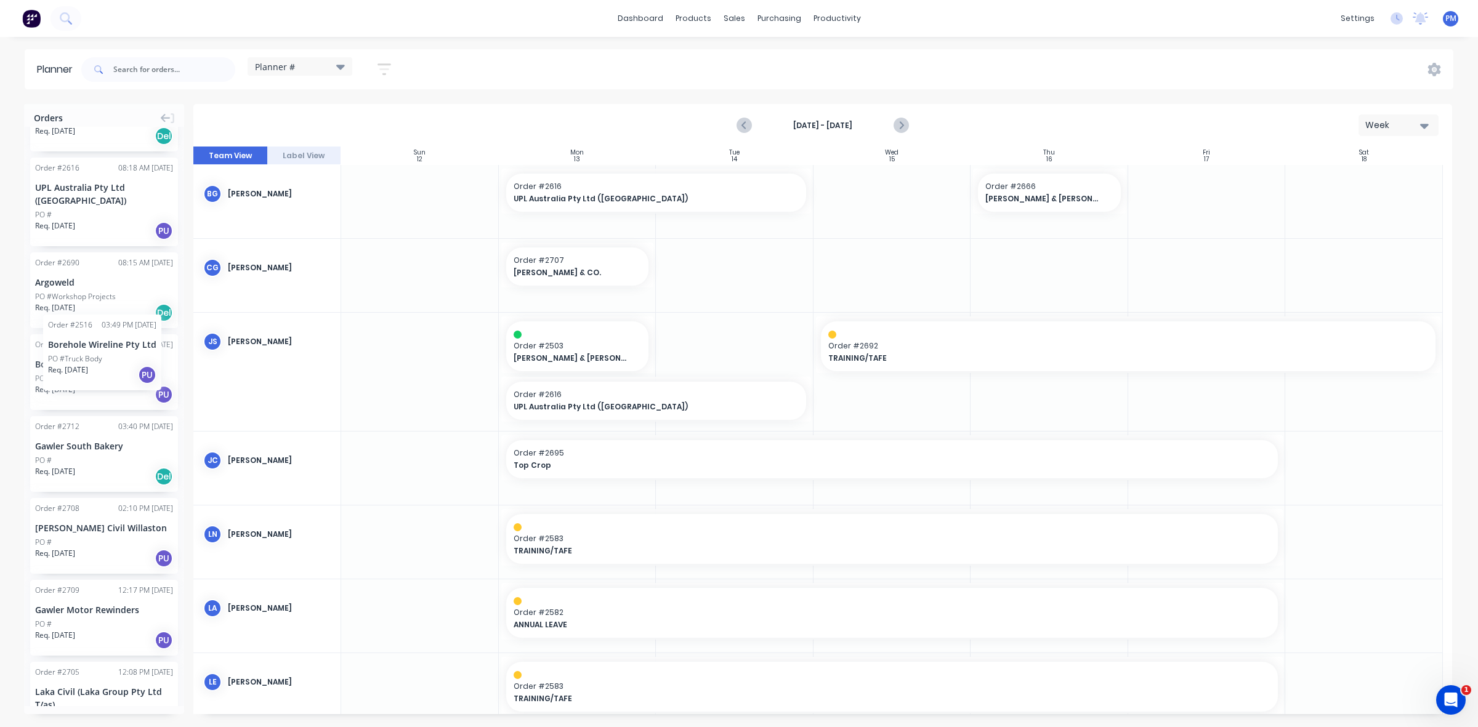
drag, startPoint x: 75, startPoint y: 342, endPoint x: 43, endPoint y: 305, distance: 48.0
drag, startPoint x: 651, startPoint y: 265, endPoint x: 678, endPoint y: 264, distance: 27.2
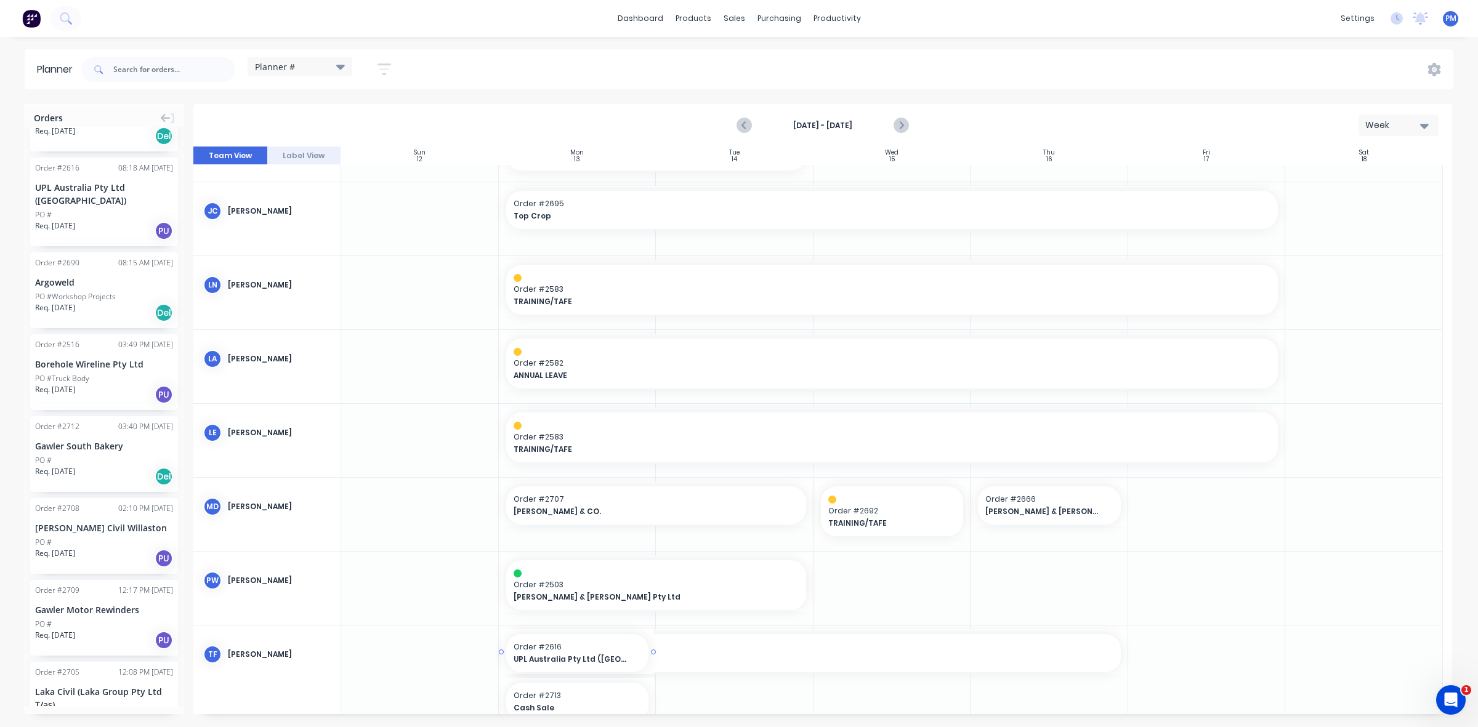
scroll to position [283, 0]
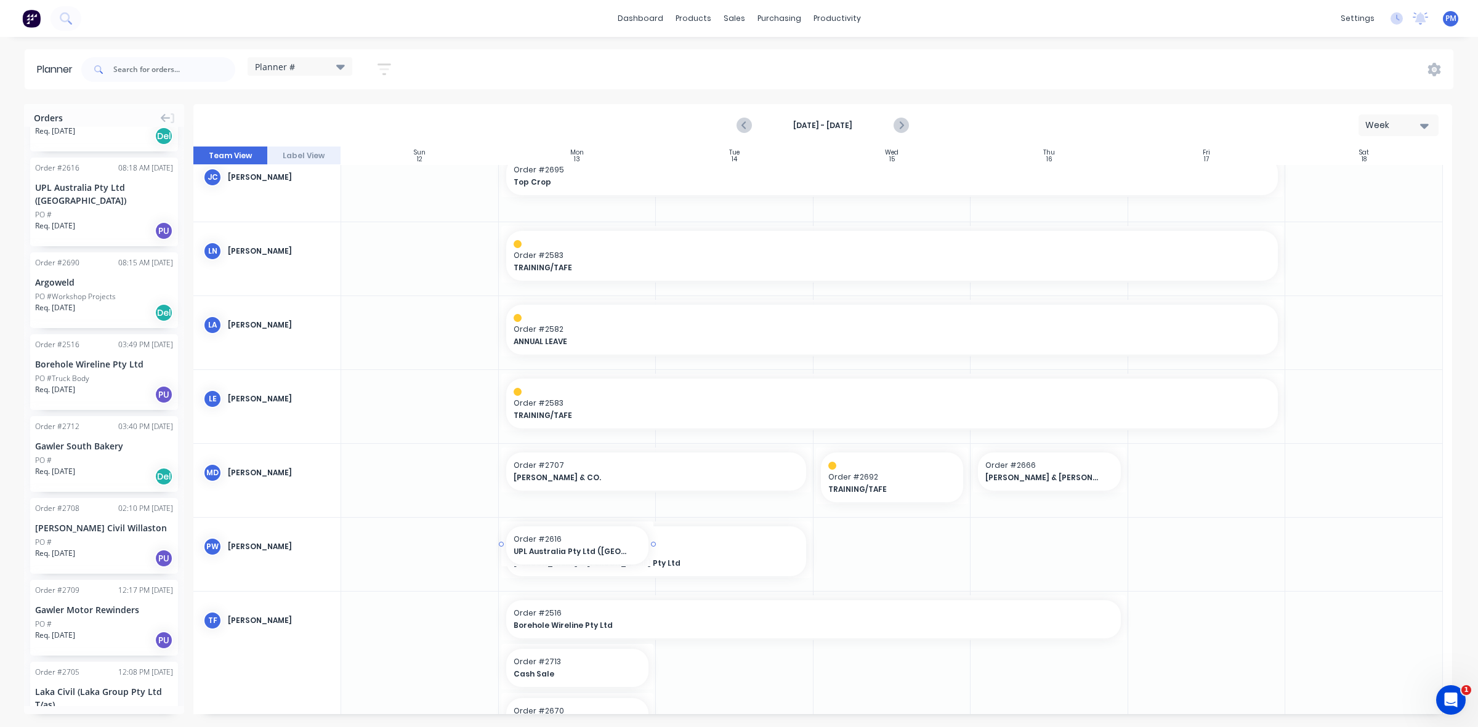
drag, startPoint x: 100, startPoint y: 173, endPoint x: 610, endPoint y: 585, distance: 655.6
drag, startPoint x: 808, startPoint y: 549, endPoint x: 642, endPoint y: 545, distance: 165.7
drag, startPoint x: 650, startPoint y: 605, endPoint x: 734, endPoint y: 608, distance: 83.2
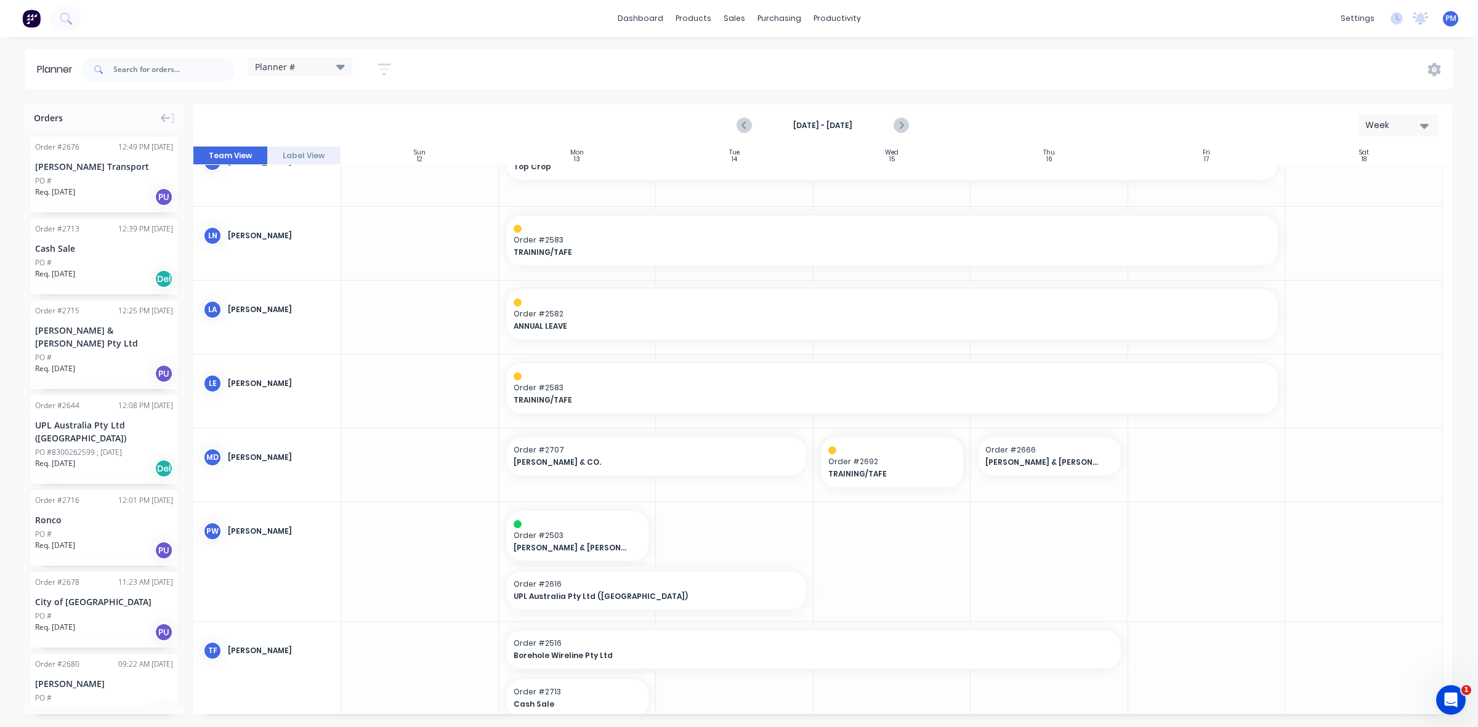
scroll to position [371, 0]
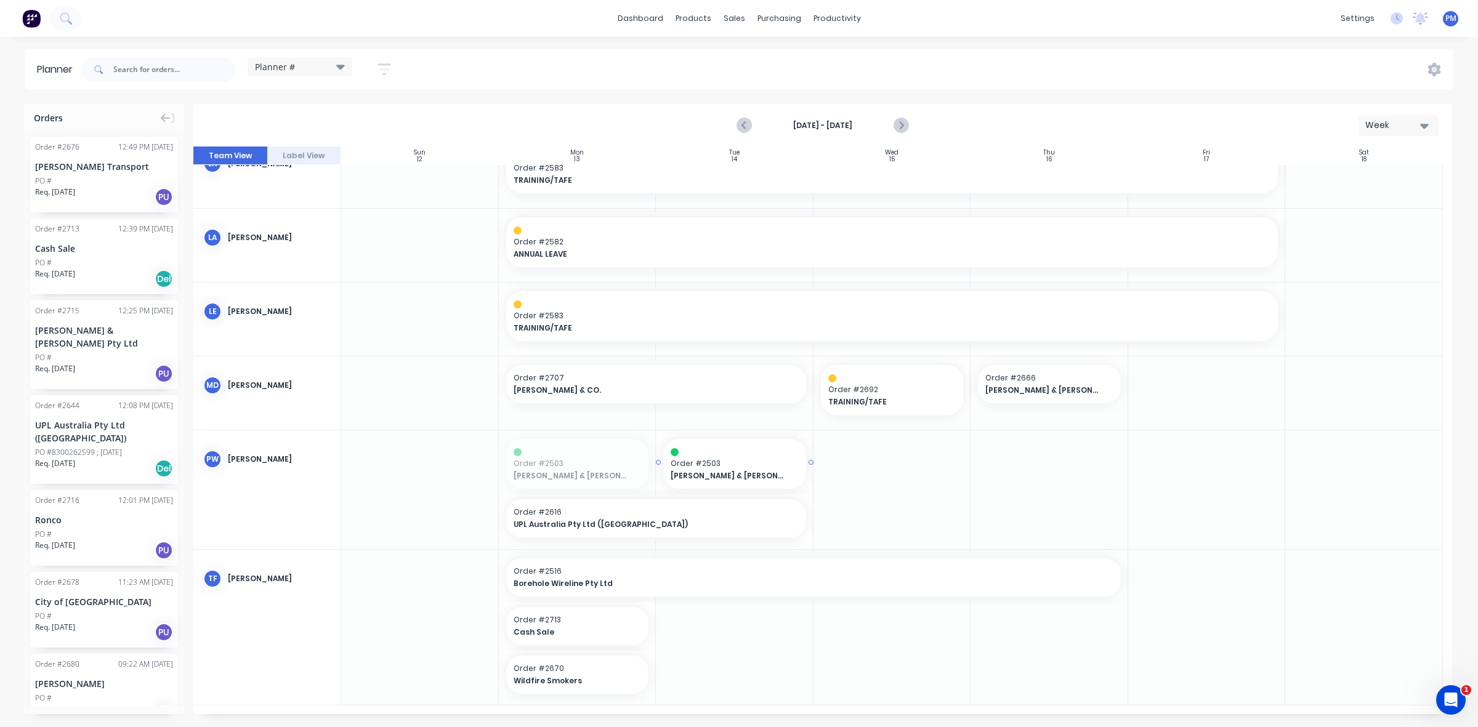
drag, startPoint x: 607, startPoint y: 461, endPoint x: 708, endPoint y: 461, distance: 101.0
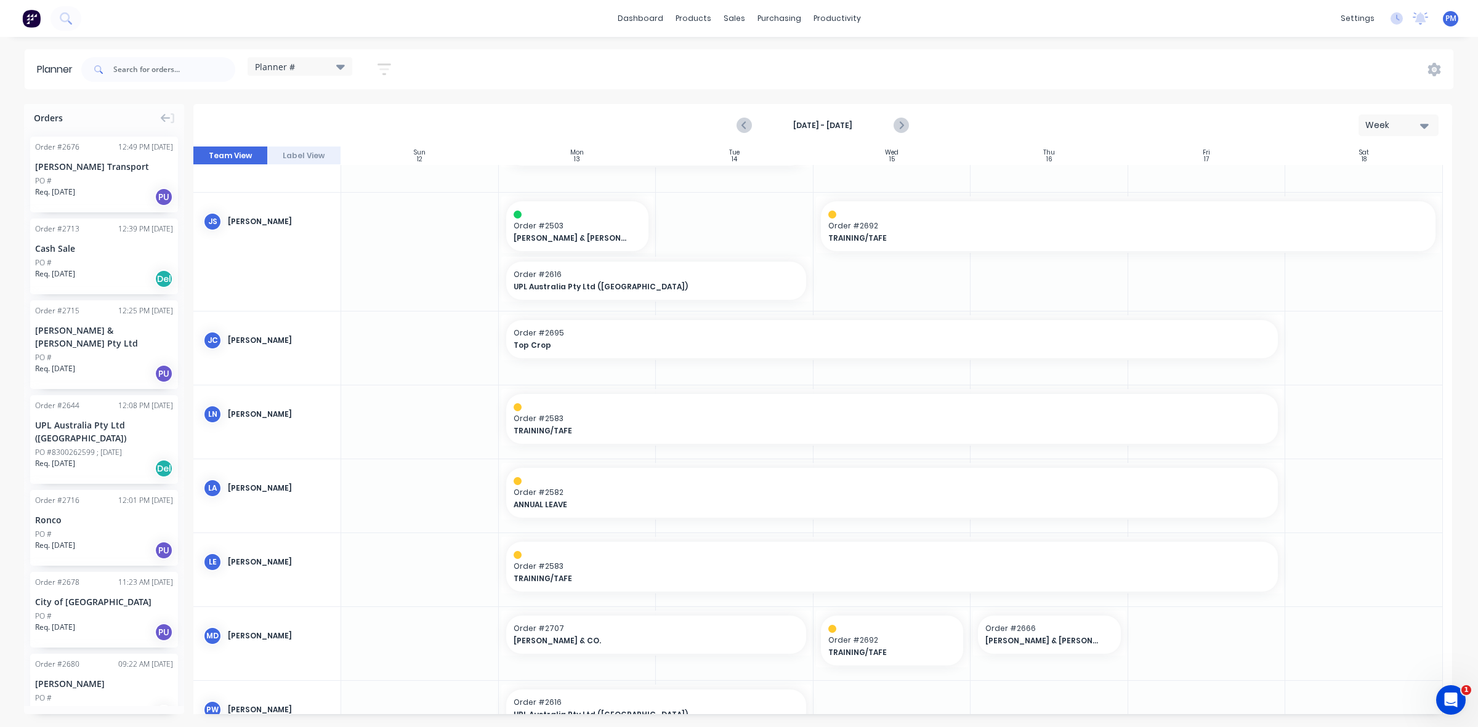
scroll to position [54, 0]
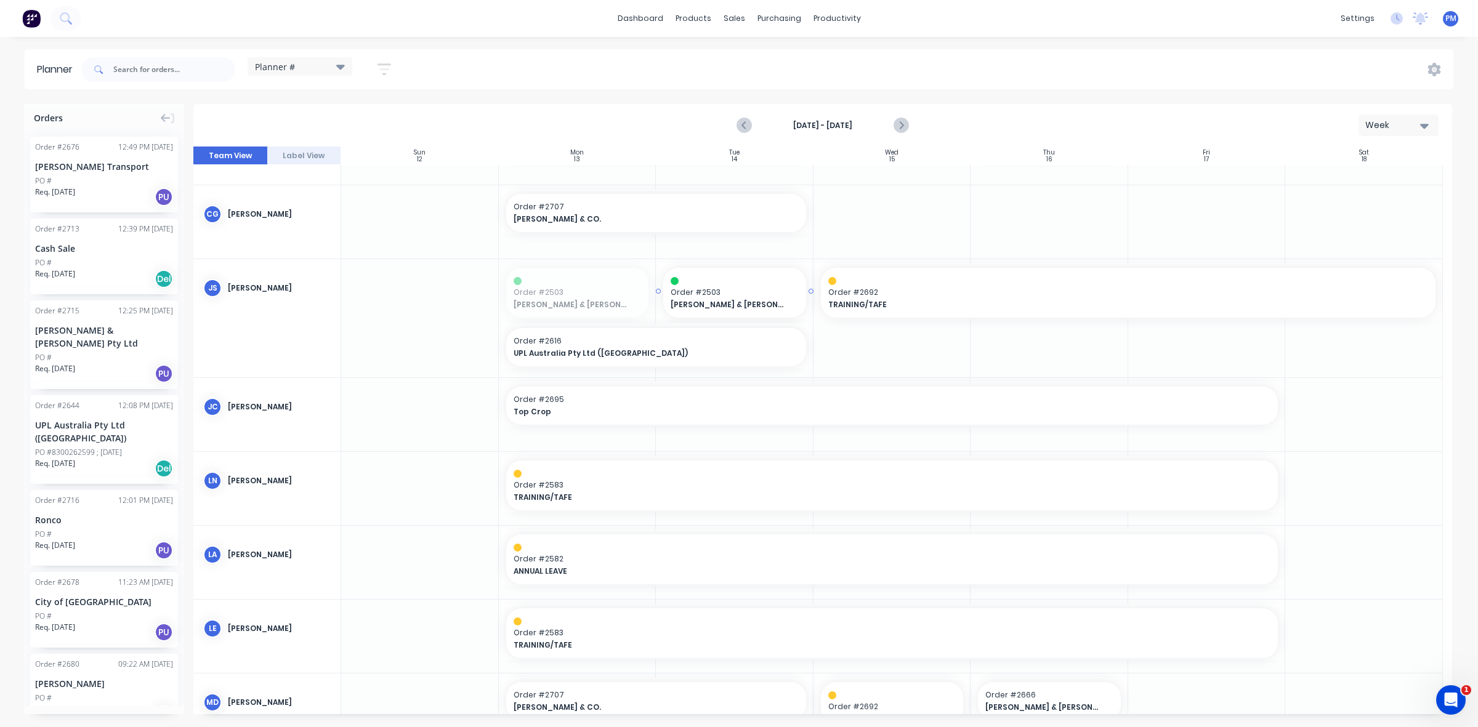
drag, startPoint x: 589, startPoint y: 291, endPoint x: 712, endPoint y: 291, distance: 122.6
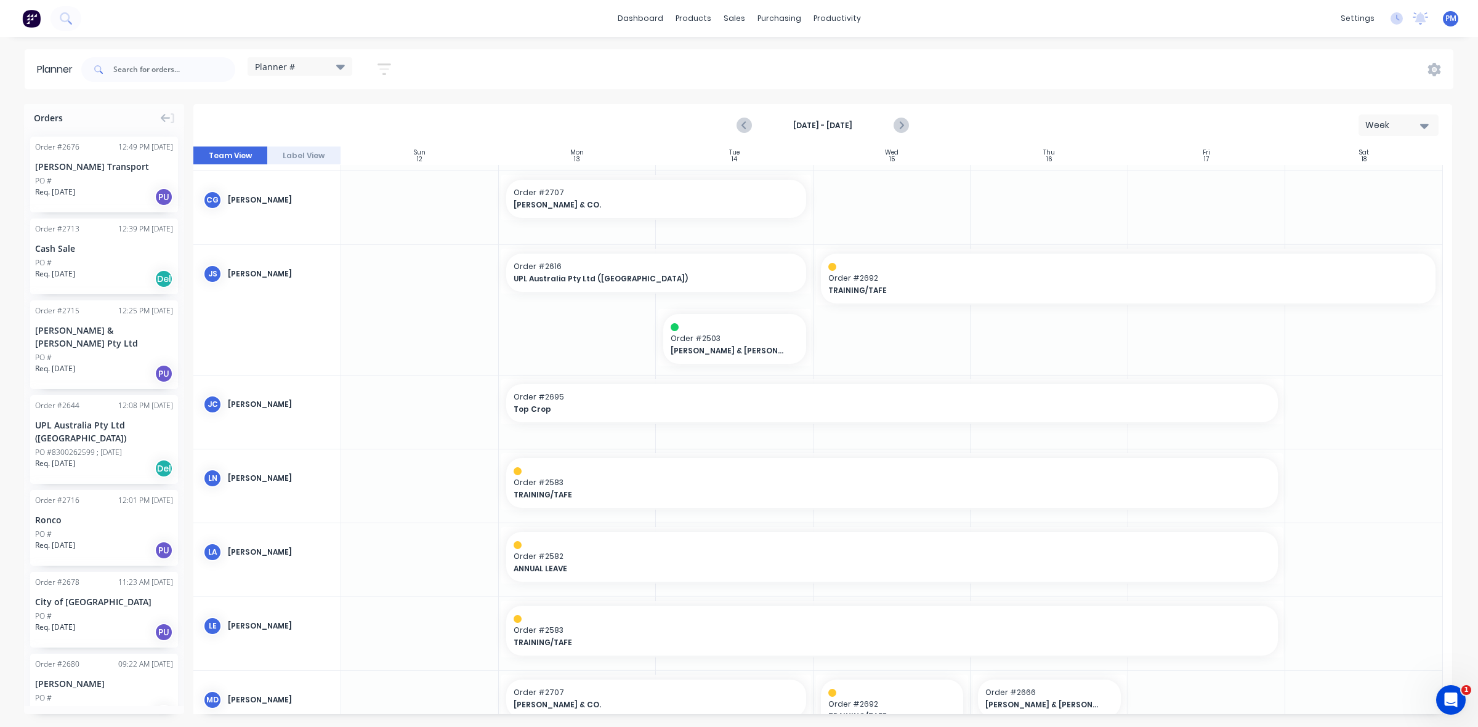
scroll to position [0, 0]
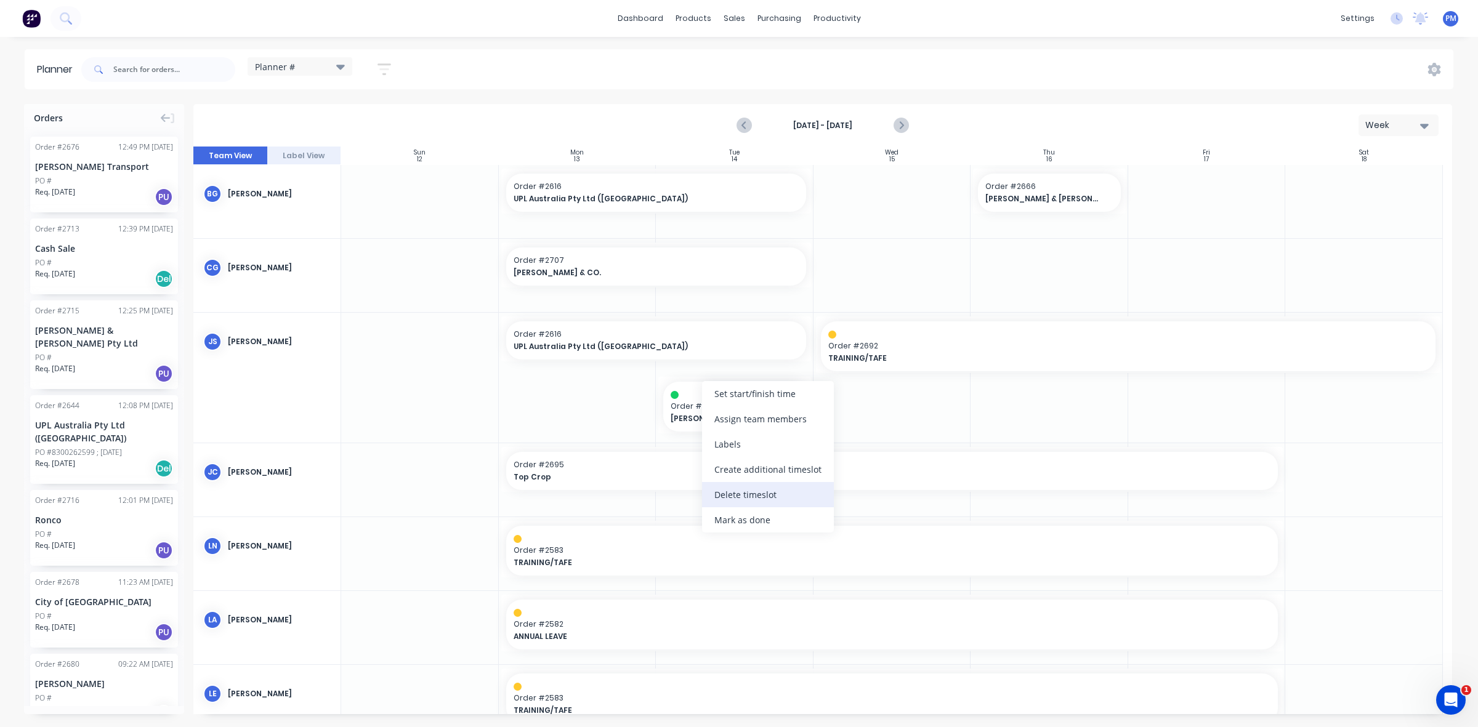
click at [737, 491] on div "Delete timeslot" at bounding box center [768, 494] width 132 height 25
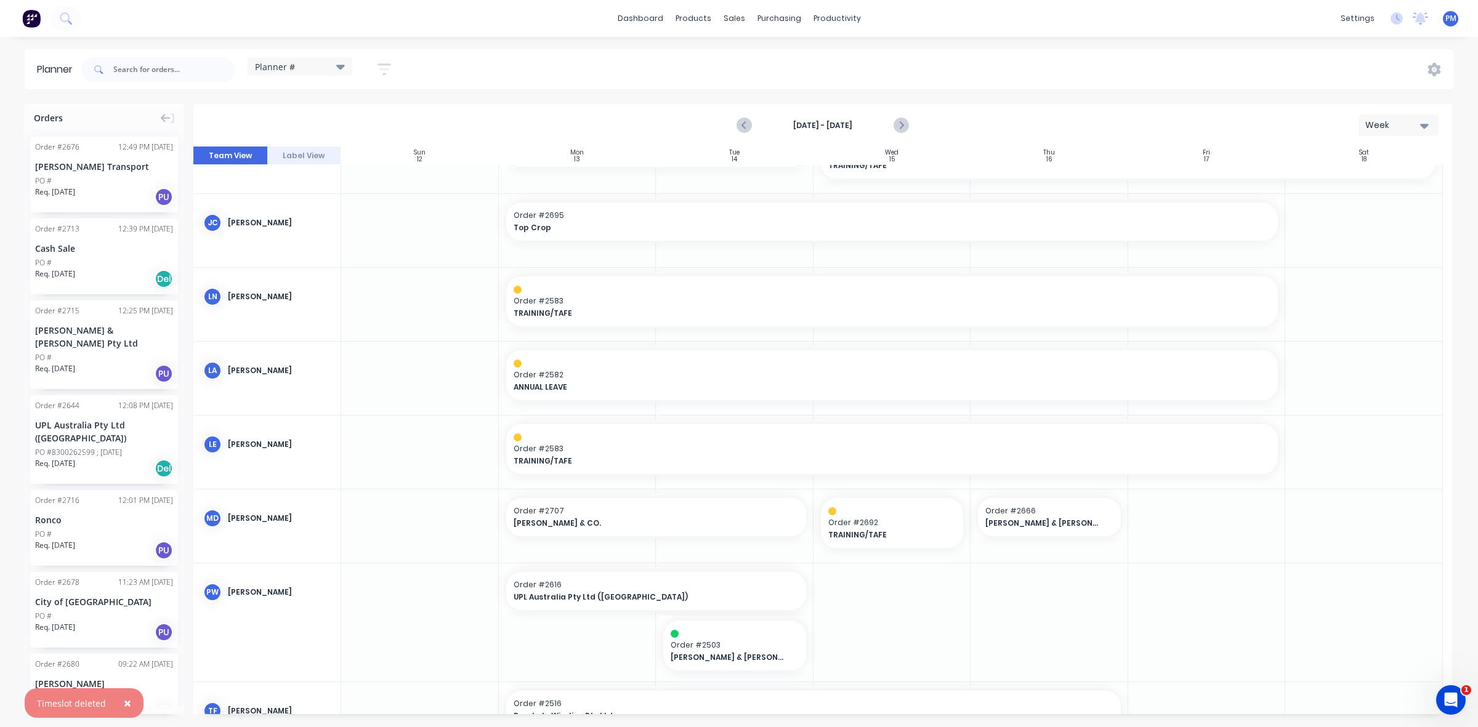
scroll to position [231, 0]
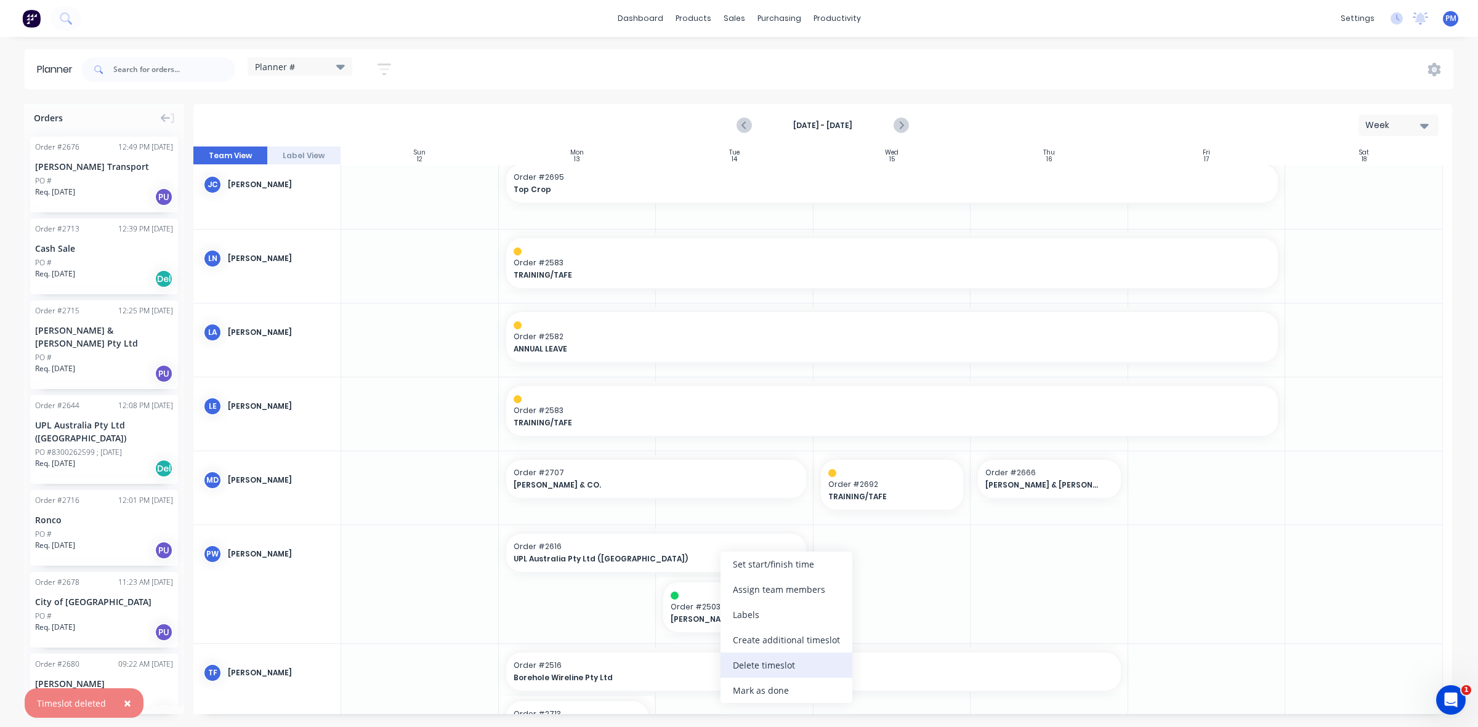
click at [764, 663] on div "Delete timeslot" at bounding box center [787, 665] width 132 height 25
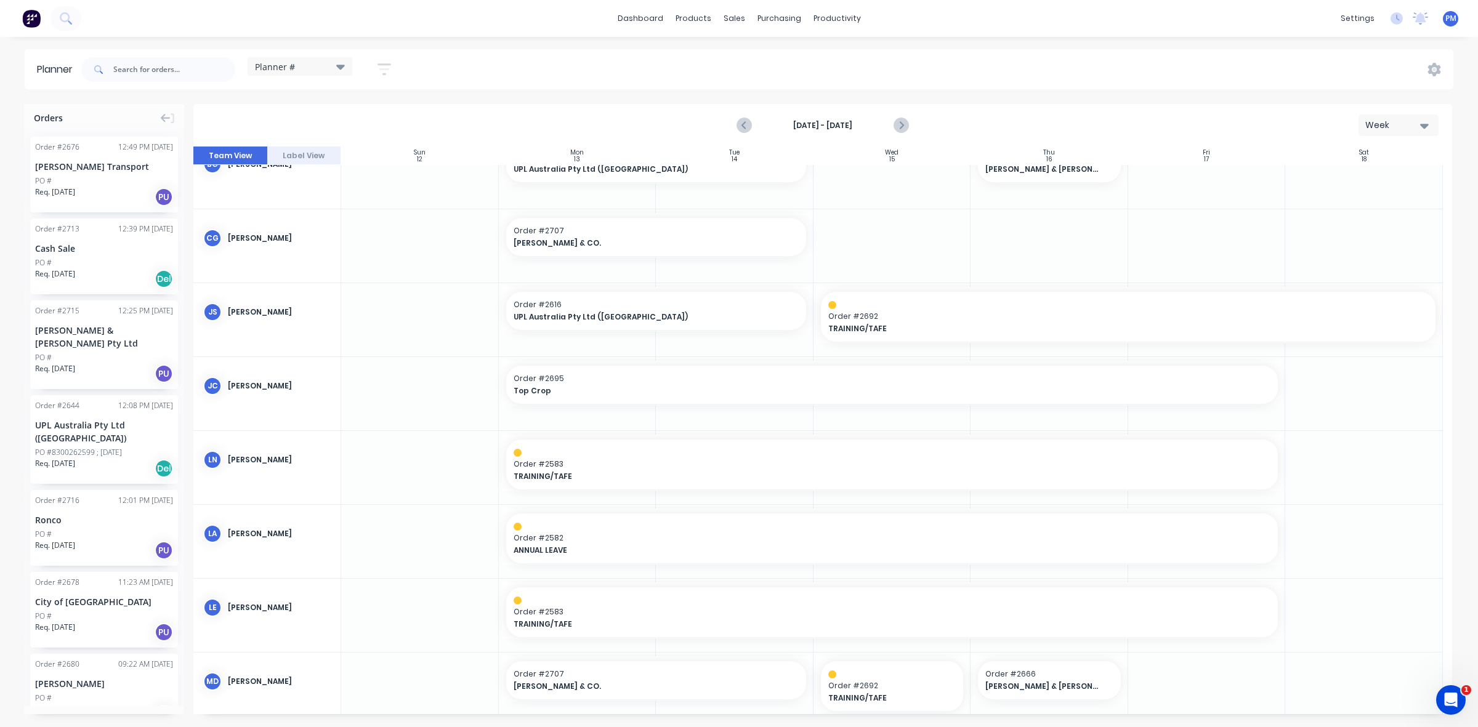
scroll to position [0, 0]
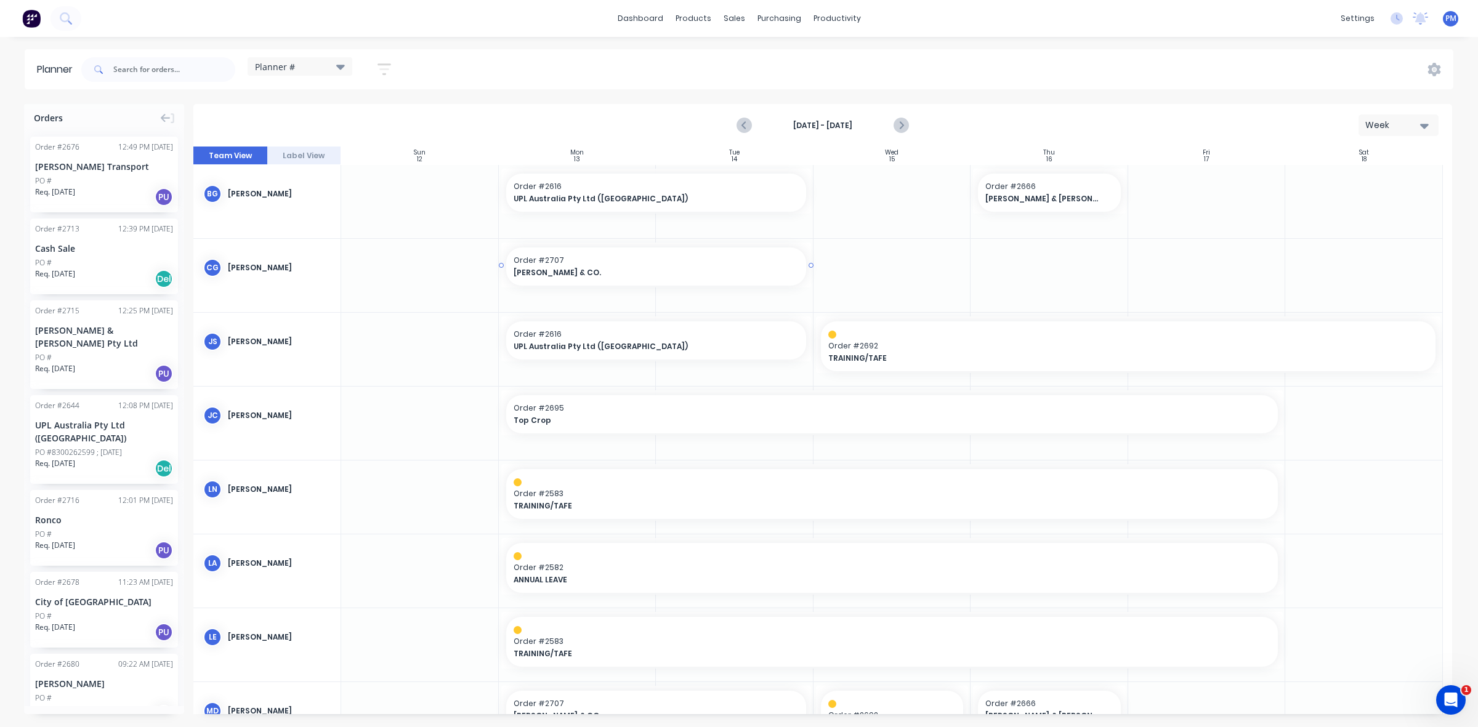
click at [633, 272] on span "[PERSON_NAME] & CO." at bounding box center [642, 272] width 257 height 11
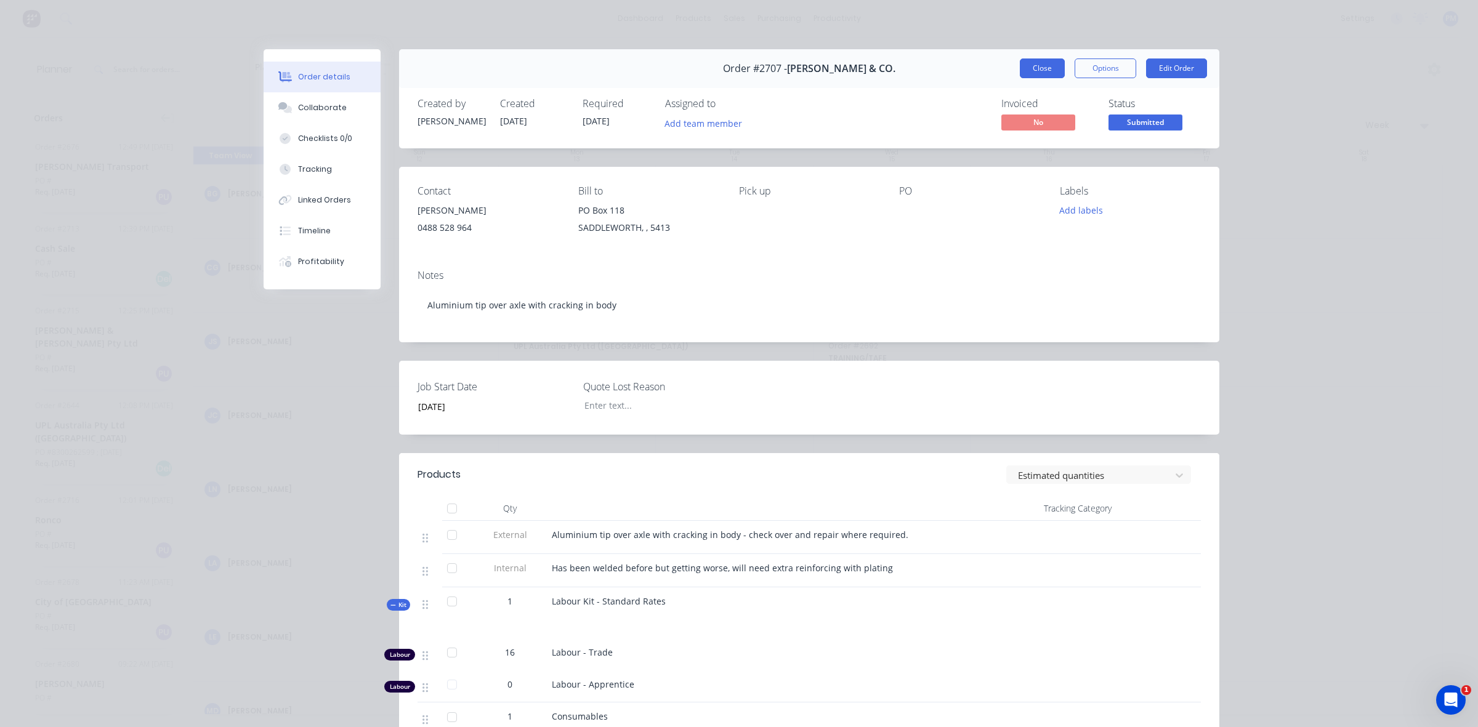
click at [1038, 68] on button "Close" at bounding box center [1042, 69] width 45 height 20
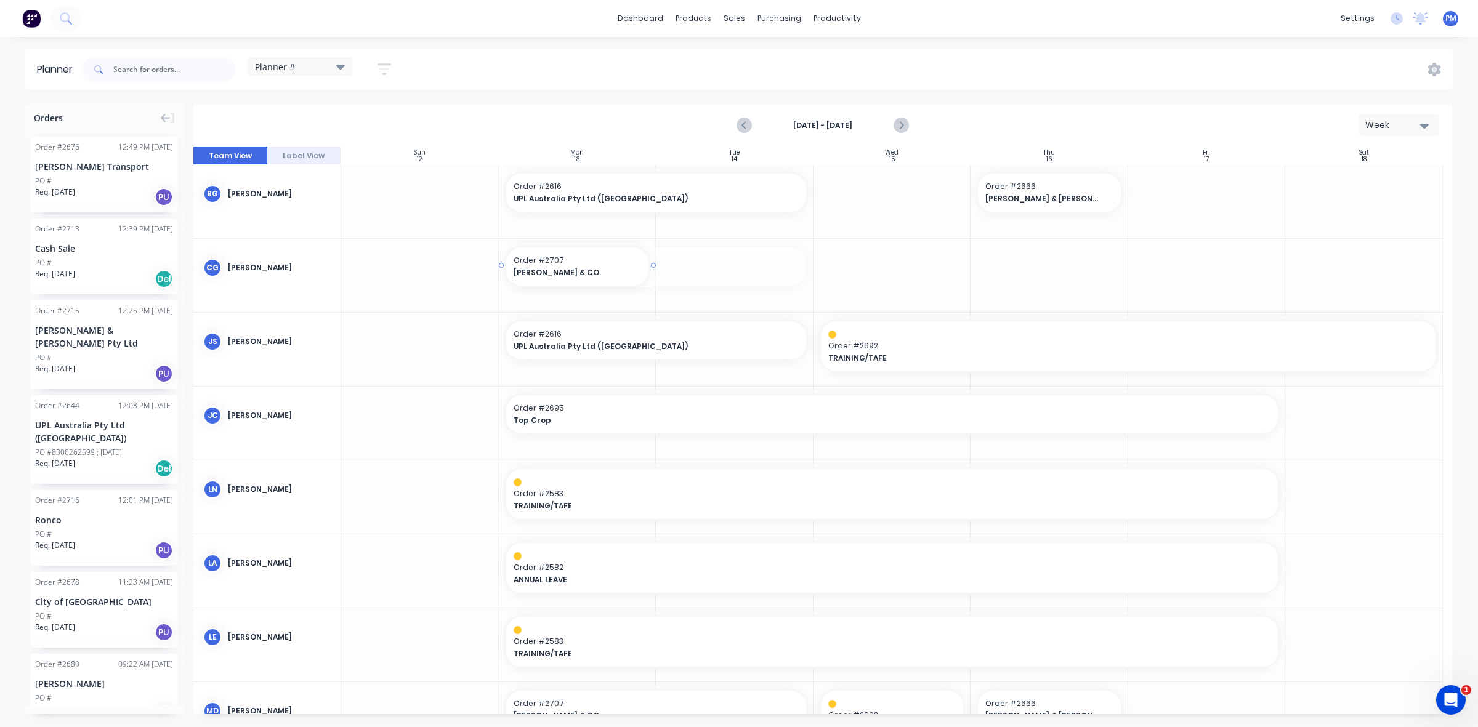
drag, startPoint x: 807, startPoint y: 265, endPoint x: 651, endPoint y: 264, distance: 156.4
click at [902, 124] on icon "Next page" at bounding box center [901, 126] width 6 height 10
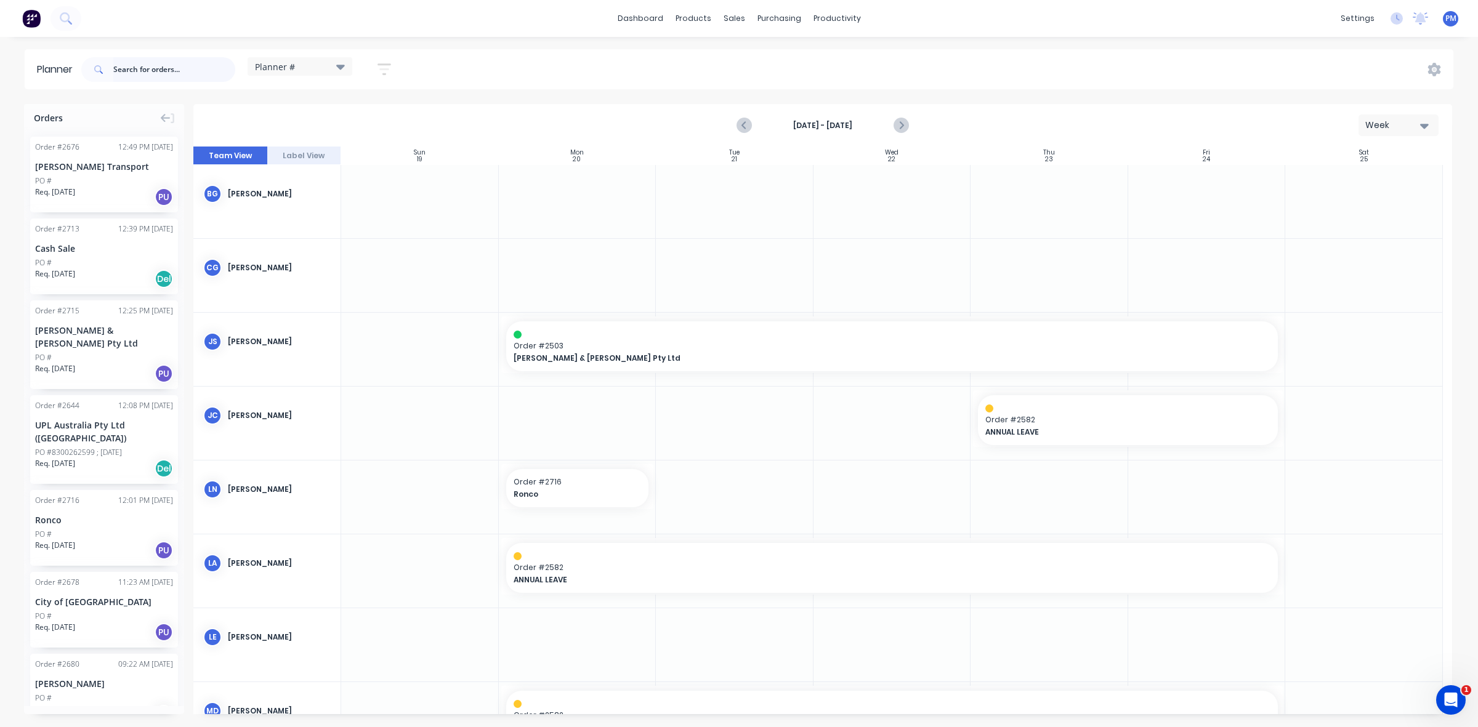
click at [140, 73] on input "text" at bounding box center [174, 69] width 122 height 25
type input "top"
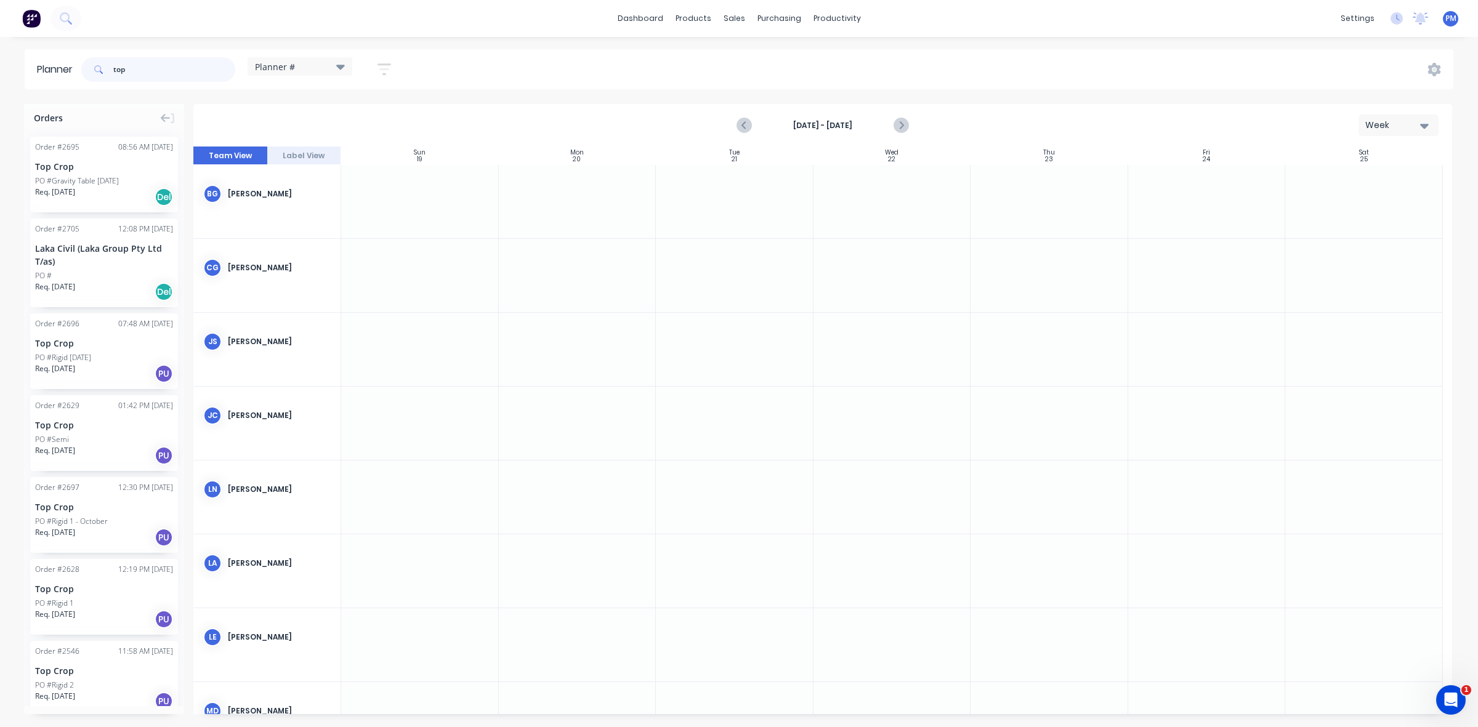
drag, startPoint x: 130, startPoint y: 63, endPoint x: 106, endPoint y: 65, distance: 24.1
click at [106, 65] on div "top" at bounding box center [158, 69] width 154 height 25
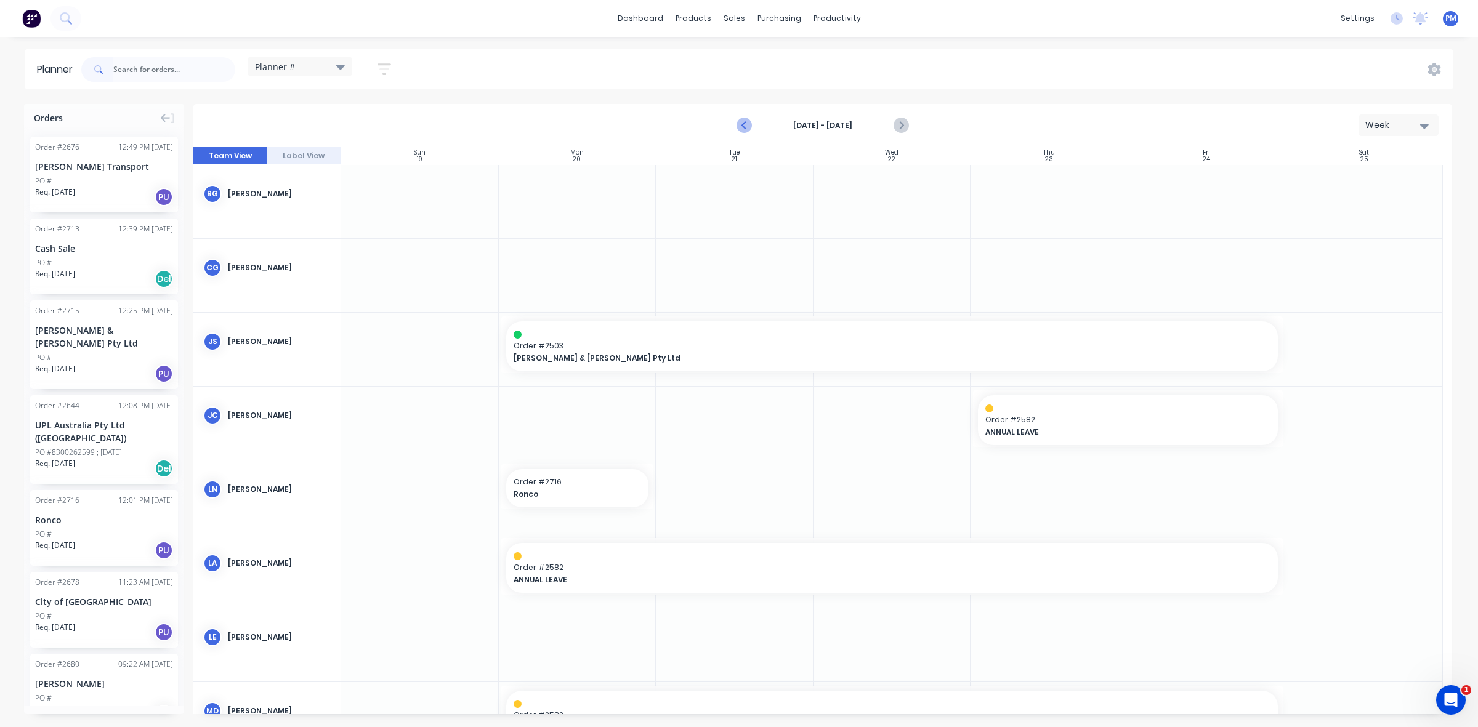
click at [746, 120] on icon "Previous page" at bounding box center [744, 125] width 15 height 15
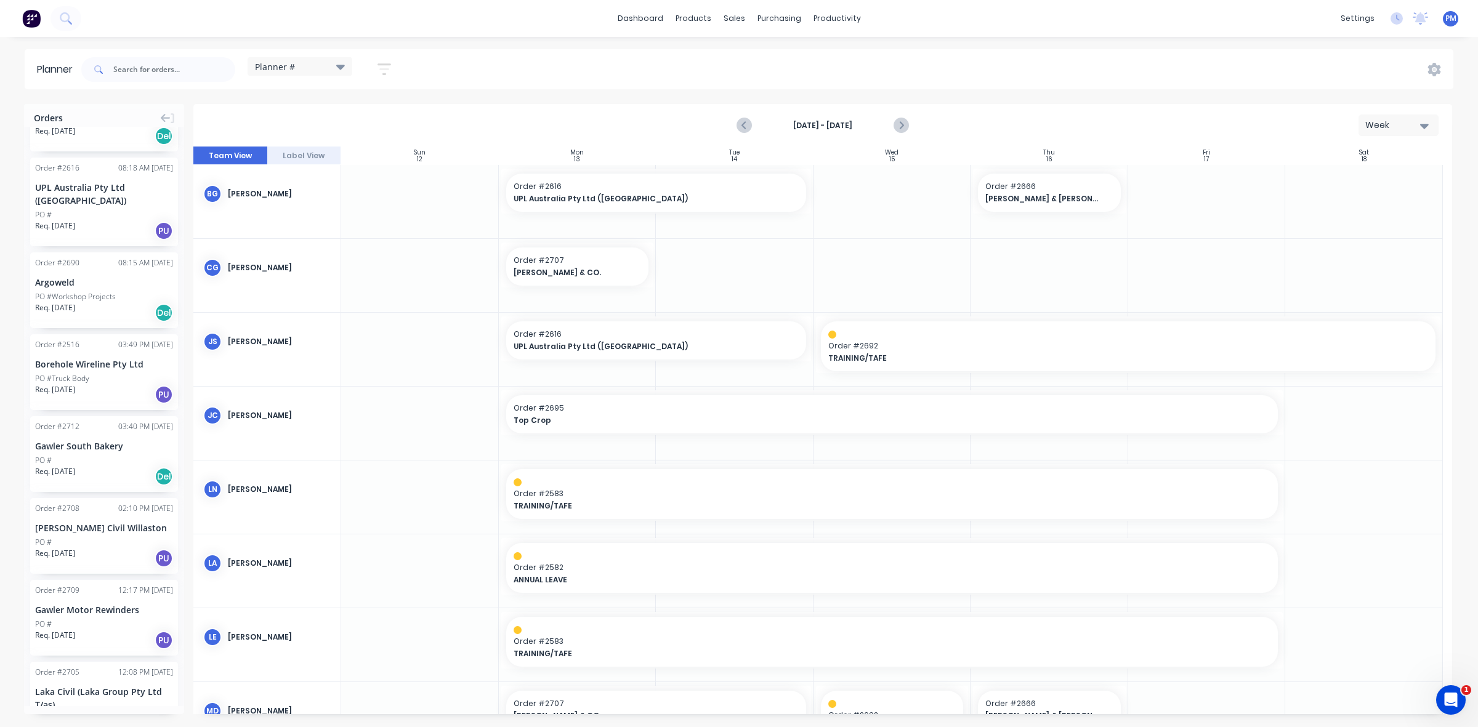
scroll to position [1064, 0]
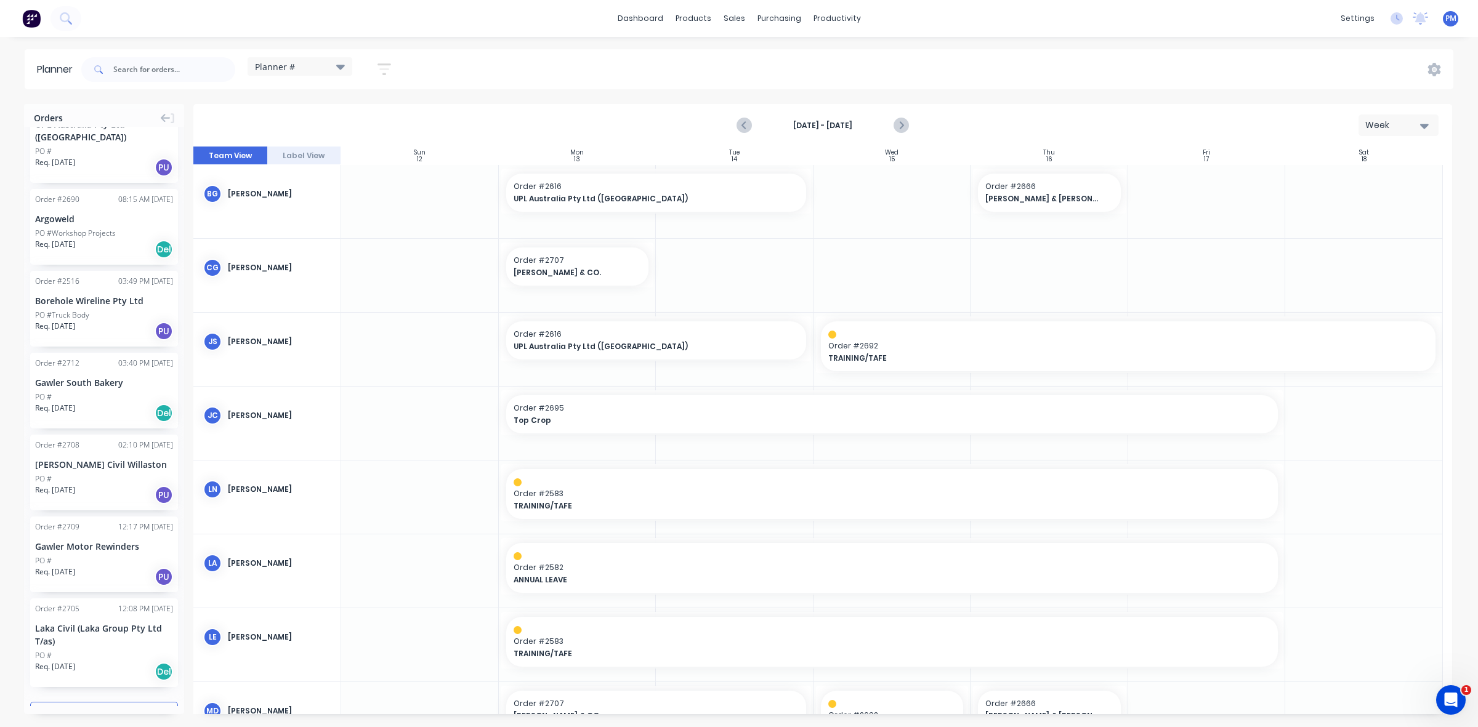
click at [100, 556] on div "PO #" at bounding box center [104, 561] width 138 height 11
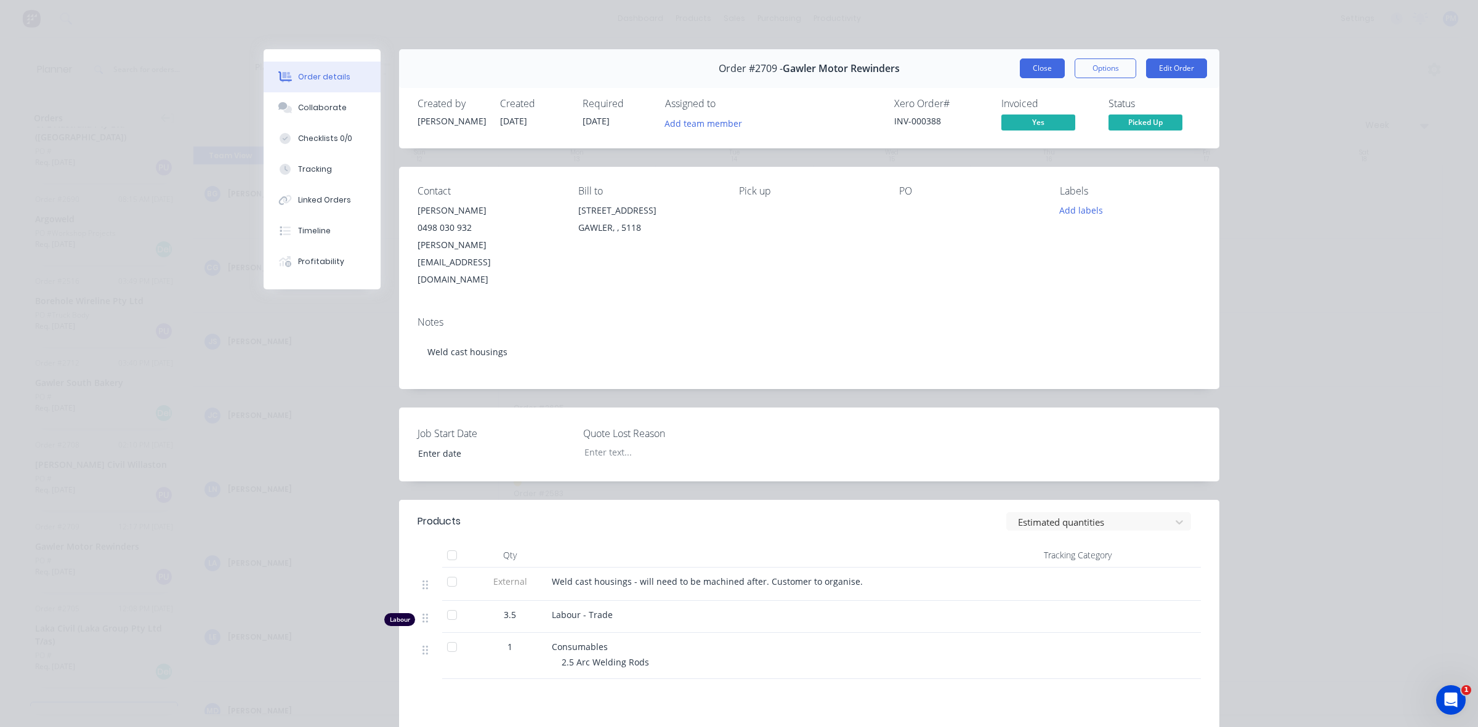
click at [1030, 70] on button "Close" at bounding box center [1042, 69] width 45 height 20
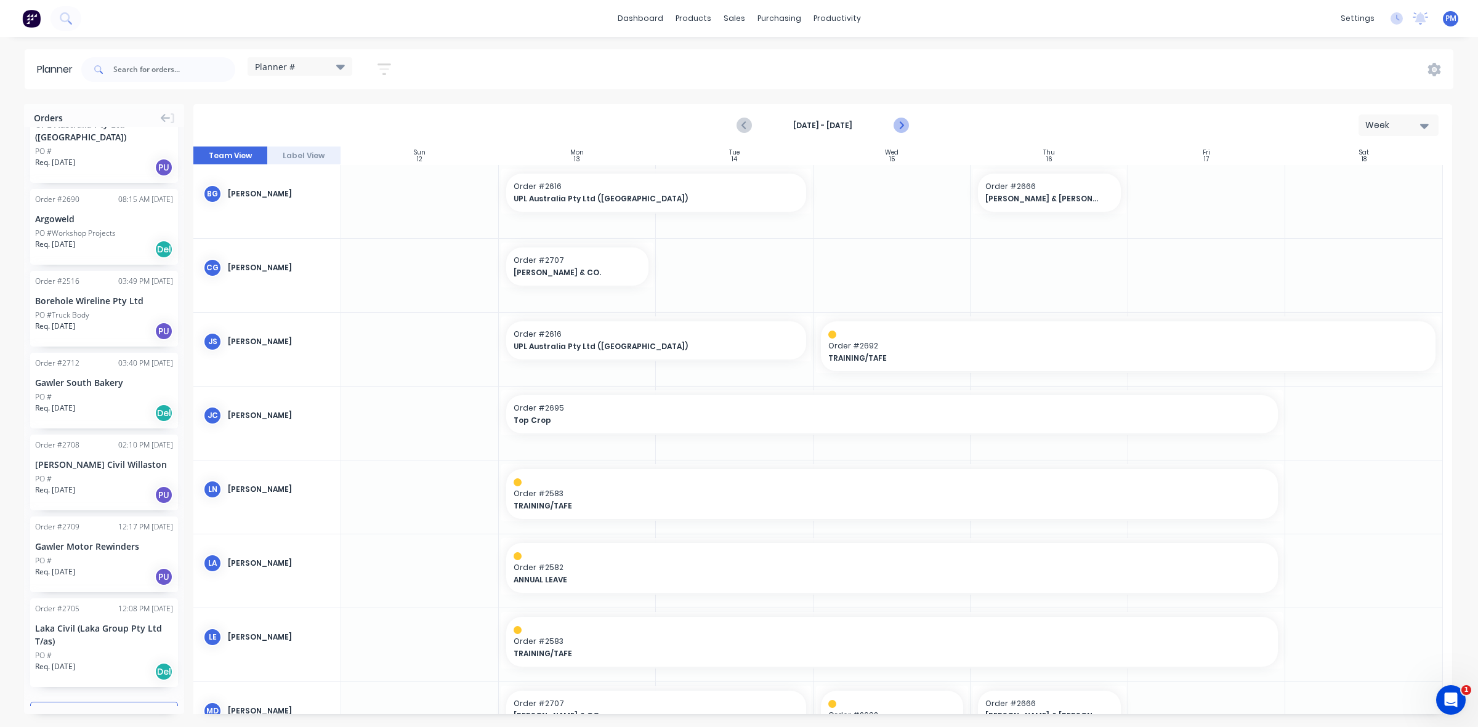
click at [904, 124] on icon "Next page" at bounding box center [900, 125] width 15 height 15
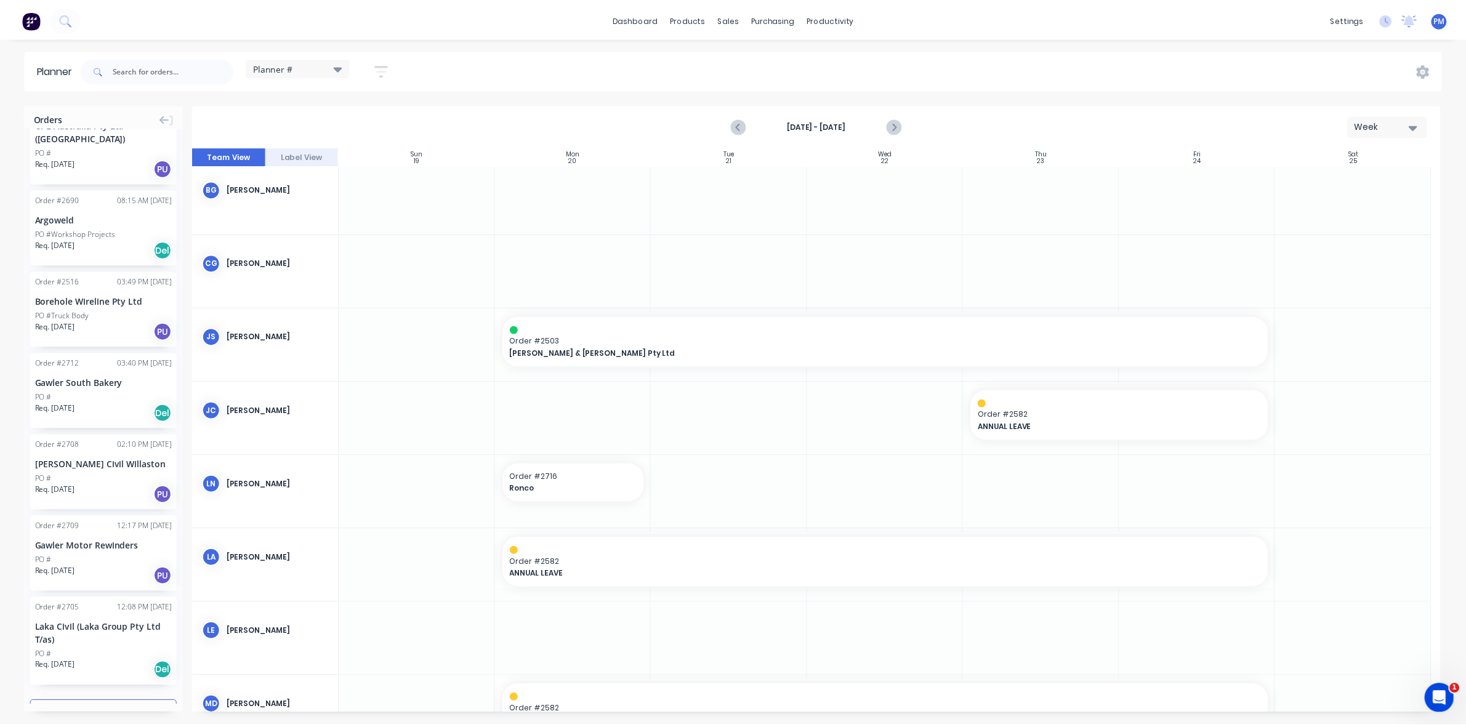
scroll to position [0, 0]
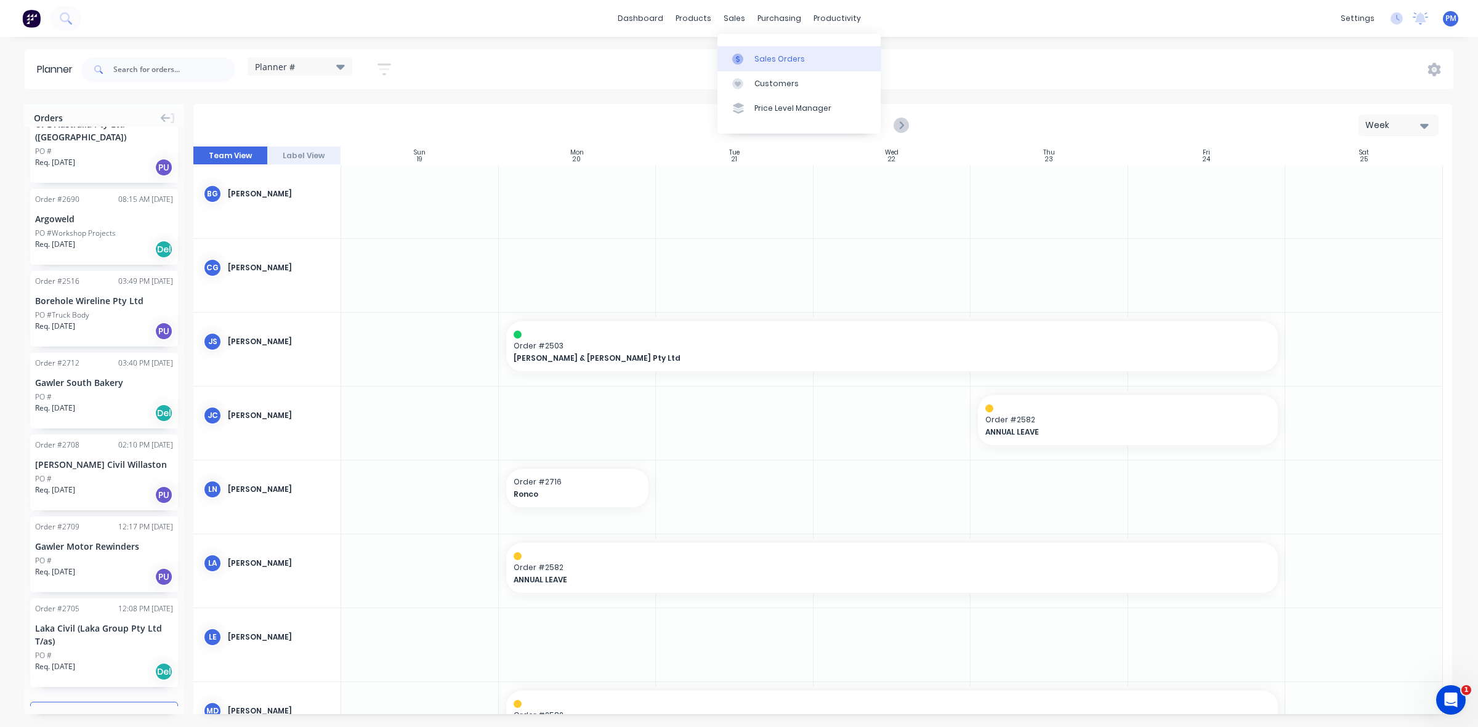
click at [775, 54] on div "Sales Orders" at bounding box center [779, 59] width 51 height 11
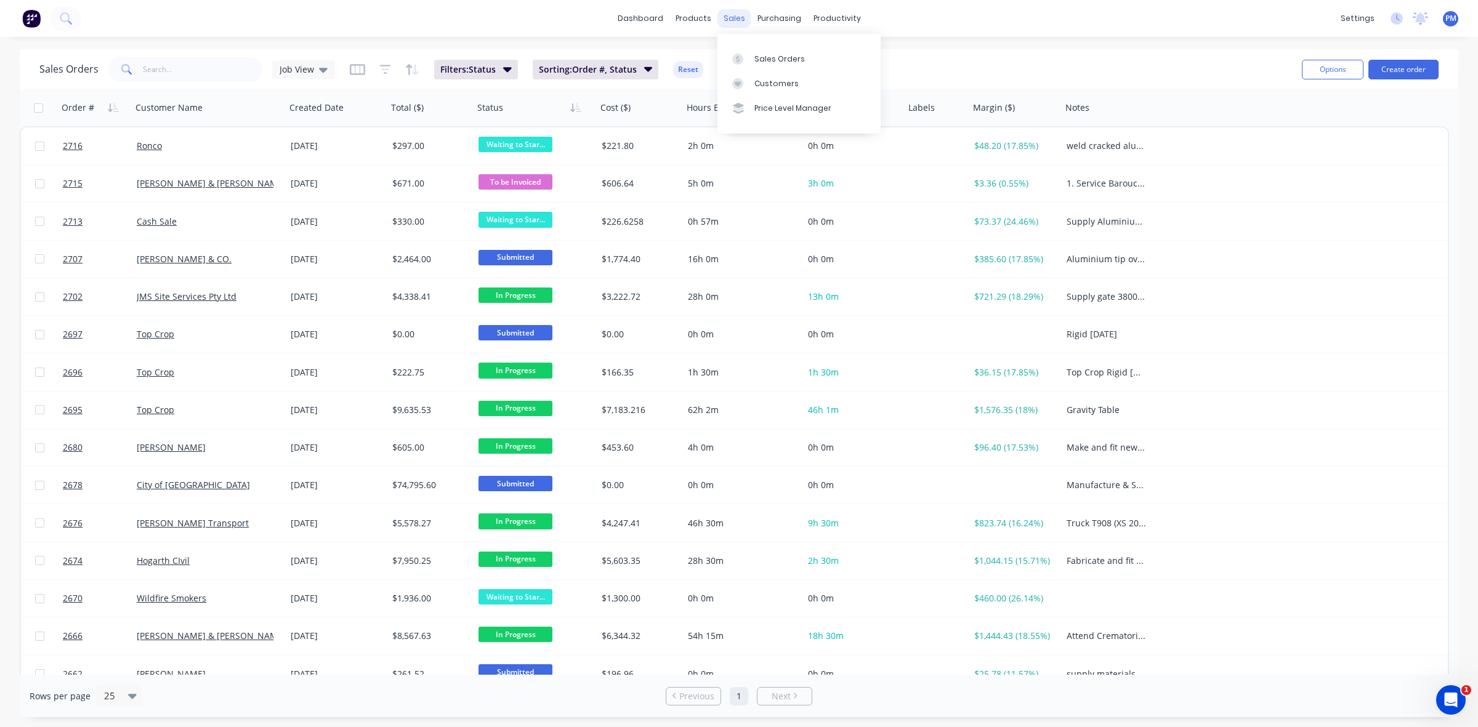
click at [737, 20] on div "sales" at bounding box center [735, 18] width 34 height 18
click at [776, 51] on link "Sales Orders" at bounding box center [799, 58] width 163 height 25
click at [771, 80] on div "Customers" at bounding box center [776, 83] width 44 height 11
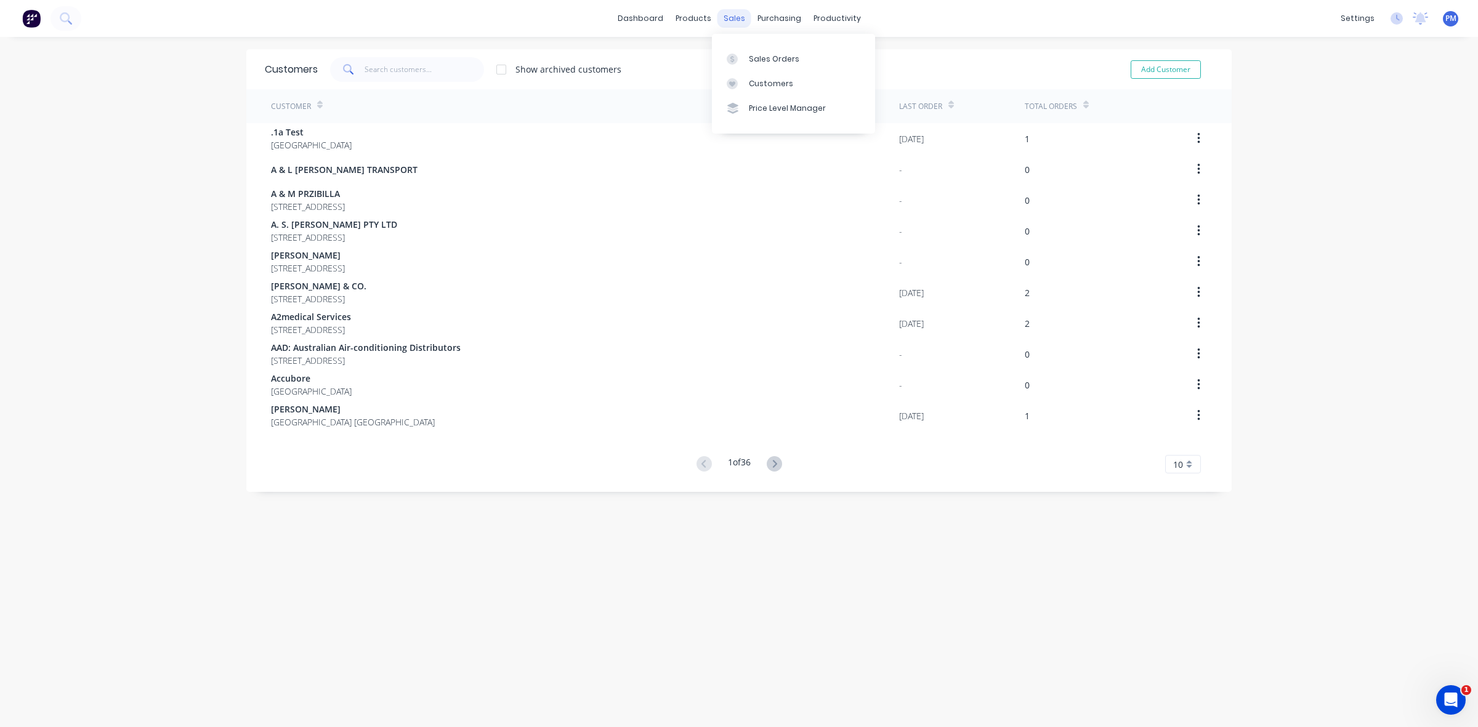
click at [729, 19] on div "sales" at bounding box center [735, 18] width 34 height 18
click at [765, 56] on div "Sales Orders" at bounding box center [774, 59] width 51 height 11
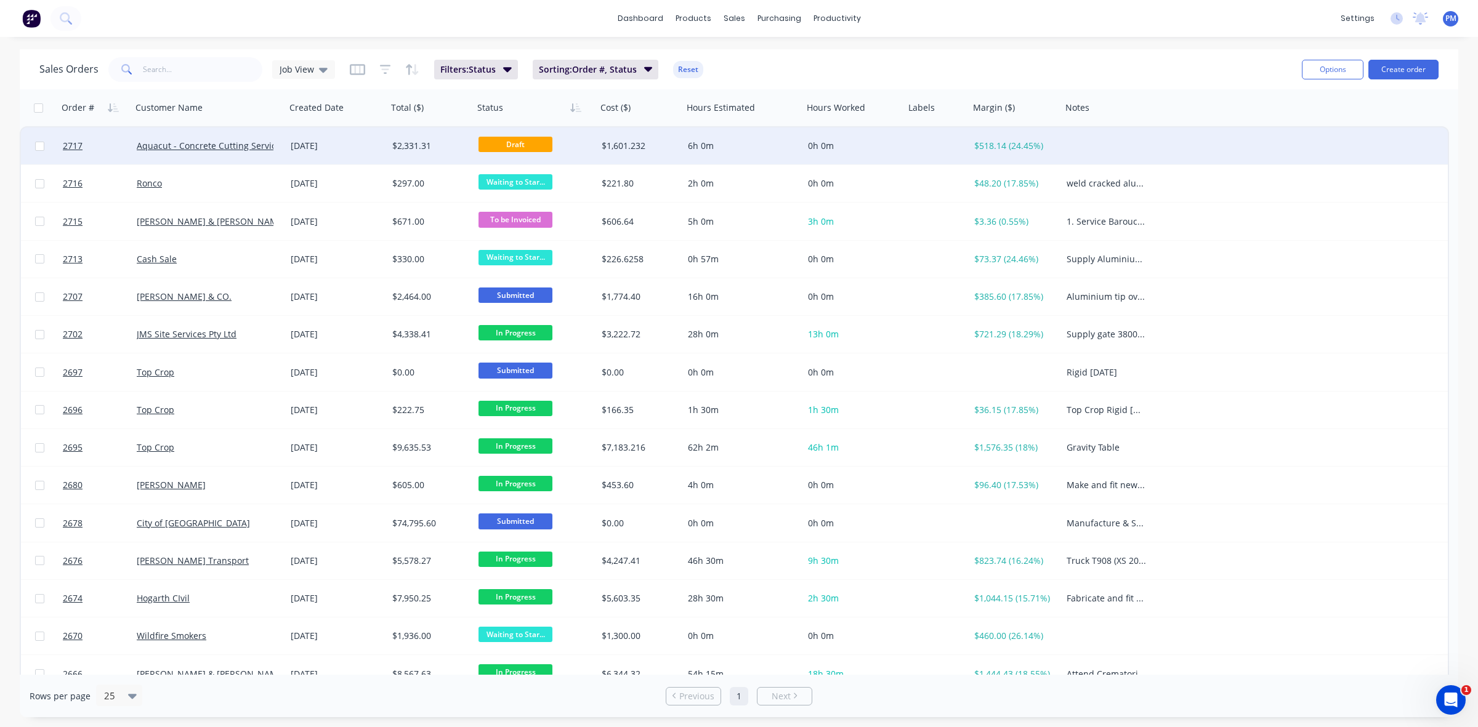
click at [361, 147] on div "[DATE]" at bounding box center [337, 146] width 92 height 12
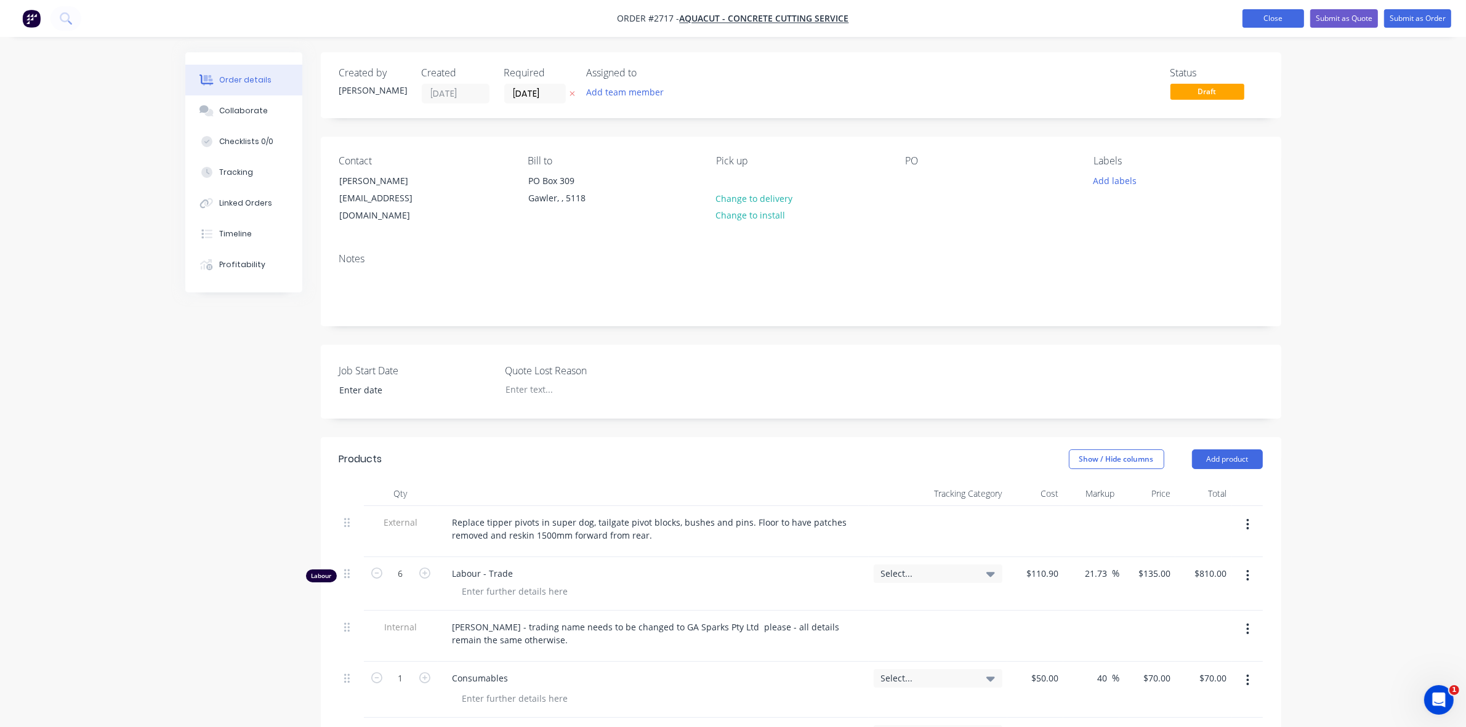
click at [1271, 16] on button "Close" at bounding box center [1274, 18] width 62 height 18
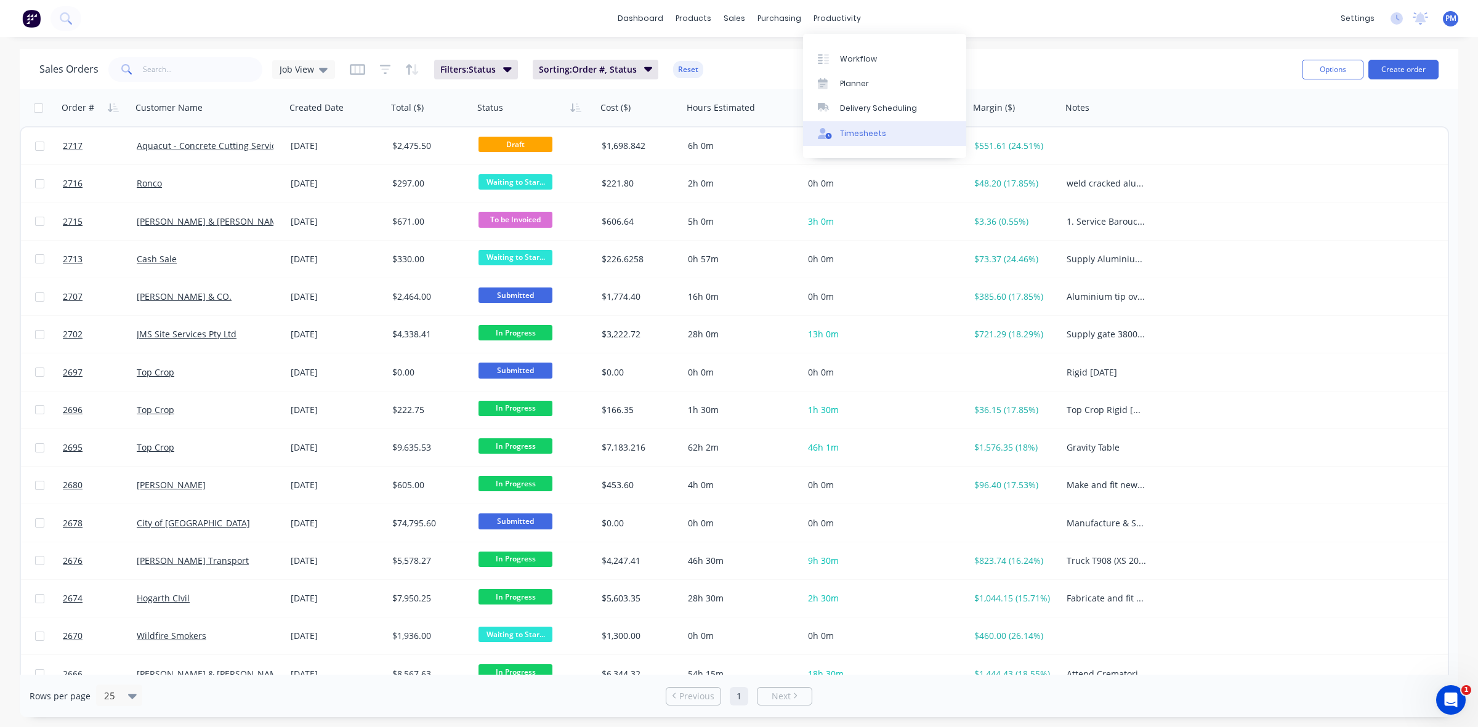
click at [868, 128] on div "Timesheets" at bounding box center [863, 133] width 46 height 11
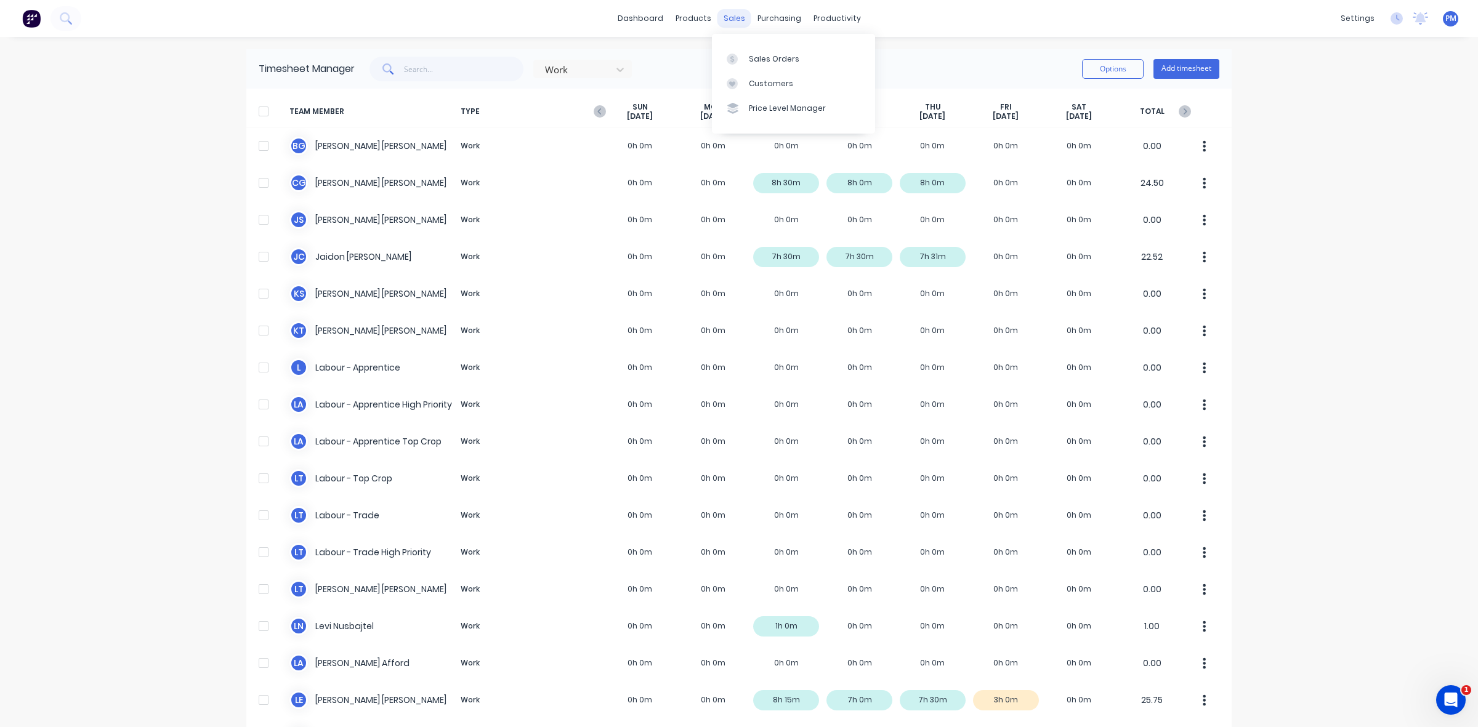
click at [718, 15] on div "sales" at bounding box center [735, 18] width 34 height 18
click at [753, 51] on link "Sales Orders" at bounding box center [793, 58] width 163 height 25
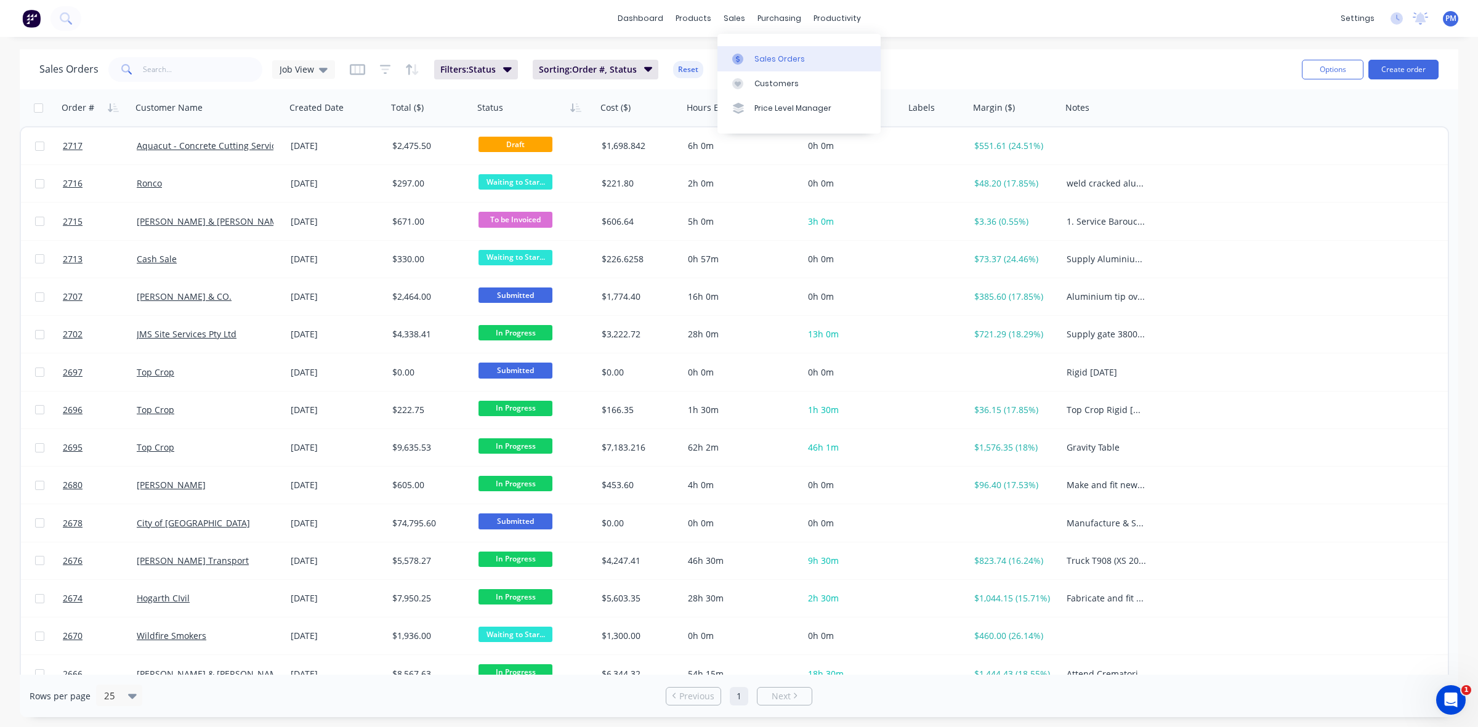
click at [769, 54] on div "Sales Orders" at bounding box center [779, 59] width 51 height 11
click at [767, 59] on div "Sales Orders" at bounding box center [779, 59] width 51 height 11
click at [733, 15] on div "sales" at bounding box center [735, 18] width 34 height 18
click at [854, 78] on div "Planner" at bounding box center [854, 83] width 29 height 11
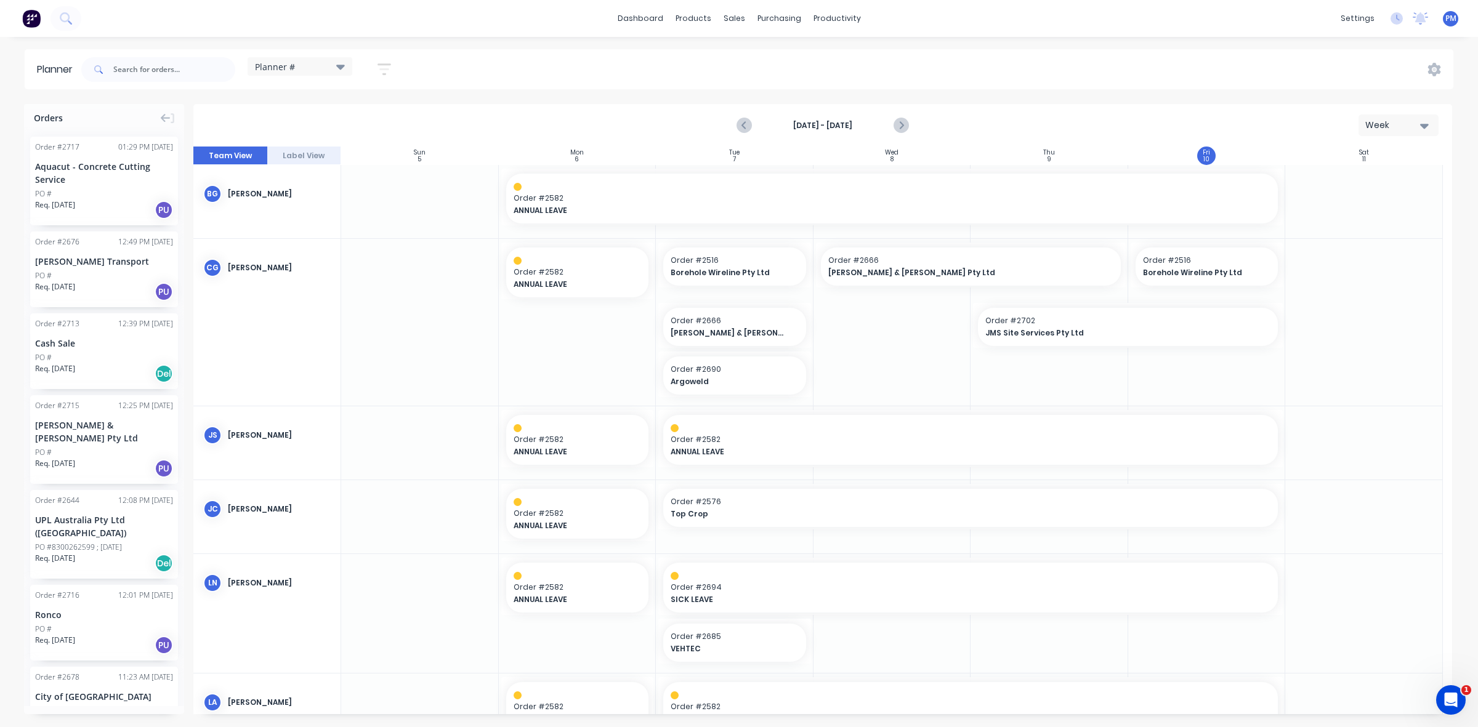
click at [95, 185] on div "Aquacut - Concrete Cutting Service" at bounding box center [104, 173] width 138 height 26
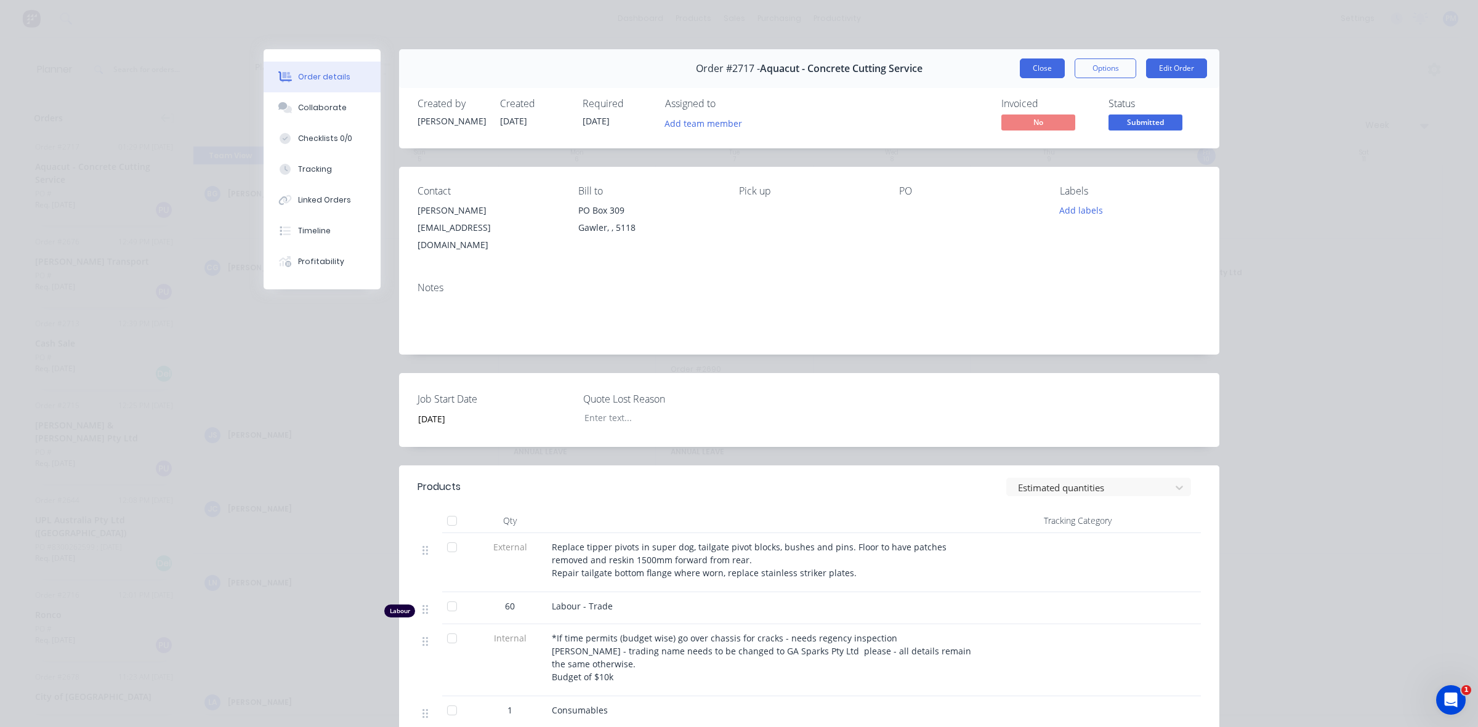
click at [1029, 62] on button "Close" at bounding box center [1042, 69] width 45 height 20
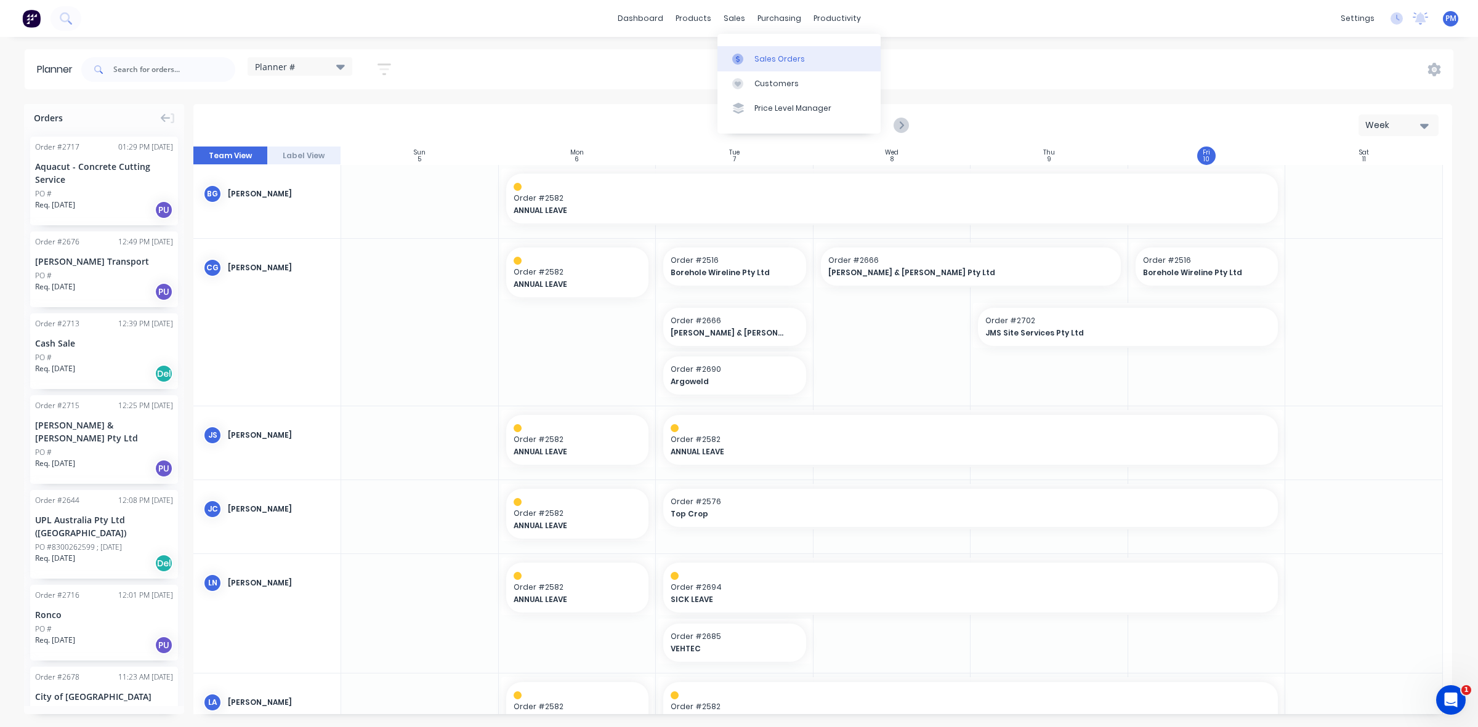
click at [759, 51] on link "Sales Orders" at bounding box center [799, 58] width 163 height 25
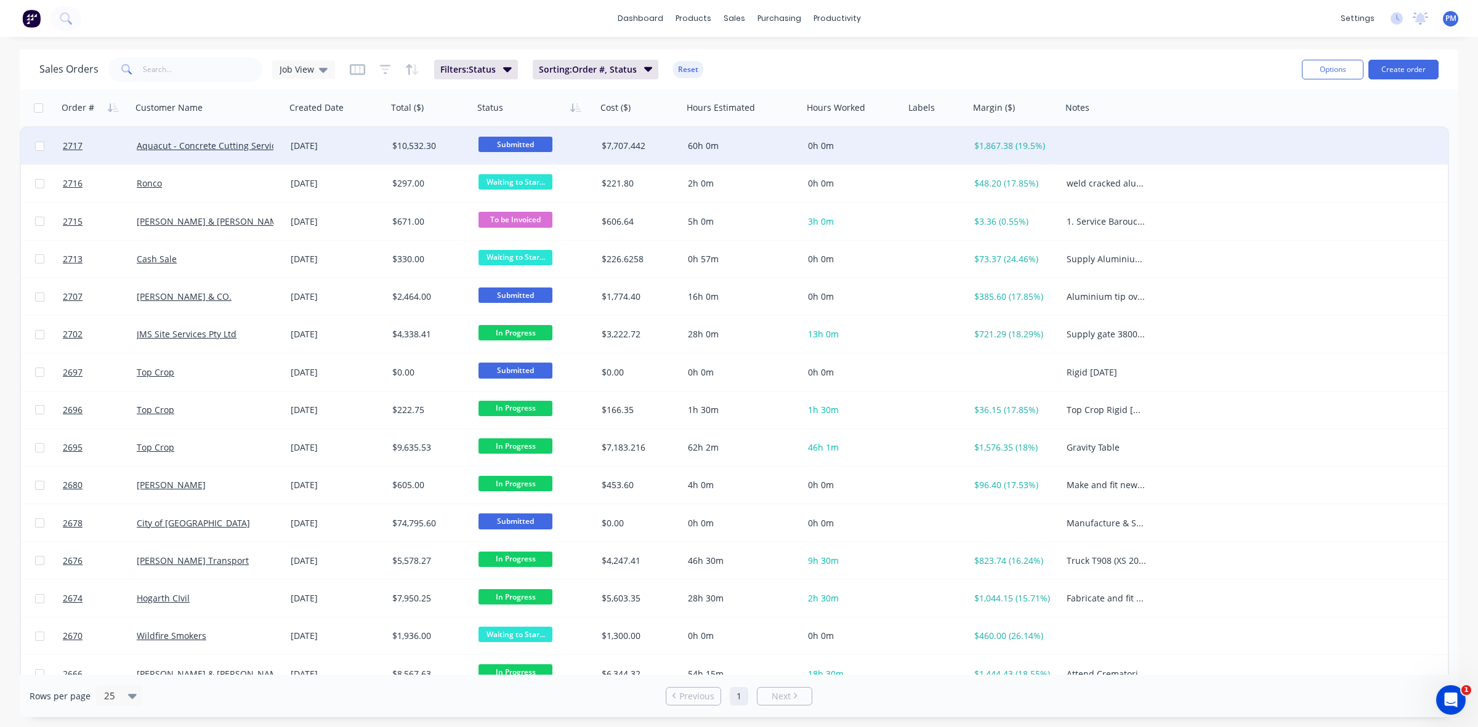
click at [274, 150] on div "Aquacut - Concrete Cutting Service" at bounding box center [209, 146] width 144 height 12
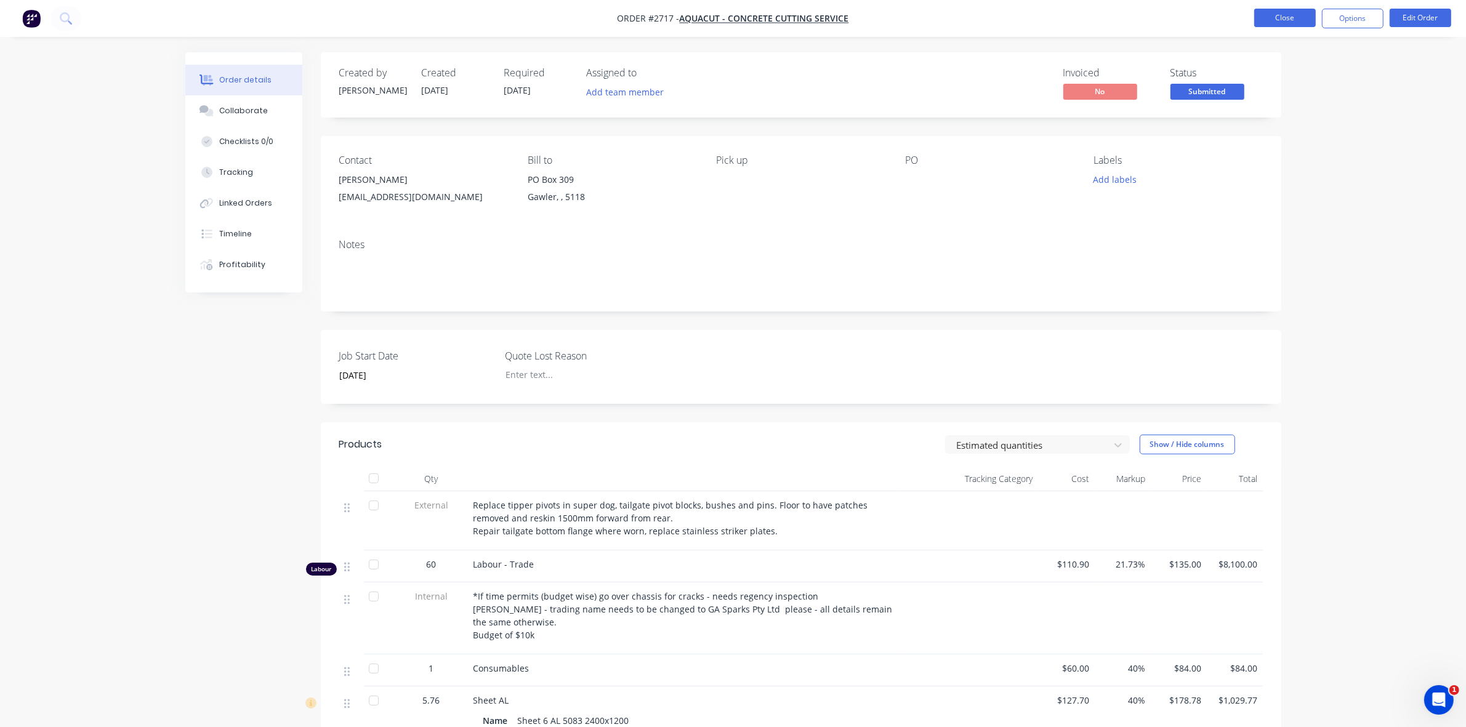
click at [1269, 14] on button "Close" at bounding box center [1286, 18] width 62 height 18
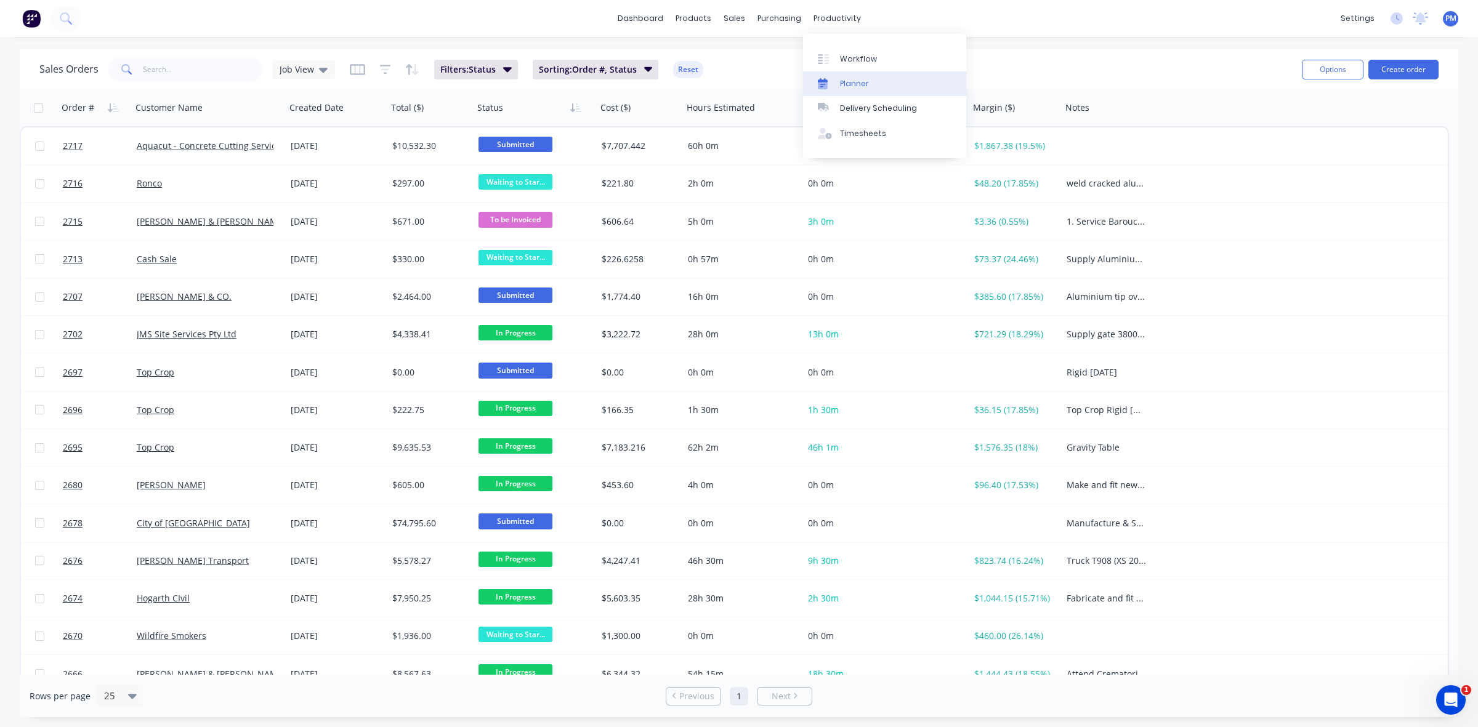
click at [846, 80] on div "Planner" at bounding box center [854, 83] width 29 height 11
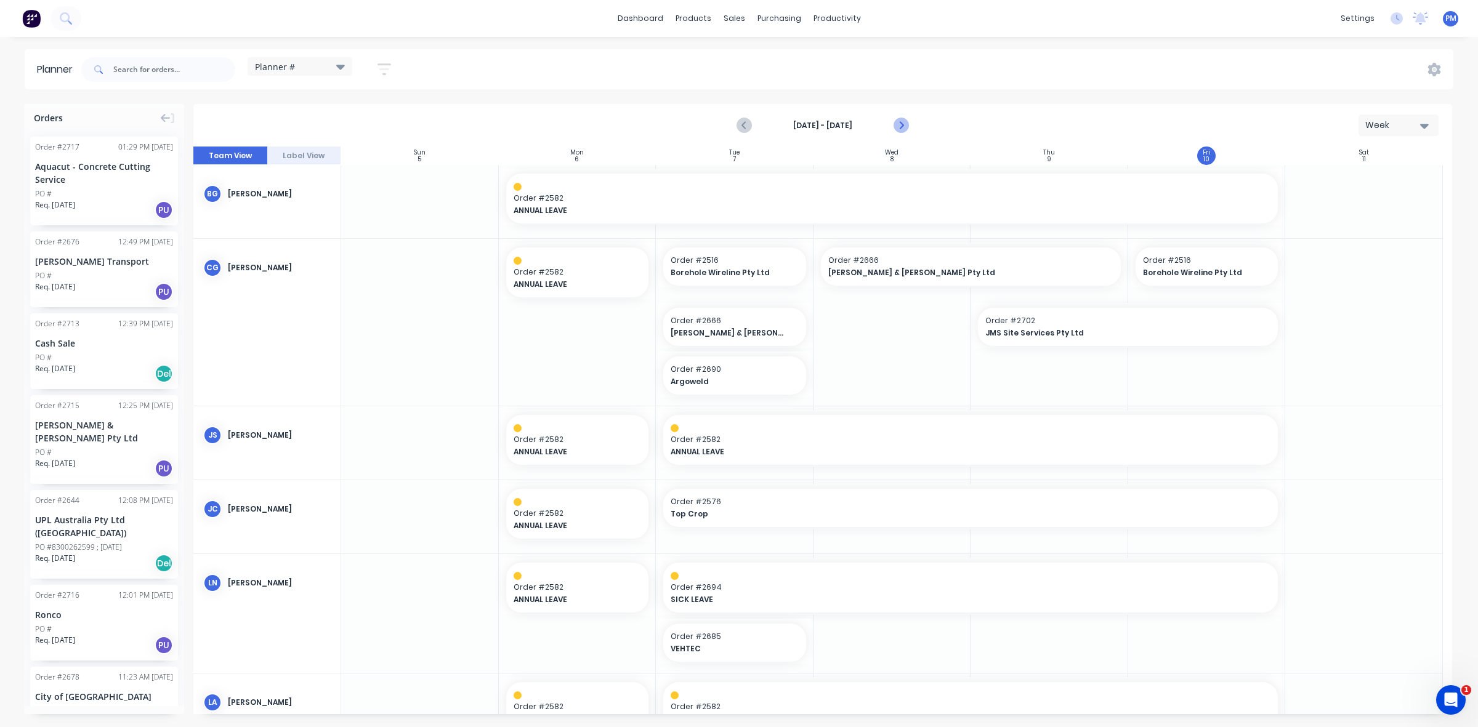
click at [904, 124] on icon "Next page" at bounding box center [900, 125] width 15 height 15
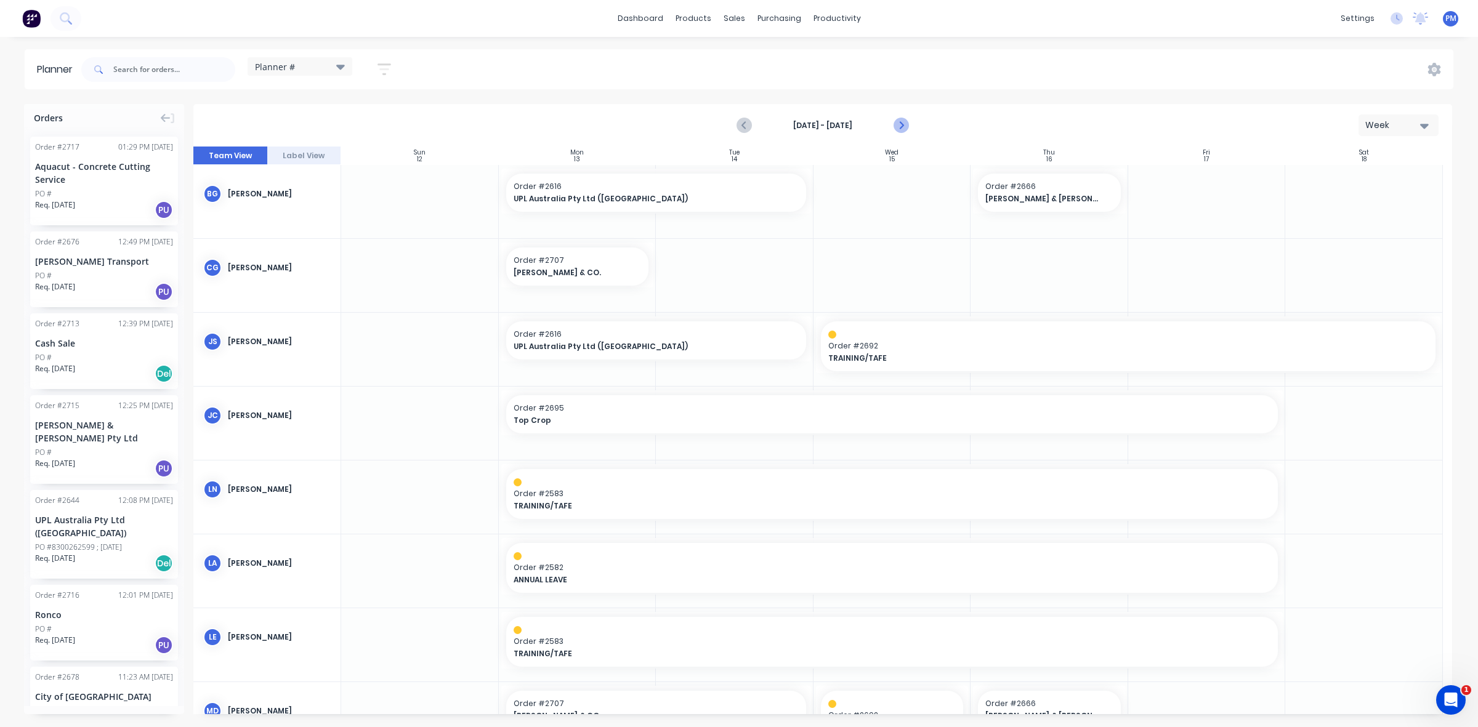
click at [900, 124] on icon "Next page" at bounding box center [900, 125] width 15 height 15
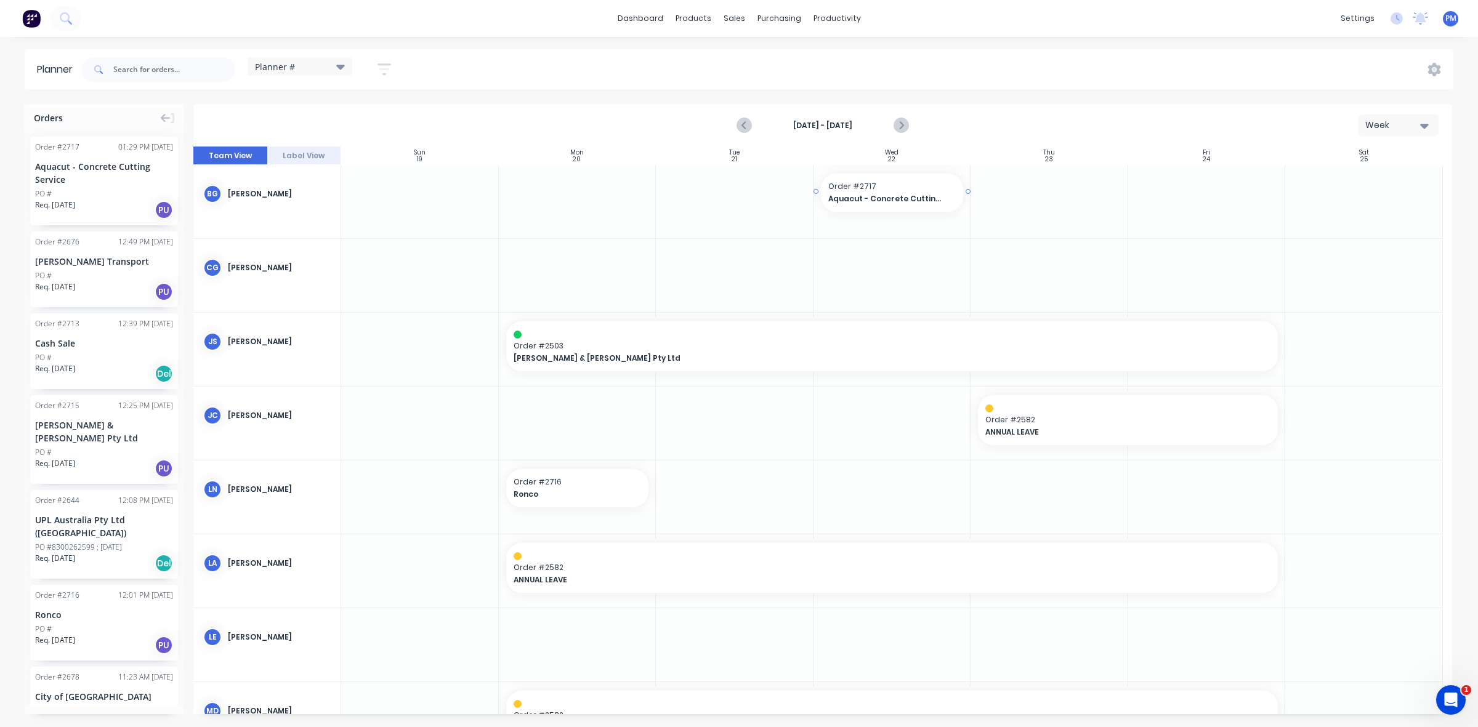
drag, startPoint x: 83, startPoint y: 176, endPoint x: 830, endPoint y: 199, distance: 747.4
drag, startPoint x: 964, startPoint y: 191, endPoint x: 1147, endPoint y: 191, distance: 182.9
click at [90, 177] on div "Aquacut - Concrete Cutting Service" at bounding box center [104, 173] width 138 height 26
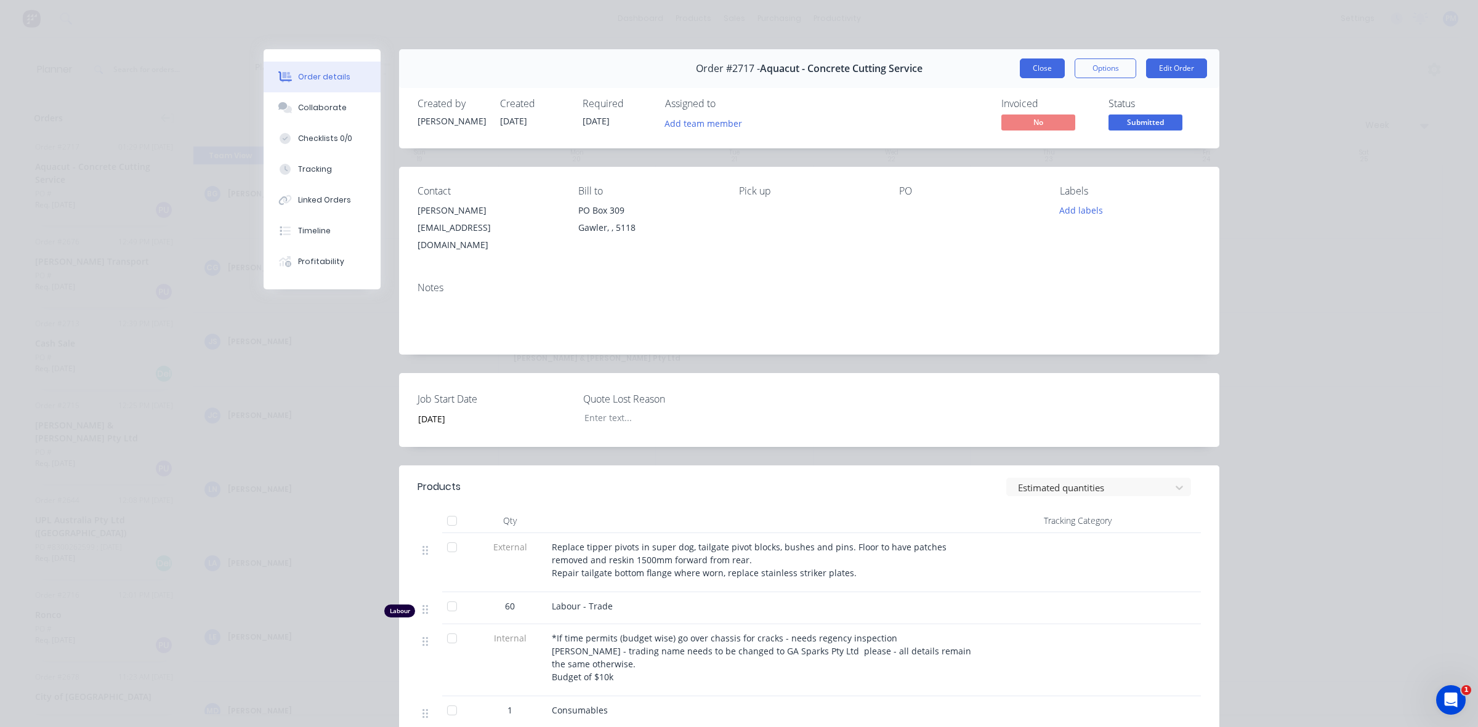
click at [1038, 72] on button "Close" at bounding box center [1042, 69] width 45 height 20
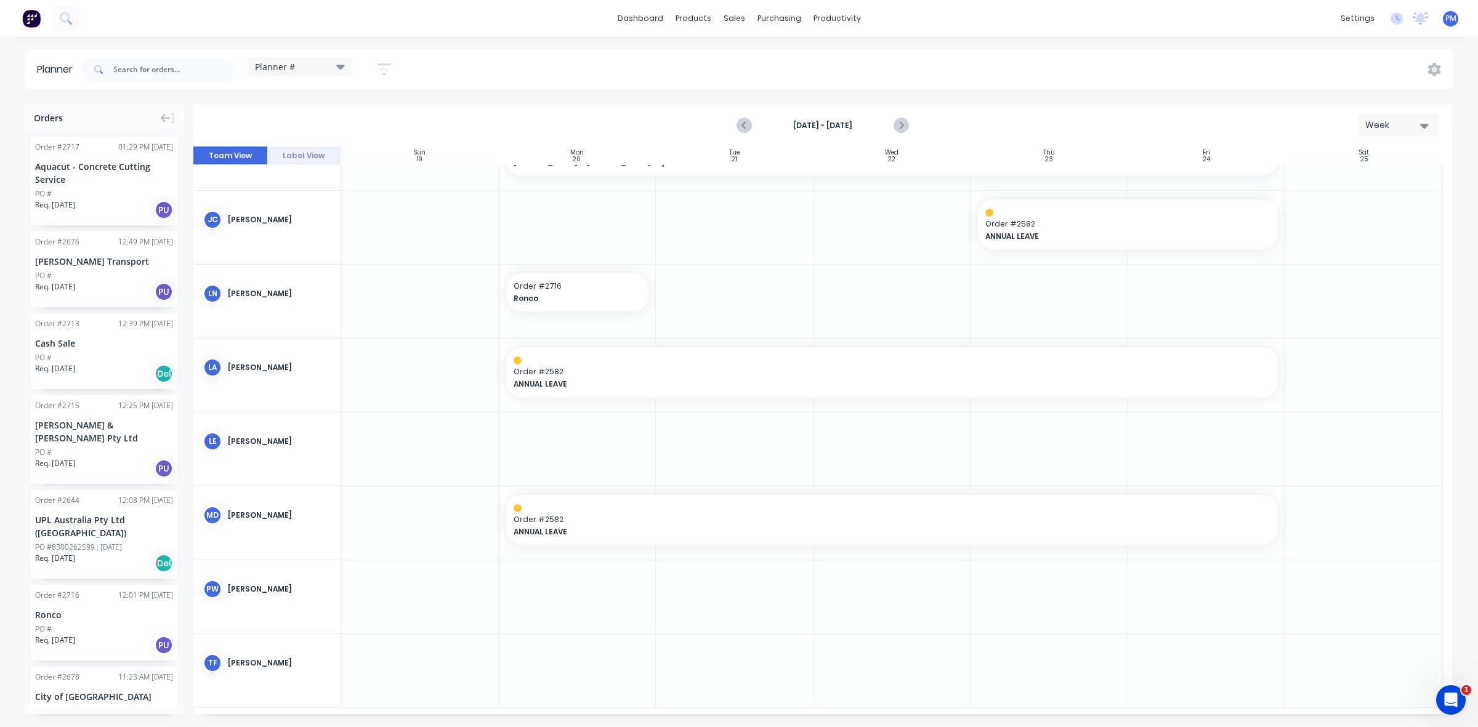
scroll to position [198, 0]
drag, startPoint x: 78, startPoint y: 185, endPoint x: 905, endPoint y: 661, distance: 954.1
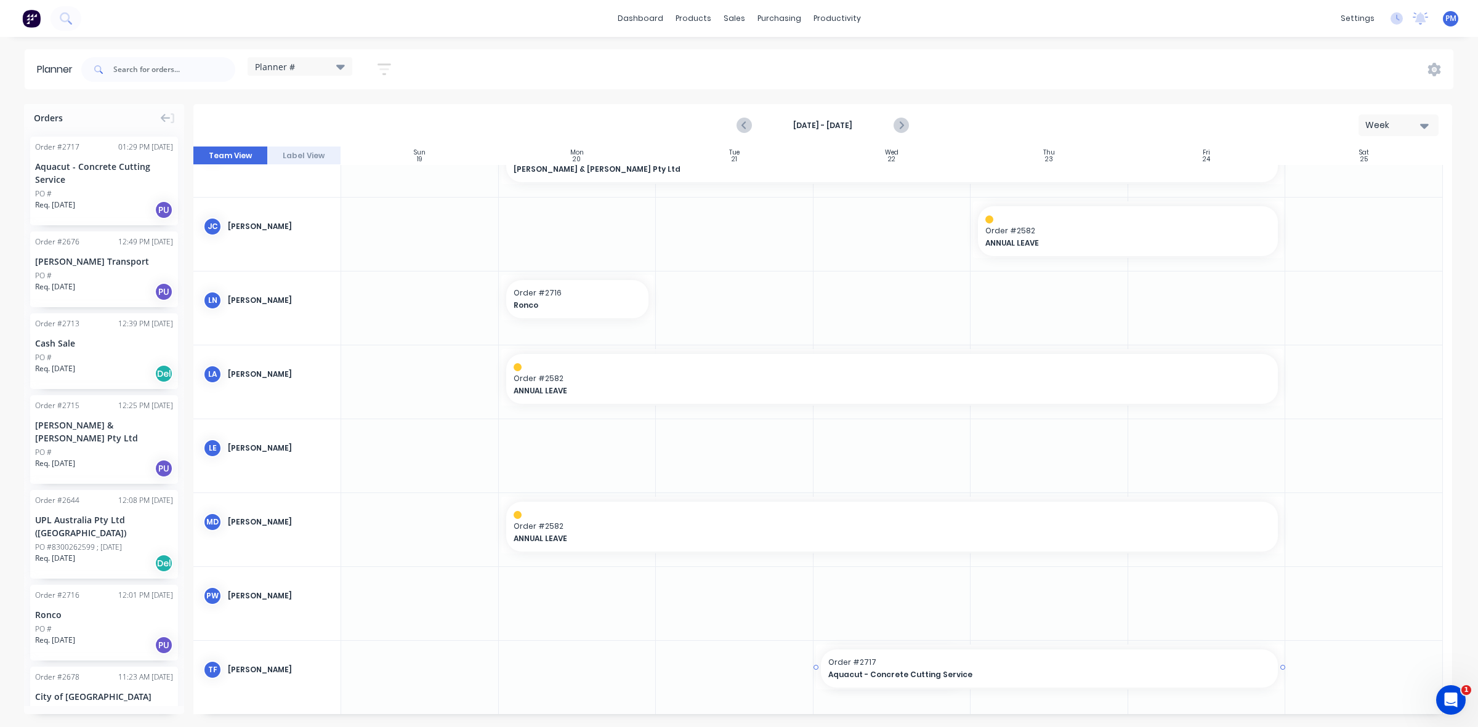
drag, startPoint x: 965, startPoint y: 666, endPoint x: 1165, endPoint y: 664, distance: 199.6
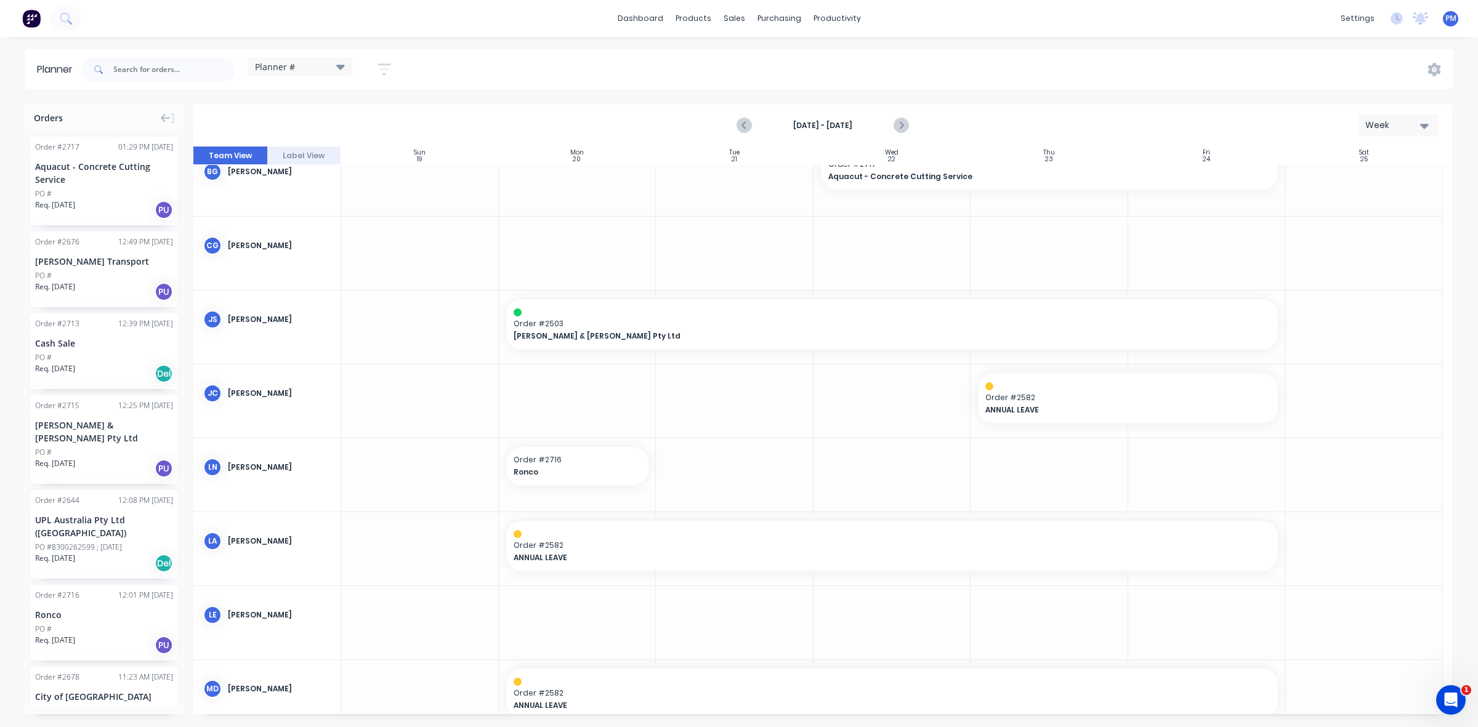
scroll to position [0, 0]
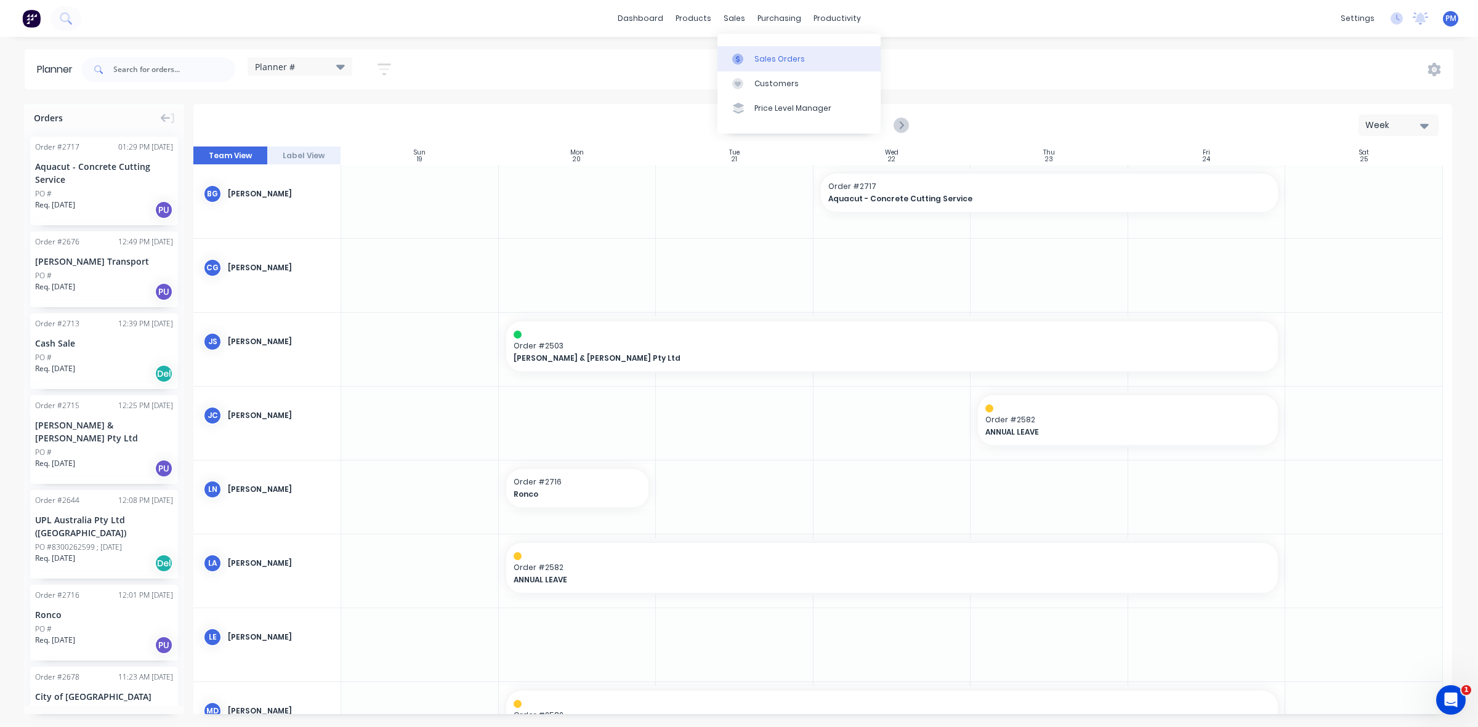
click at [762, 54] on div "Sales Orders" at bounding box center [779, 59] width 51 height 11
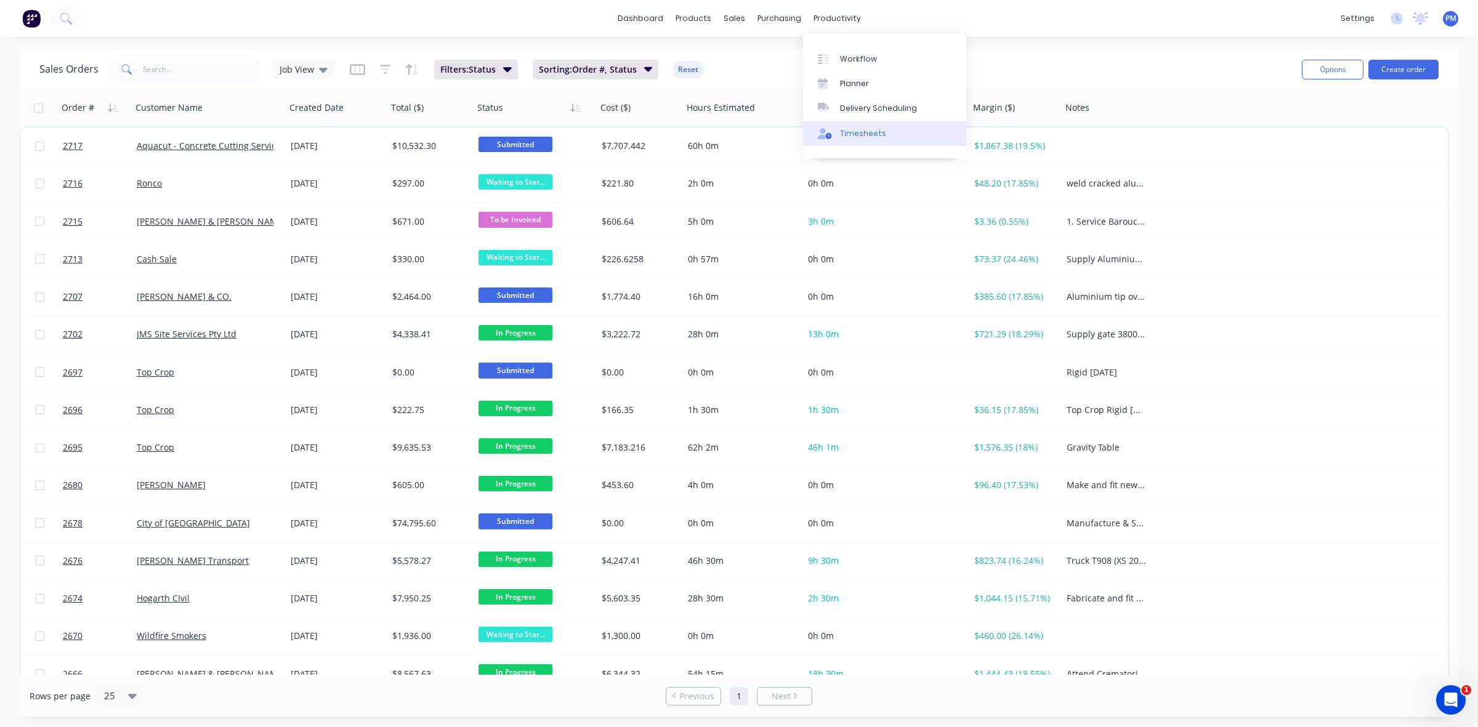
click at [860, 134] on div "Timesheets" at bounding box center [863, 133] width 46 height 11
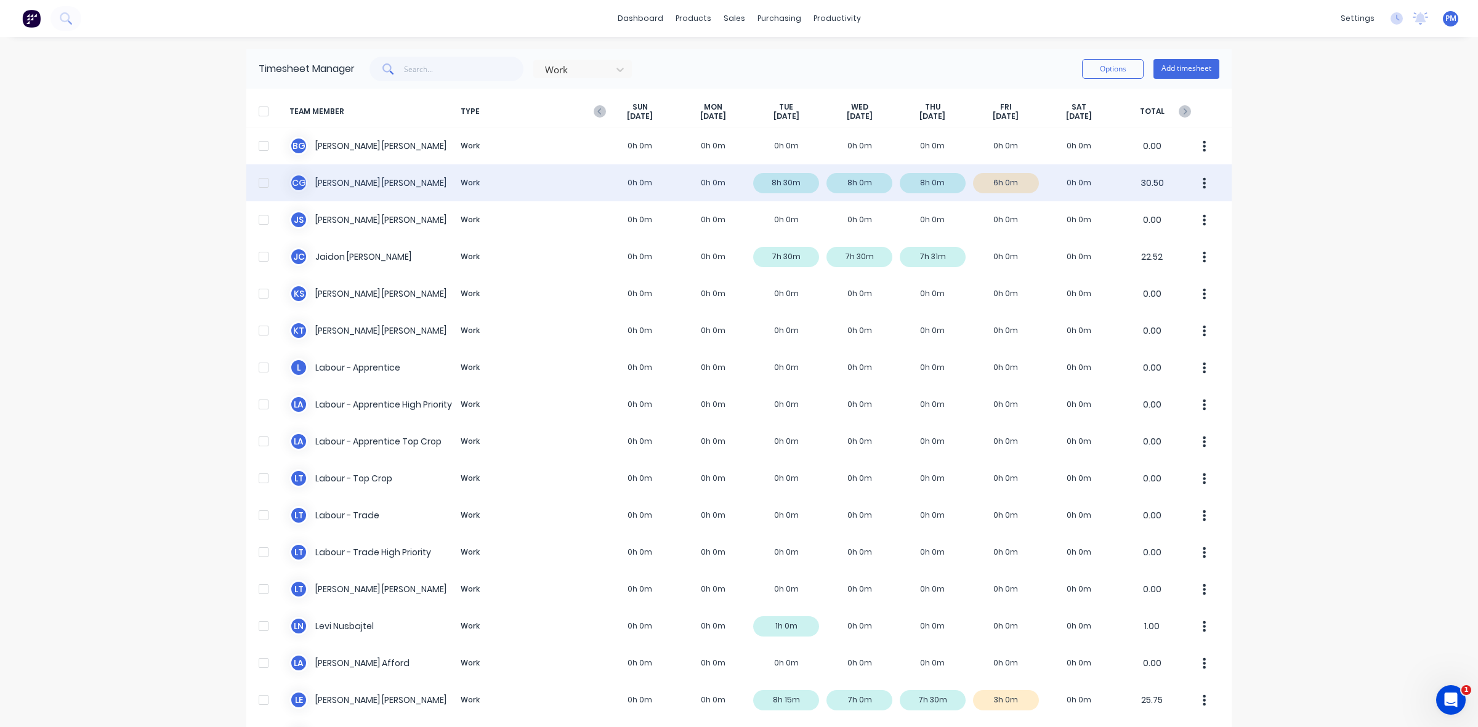
click at [1013, 186] on div "C G [PERSON_NAME] Work 0h 0m 0h 0m 8h 30m 8h 0m 8h 0m 6h 0m 0h 0m 30.50" at bounding box center [738, 182] width 985 height 37
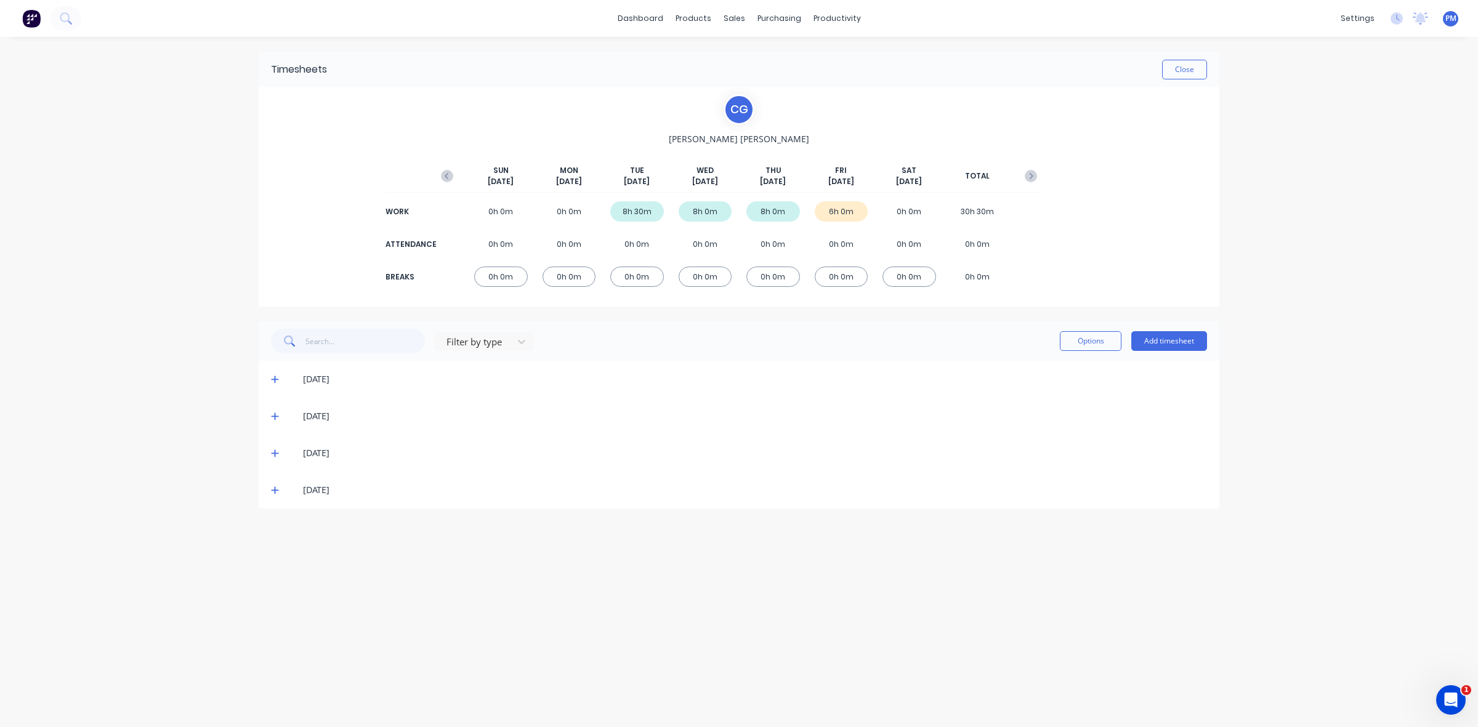
click at [274, 495] on span at bounding box center [277, 490] width 12 height 12
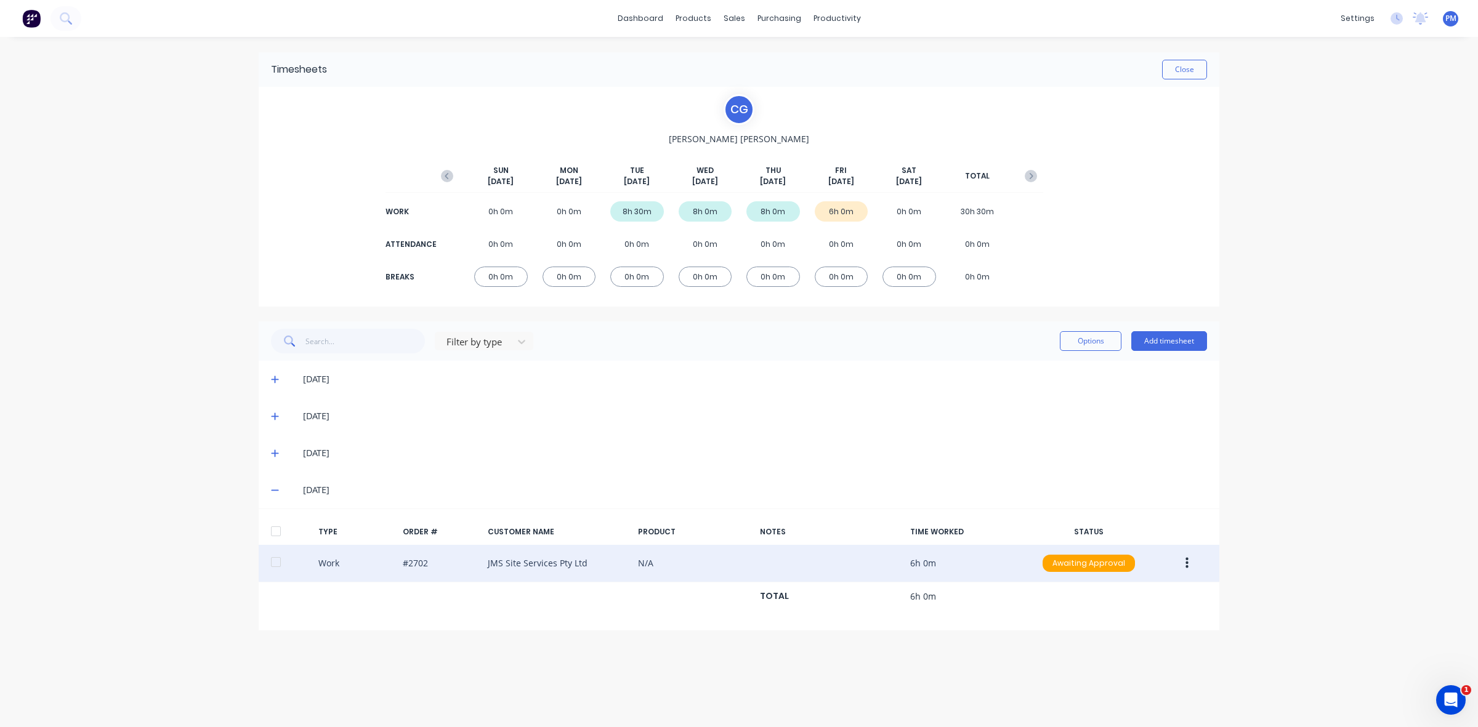
click at [503, 565] on div "Work #2702 JMS Site Services Pty Ltd N/A 6h 0m Awaiting Approval" at bounding box center [739, 564] width 961 height 38
click at [444, 564] on div "Work #2702 JMS Site Services Pty Ltd N/A 6h 0m Awaiting Approval" at bounding box center [739, 564] width 961 height 38
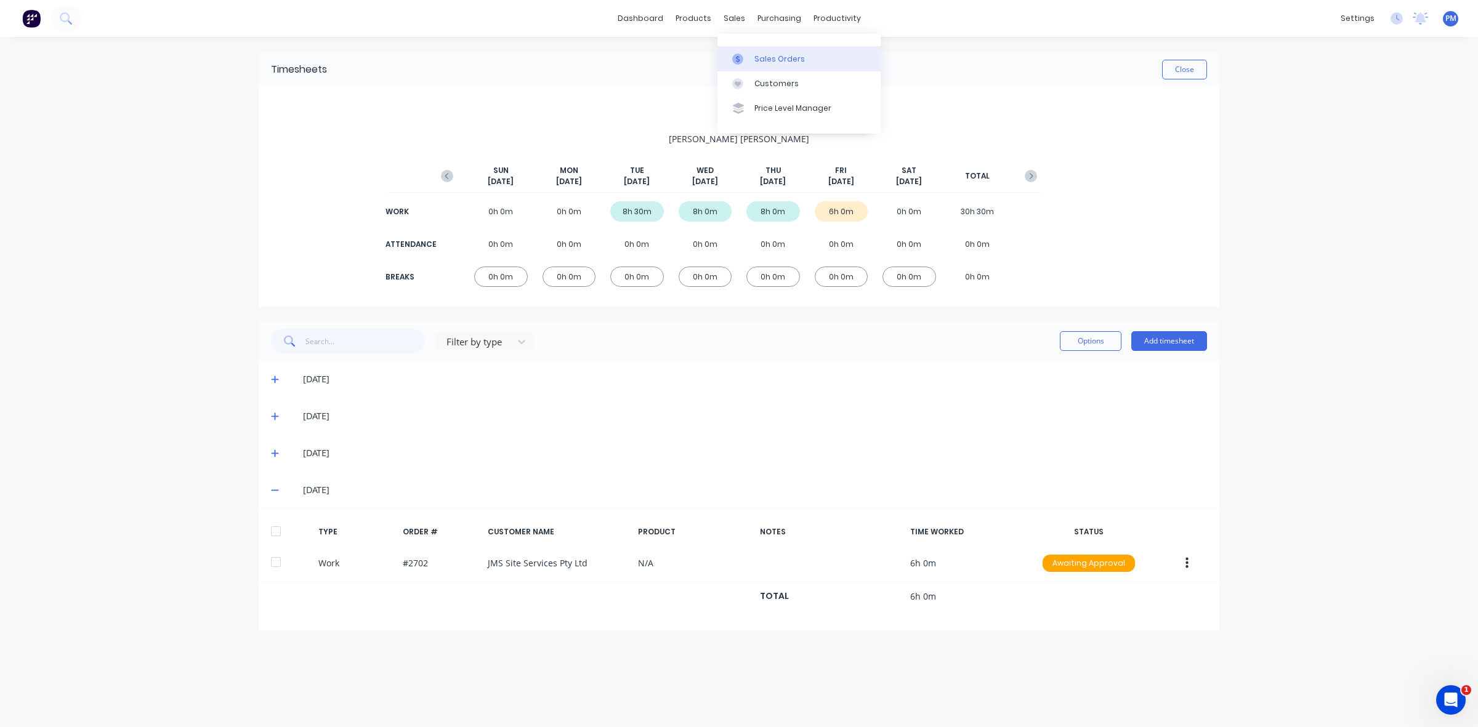
click at [762, 55] on div "Sales Orders" at bounding box center [779, 59] width 51 height 11
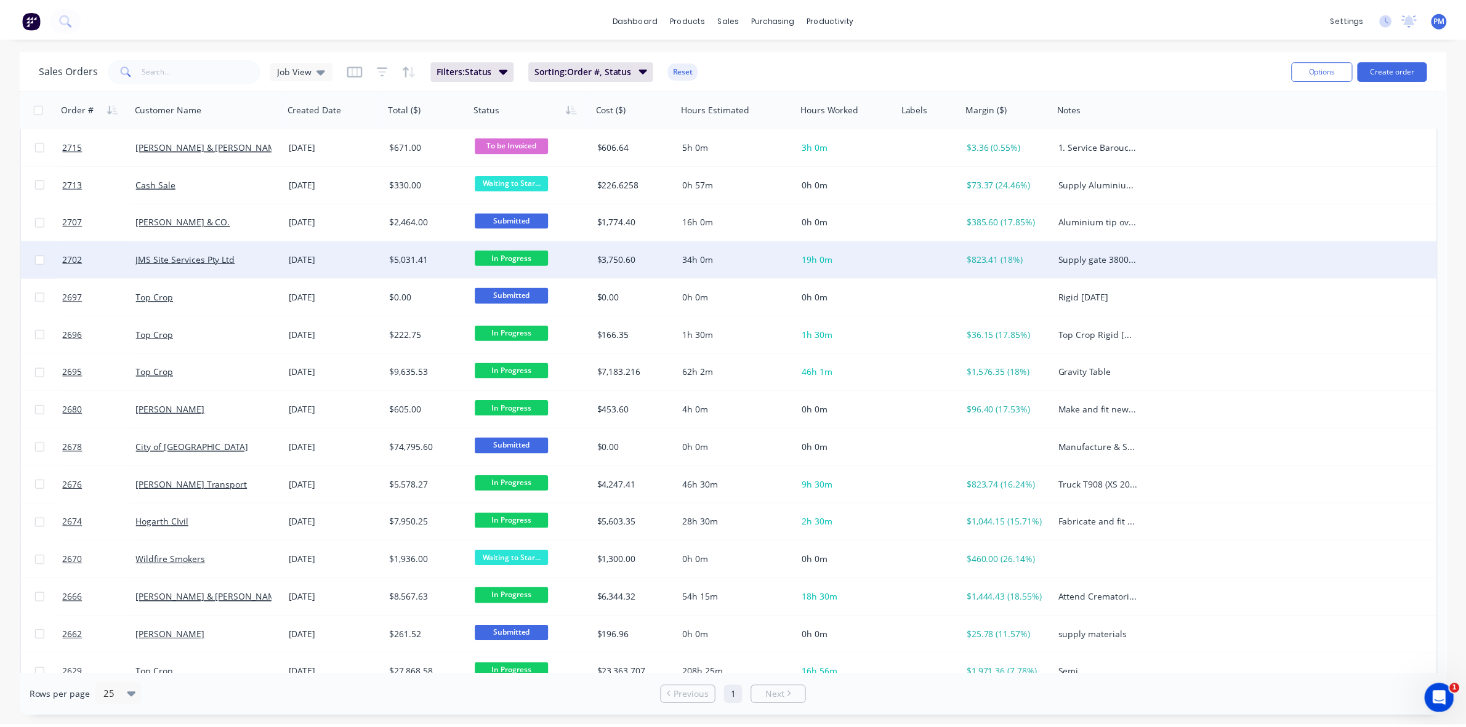
scroll to position [77, 0]
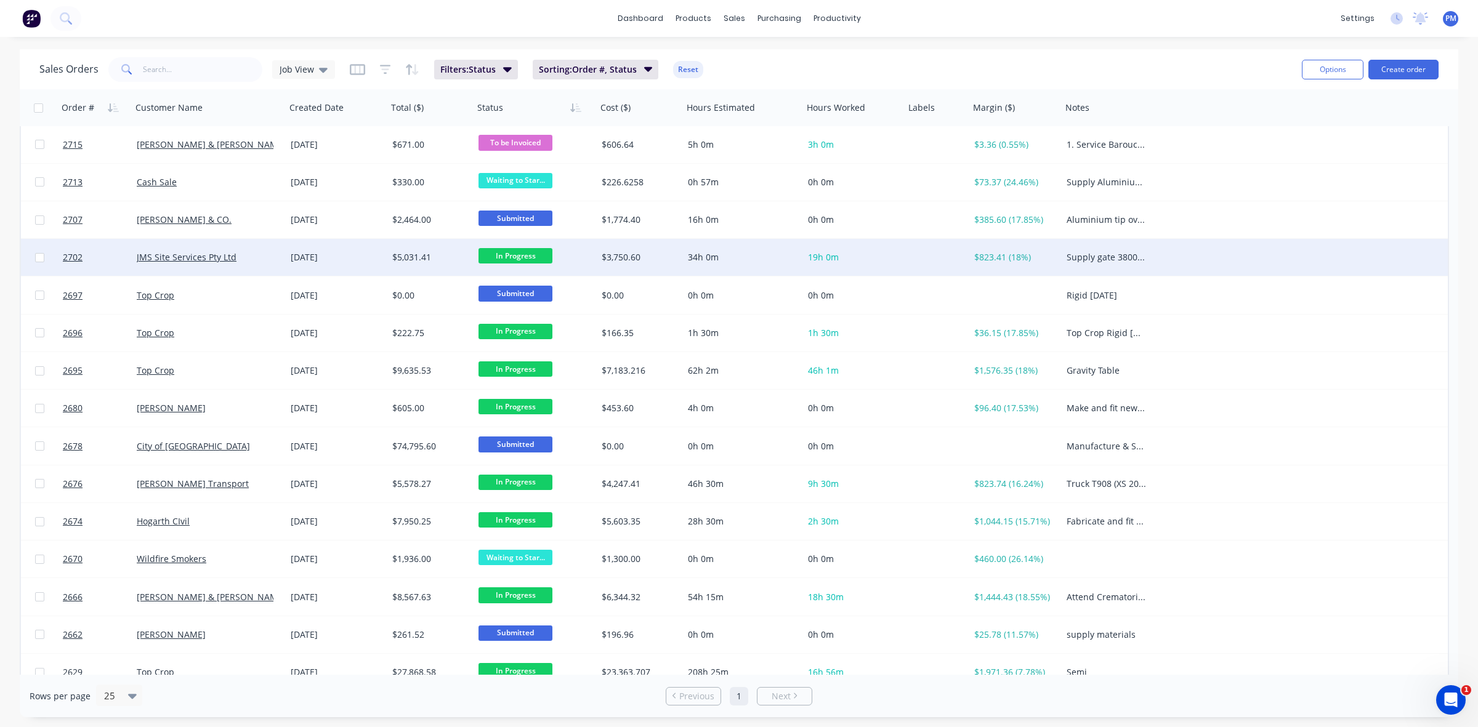
click at [262, 262] on div "JMS Site Services Pty Ltd" at bounding box center [205, 257] width 137 height 12
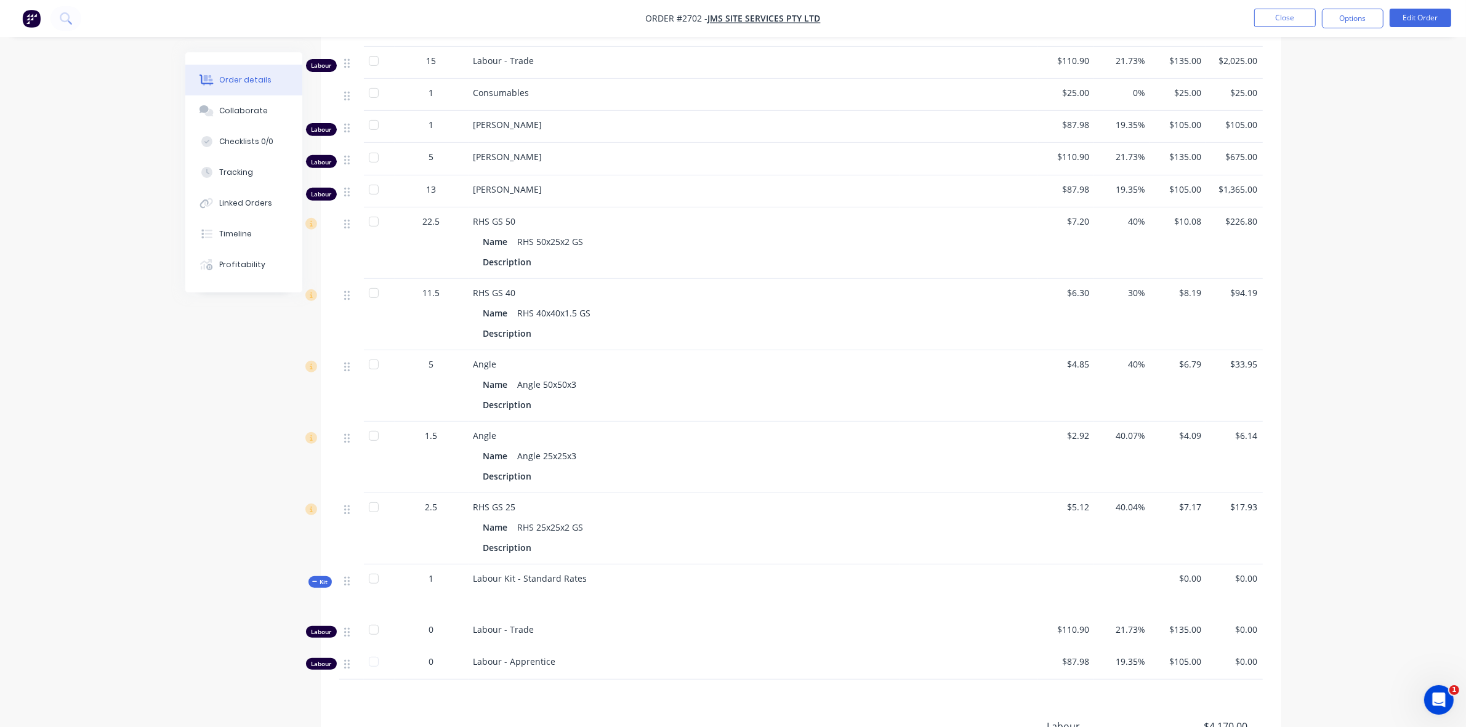
scroll to position [616, 0]
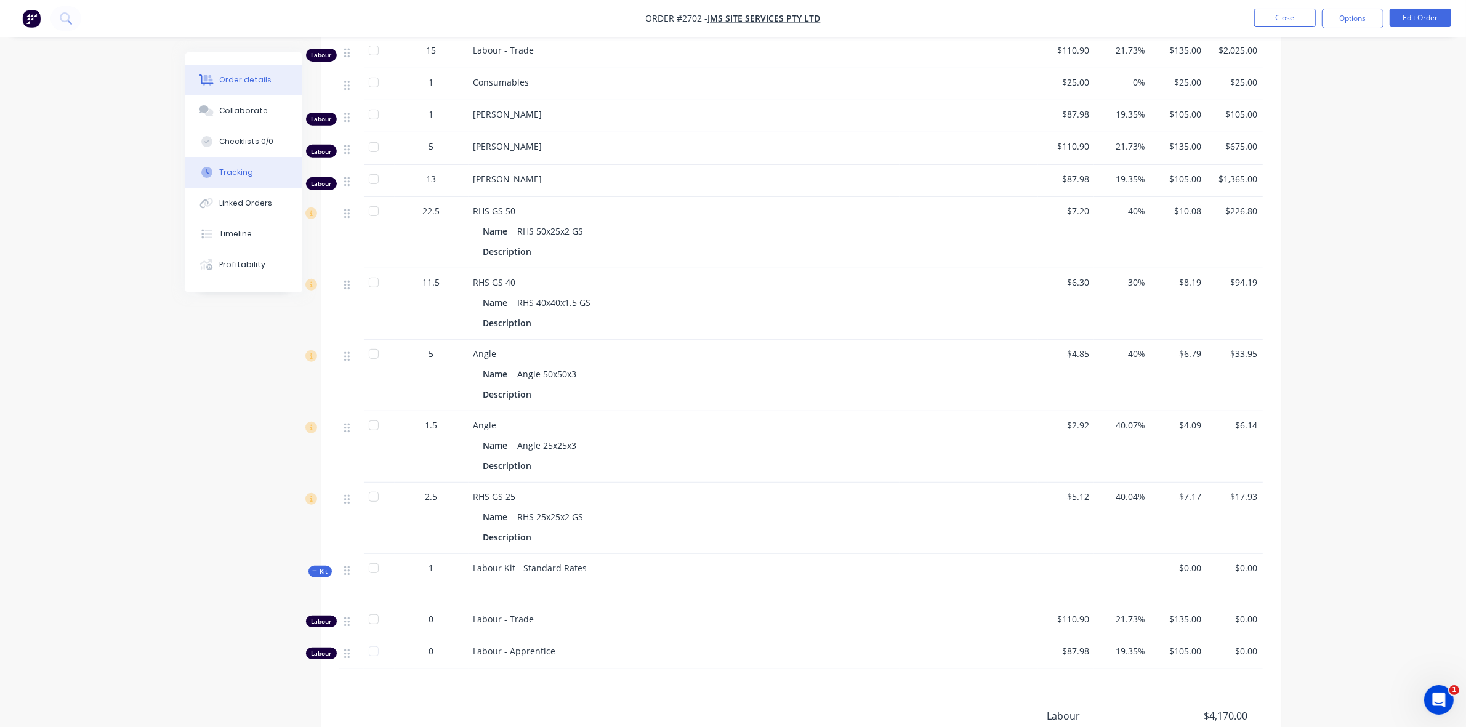
click at [229, 173] on div "Tracking" at bounding box center [236, 172] width 34 height 11
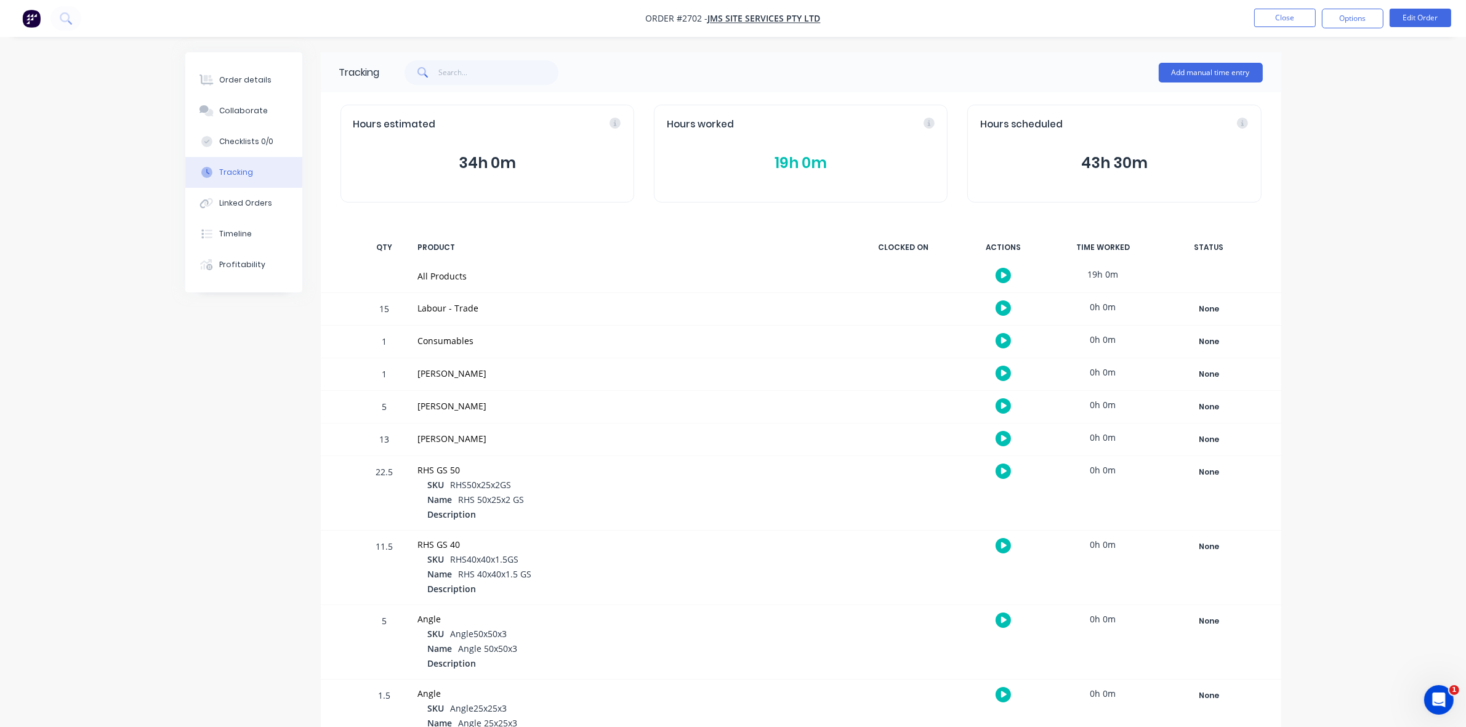
click at [780, 163] on button "19h 0m" at bounding box center [801, 163] width 268 height 23
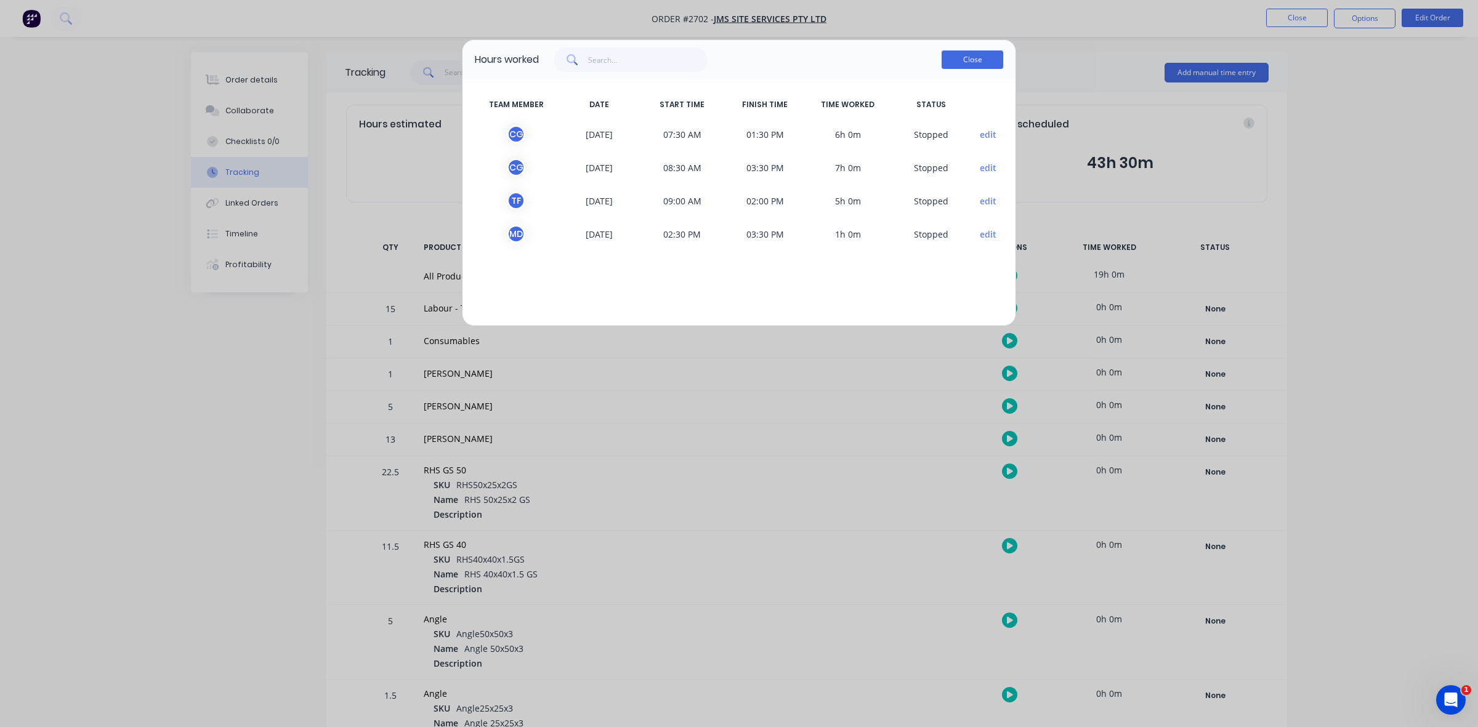
click at [955, 63] on button "Close" at bounding box center [973, 60] width 62 height 18
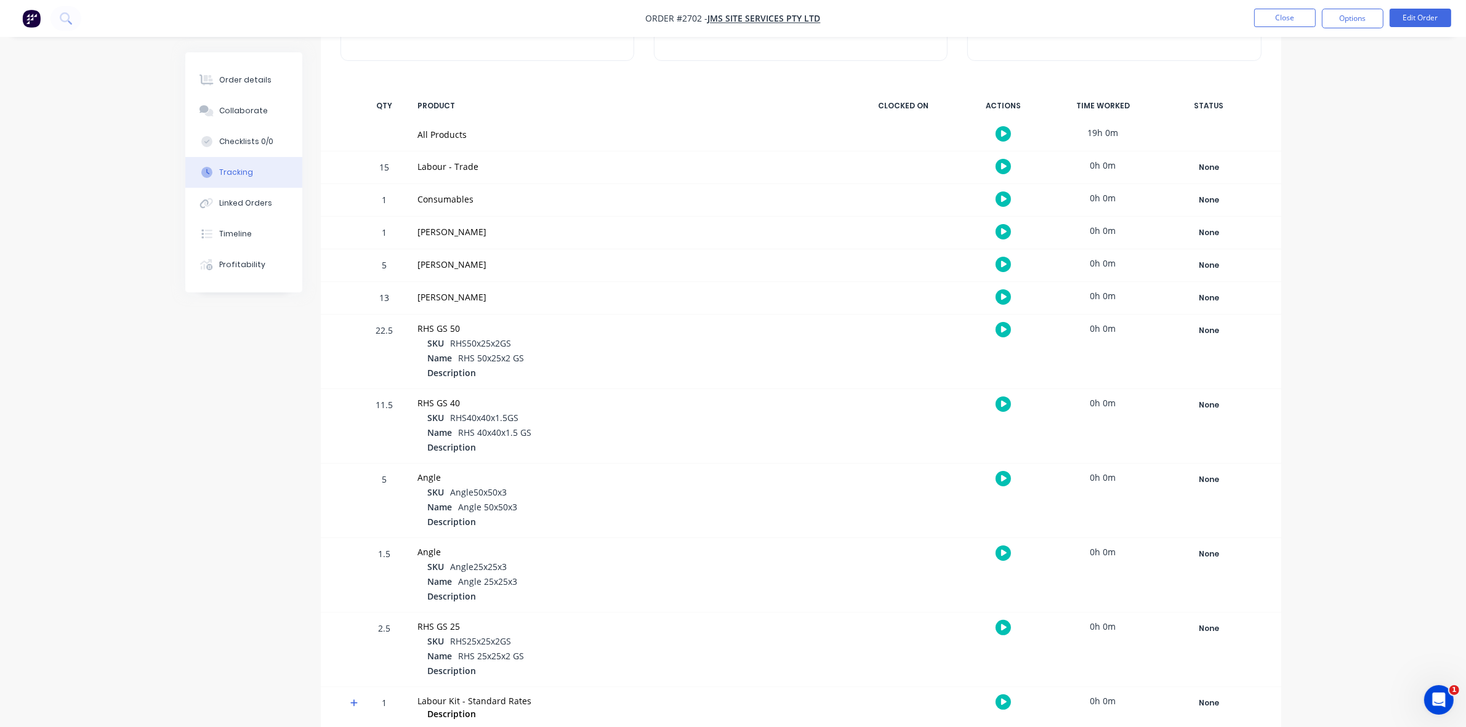
scroll to position [158, 0]
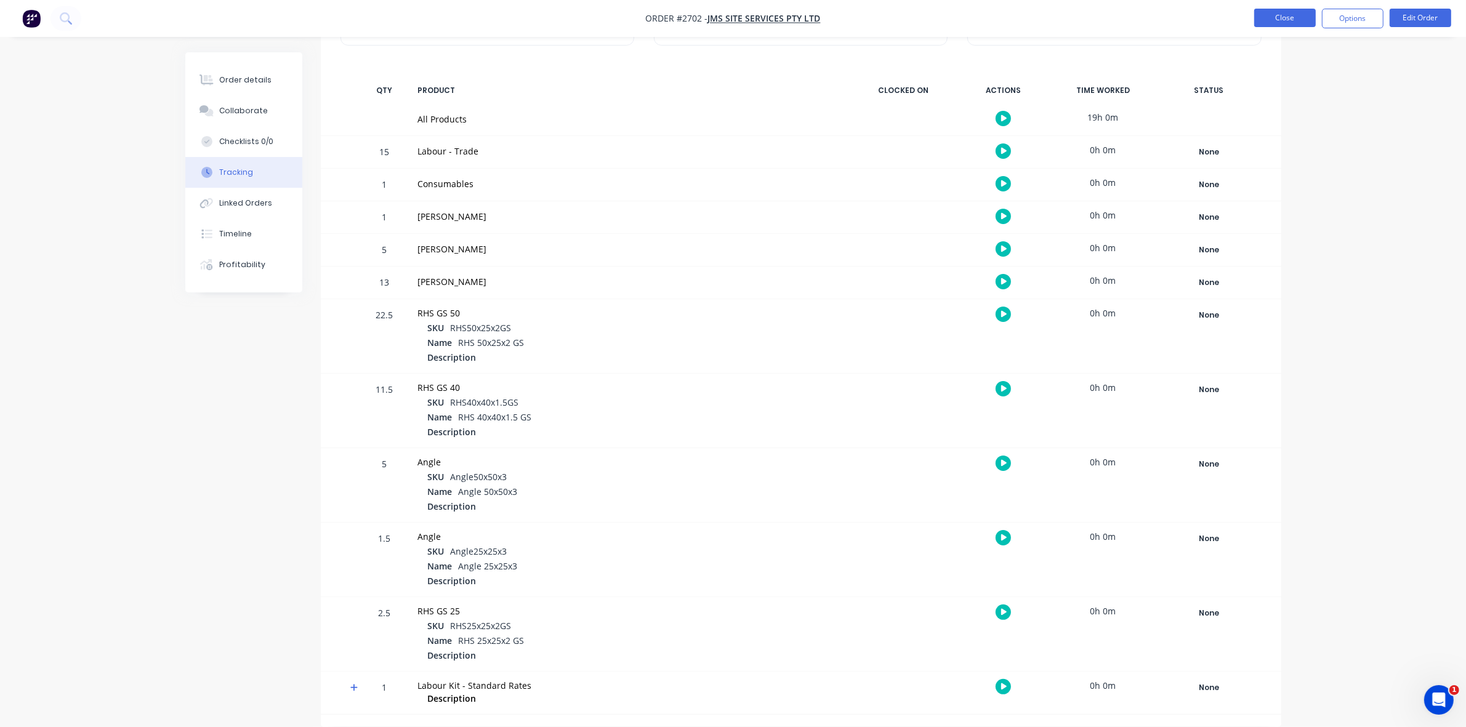
click at [1291, 17] on button "Close" at bounding box center [1286, 18] width 62 height 18
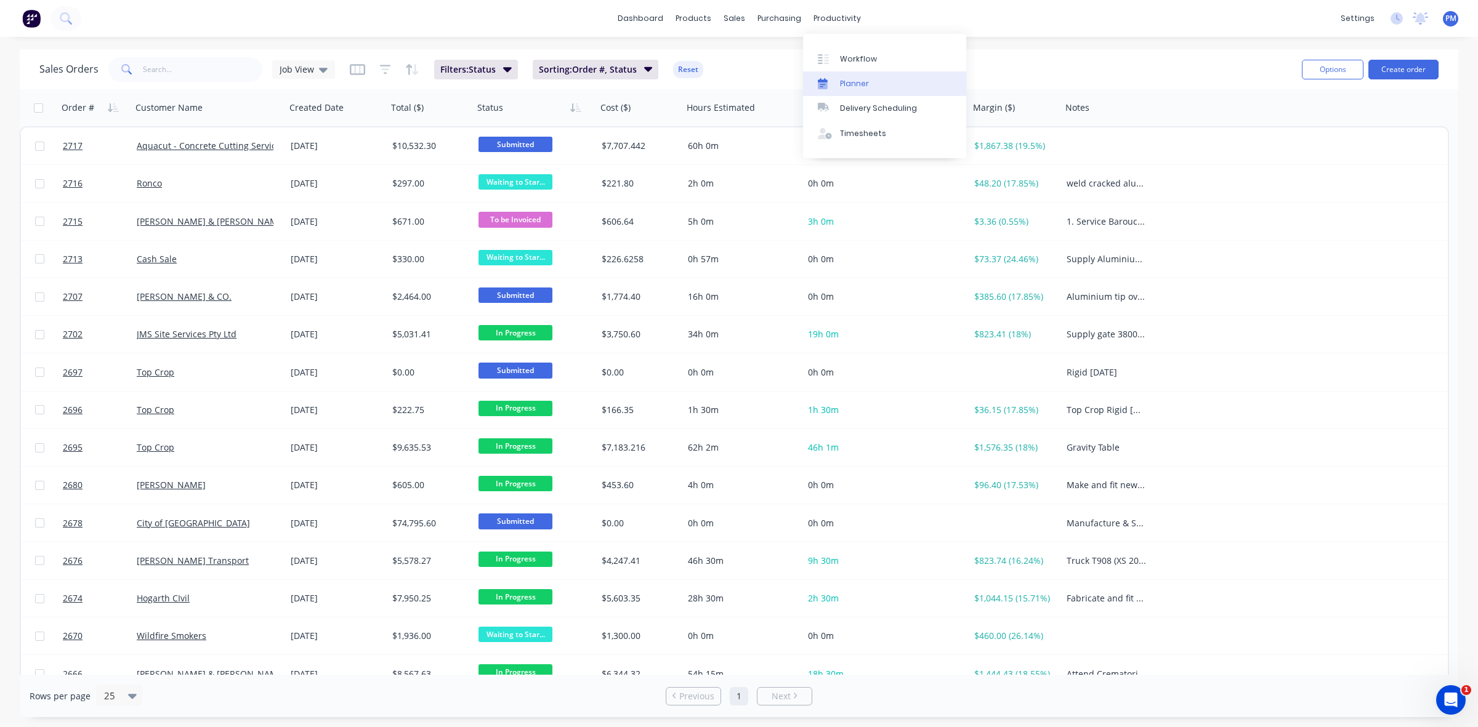
click at [866, 81] on div "Planner" at bounding box center [854, 83] width 29 height 11
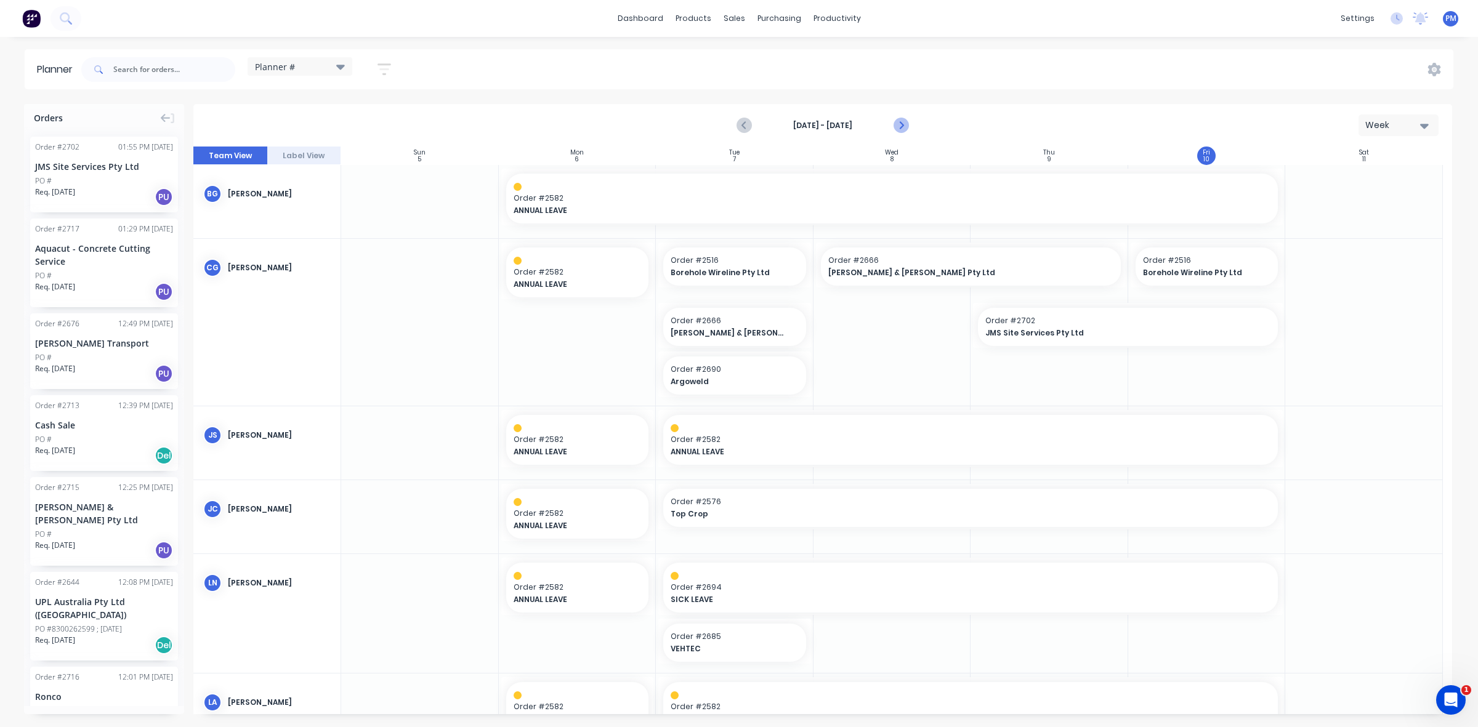
click at [896, 126] on icon "Next page" at bounding box center [900, 125] width 15 height 15
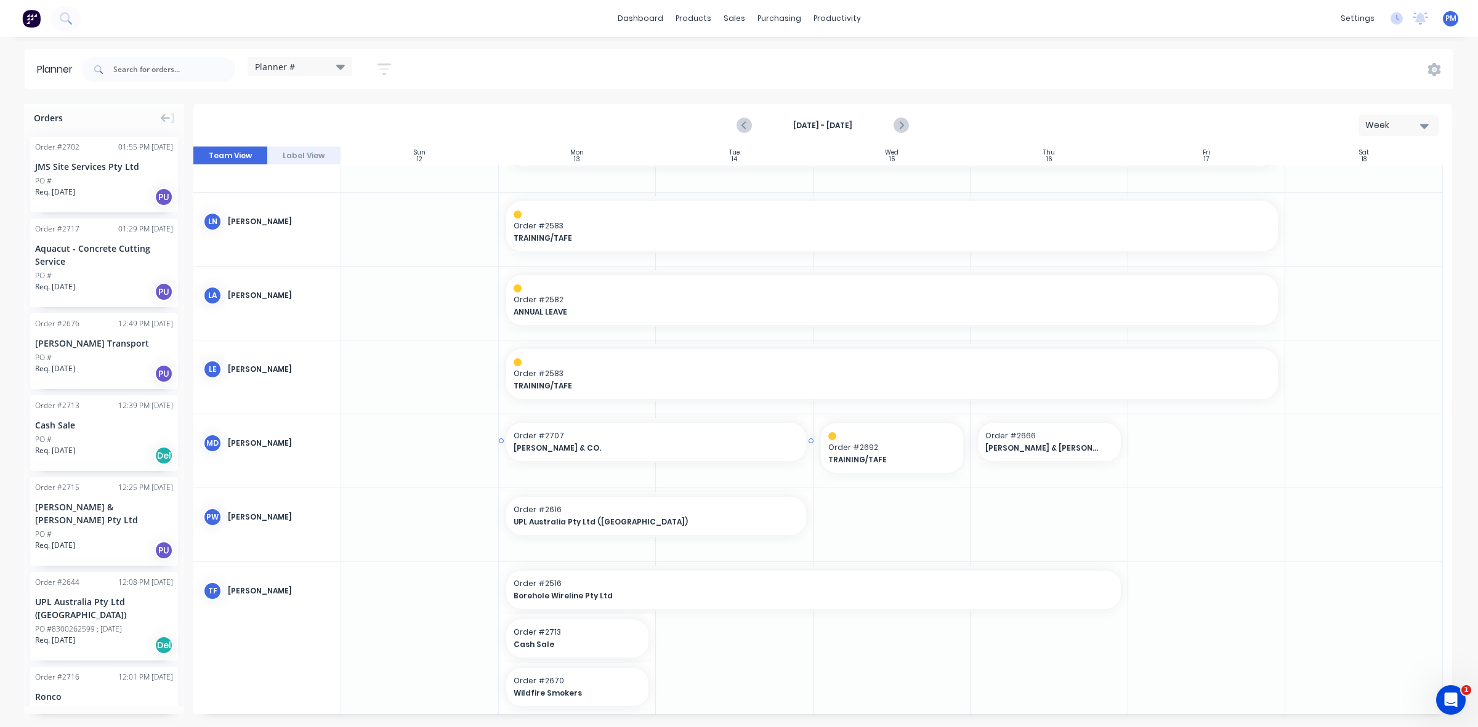
scroll to position [281, 0]
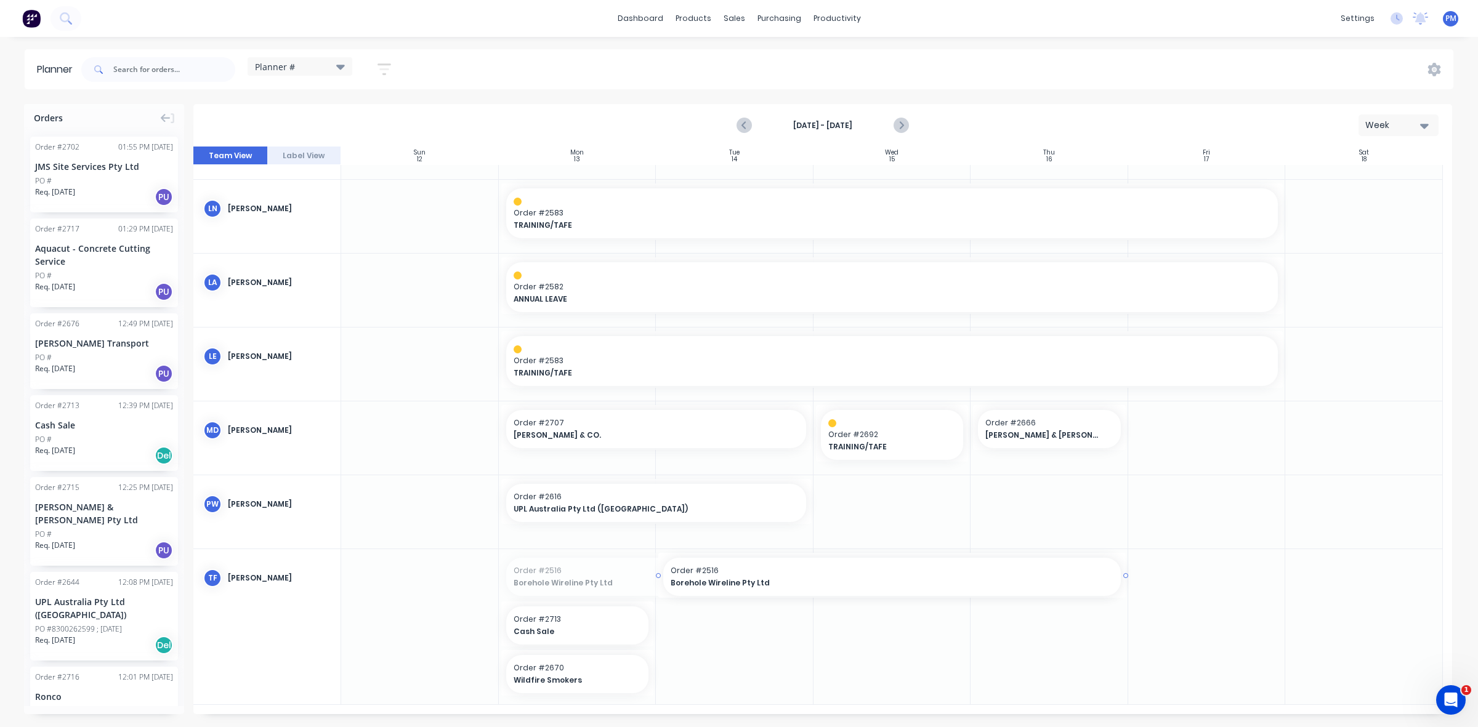
drag, startPoint x: 499, startPoint y: 576, endPoint x: 631, endPoint y: 576, distance: 132.4
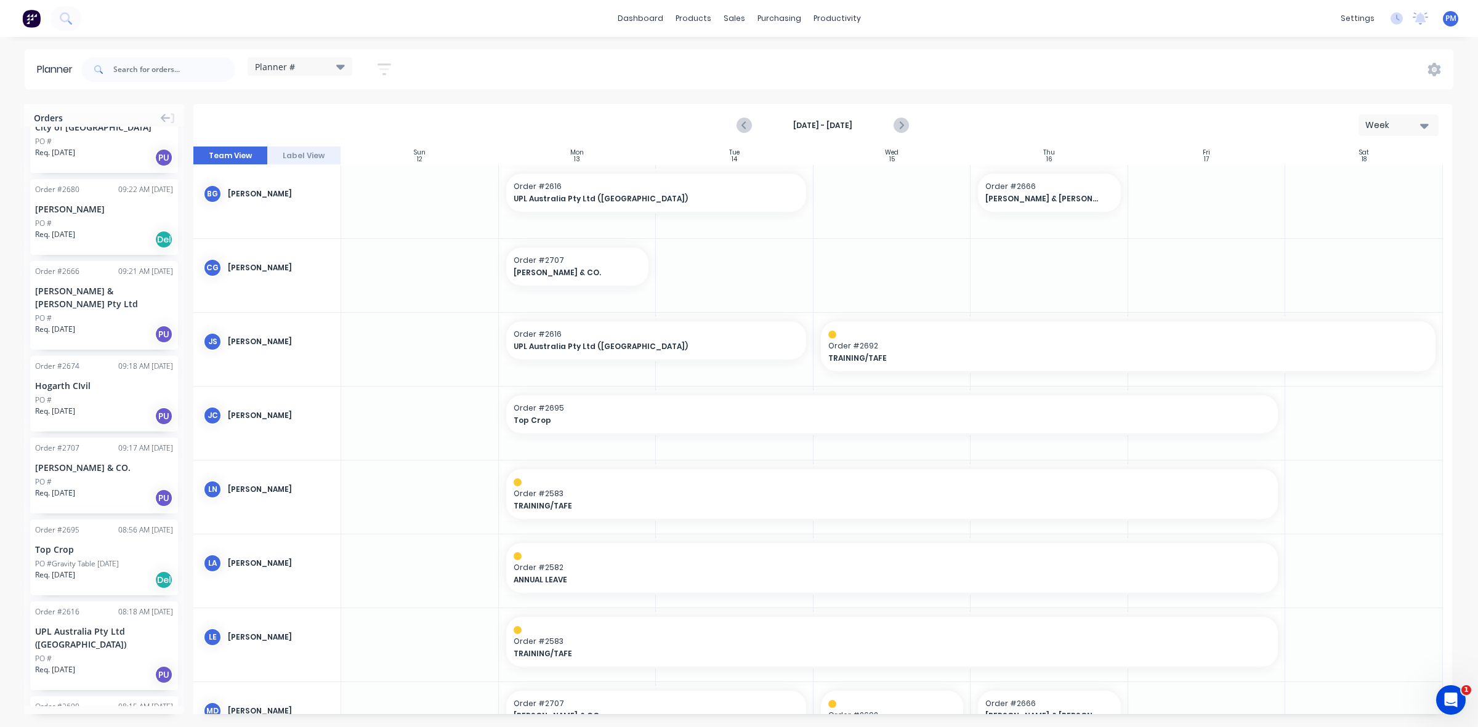
scroll to position [693, 0]
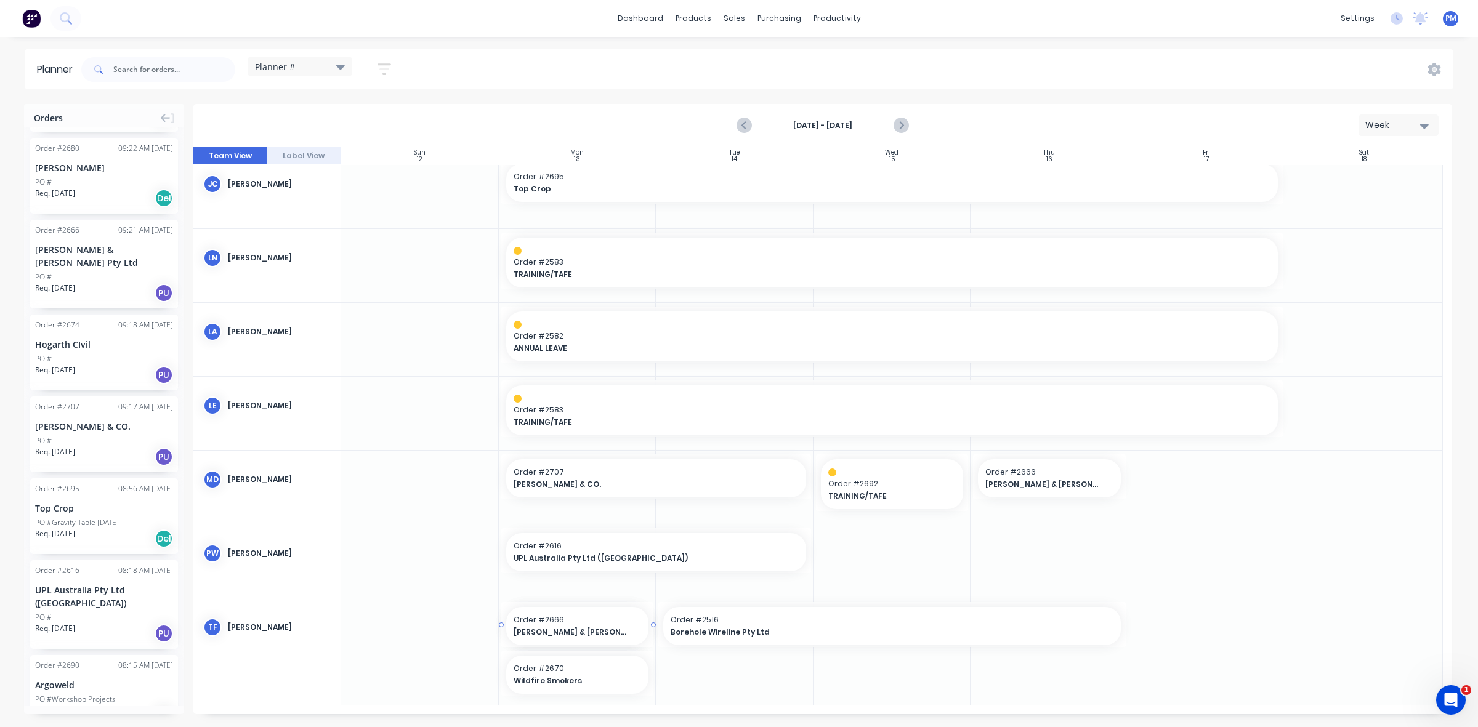
drag, startPoint x: 75, startPoint y: 228, endPoint x: 580, endPoint y: 702, distance: 692.4
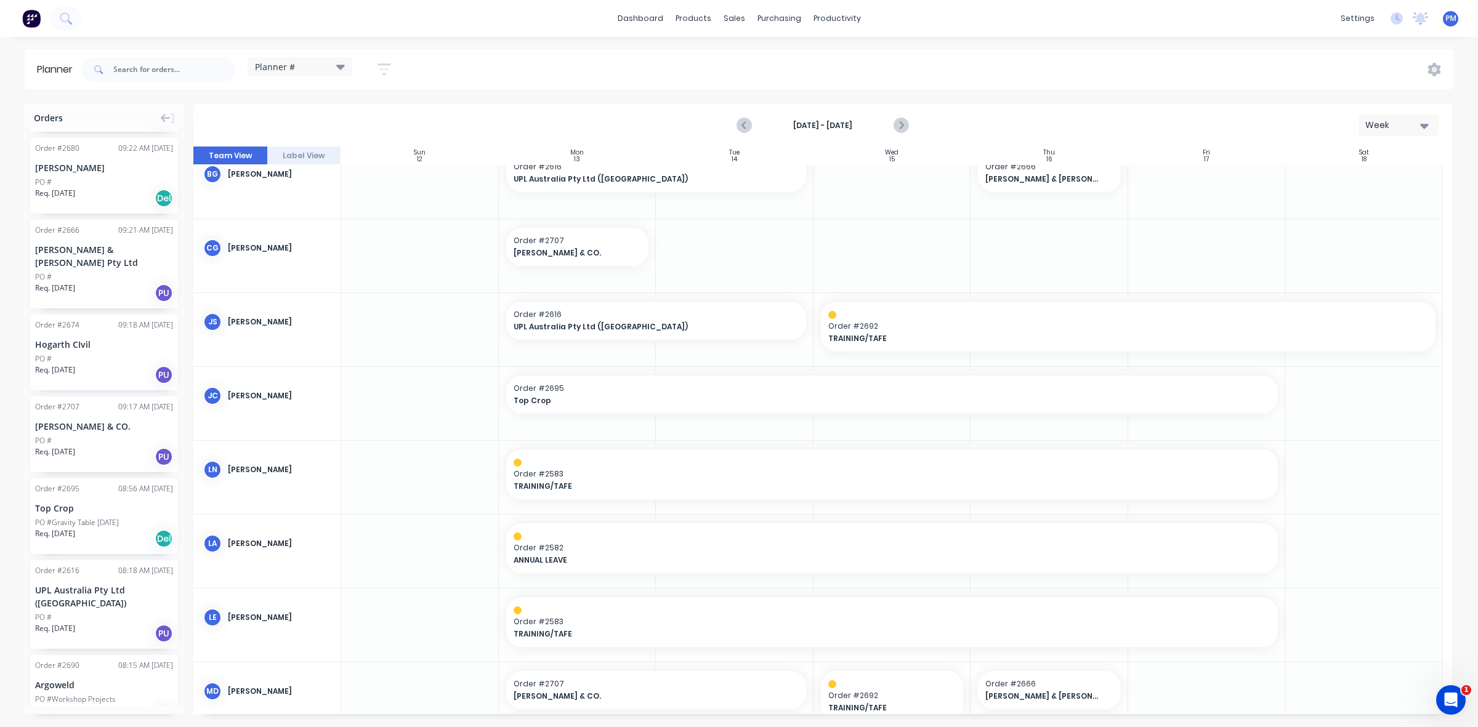
scroll to position [0, 0]
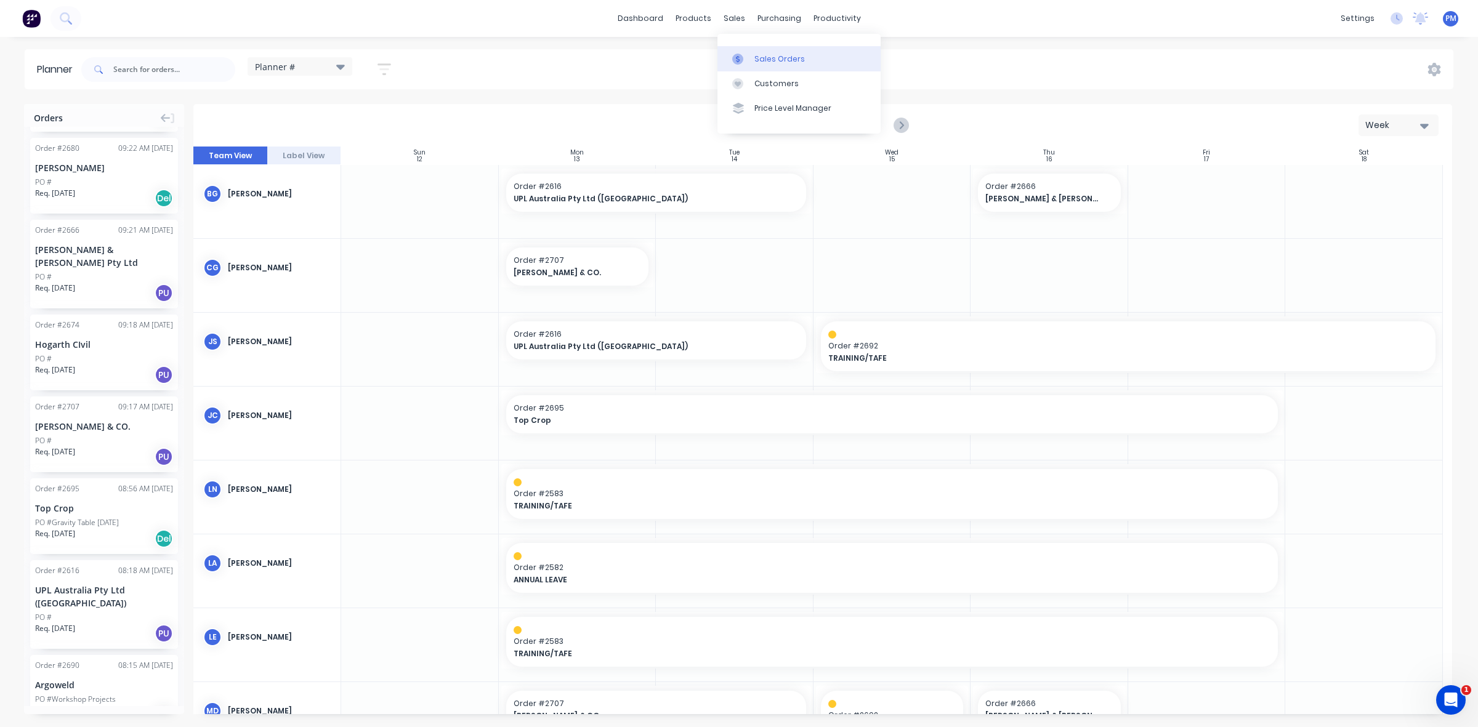
click at [761, 56] on div "Sales Orders" at bounding box center [779, 59] width 51 height 11
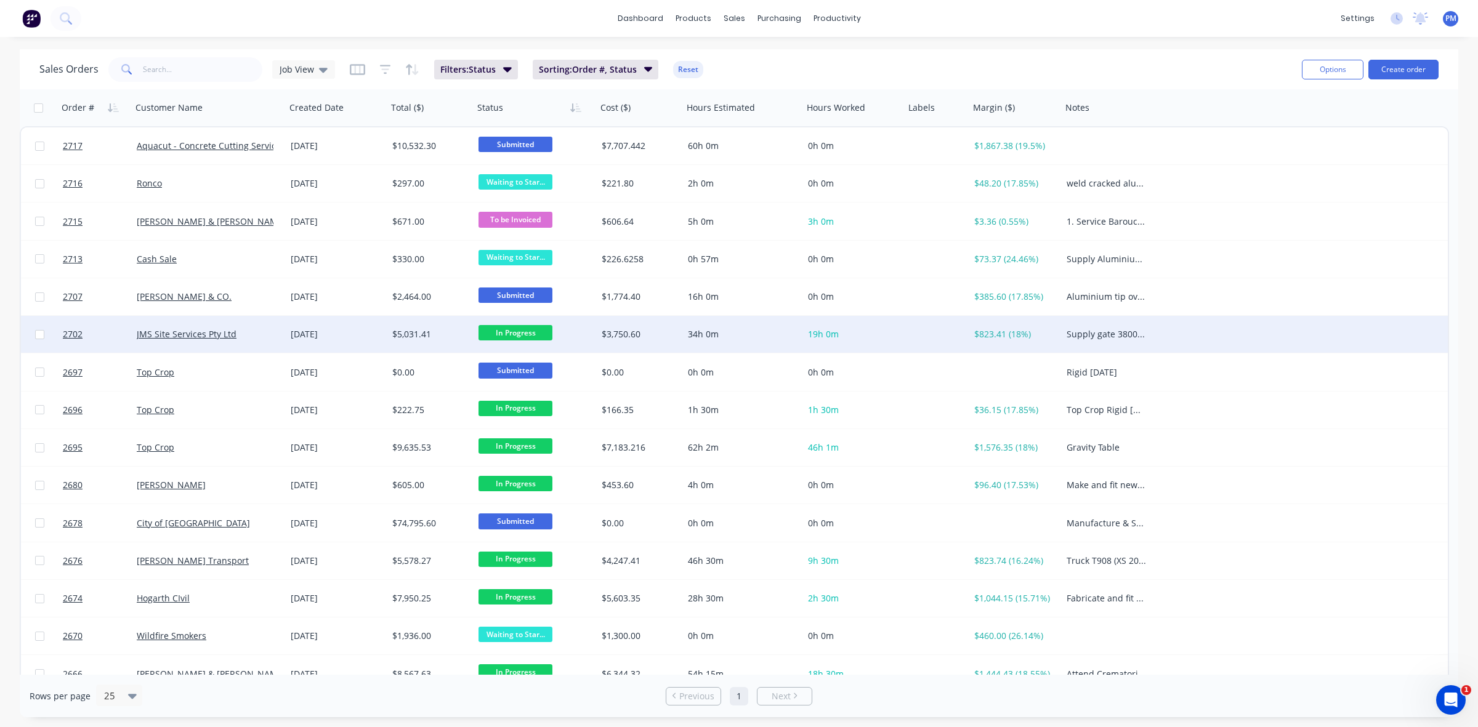
click at [358, 331] on div "[DATE]" at bounding box center [337, 334] width 92 height 12
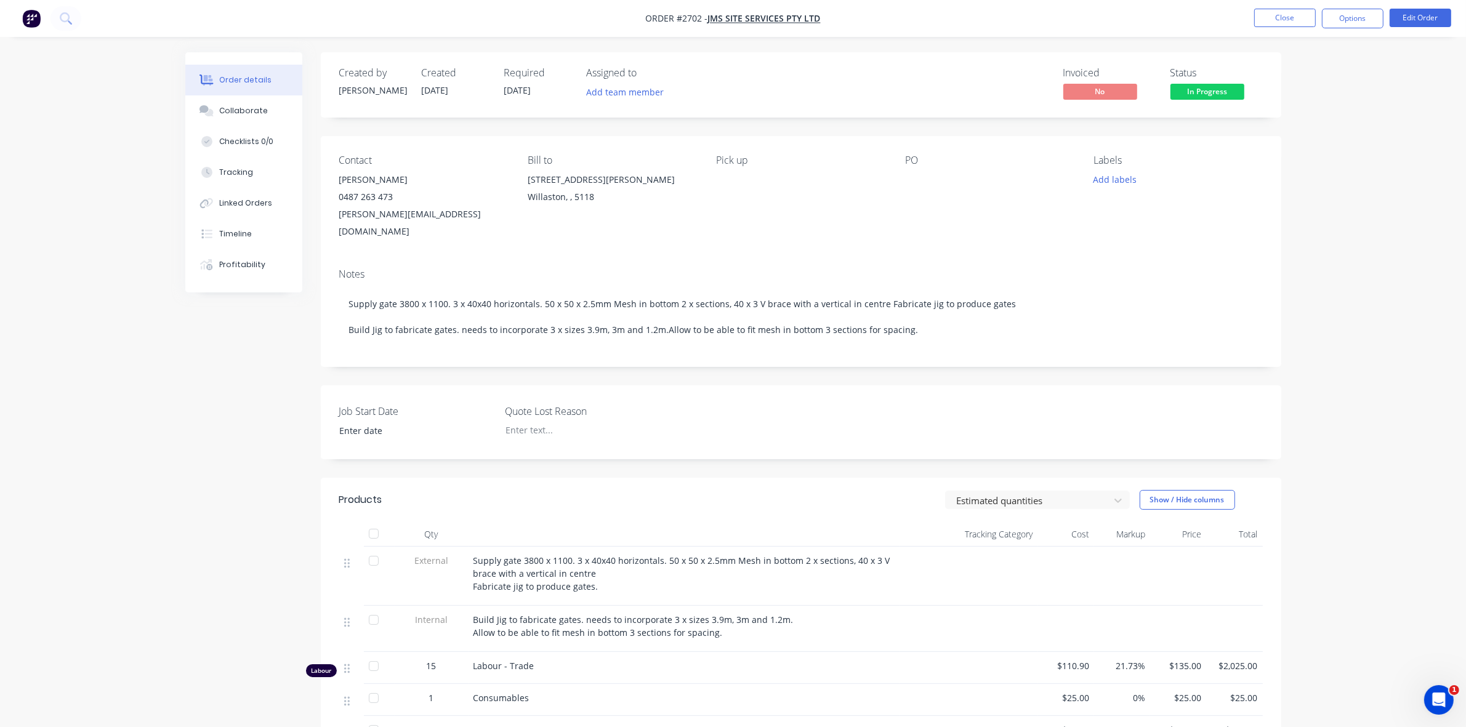
click at [1280, 28] on nav "Order #2702 - JMS Site Services Pty Ltd Close Options Edit Order" at bounding box center [733, 18] width 1466 height 37
click at [1280, 22] on button "Close" at bounding box center [1286, 18] width 62 height 18
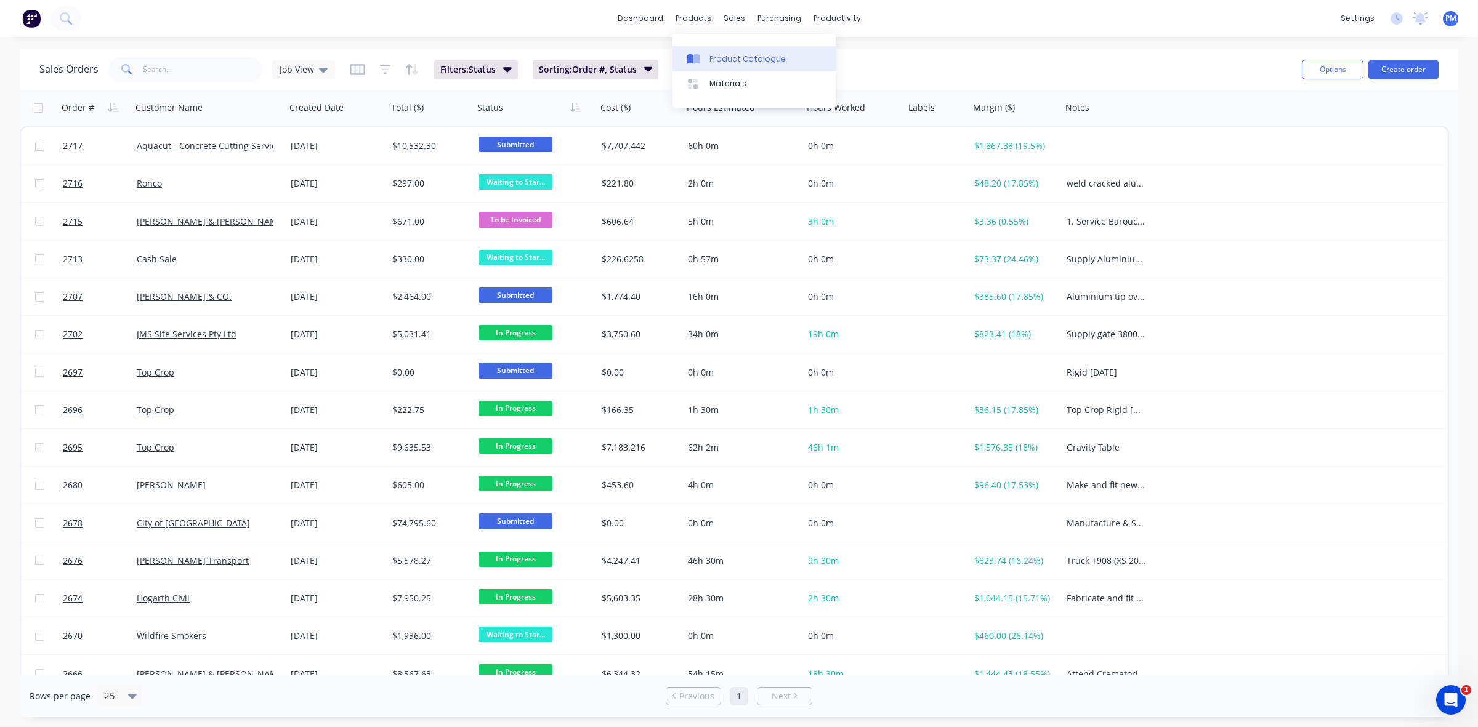
click at [716, 59] on div "Product Catalogue" at bounding box center [748, 59] width 76 height 11
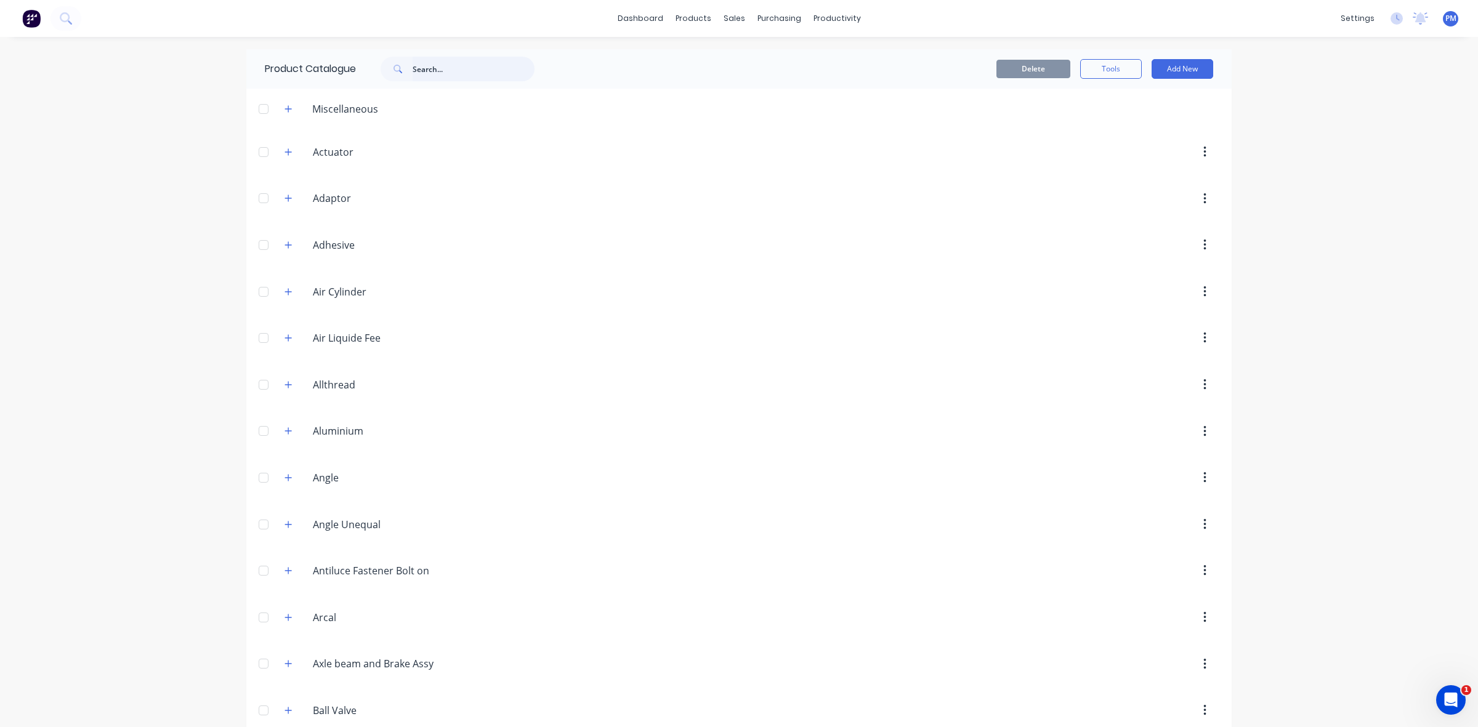
click at [444, 67] on input "text" at bounding box center [474, 69] width 122 height 25
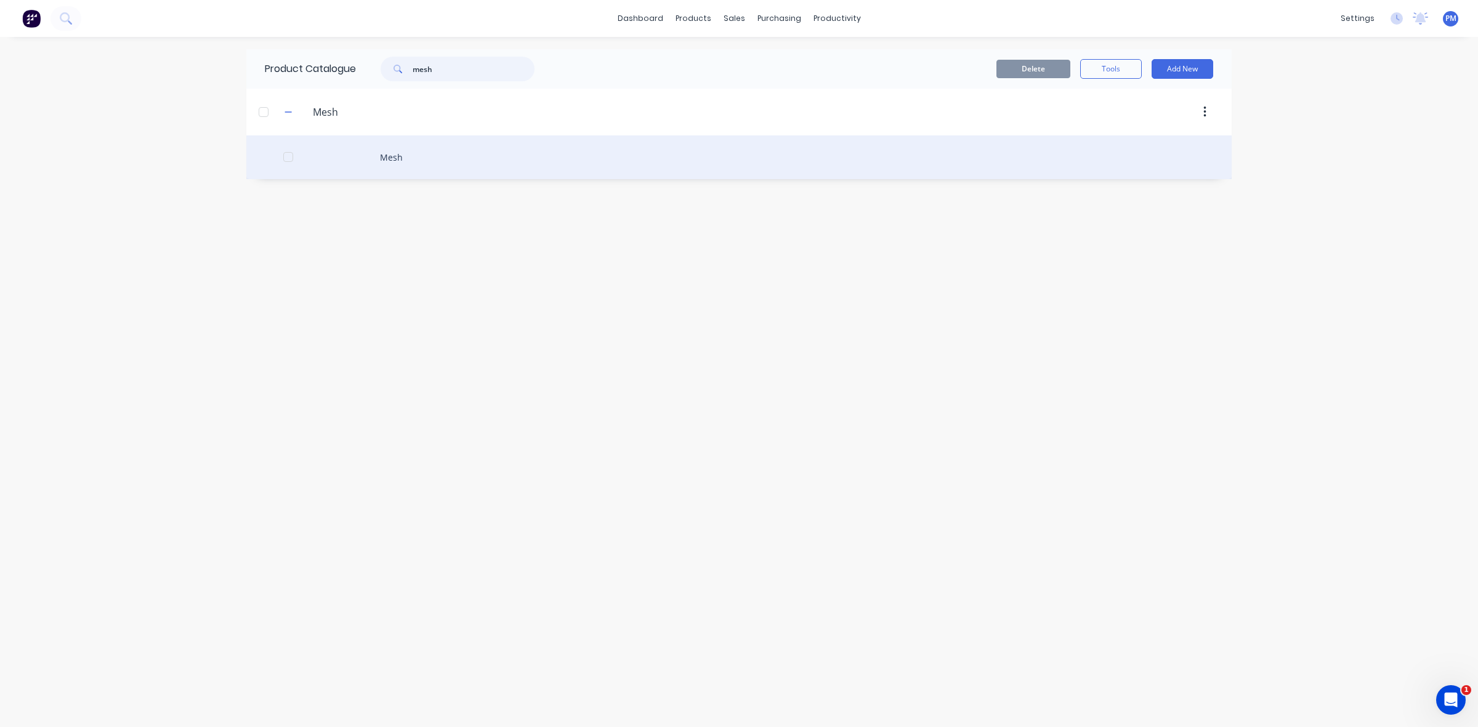
type input "mesh"
click at [387, 156] on div "Mesh" at bounding box center [738, 158] width 985 height 44
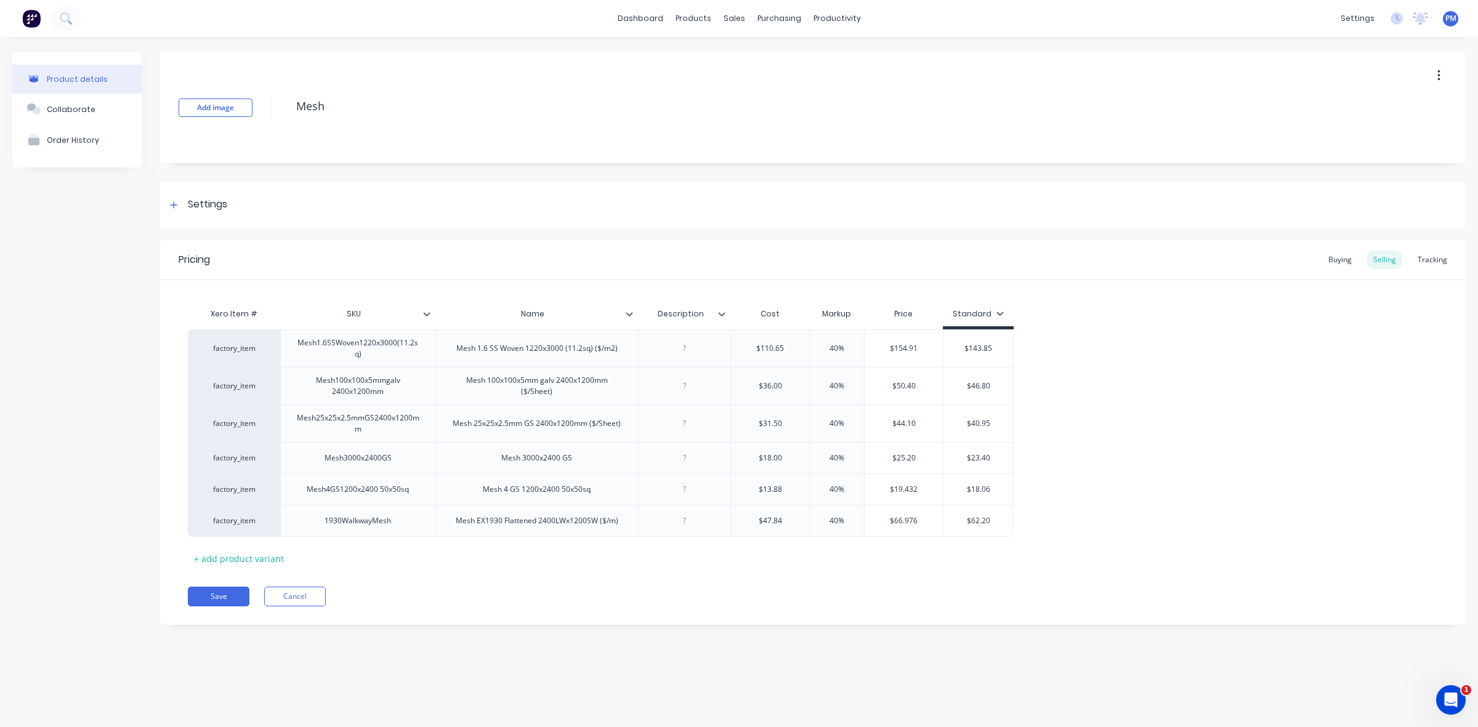
type textarea "x"
click at [731, 19] on div "sales" at bounding box center [735, 18] width 34 height 18
click at [767, 62] on div "Sales Orders" at bounding box center [779, 59] width 51 height 11
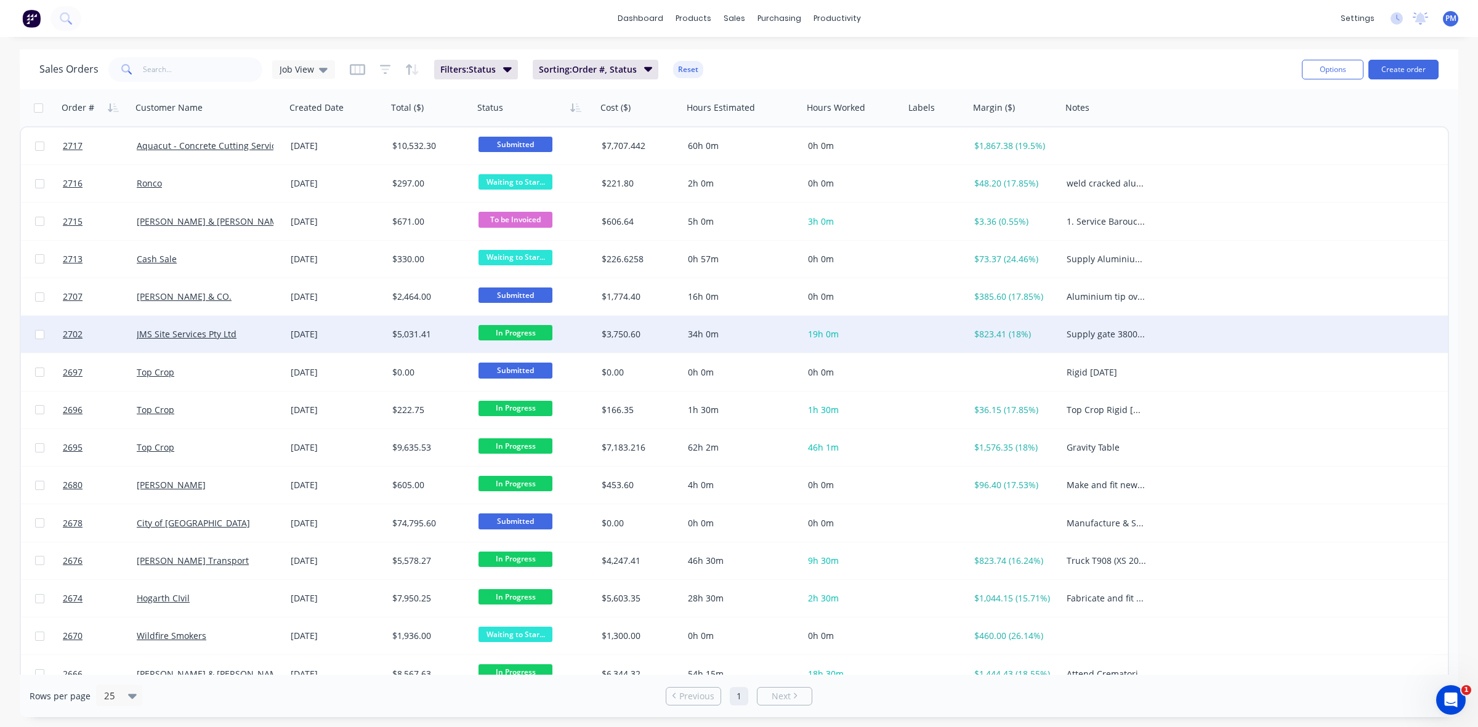
click at [260, 331] on div "JMS Site Services Pty Ltd" at bounding box center [205, 334] width 137 height 12
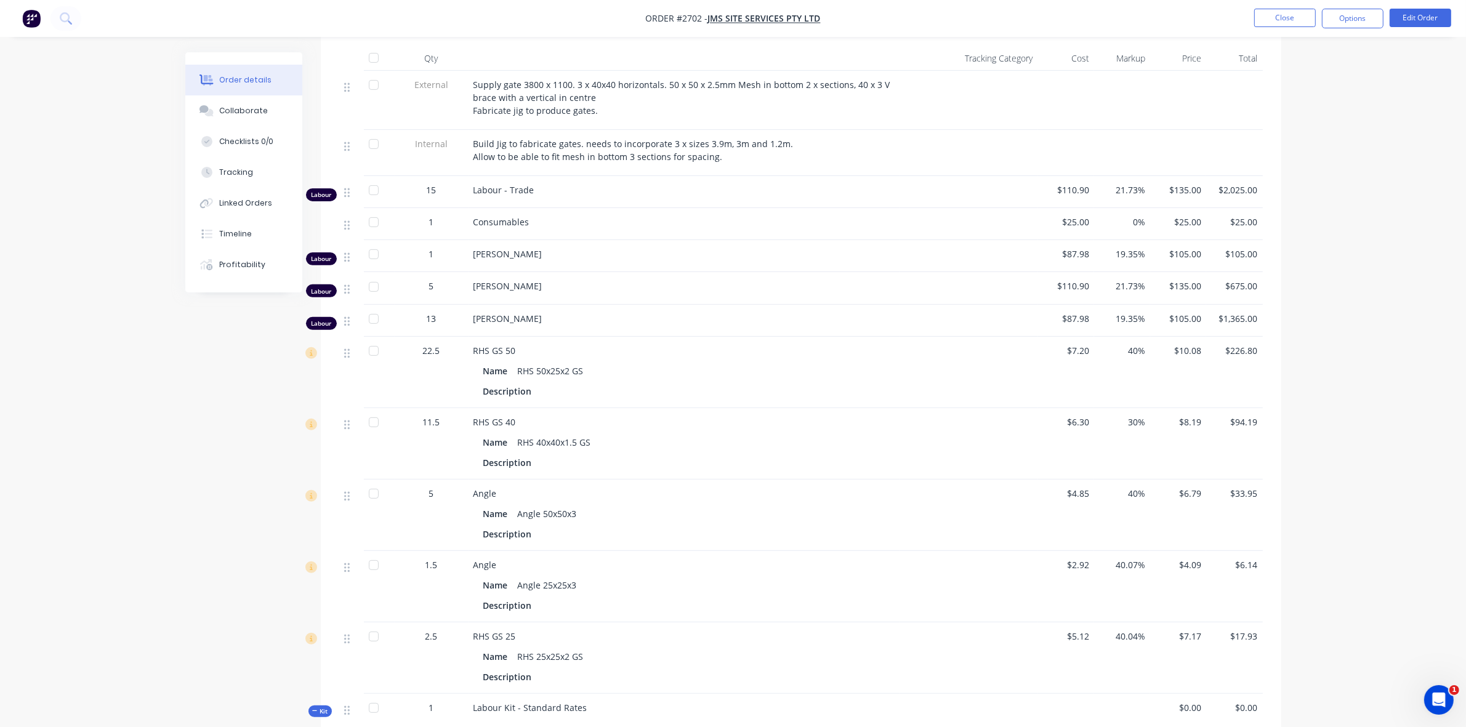
scroll to position [462, 0]
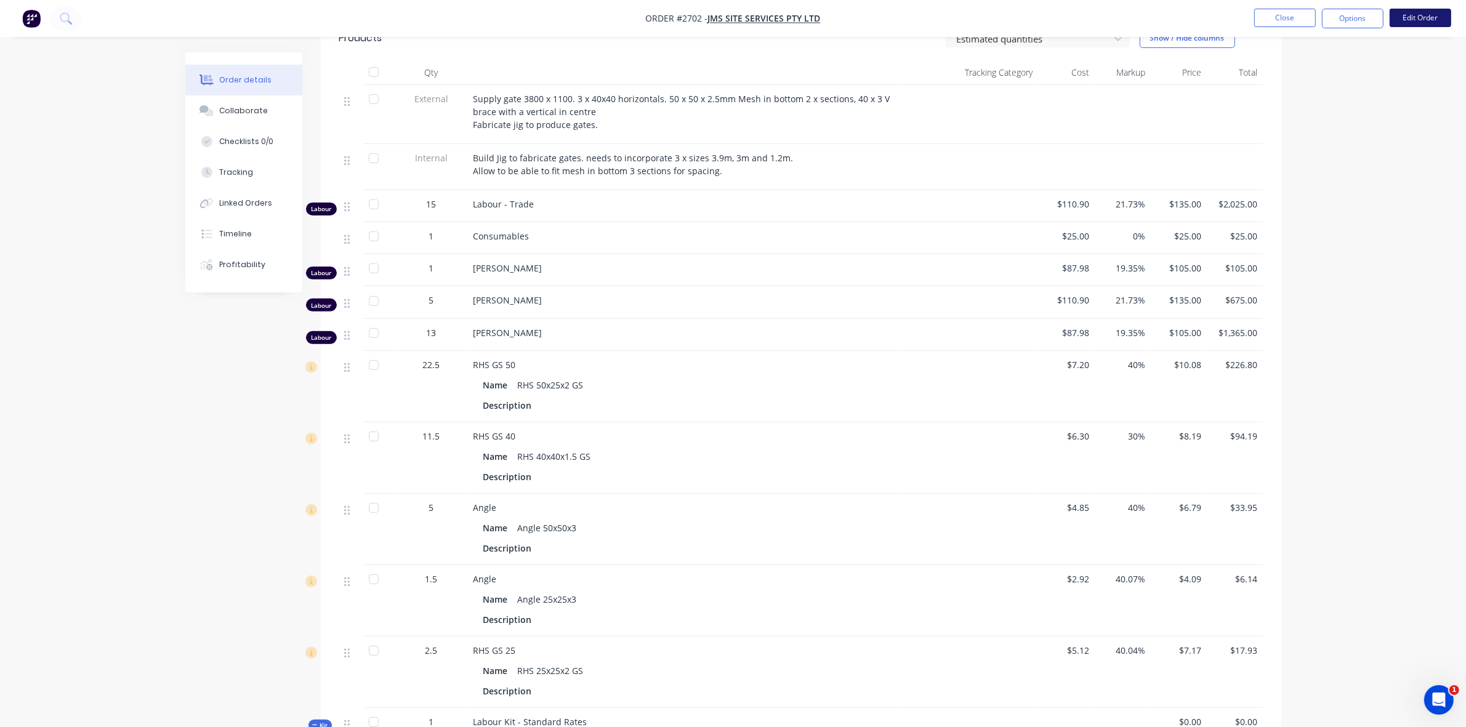
click at [1415, 22] on button "Edit Order" at bounding box center [1421, 18] width 62 height 18
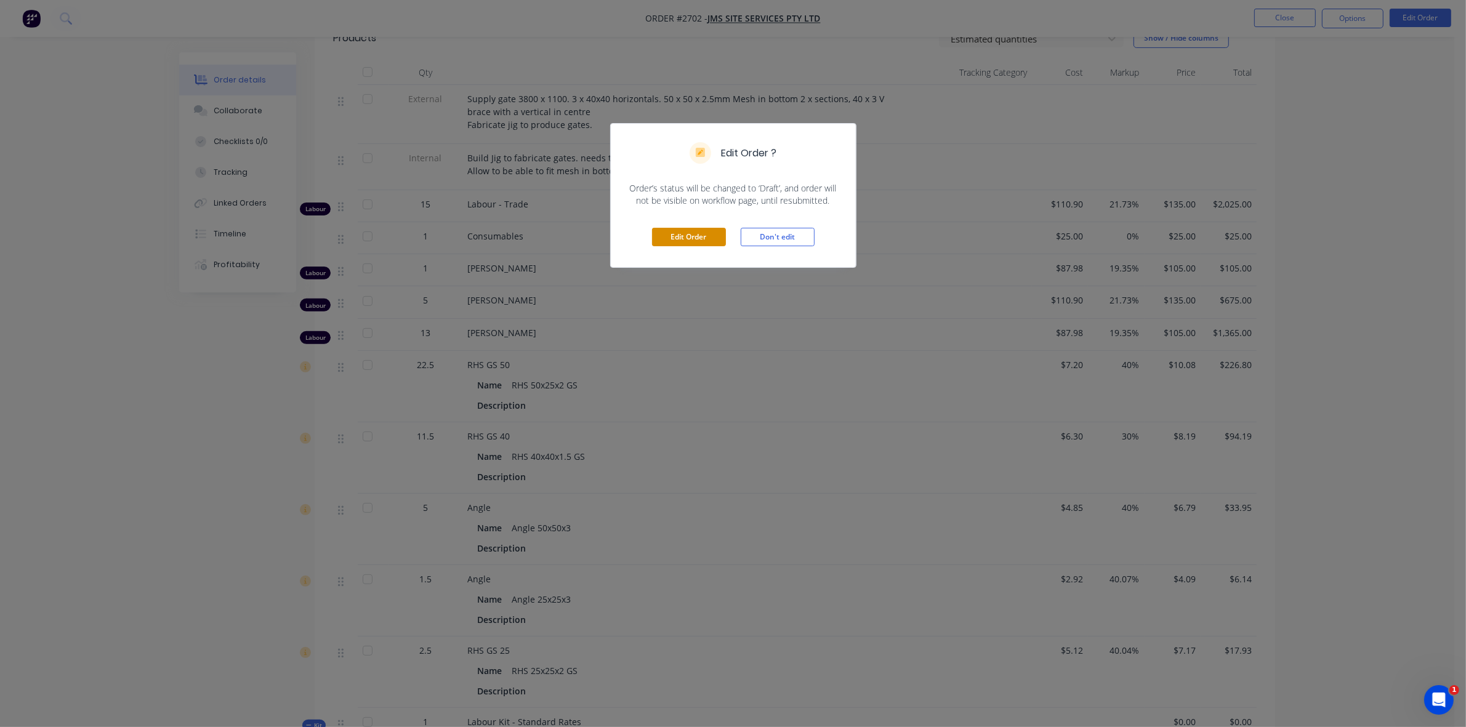
click at [679, 236] on button "Edit Order" at bounding box center [689, 237] width 74 height 18
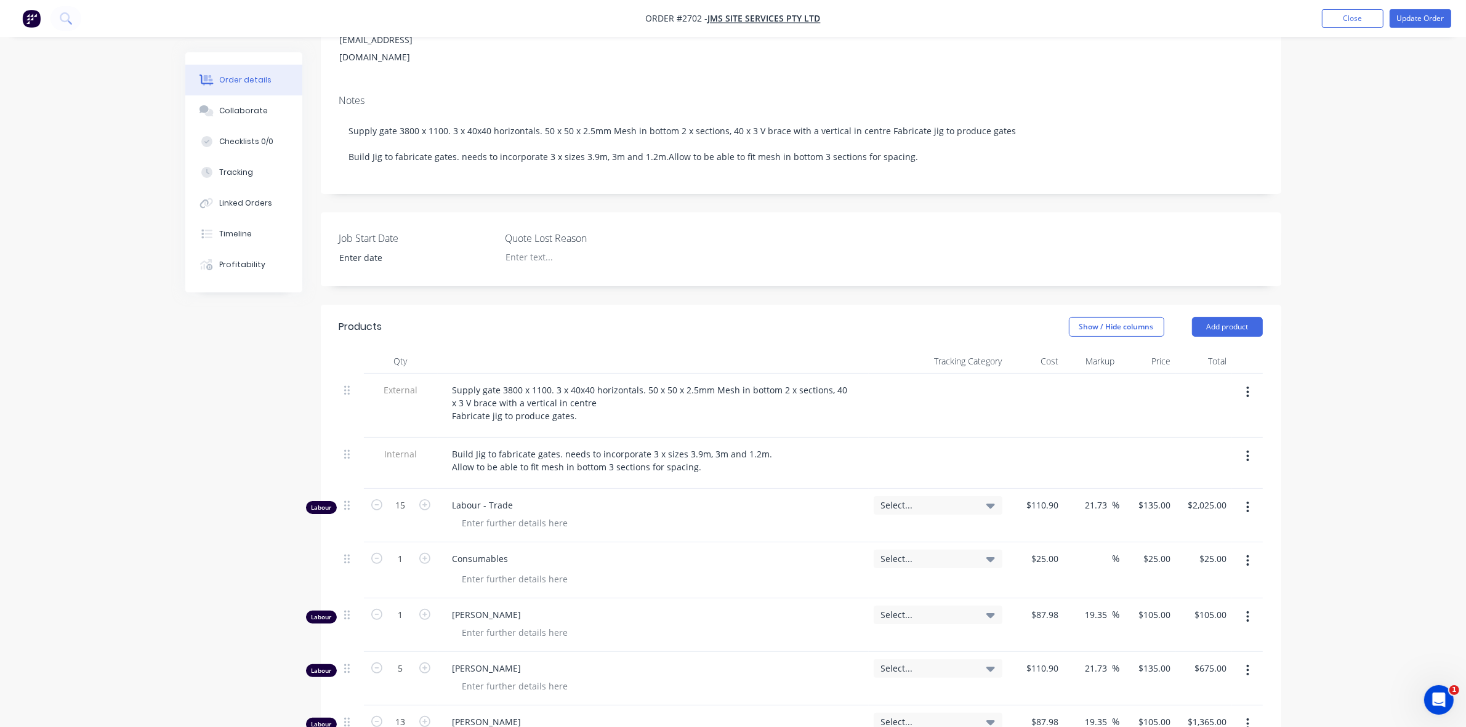
scroll to position [231, 0]
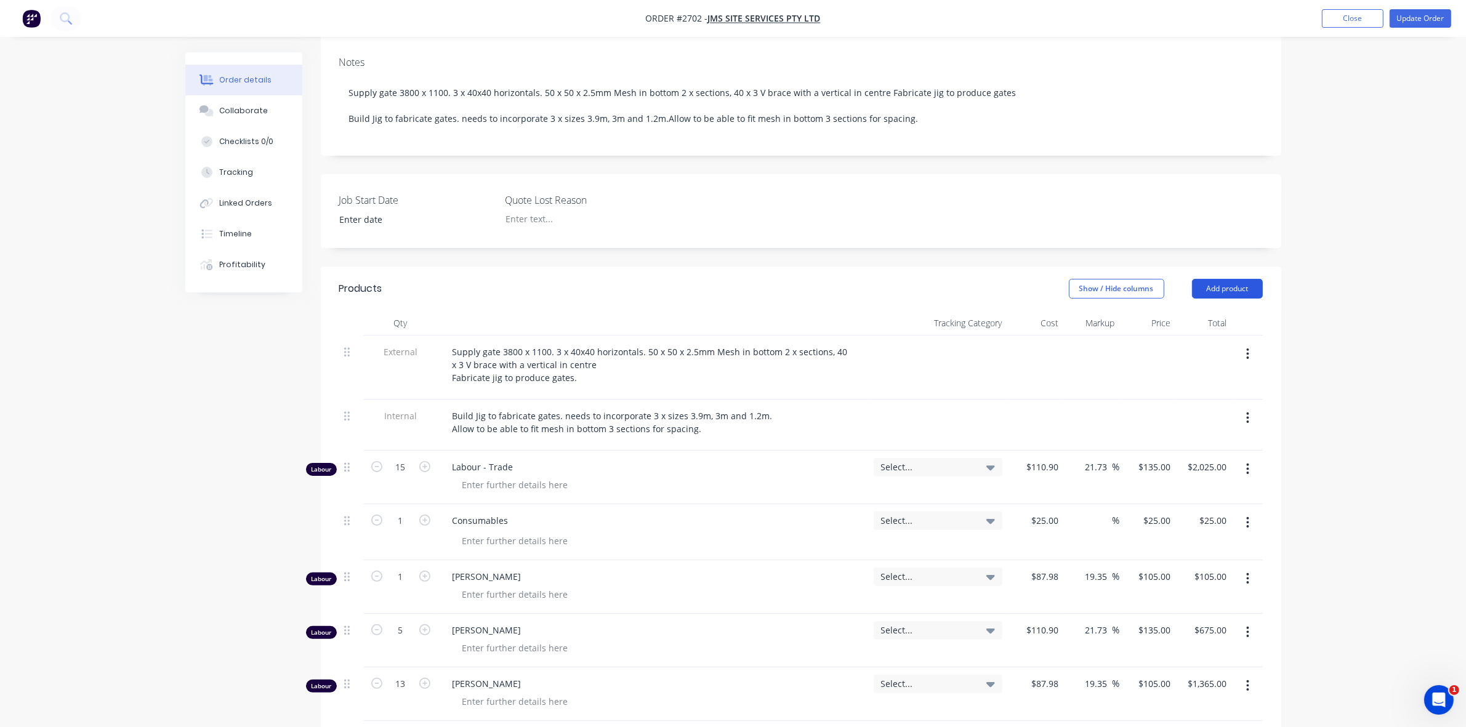
click at [1208, 279] on button "Add product" at bounding box center [1227, 289] width 71 height 20
click at [1178, 311] on div "Product catalogue" at bounding box center [1204, 320] width 95 height 18
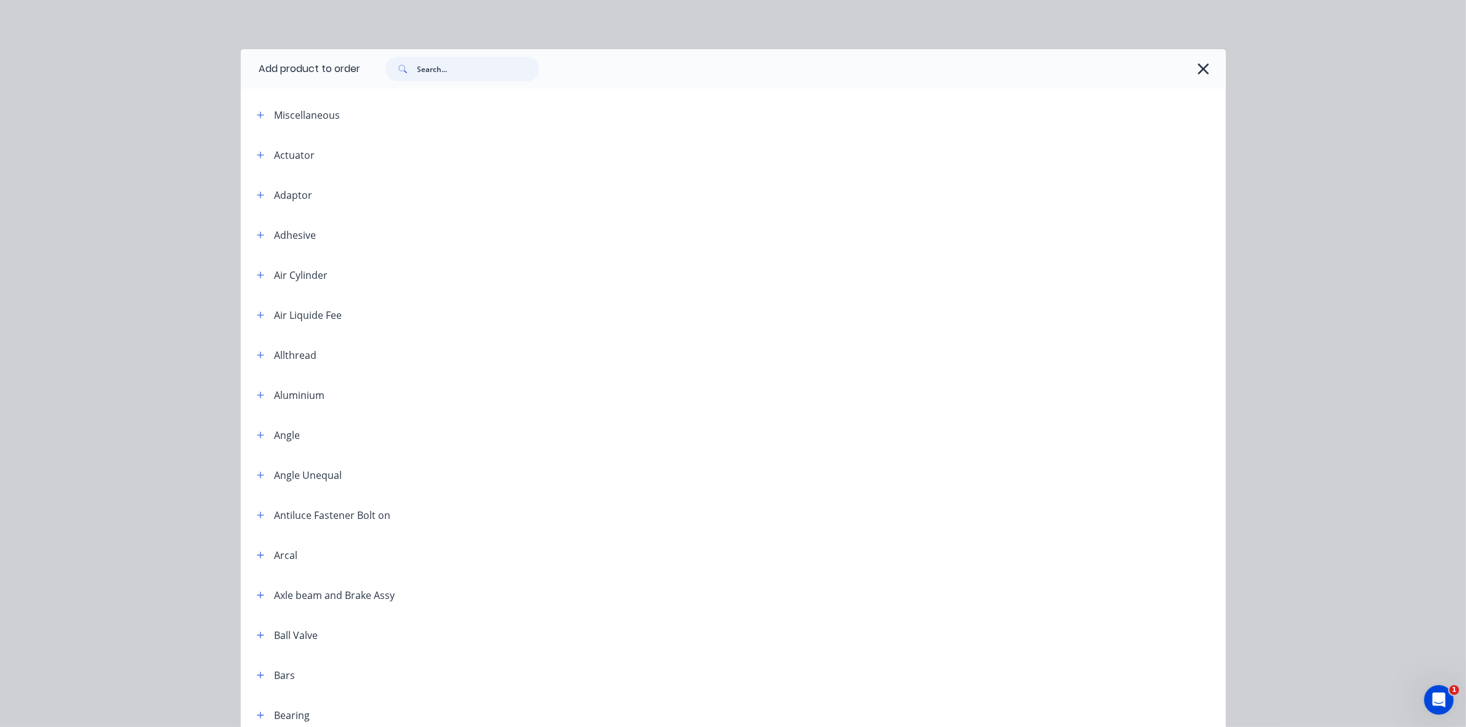
click at [442, 70] on input "text" at bounding box center [479, 69] width 122 height 25
type input "mesh"
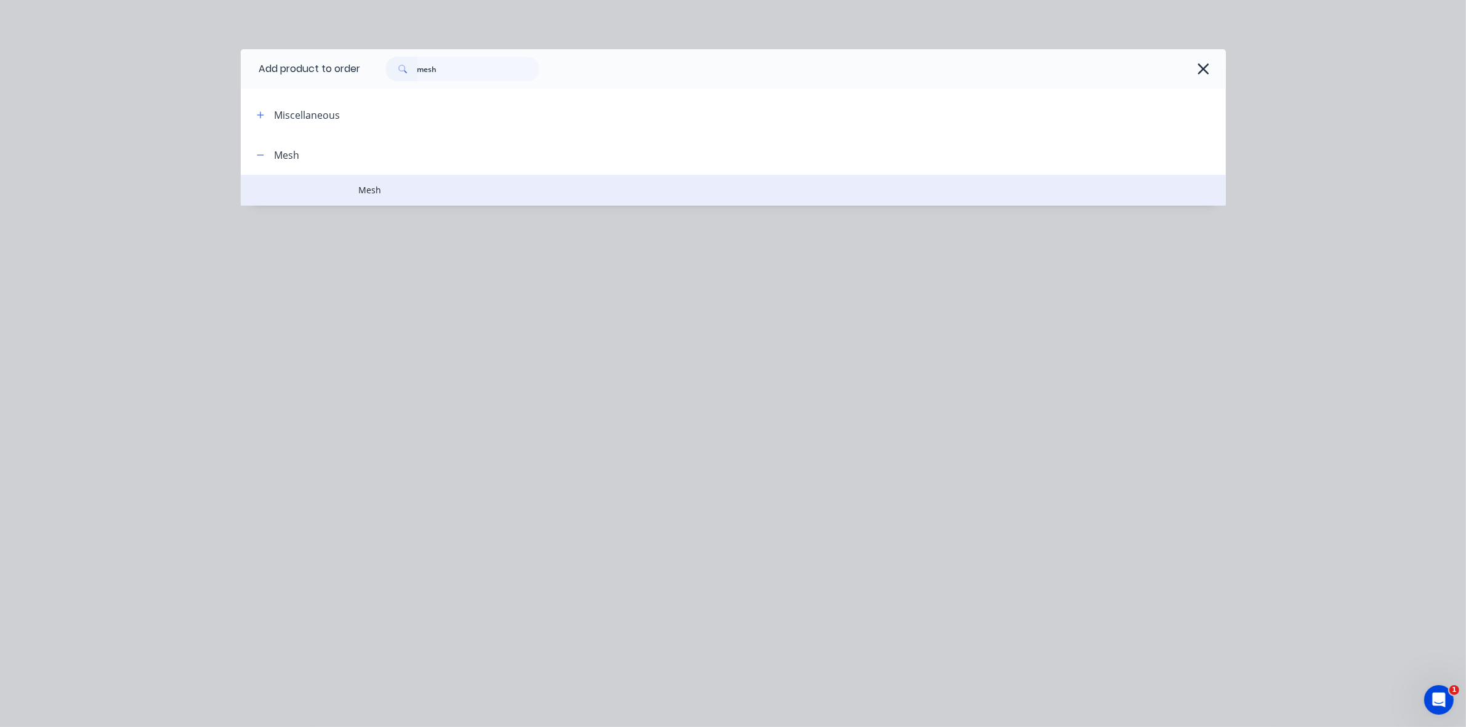
click at [371, 184] on span "Mesh" at bounding box center [706, 190] width 694 height 13
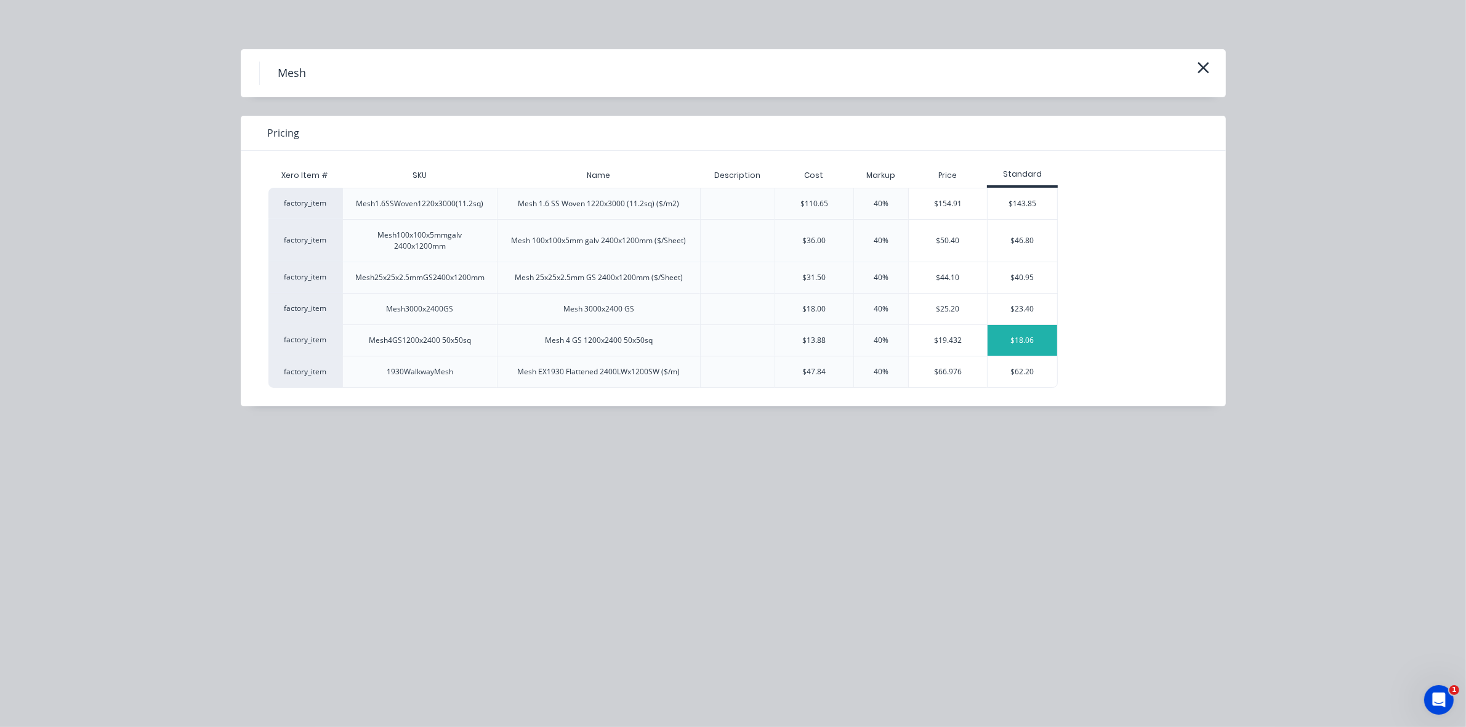
click at [1015, 340] on div "$18.06" at bounding box center [1023, 340] width 70 height 31
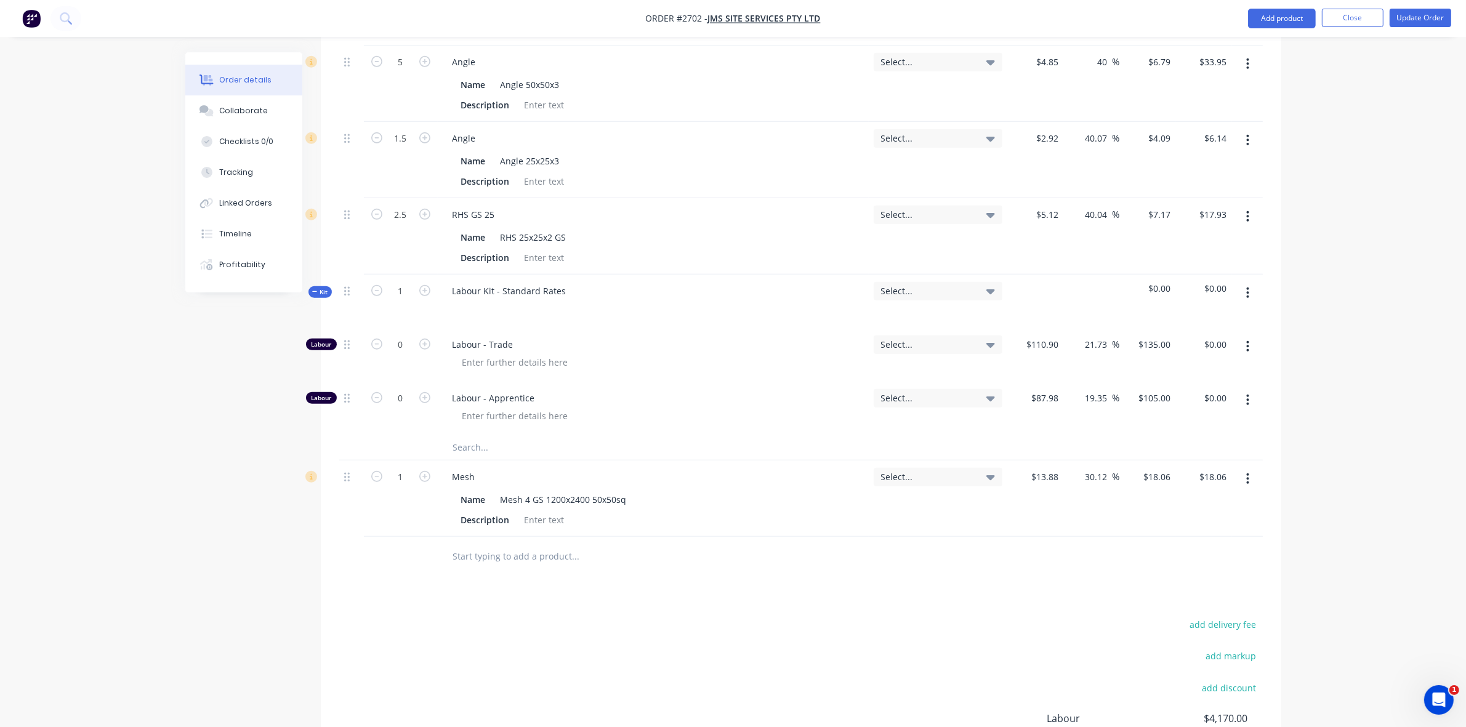
scroll to position [1078, 0]
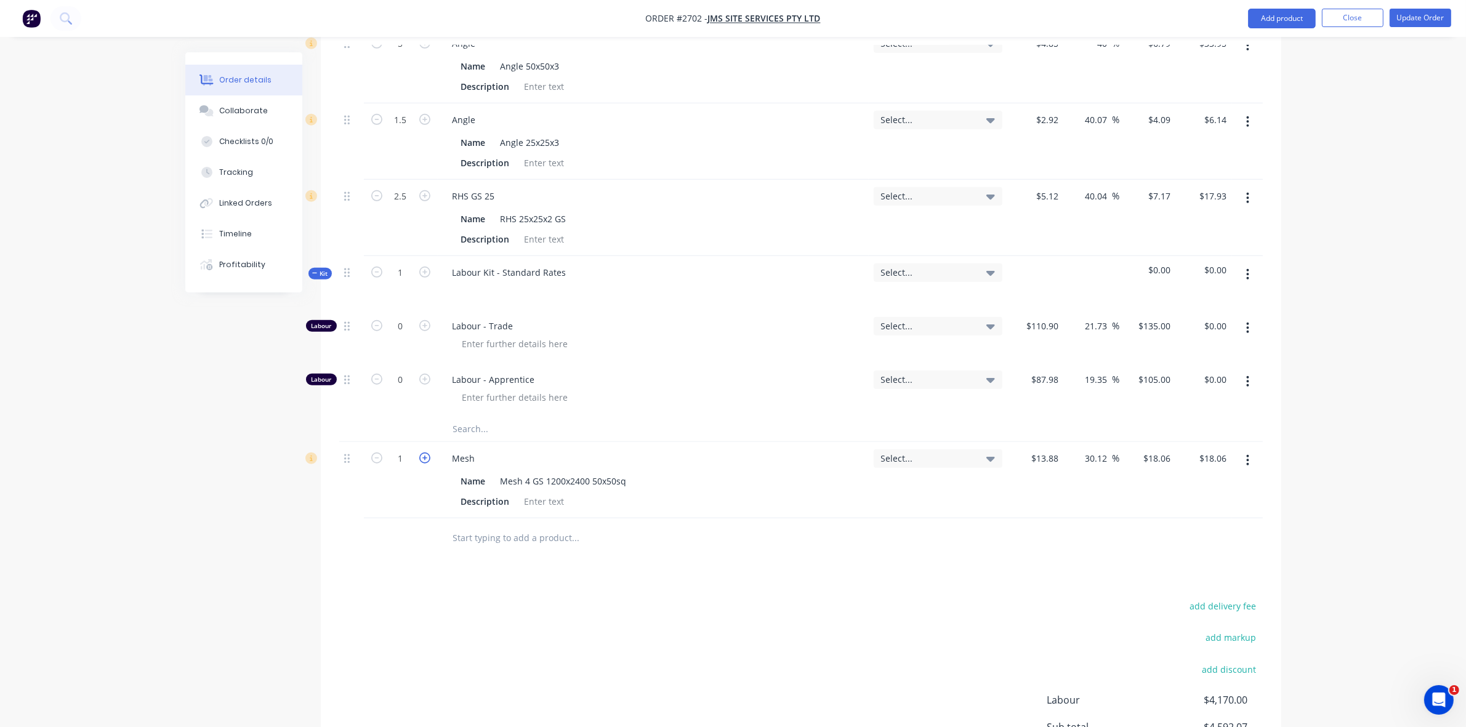
click at [426, 453] on icon "button" at bounding box center [424, 458] width 11 height 11
type input "2"
type input "$36.12"
click at [376, 453] on icon "button" at bounding box center [376, 458] width 11 height 11
type input "1"
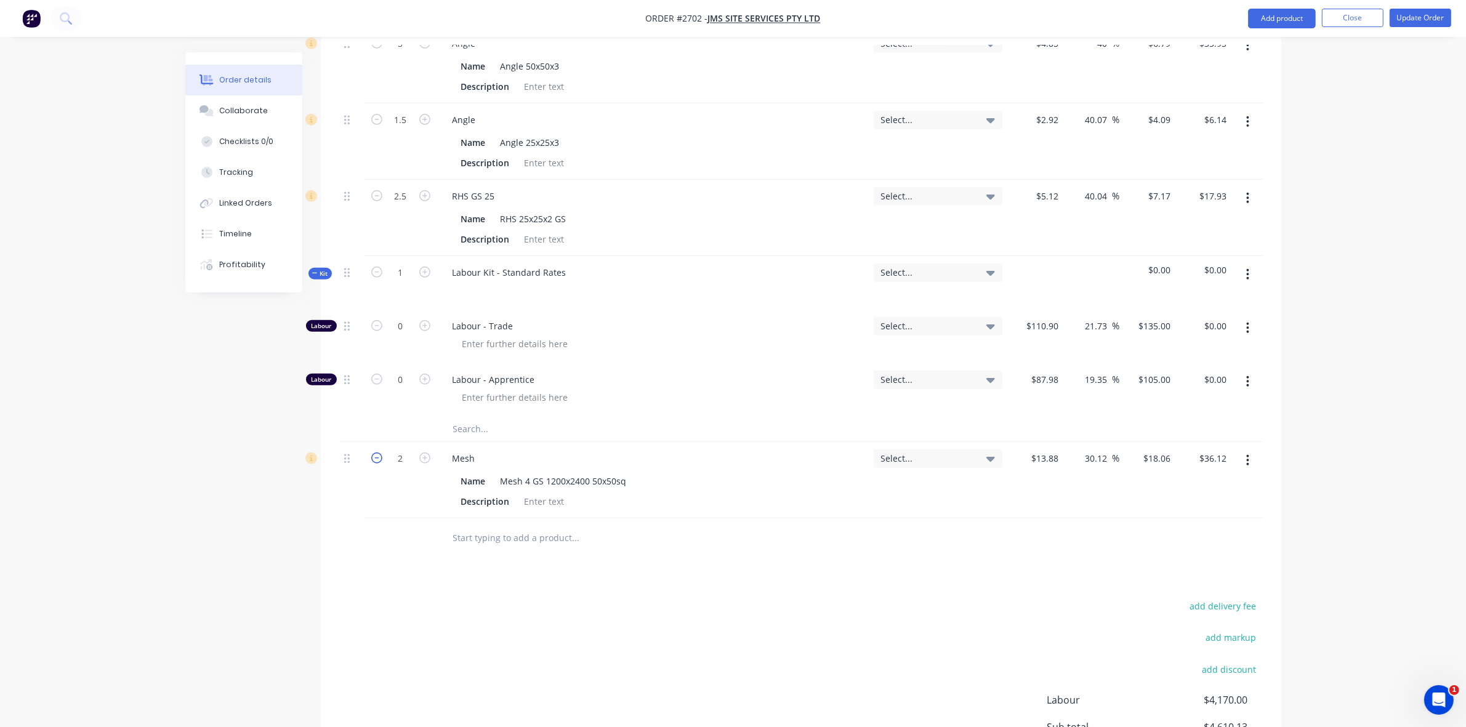
type input "$18.06"
drag, startPoint x: 1107, startPoint y: 424, endPoint x: 1076, endPoint y: 425, distance: 30.8
click at [1076, 442] on div "30.12 30.12 %" at bounding box center [1092, 480] width 56 height 76
type input "40"
type input "$19.432"
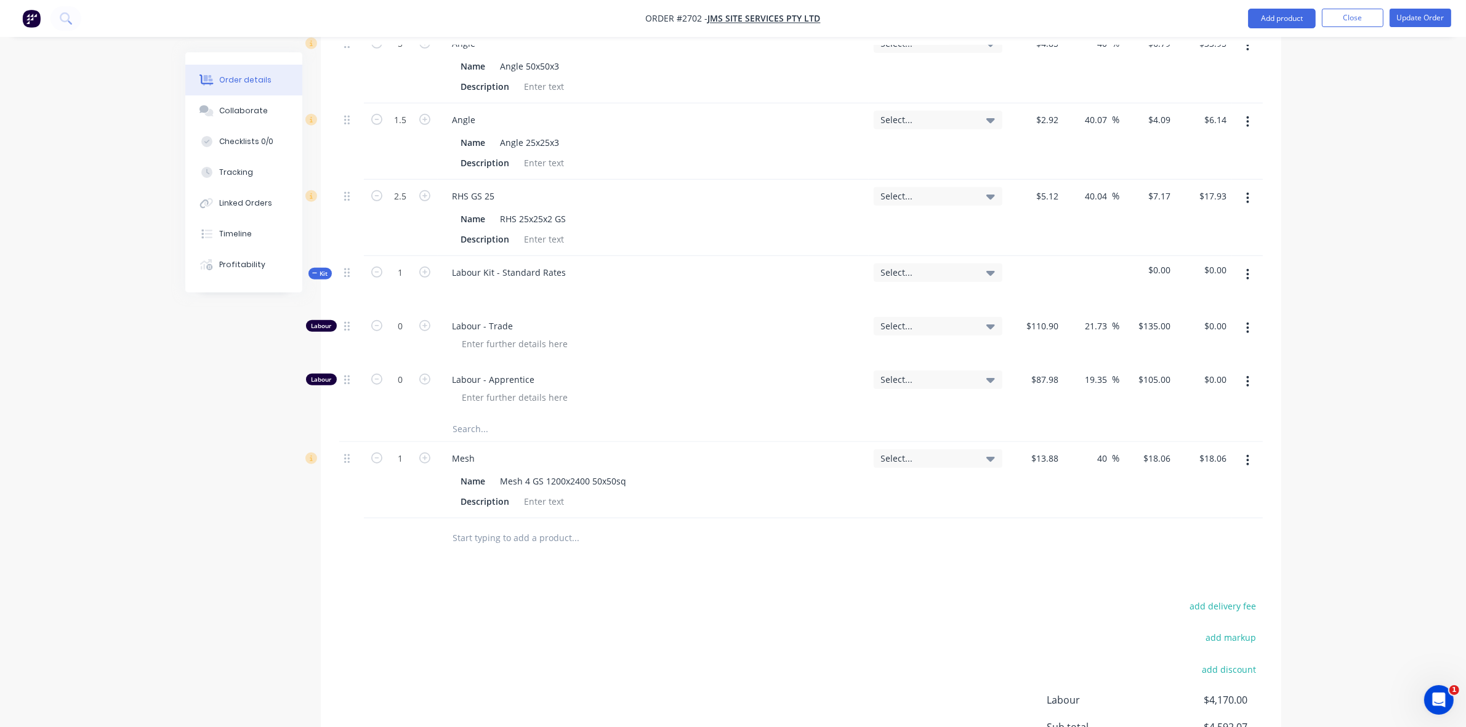
type input "$19.43"
click at [959, 466] on div "Select..." at bounding box center [938, 480] width 139 height 76
click at [424, 453] on icon "button" at bounding box center [424, 458] width 11 height 11
type input "2"
type input "$38.86"
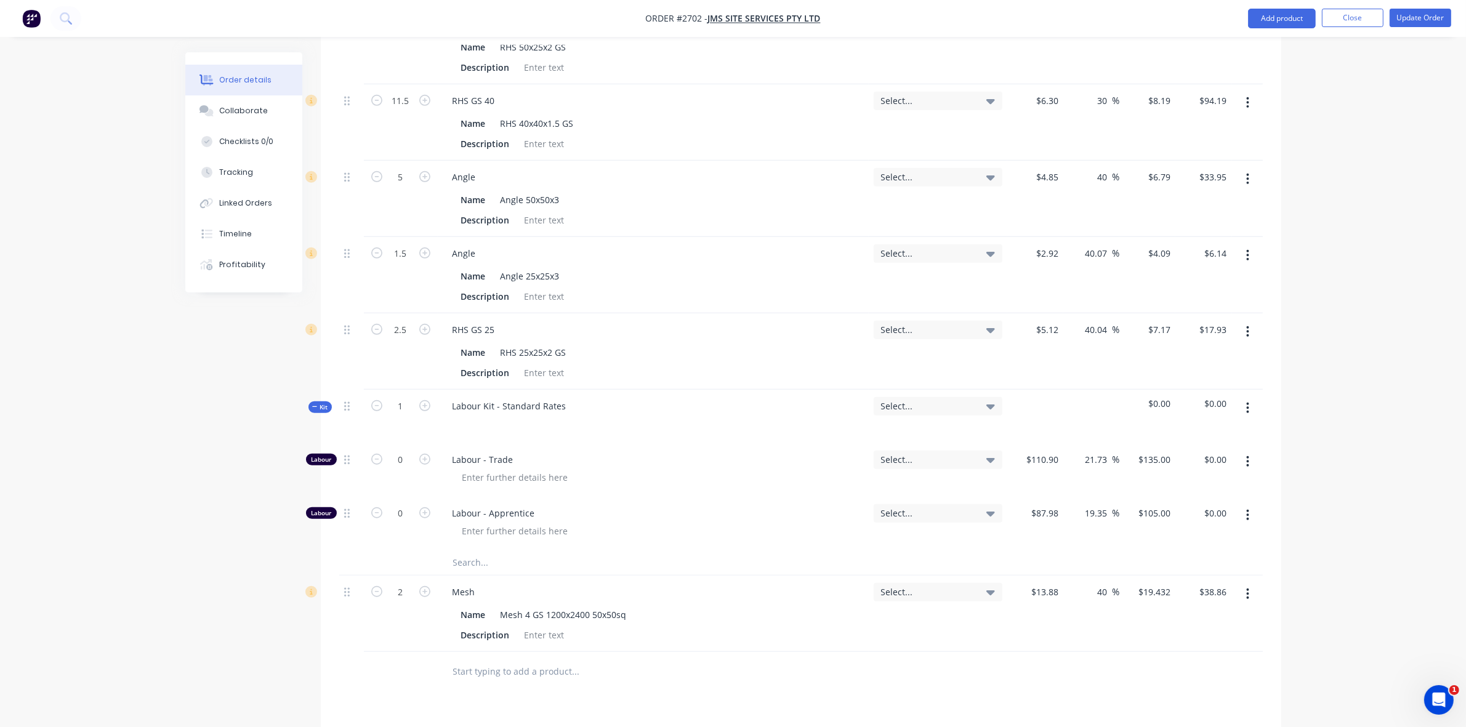
scroll to position [924, 0]
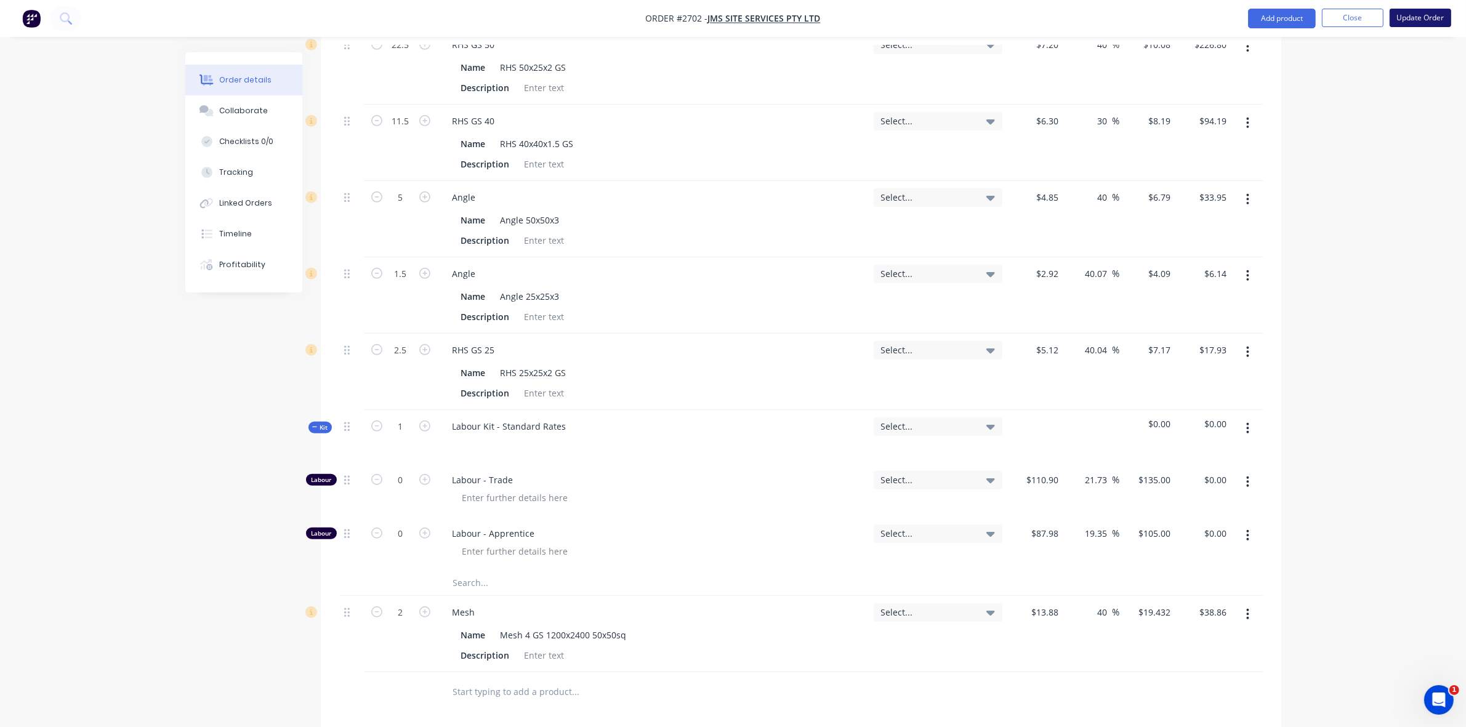
click at [1421, 17] on button "Update Order" at bounding box center [1421, 18] width 62 height 18
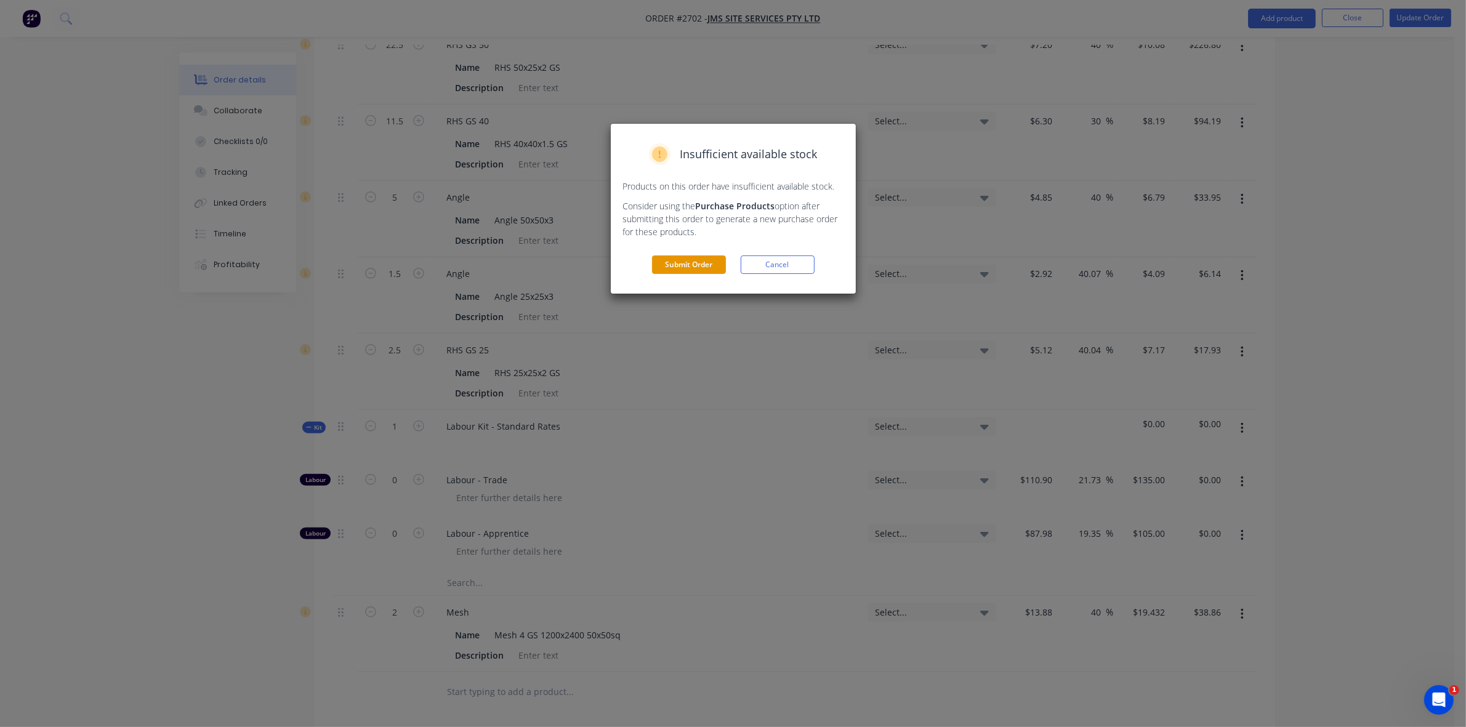
click at [685, 263] on button "Submit Order" at bounding box center [689, 265] width 74 height 18
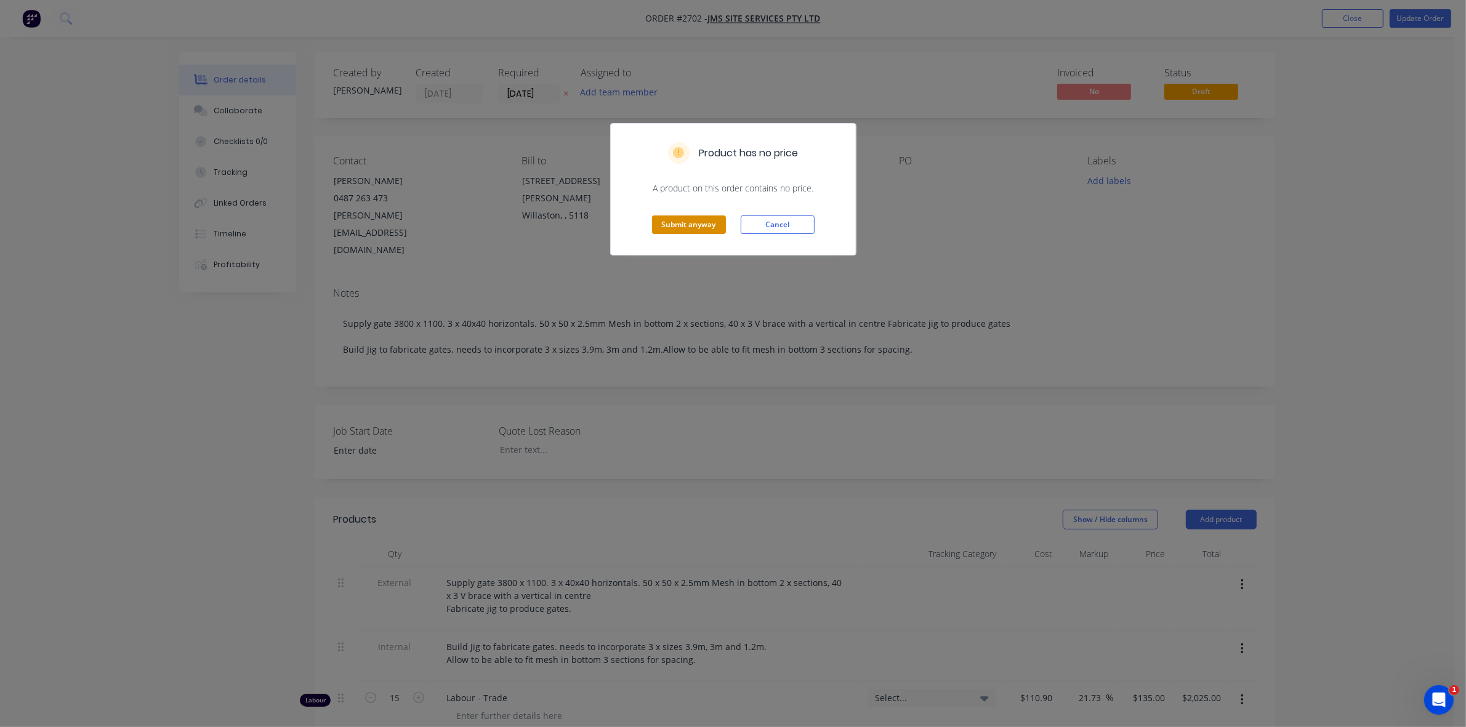
click at [693, 229] on button "Submit anyway" at bounding box center [689, 225] width 74 height 18
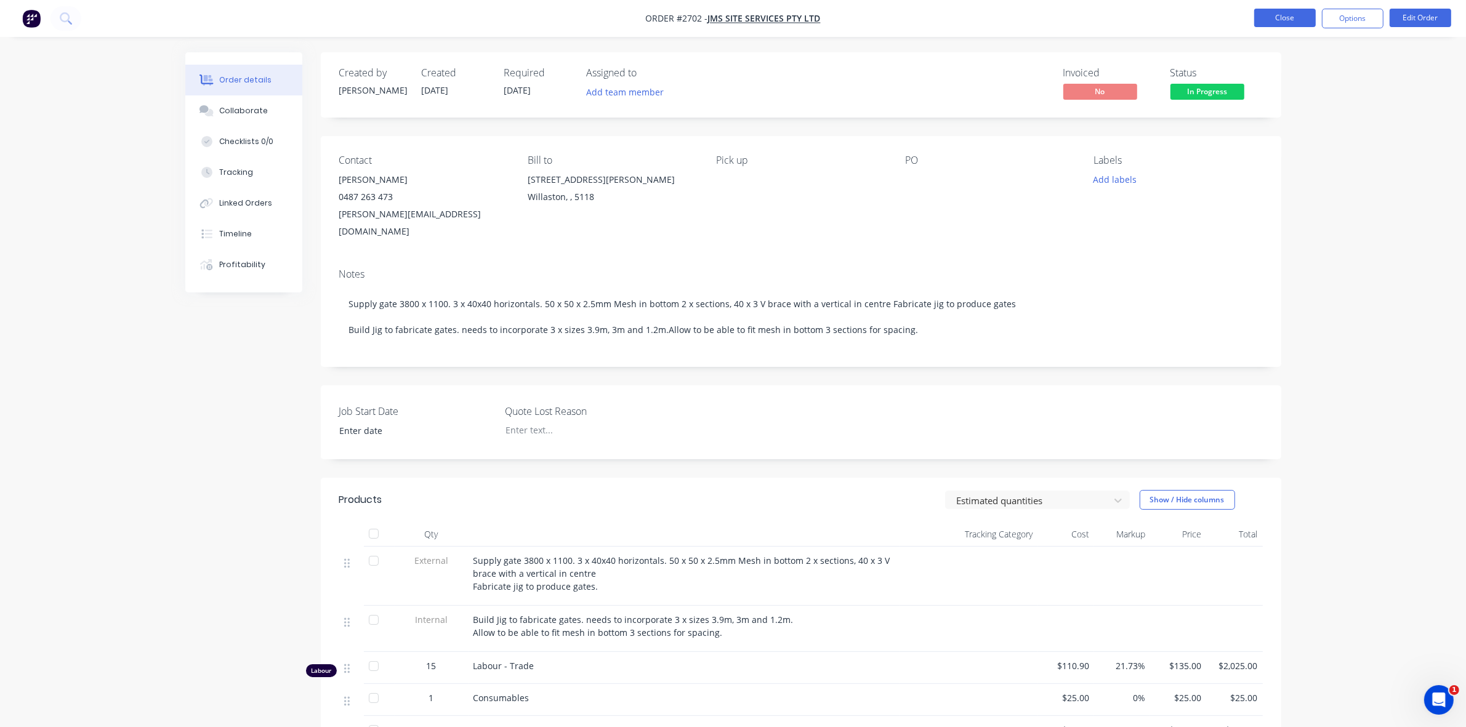
click at [1269, 18] on button "Close" at bounding box center [1286, 18] width 62 height 18
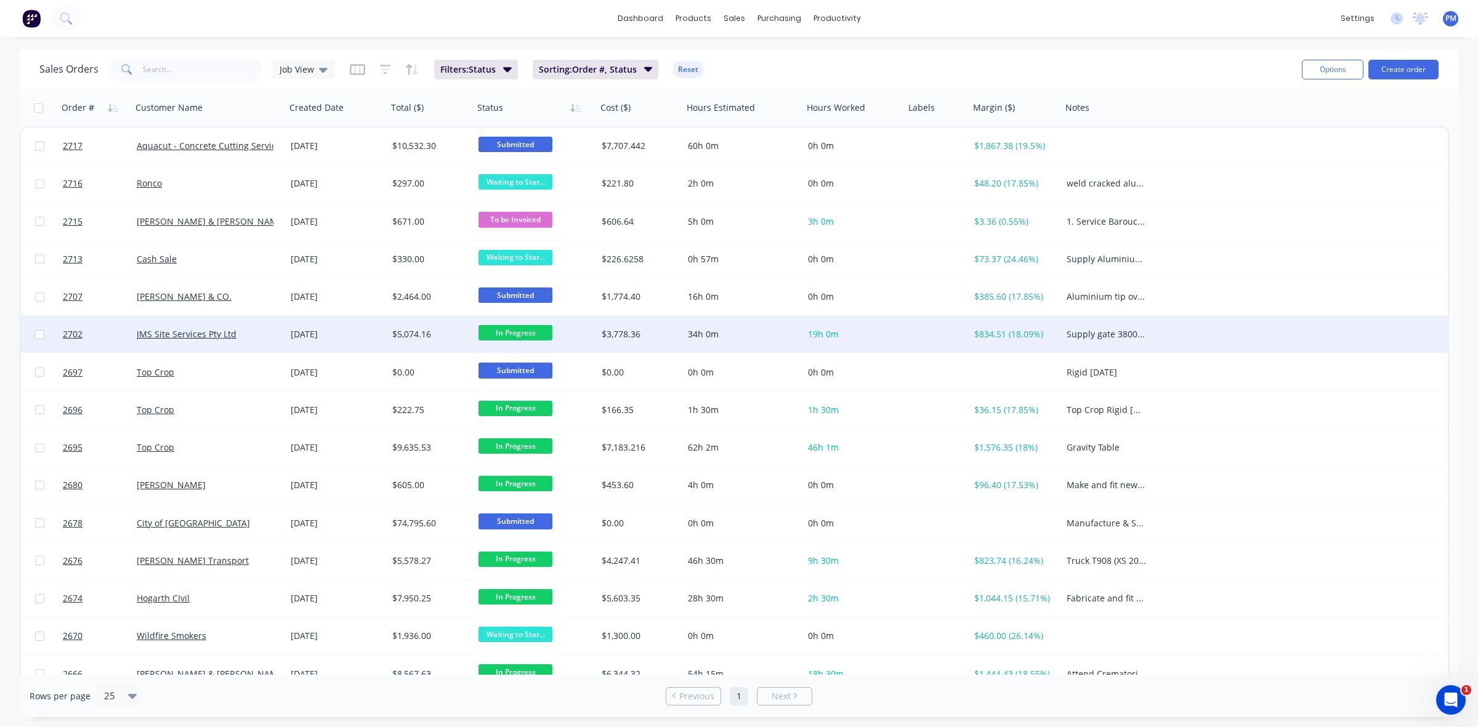
click at [506, 333] on span "In Progress" at bounding box center [516, 332] width 74 height 15
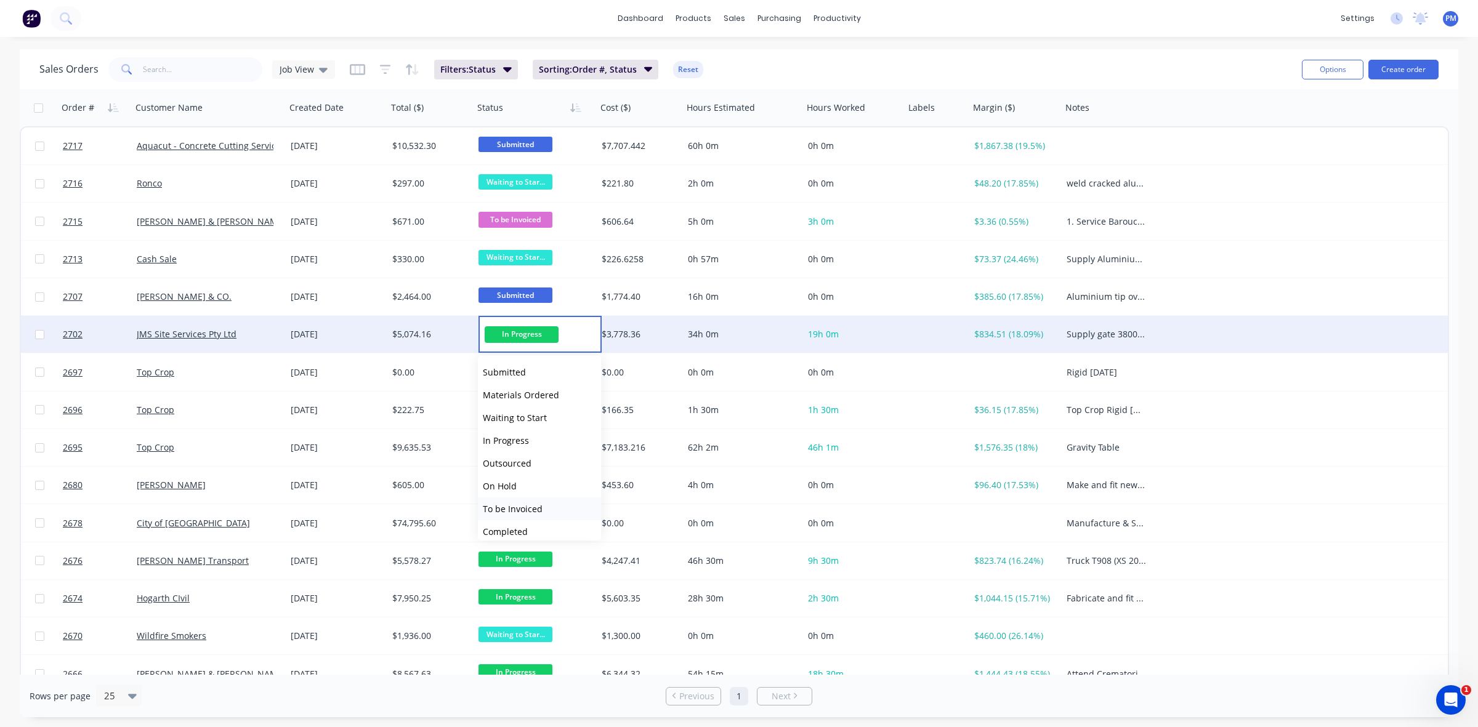
click at [528, 505] on span "To be Invoiced" at bounding box center [513, 509] width 60 height 12
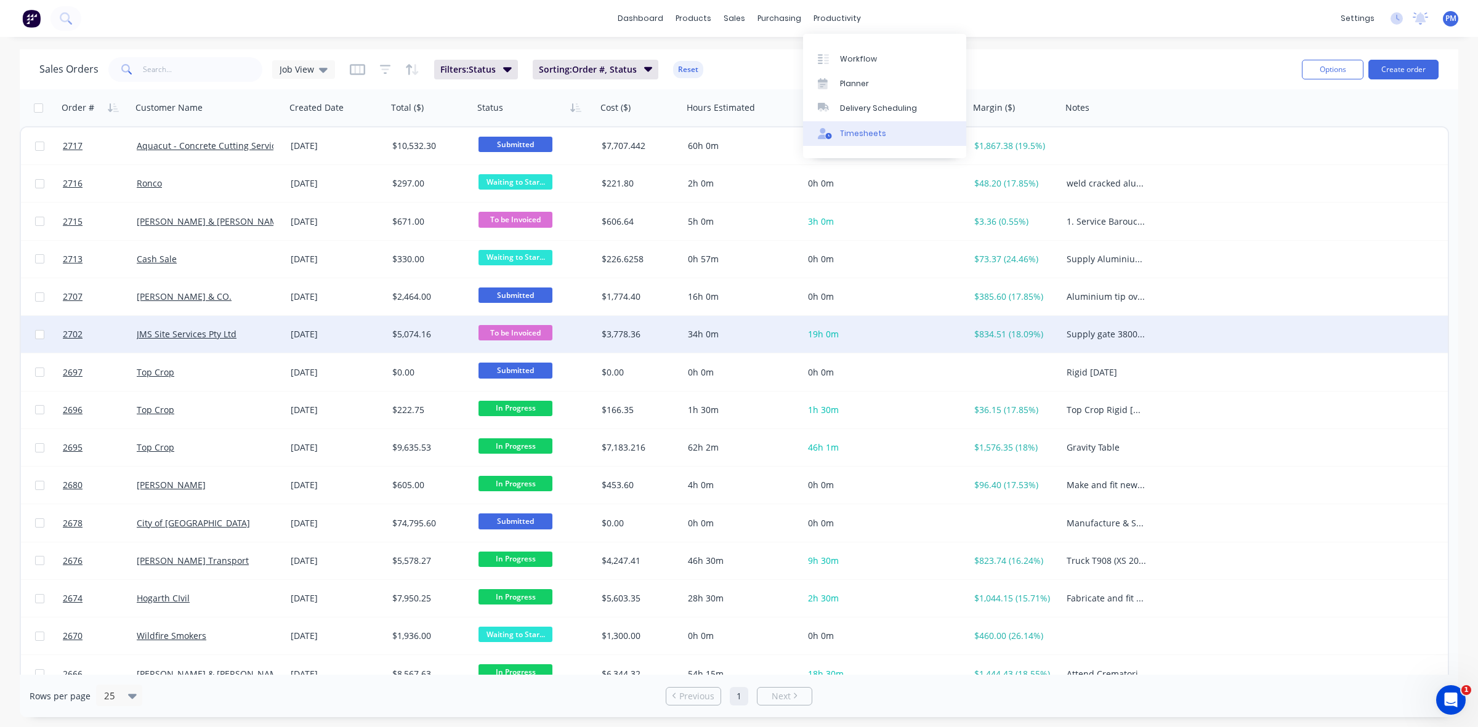
click at [860, 128] on div "Timesheets" at bounding box center [863, 133] width 46 height 11
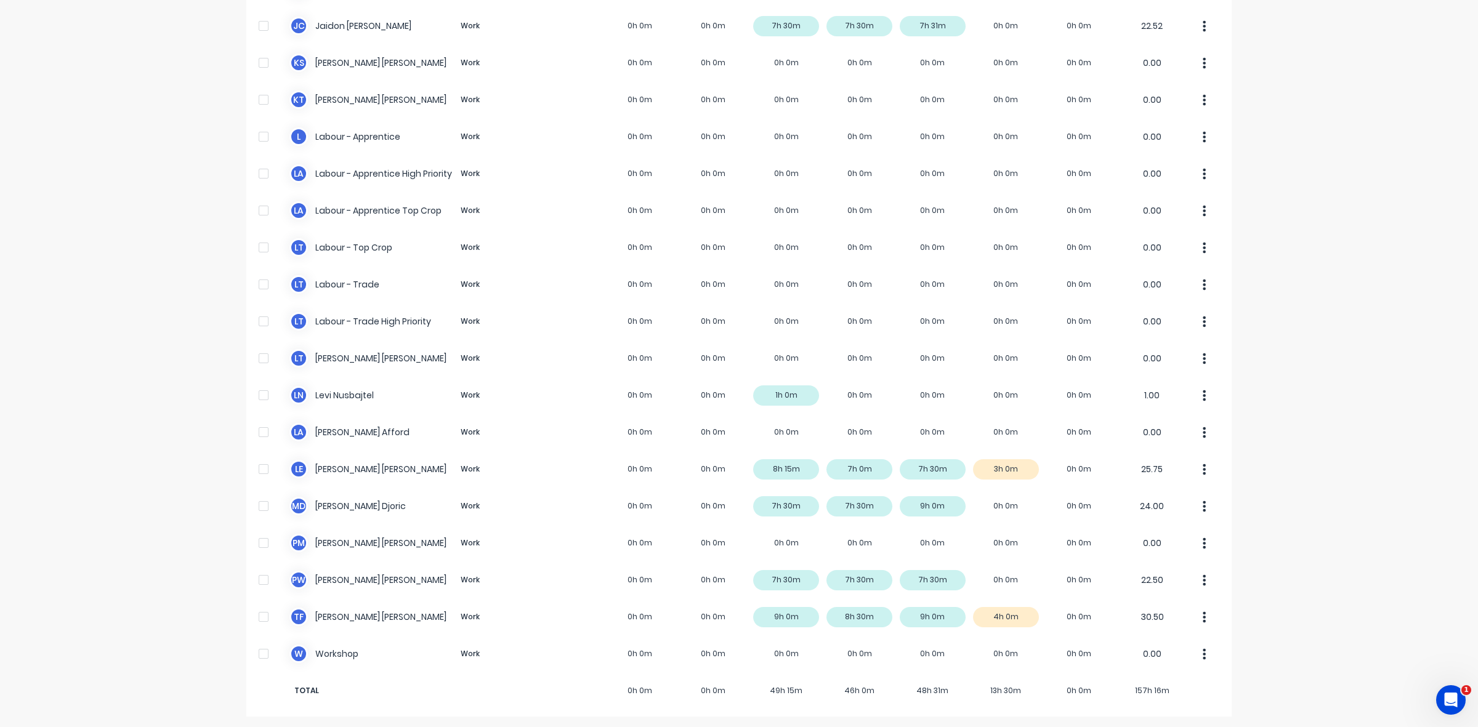
scroll to position [233, 0]
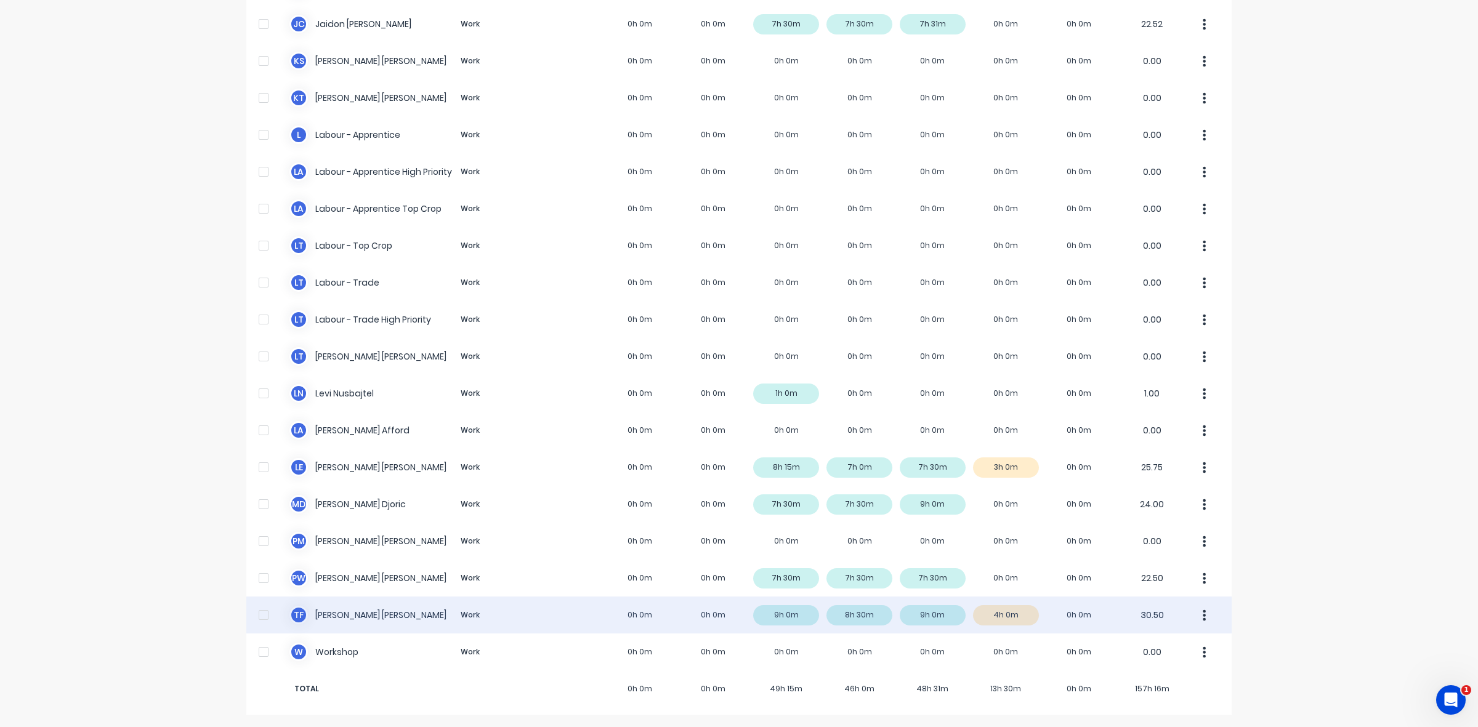
click at [1017, 617] on div "T F [PERSON_NAME] Work 0h 0m 0h 0m 9h 0m 8h 30m 9h 0m 4h 0m 0h 0m 30.50" at bounding box center [738, 615] width 985 height 37
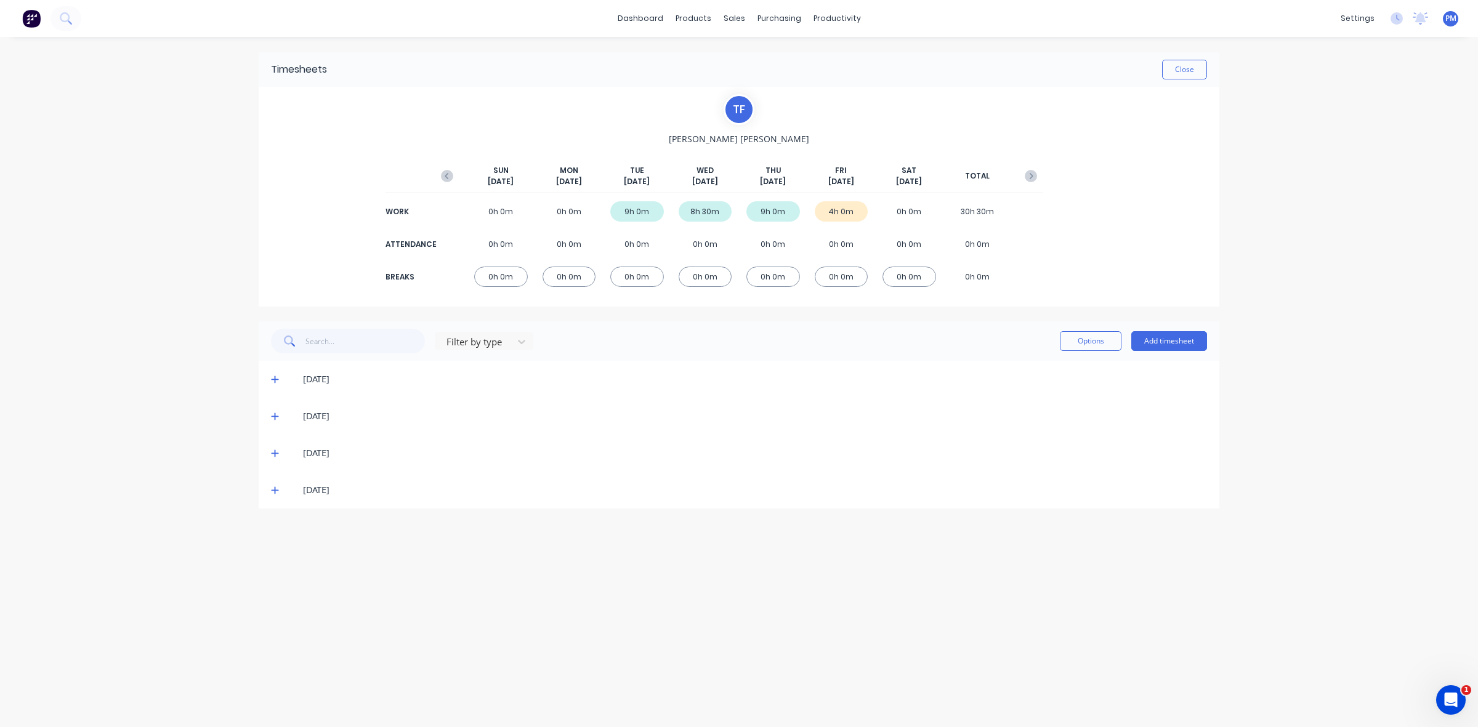
click at [276, 491] on icon at bounding box center [275, 490] width 8 height 9
click at [273, 491] on icon at bounding box center [275, 490] width 8 height 9
click at [1186, 65] on button "Close" at bounding box center [1184, 70] width 45 height 20
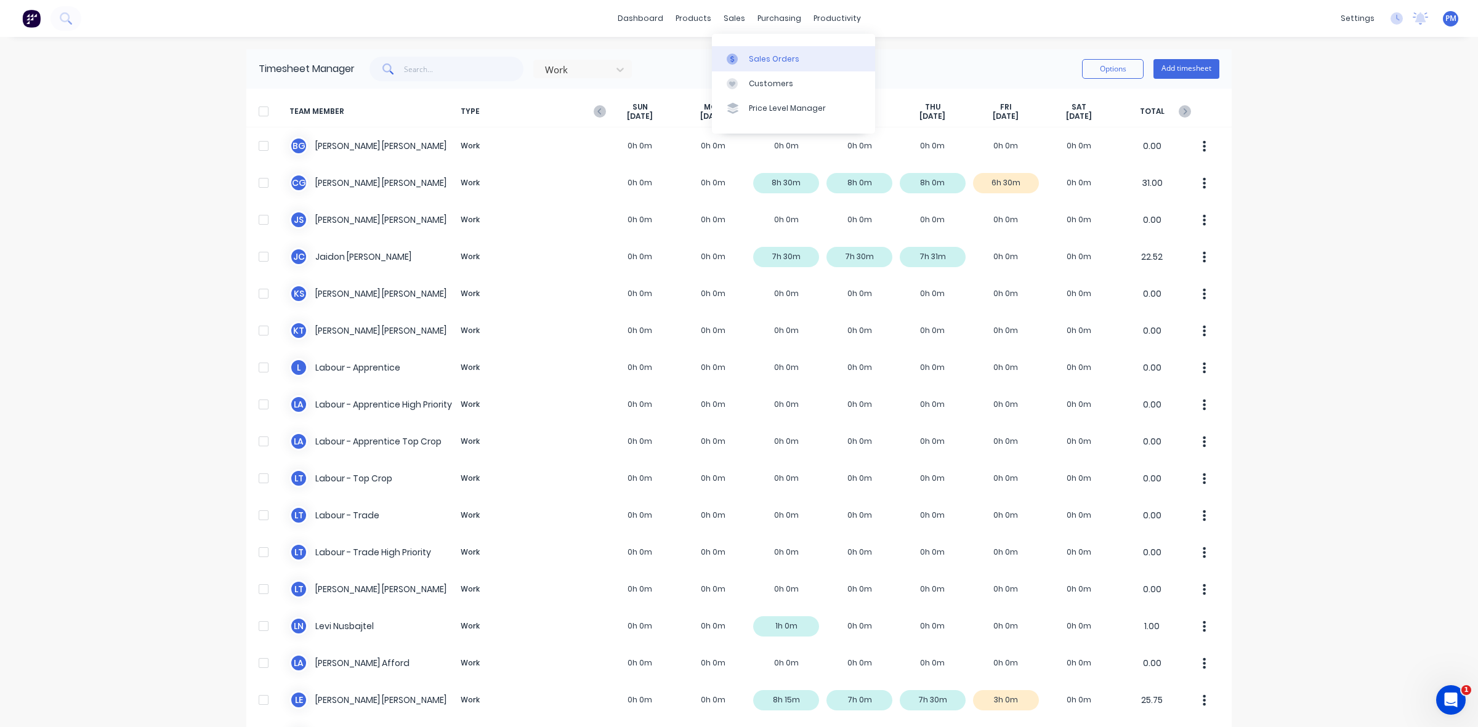
click at [762, 54] on div "Sales Orders" at bounding box center [774, 59] width 51 height 11
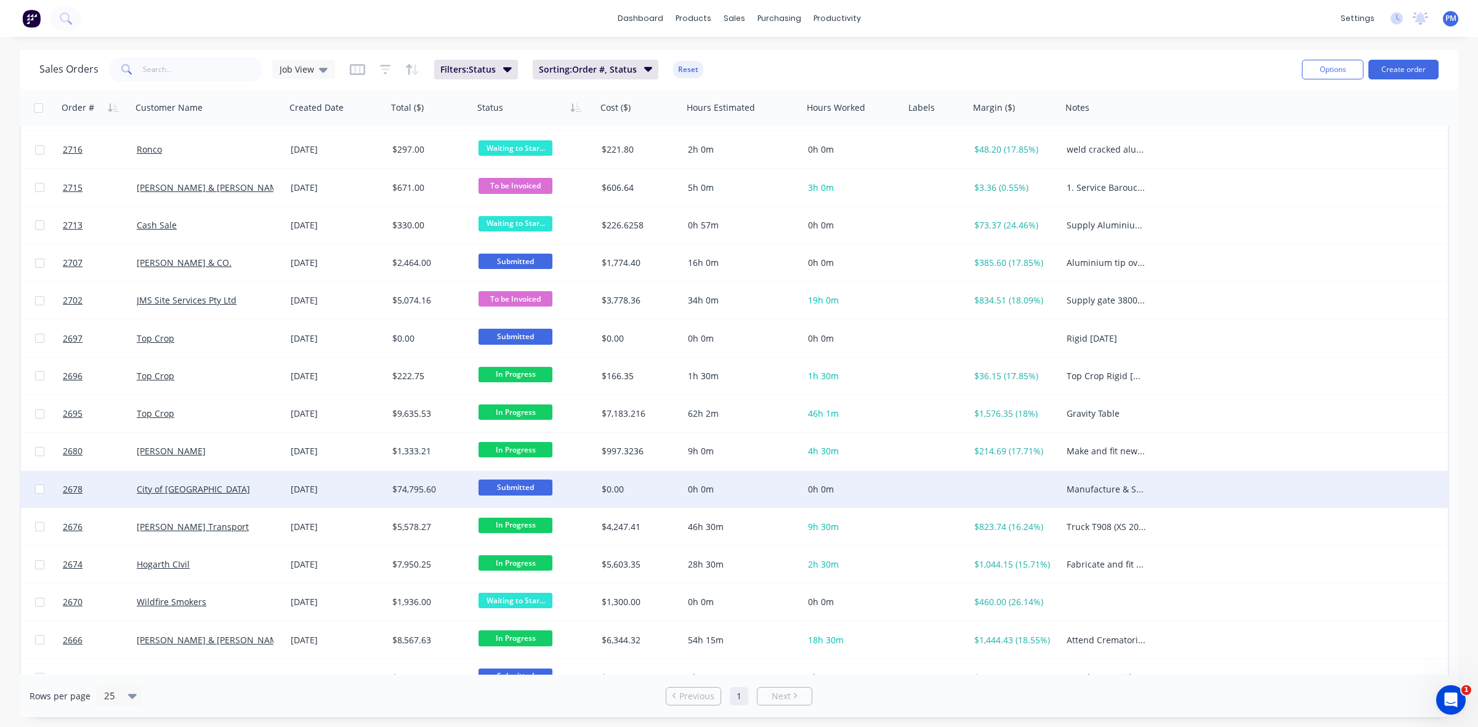
scroll to position [77, 0]
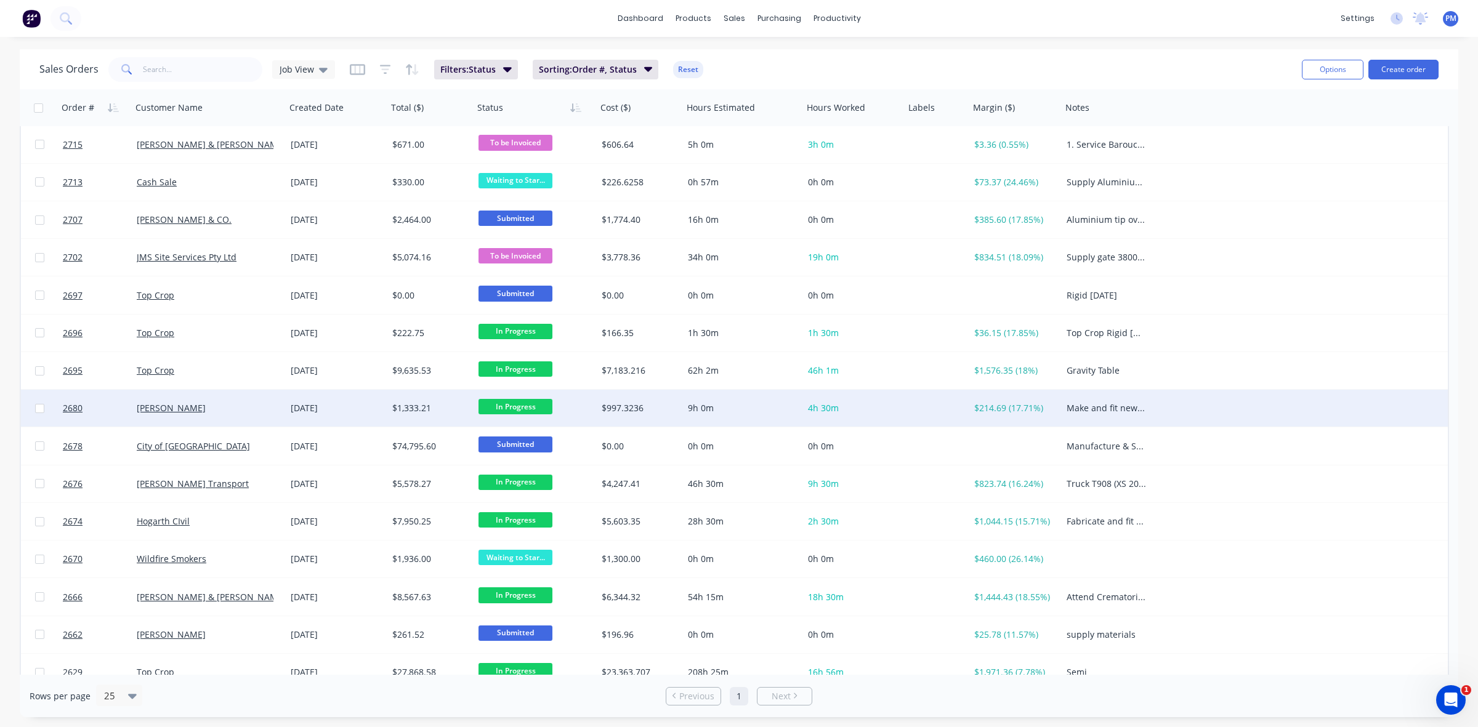
click at [525, 410] on span "In Progress" at bounding box center [516, 406] width 74 height 15
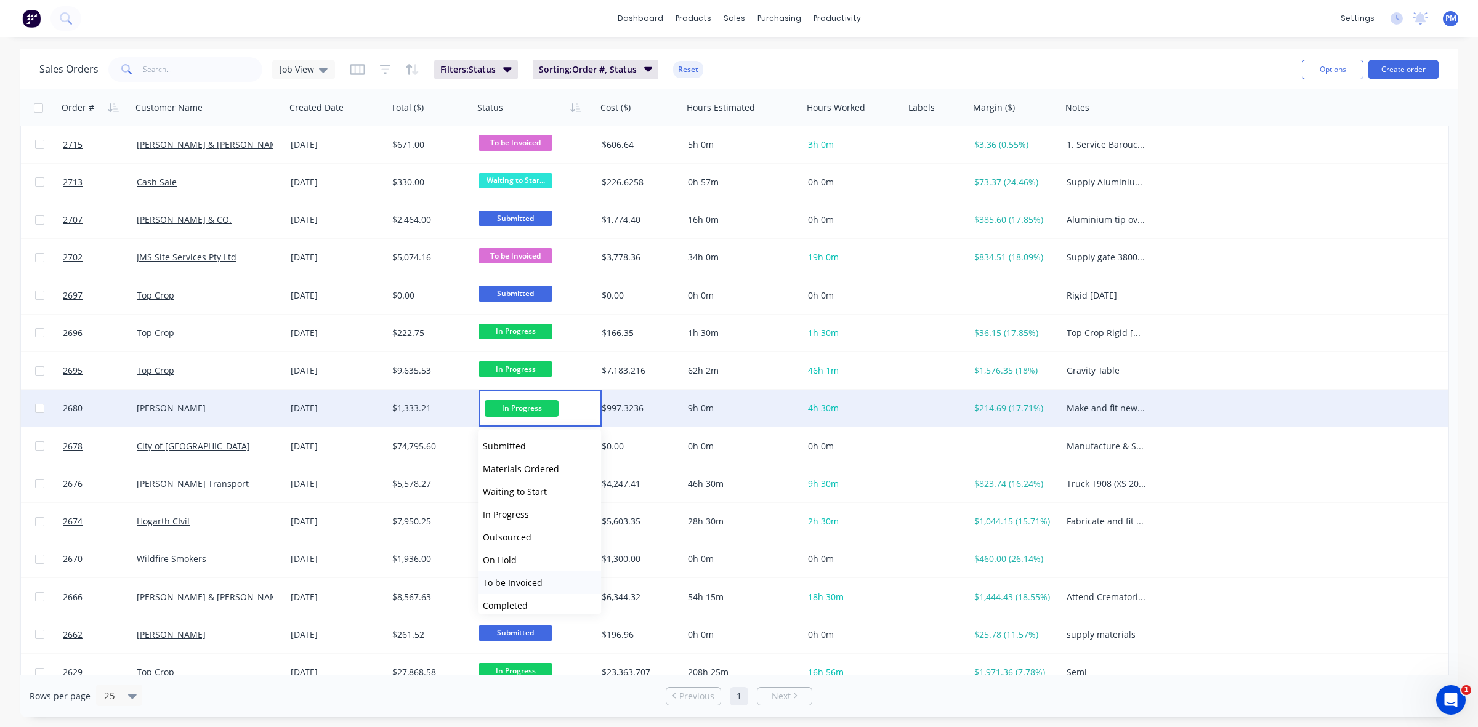
click at [518, 580] on span "To be Invoiced" at bounding box center [513, 583] width 60 height 12
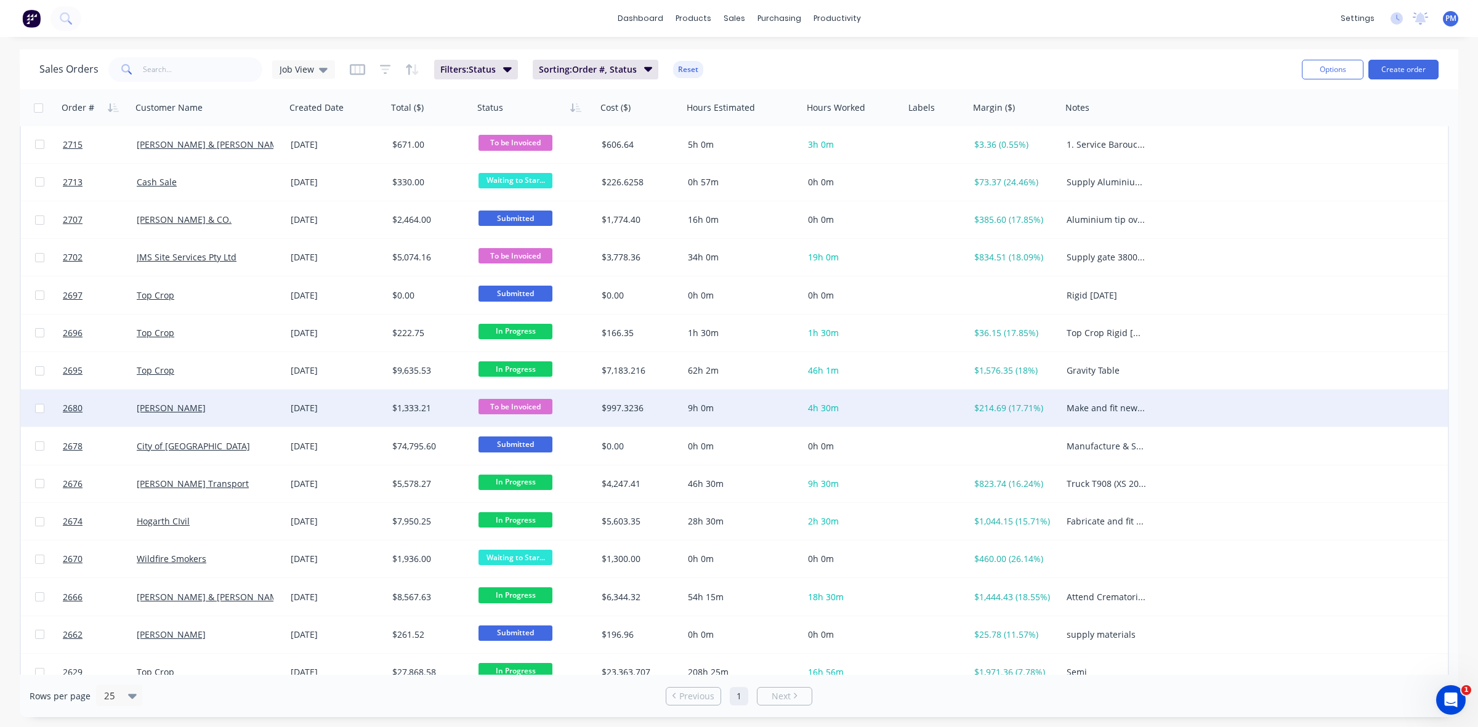
click at [260, 418] on div "[PERSON_NAME]" at bounding box center [209, 408] width 154 height 37
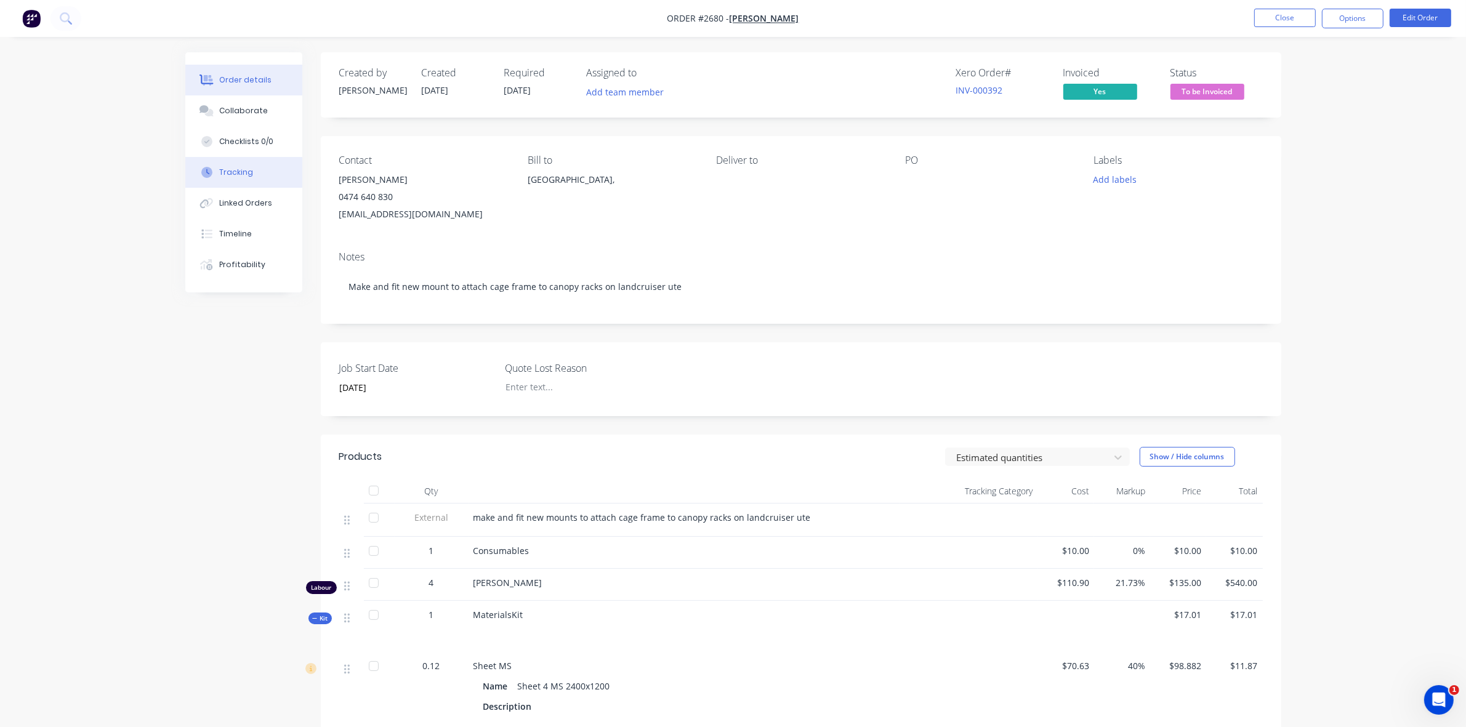
click at [248, 173] on div "Tracking" at bounding box center [236, 172] width 34 height 11
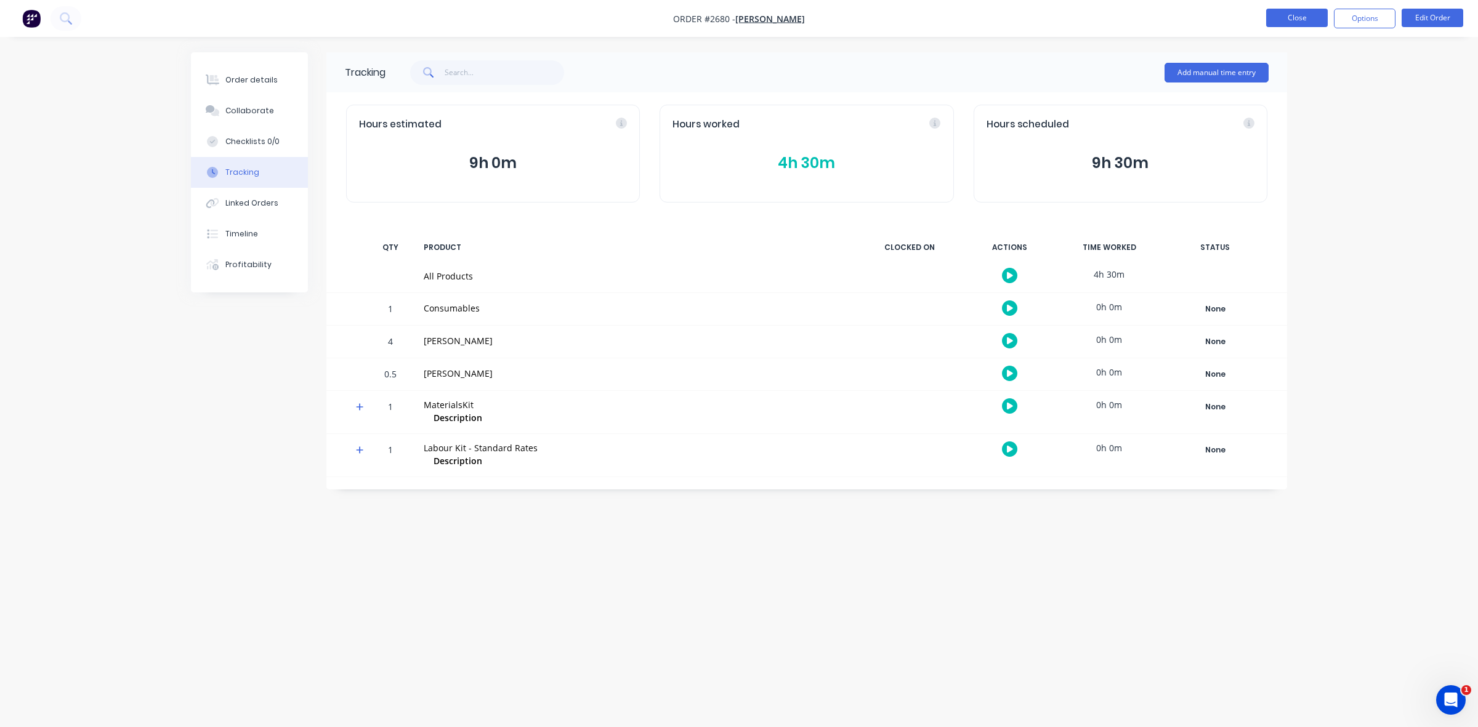
click at [1301, 16] on button "Close" at bounding box center [1297, 18] width 62 height 18
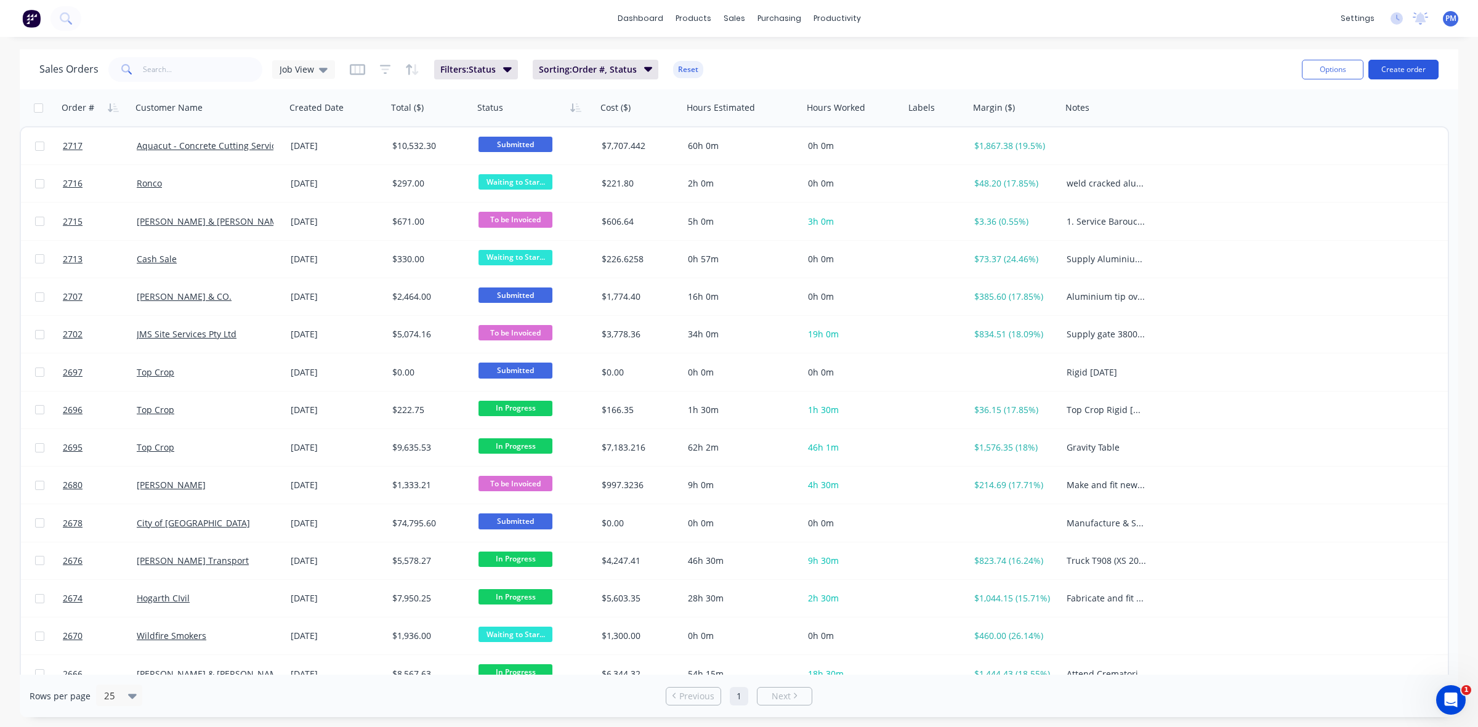
click at [1411, 68] on button "Create order" at bounding box center [1404, 70] width 70 height 20
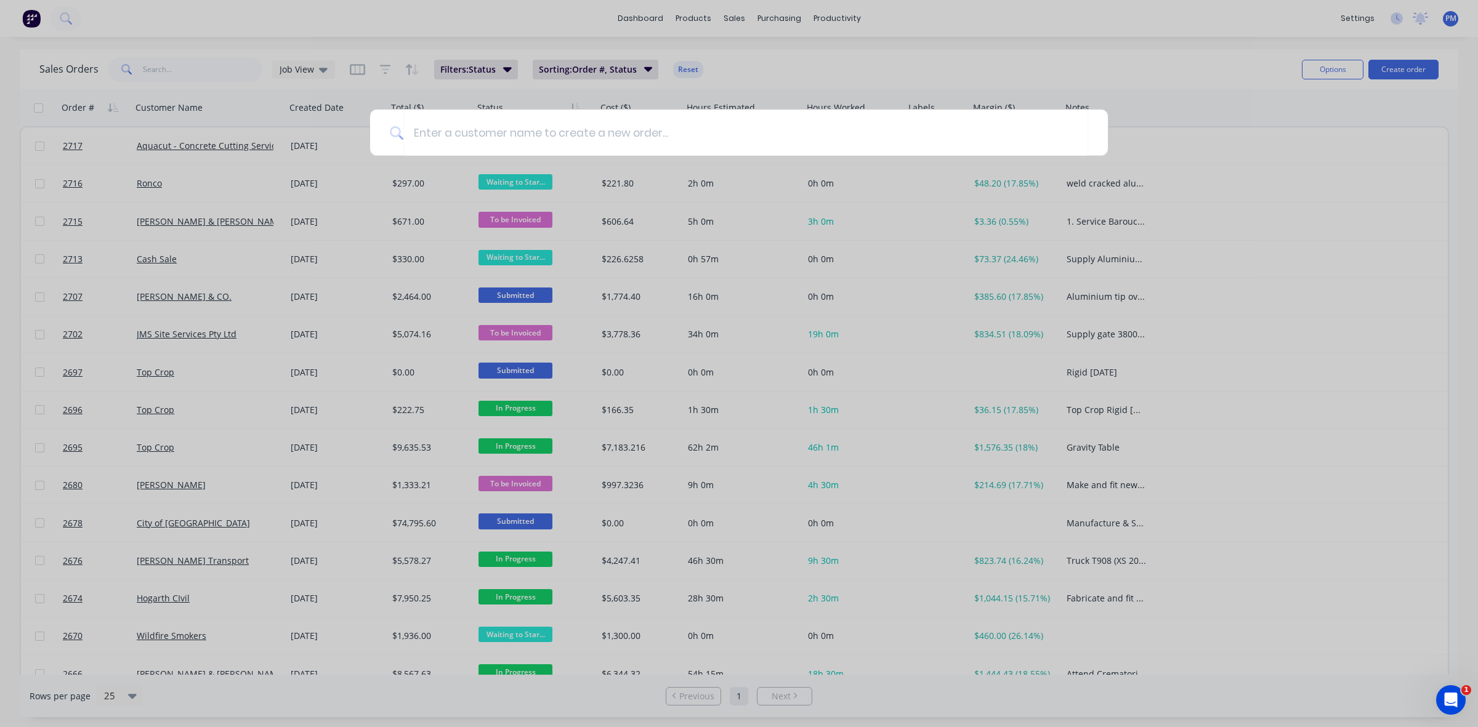
click at [1287, 155] on div at bounding box center [739, 363] width 1478 height 727
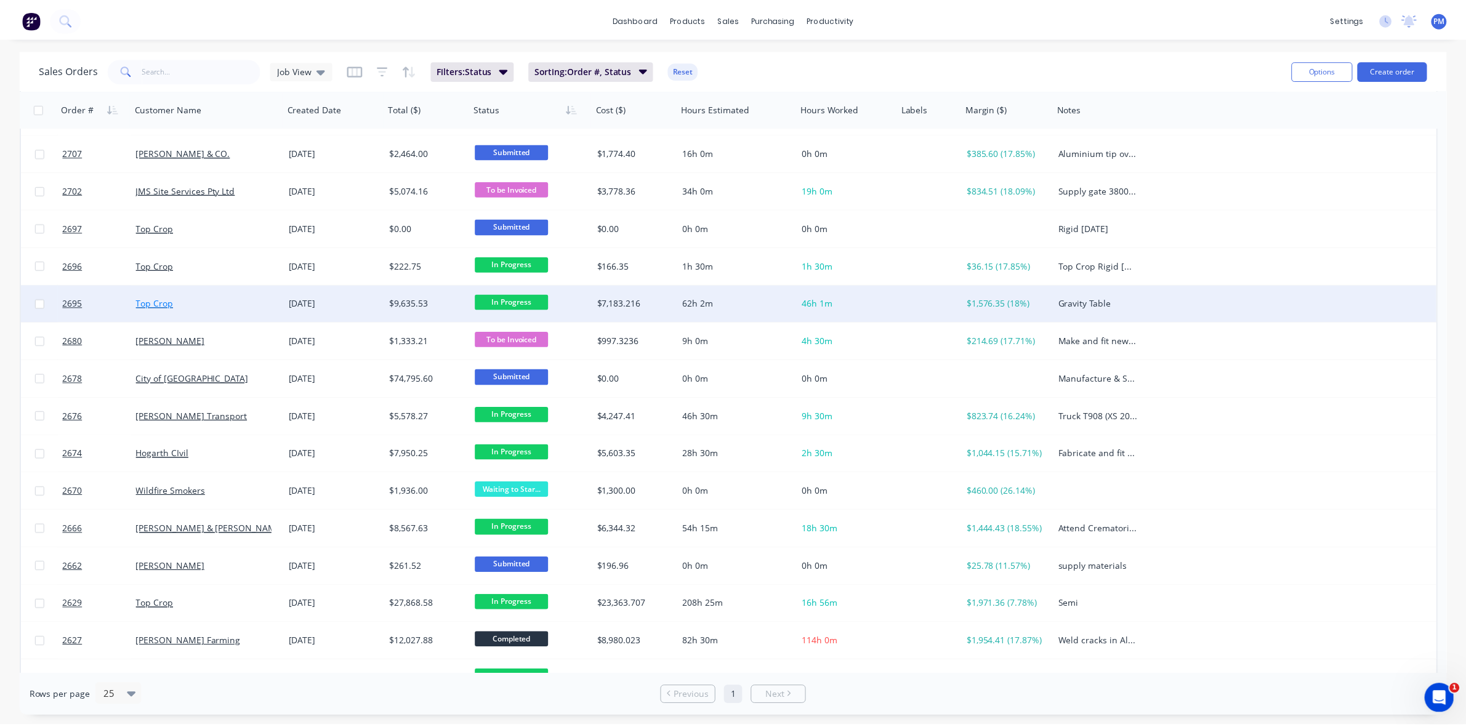
scroll to position [154, 0]
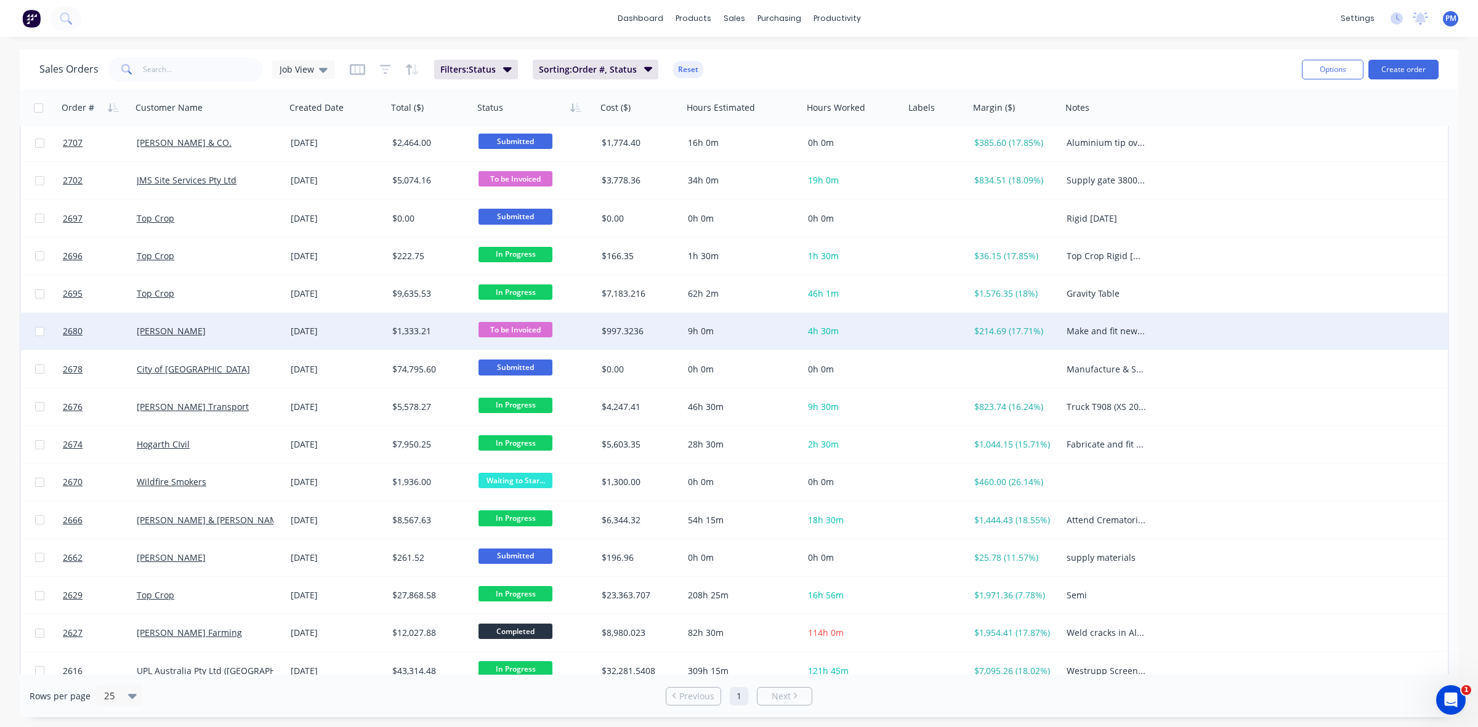
click at [261, 341] on div "[PERSON_NAME]" at bounding box center [209, 331] width 154 height 37
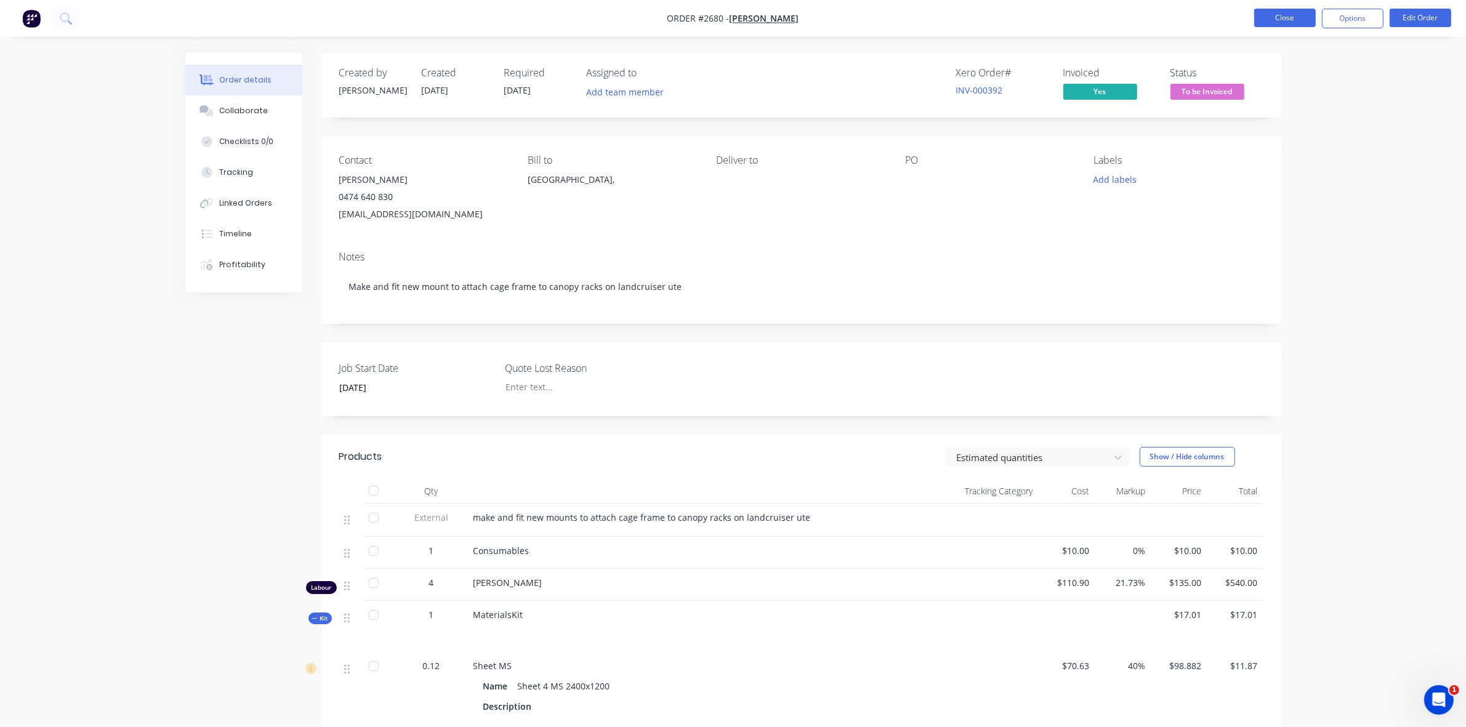
click at [1282, 17] on button "Close" at bounding box center [1286, 18] width 62 height 18
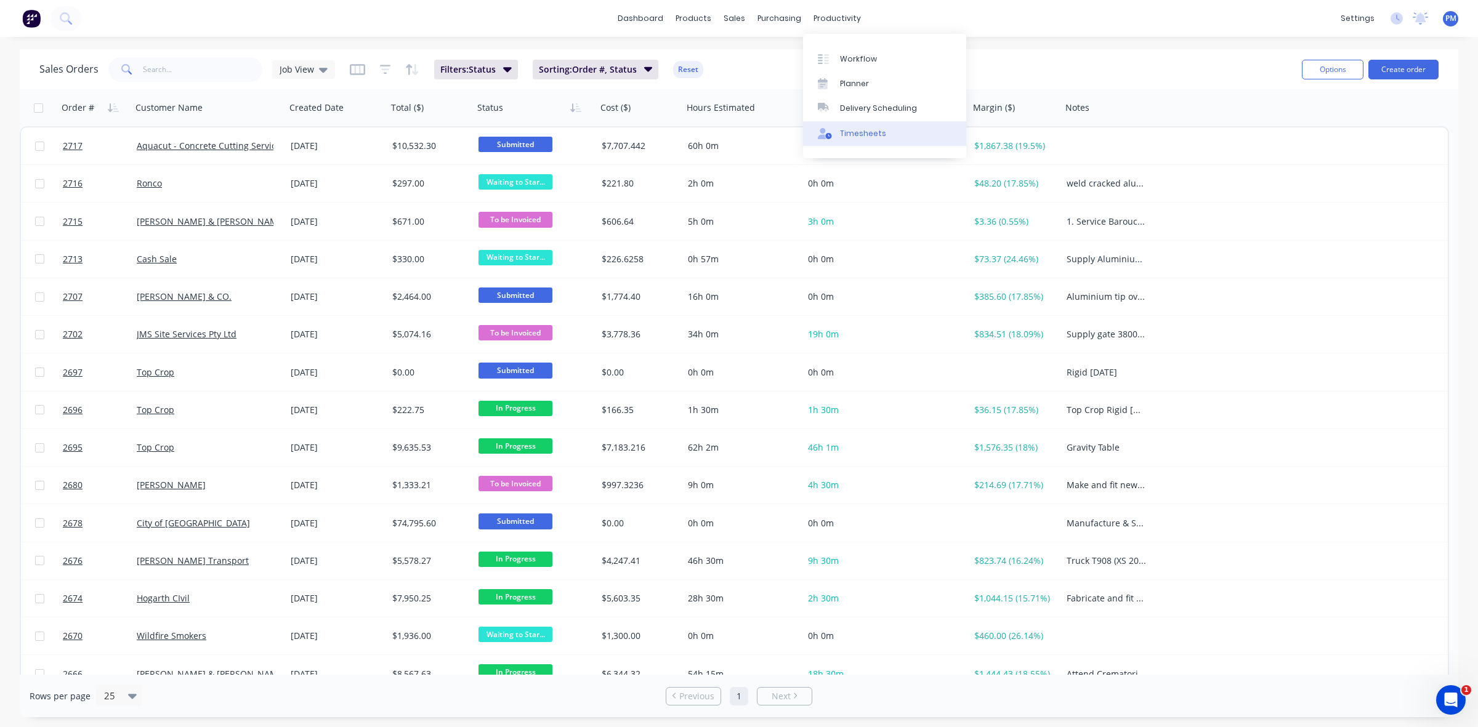
click at [841, 129] on div "Timesheets" at bounding box center [863, 133] width 46 height 11
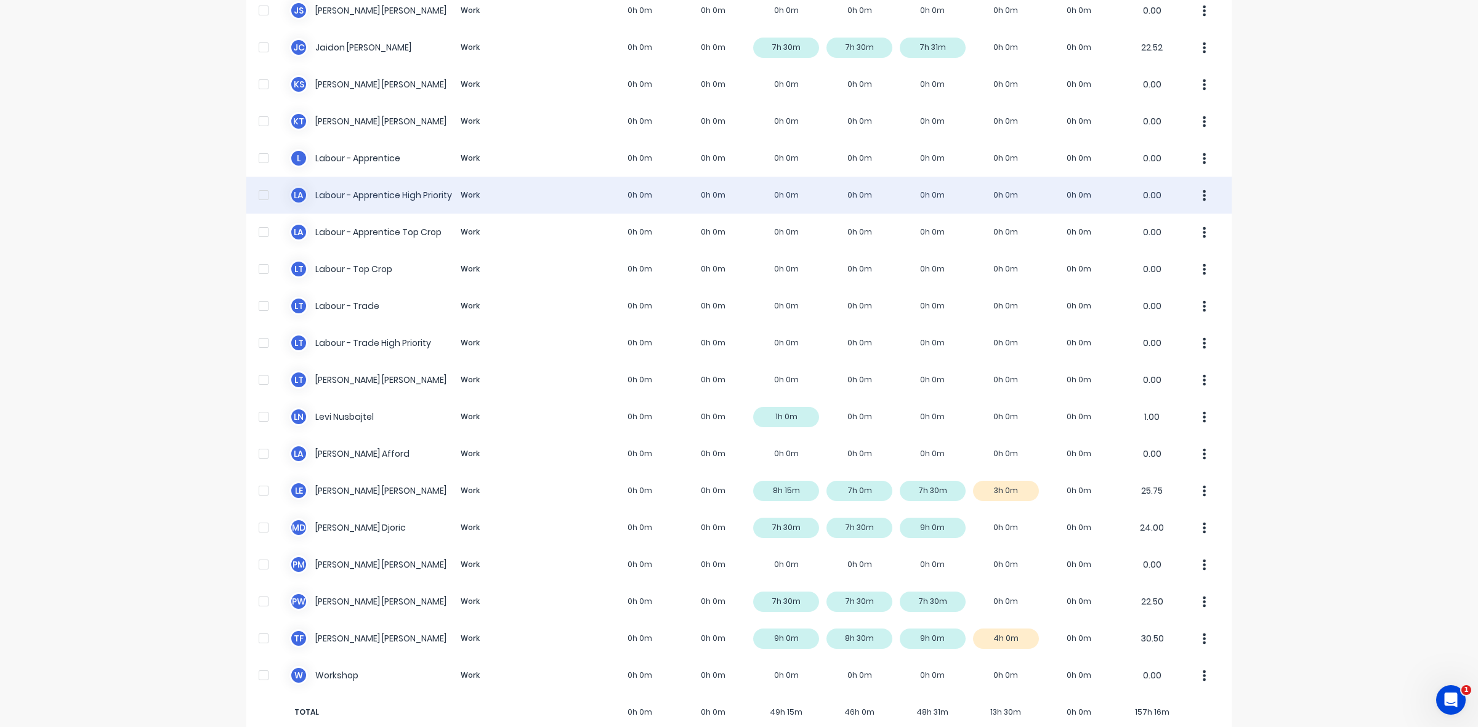
scroll to position [233, 0]
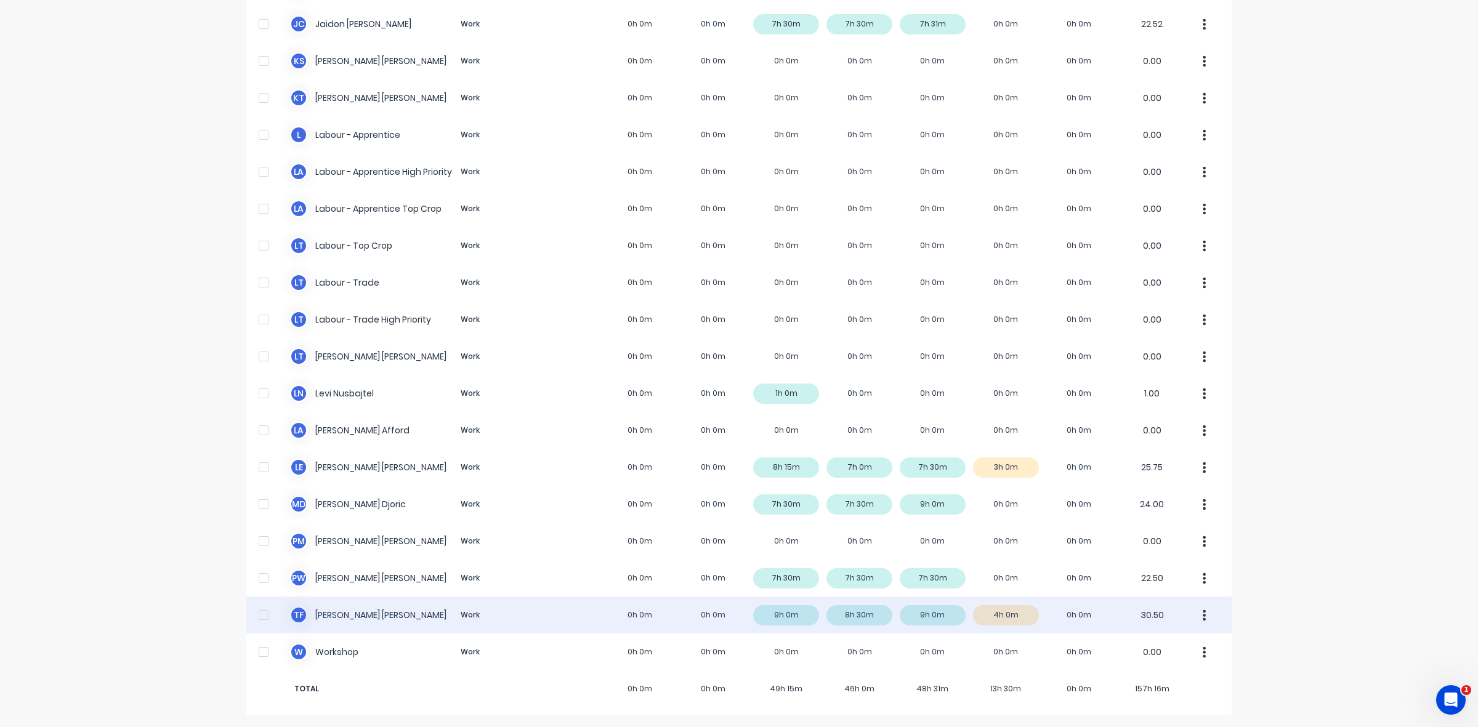
click at [1008, 615] on div "T F [PERSON_NAME] Work 0h 0m 0h 0m 9h 0m 8h 30m 9h 0m 4h 0m 0h 0m 30.50" at bounding box center [738, 615] width 985 height 37
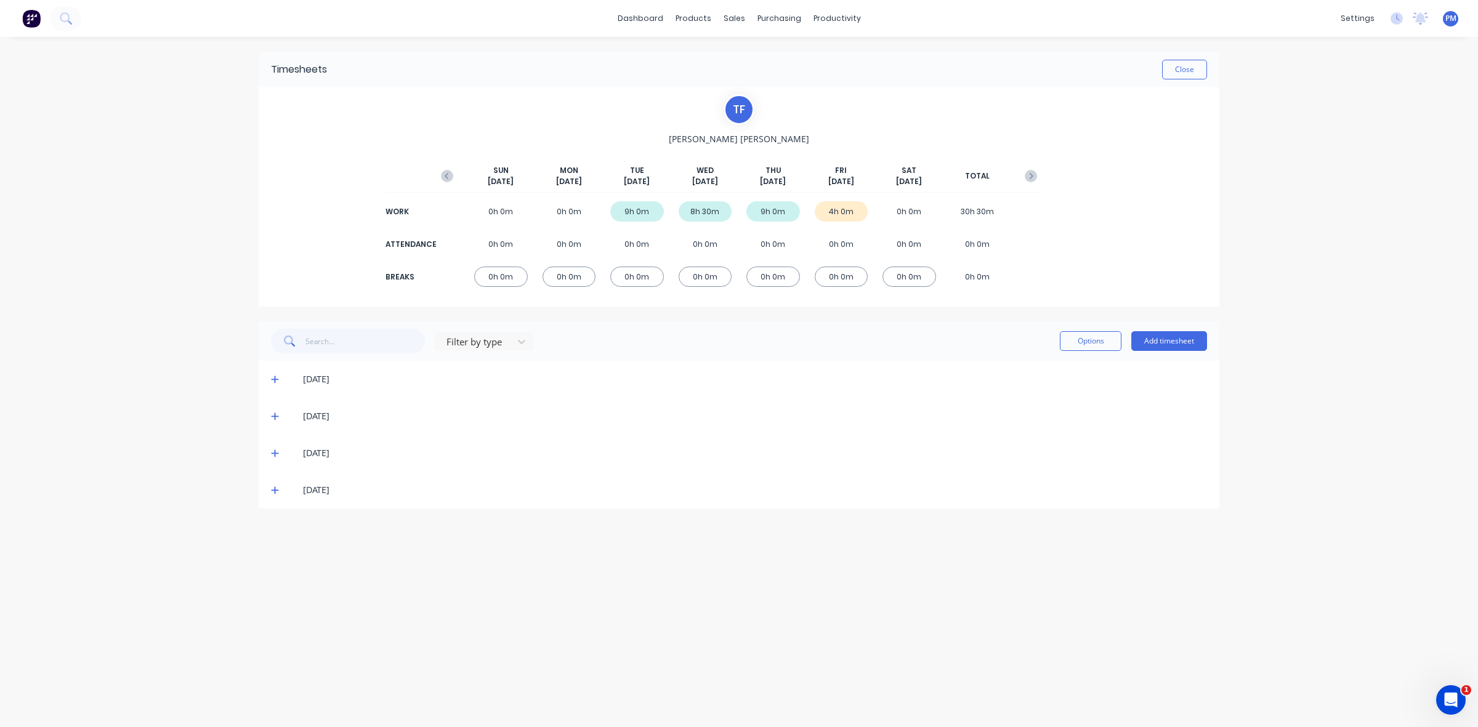
click at [276, 493] on icon at bounding box center [275, 490] width 8 height 9
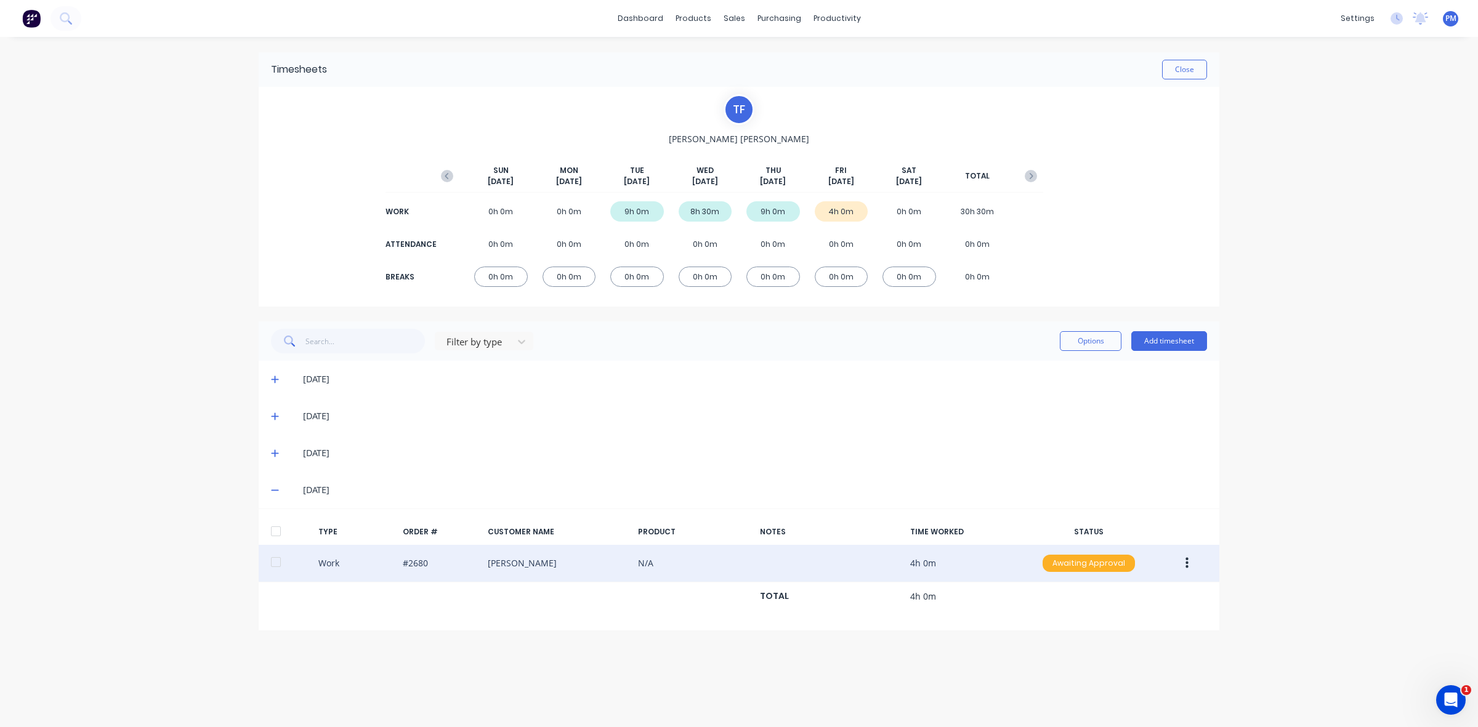
click at [1062, 564] on div "Awaiting Approval" at bounding box center [1089, 563] width 92 height 17
click at [1040, 623] on div "Approved" at bounding box center [1061, 625] width 101 height 17
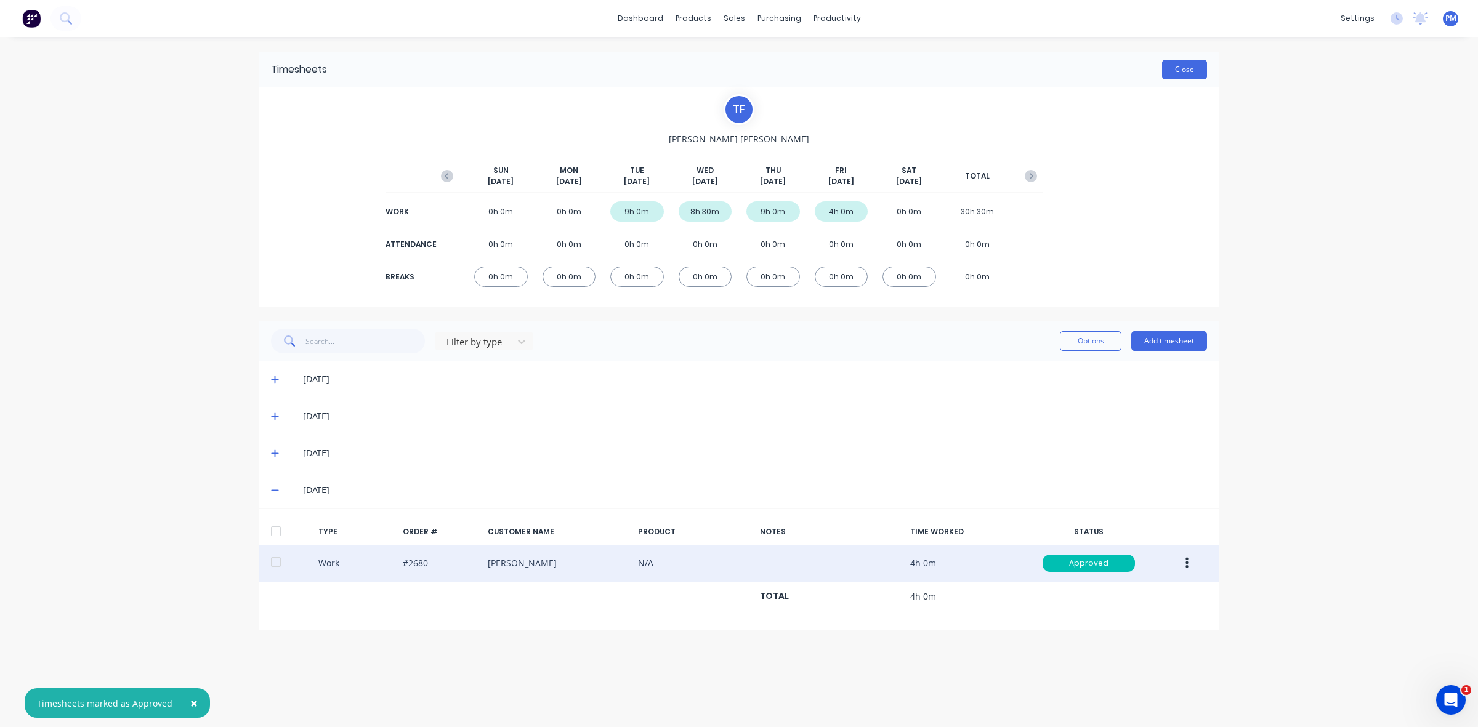
click at [1195, 73] on button "Close" at bounding box center [1184, 70] width 45 height 20
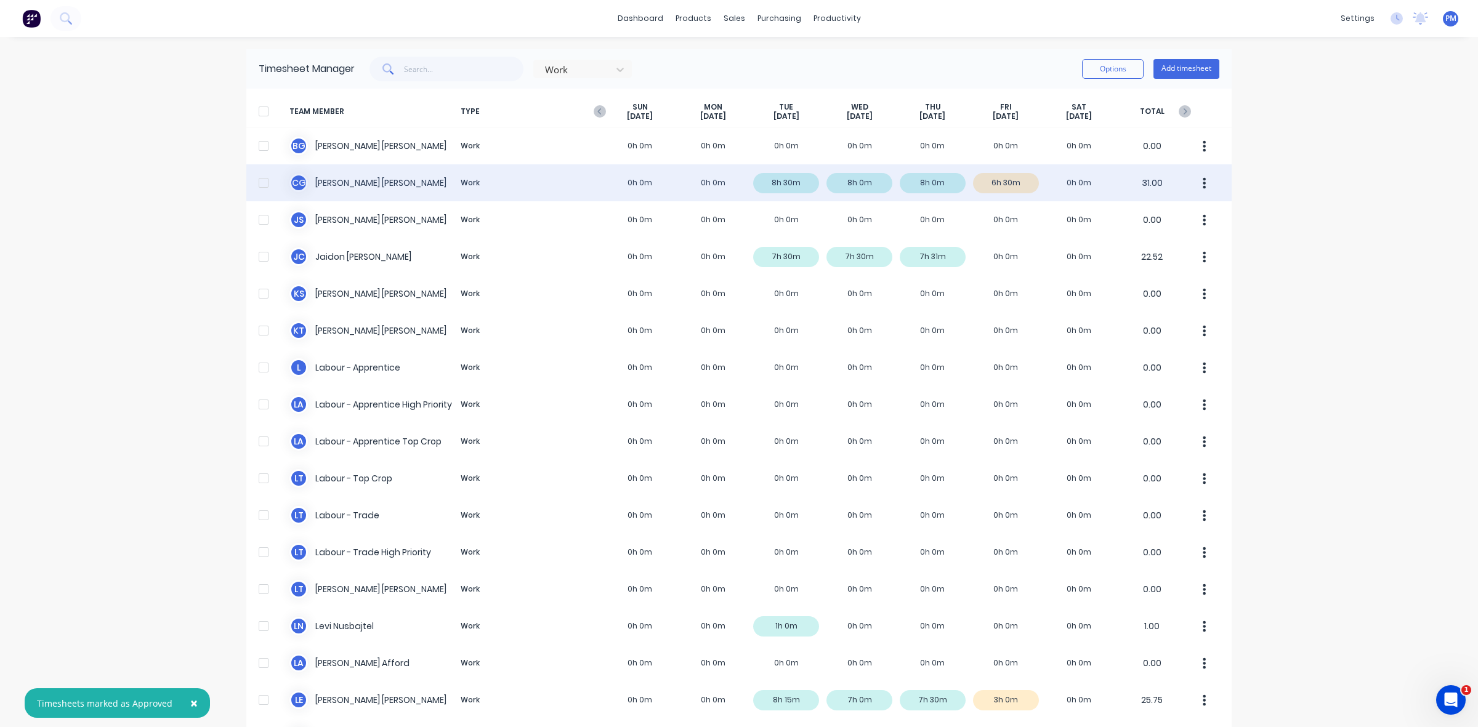
click at [1005, 185] on div "C G [PERSON_NAME] Work 0h 0m 0h 0m 8h 30m 8h 0m 8h 0m 6h 30m 0h 0m 31.00" at bounding box center [738, 182] width 985 height 37
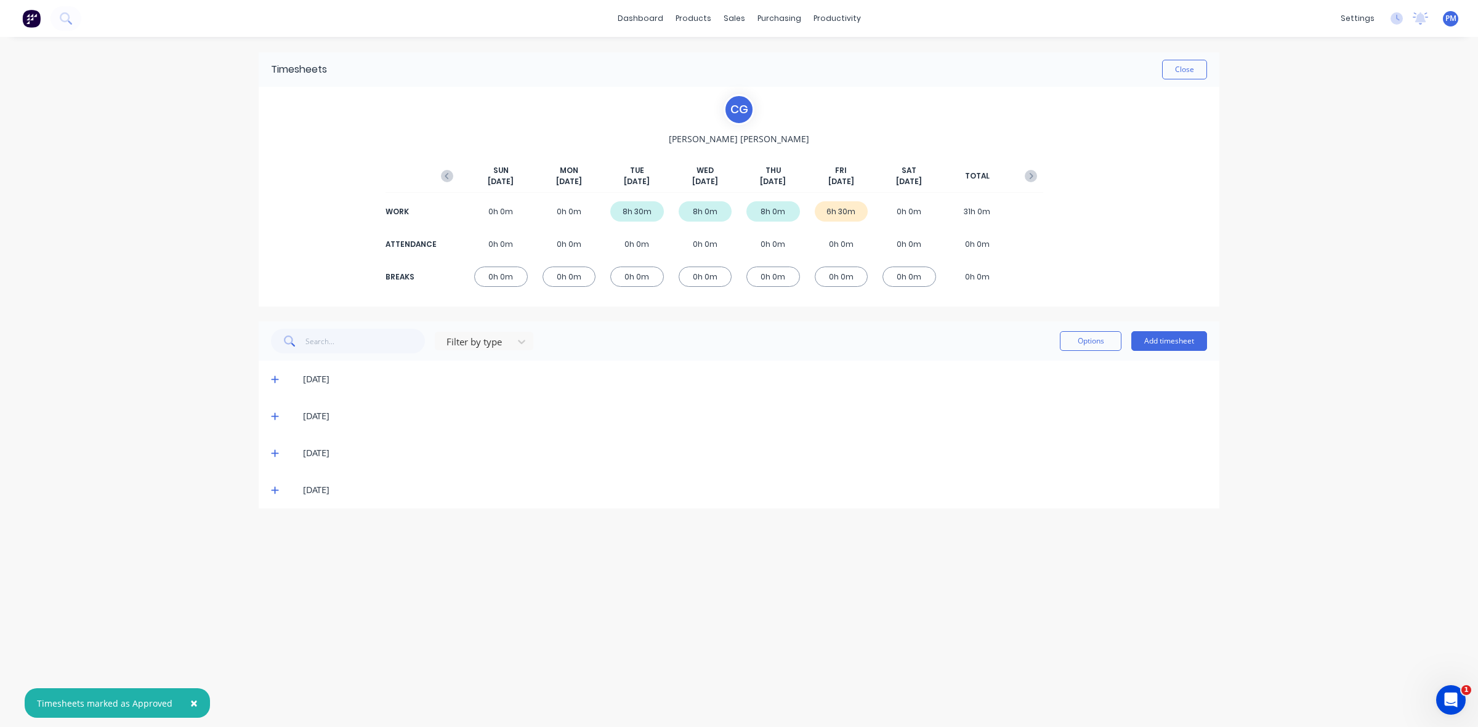
click at [273, 493] on icon at bounding box center [275, 490] width 8 height 9
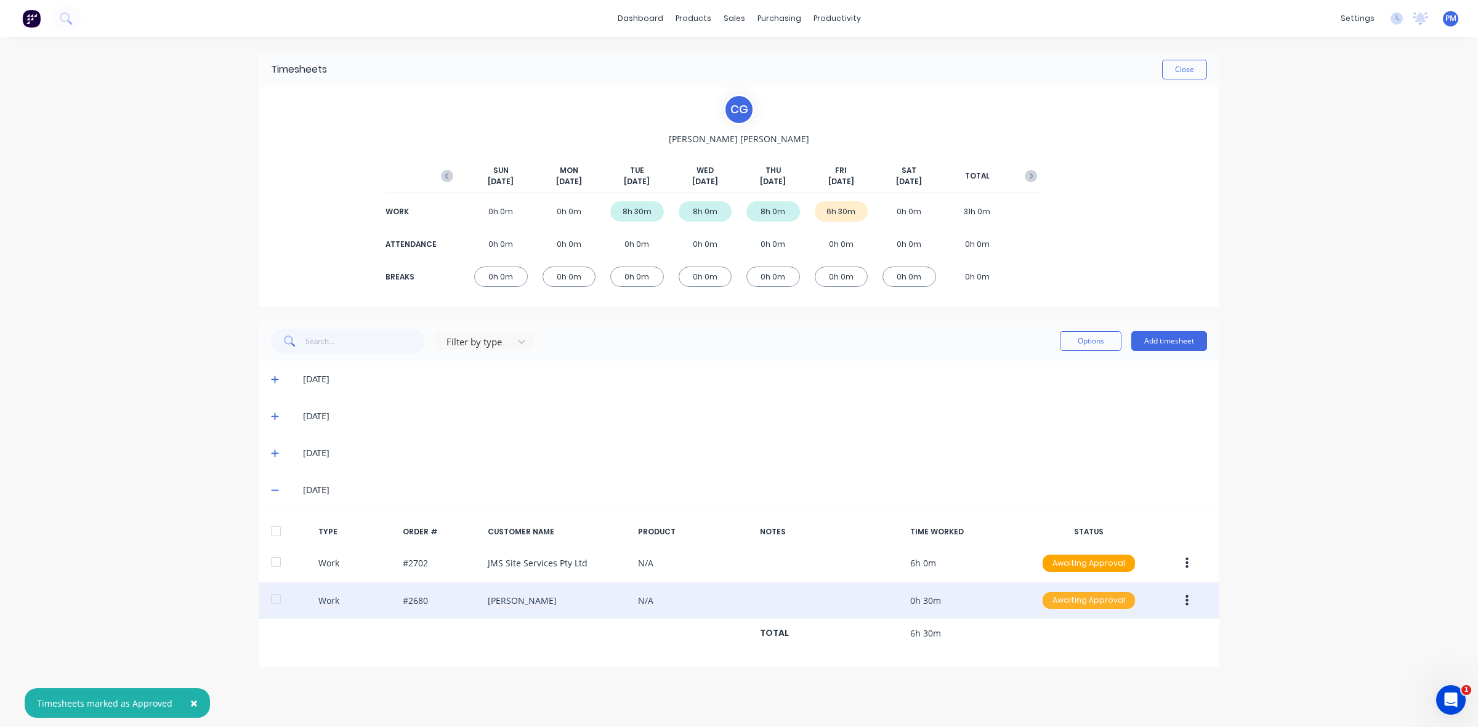
click at [1077, 599] on div "Awaiting Approval" at bounding box center [1089, 601] width 92 height 17
click at [1056, 661] on div "Approved" at bounding box center [1061, 662] width 101 height 17
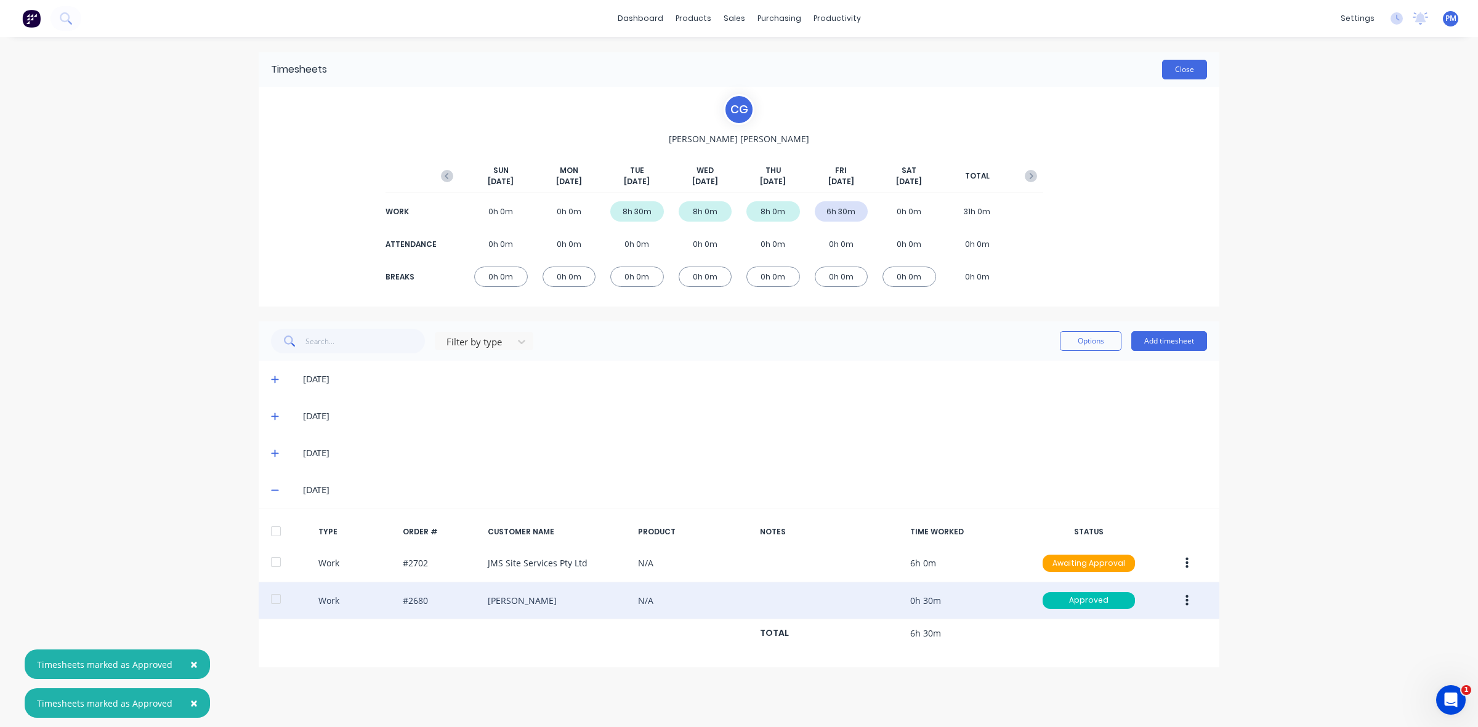
click at [1172, 71] on button "Close" at bounding box center [1184, 70] width 45 height 20
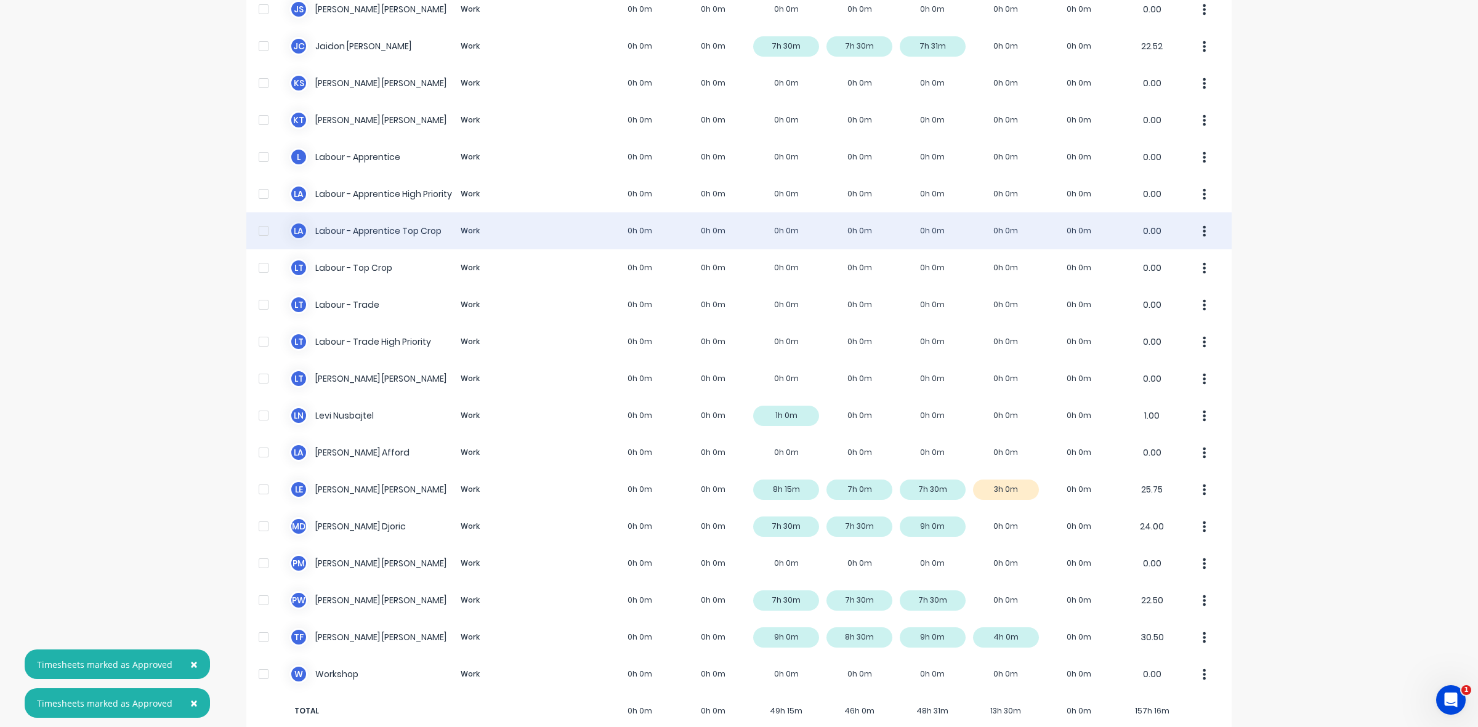
scroll to position [233, 0]
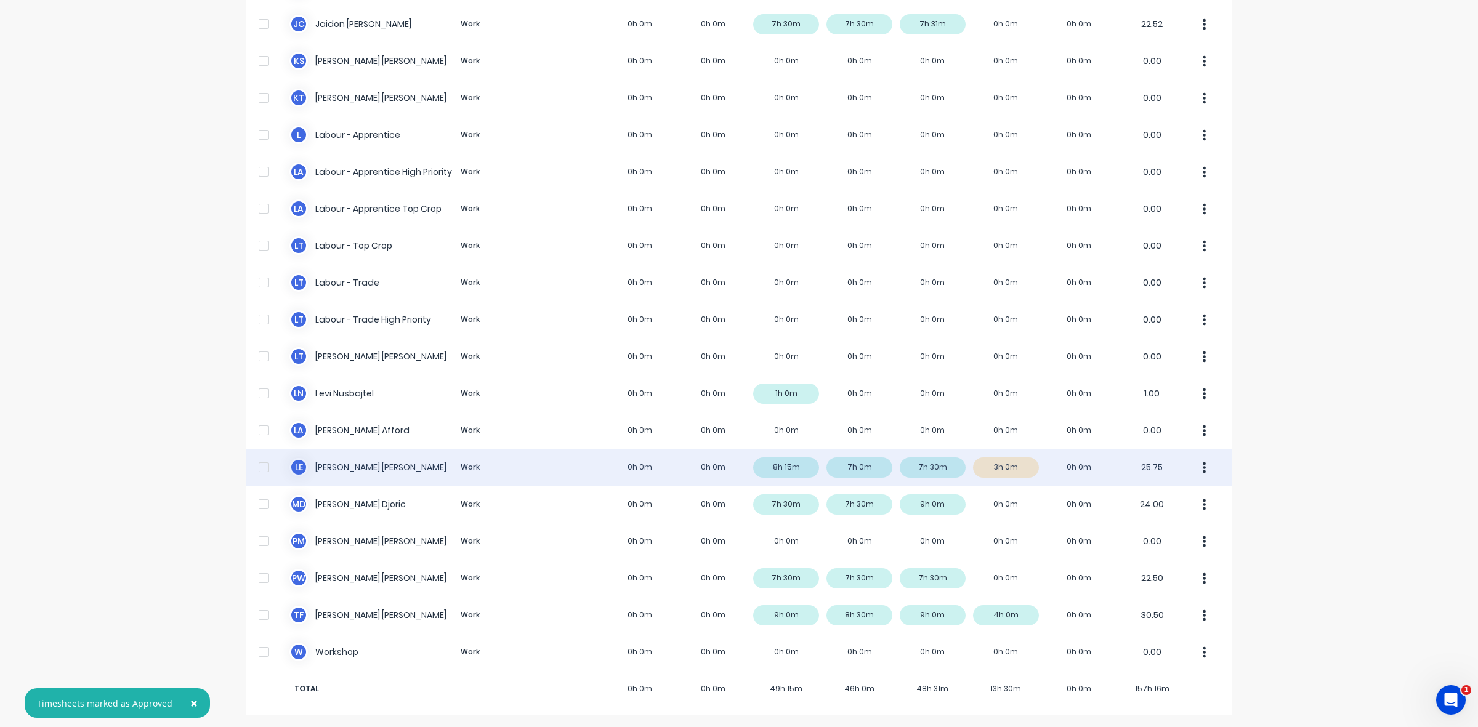
click at [1013, 469] on div "L E [PERSON_NAME] Work 0h 0m 0h 0m 8h 15m 7h 0m 7h 30m 3h 0m 0h 0m 25.75" at bounding box center [738, 467] width 985 height 37
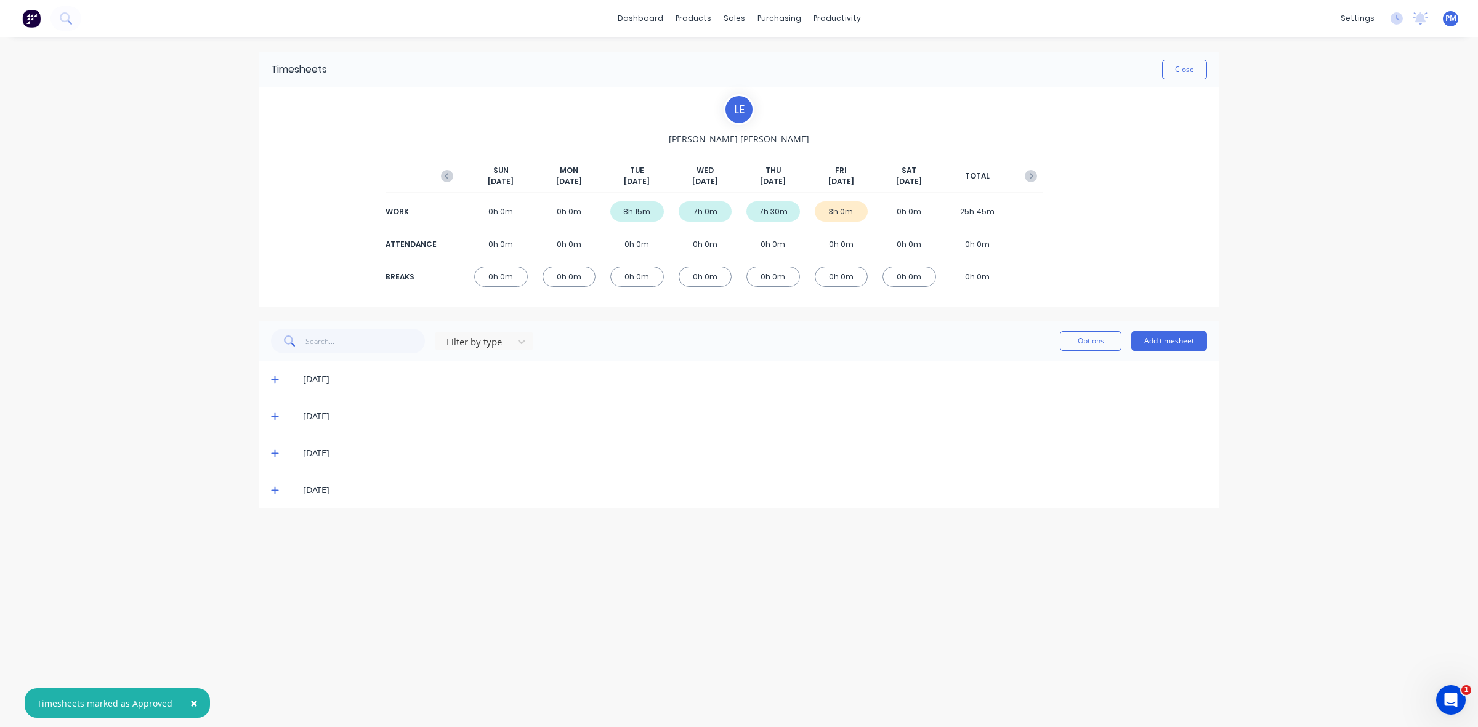
click at [273, 491] on icon at bounding box center [275, 490] width 8 height 9
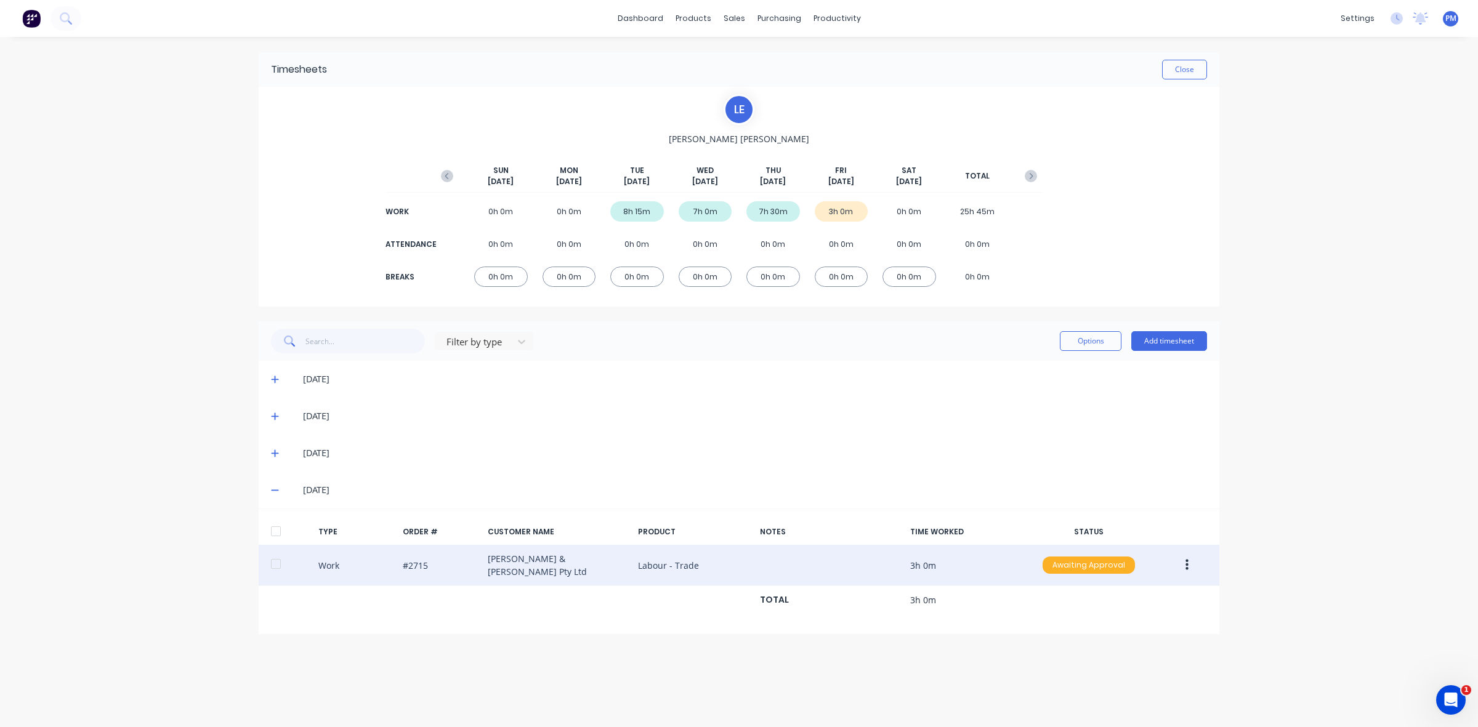
click at [1086, 562] on div "Awaiting Approval" at bounding box center [1089, 565] width 92 height 17
click at [1058, 620] on div "Approved" at bounding box center [1061, 627] width 101 height 17
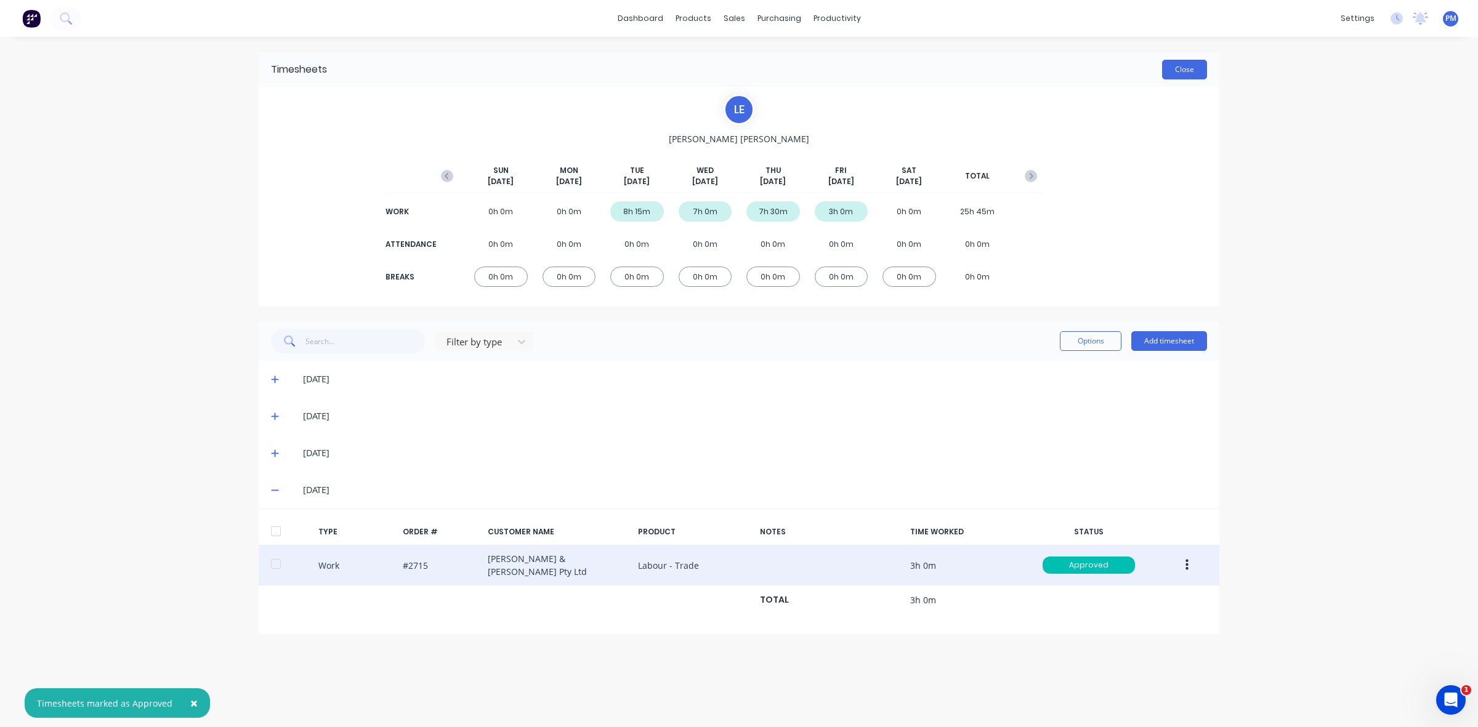
click at [1177, 68] on button "Close" at bounding box center [1184, 70] width 45 height 20
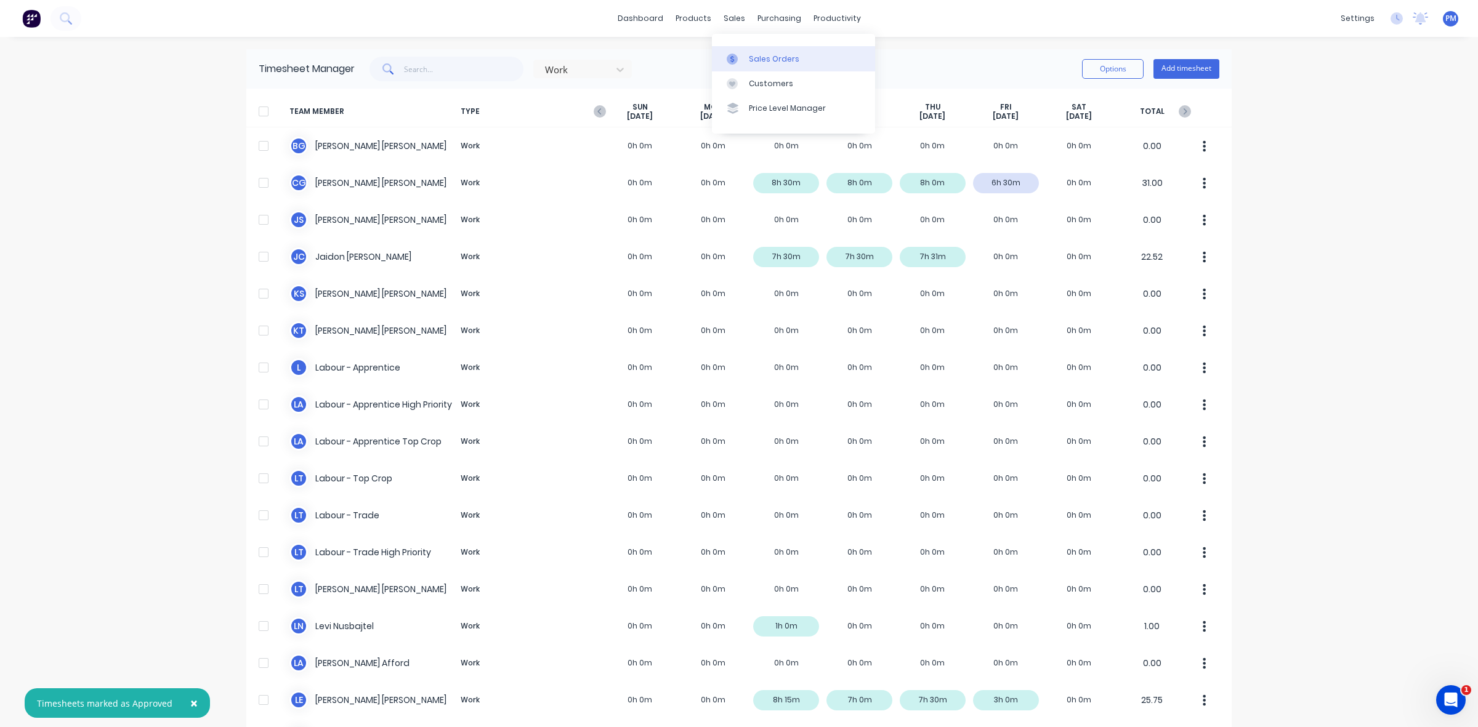
click at [749, 59] on div "Sales Orders" at bounding box center [774, 59] width 51 height 11
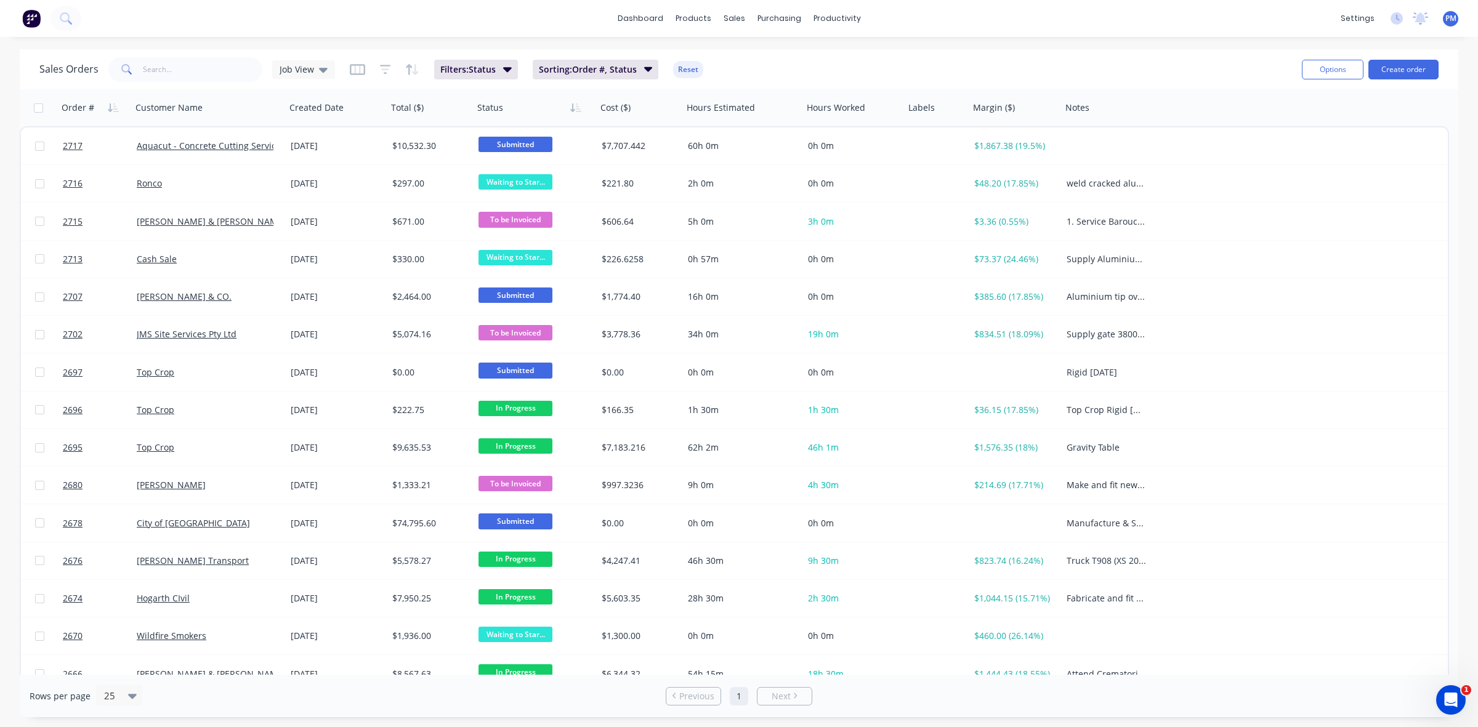
click at [609, 43] on div "dashboard products sales purchasing productivity dashboard products Product Cat…" at bounding box center [739, 363] width 1478 height 727
click at [867, 128] on div "Timesheets" at bounding box center [863, 133] width 46 height 11
